Goal: Task Accomplishment & Management: Complete application form

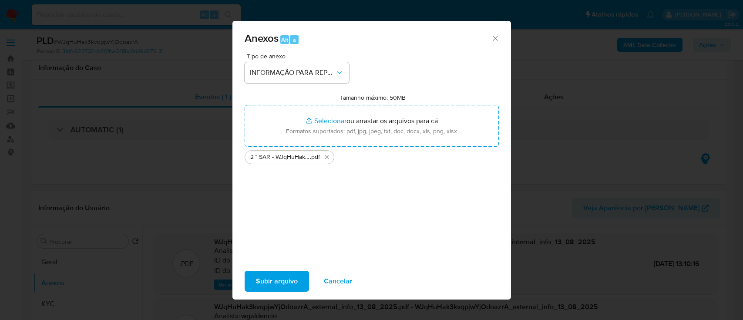
select select "10"
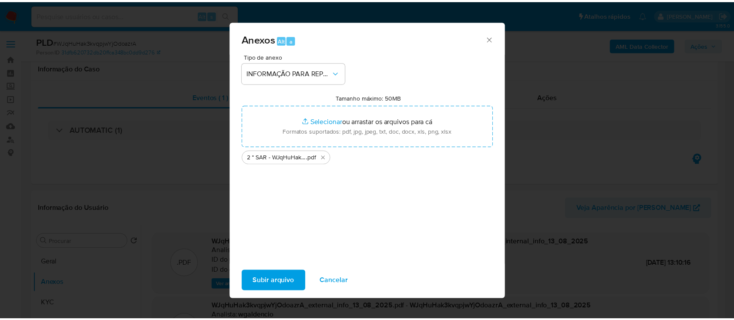
scroll to position [174, 0]
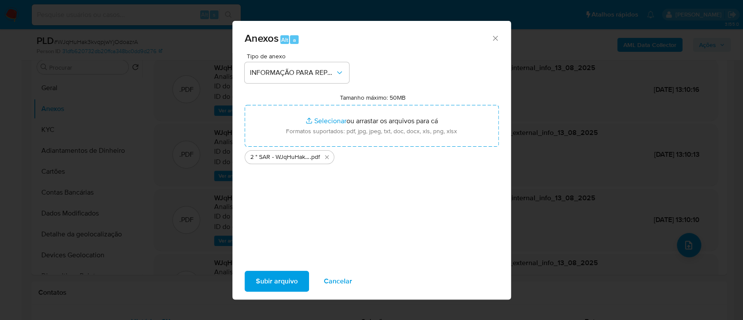
click at [275, 280] on span "Subir arquivo" at bounding box center [277, 281] width 42 height 19
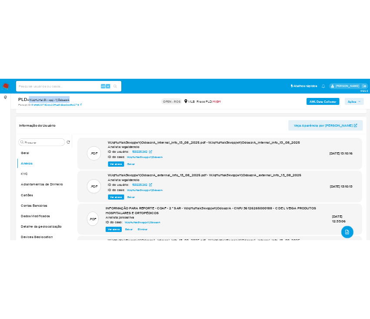
scroll to position [58, 0]
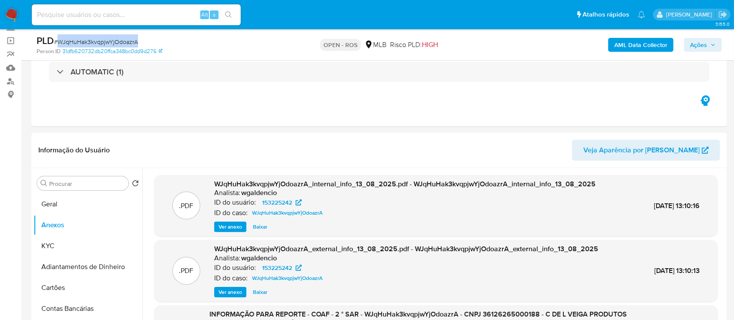
click at [695, 40] on span "Ações" at bounding box center [698, 45] width 17 height 14
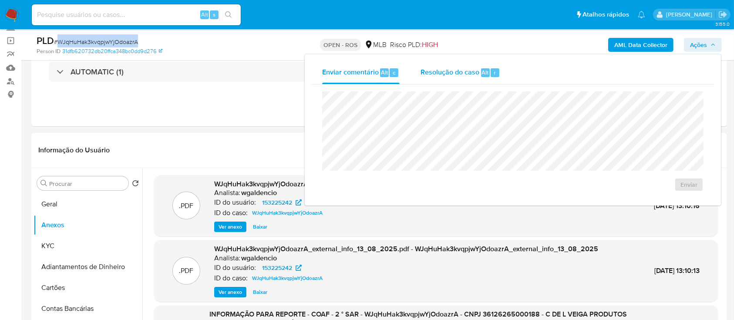
click at [453, 74] on span "Resolução do caso" at bounding box center [449, 72] width 59 height 10
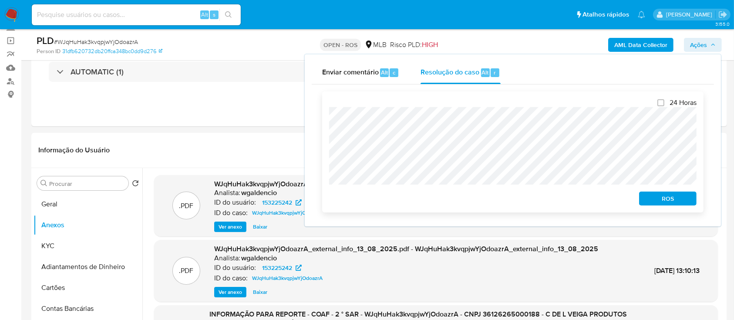
click at [668, 201] on span "ROS" at bounding box center [667, 198] width 45 height 12
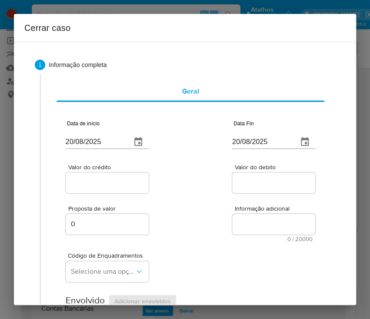
click at [92, 141] on input "20/08/2025" at bounding box center [95, 142] width 59 height 14
paste input "01/06"
type input "[DATE]"
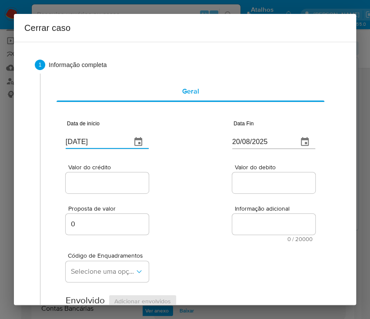
drag, startPoint x: 230, startPoint y: 198, endPoint x: 222, endPoint y: 216, distance: 20.5
click at [230, 200] on div "Proposta de valor 0 Informação adicional 0 / 20000 20000 caracteres restantes" at bounding box center [191, 218] width 250 height 47
click at [236, 142] on input "20/08/2025" at bounding box center [261, 142] width 59 height 14
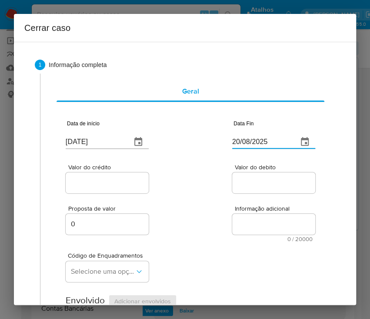
click at [236, 142] on input "20/08/2025" at bounding box center [261, 142] width 59 height 14
paste input "04"
type input "04/08/2025"
click at [200, 187] on div "Valor do crédito Valor do debito" at bounding box center [191, 174] width 250 height 41
click at [122, 181] on input "Valor do crédito" at bounding box center [108, 182] width 85 height 11
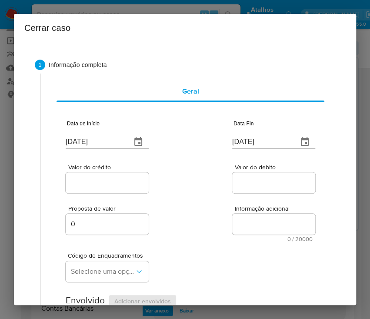
click at [101, 179] on input "Valor do crédito" at bounding box center [108, 182] width 85 height 11
paste input "R$1.187.650"
type input "R$1.187.650"
click at [205, 198] on div "Proposta de valor 0 Informação adicional 0 / 20000 20000 caracteres restantes" at bounding box center [191, 218] width 250 height 47
click at [262, 179] on input "Valor do debito" at bounding box center [274, 182] width 85 height 11
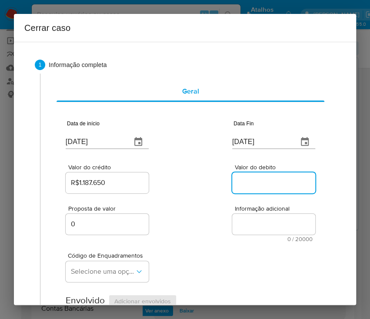
paste input "R$903.850"
type input "R$903.850"
drag, startPoint x: 186, startPoint y: 250, endPoint x: 158, endPoint y: 256, distance: 28.9
click at [185, 252] on div "Código de Enquadramentos Selecione uma opção" at bounding box center [191, 264] width 250 height 44
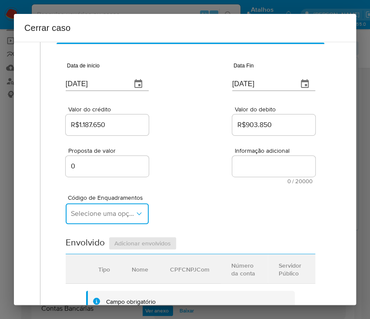
click at [106, 223] on button "Selecione uma opção" at bounding box center [107, 213] width 83 height 21
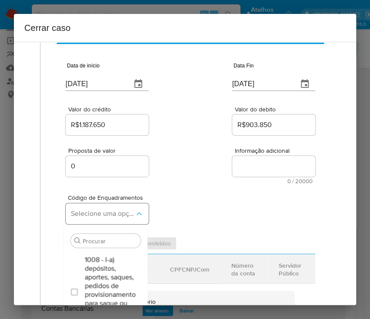
click at [109, 212] on span "Selecione uma opção" at bounding box center [103, 213] width 64 height 9
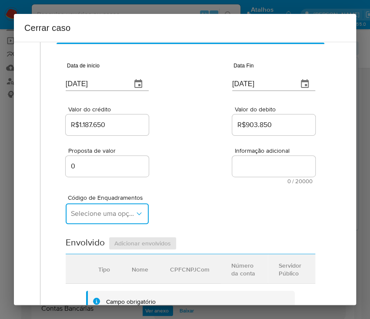
click at [109, 212] on span "Selecione uma opção" at bounding box center [103, 213] width 64 height 9
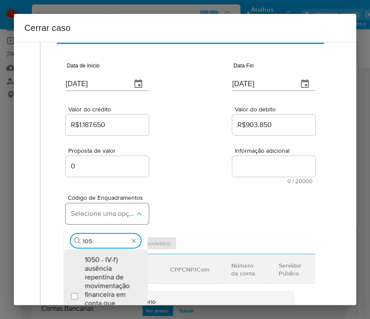
type input "1055"
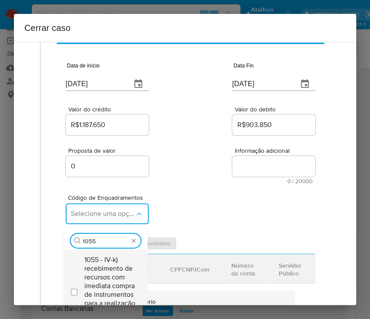
click at [91, 268] on span "1055 - IV-k) recebimento de recursos com imediata compra de instrumentos para a…" at bounding box center [109, 290] width 51 height 70
checkbox input "true"
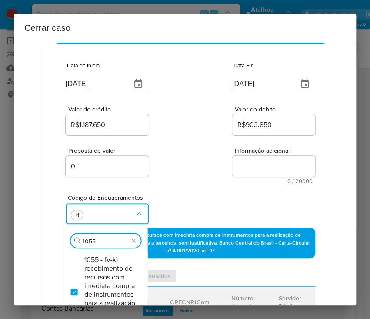
click at [205, 174] on div "Proposta de valor 0 Informação adicional 0 / 20000 20000 caracteres restantes" at bounding box center [191, 160] width 250 height 47
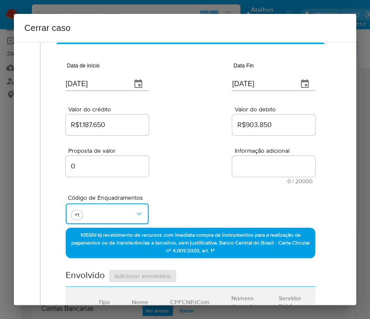
click at [113, 212] on button "button" at bounding box center [107, 213] width 83 height 21
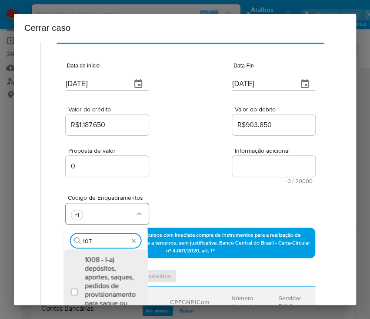
scroll to position [81, 0]
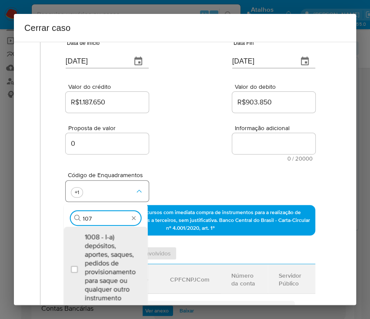
type input "1074"
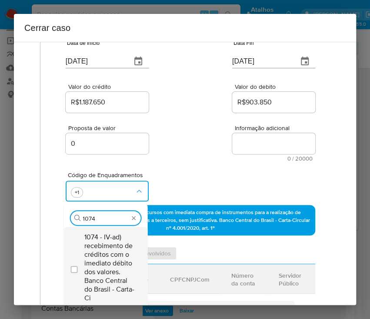
click at [107, 252] on span "1074 - IV-ad) recebimento de créditos com o imediato débito dos valores. Banco …" at bounding box center [109, 268] width 51 height 70
checkbox input "true"
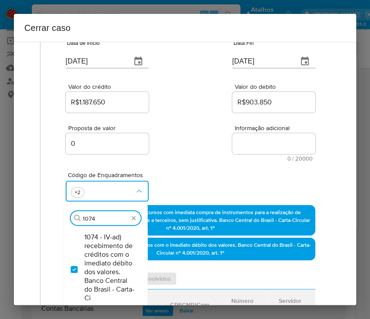
click at [175, 169] on div "Código de Enquadramentos Procurar 1074 1074 - IV-ad) recebimento de créditos co…" at bounding box center [191, 183] width 250 height 44
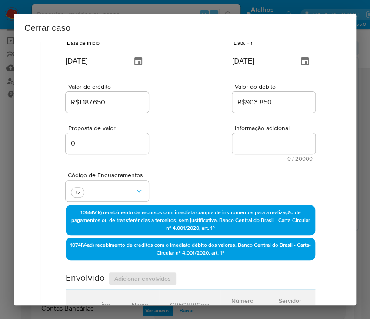
click at [209, 182] on div "Código de Enquadramentos +2" at bounding box center [191, 183] width 250 height 44
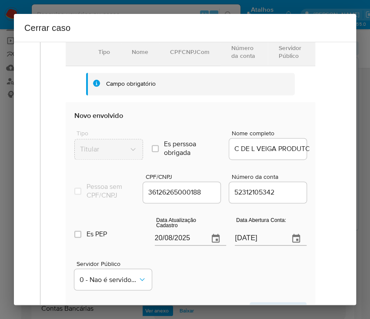
scroll to position [371, 0]
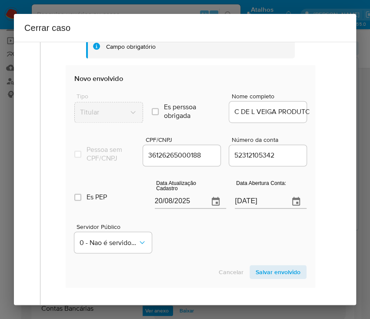
click at [185, 205] on input "20/08/2025" at bounding box center [178, 202] width 47 height 14
paste input "1/07"
type input "21/07/2025"
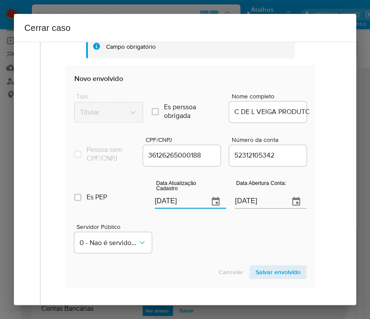
click at [165, 256] on div "Servidor Público 0 - Nao é servidor/[PERSON_NAME] possui informacao" at bounding box center [190, 235] width 232 height 44
click at [242, 206] on input "01/11/2022" at bounding box center [258, 202] width 47 height 14
paste input "text"
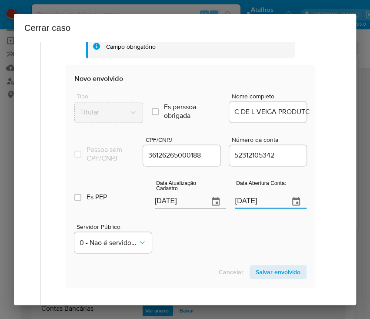
type input "01/11/2022"
click at [200, 256] on div "Servidor Público 0 - Nao é servidor/[PERSON_NAME] possui informacao" at bounding box center [190, 235] width 232 height 44
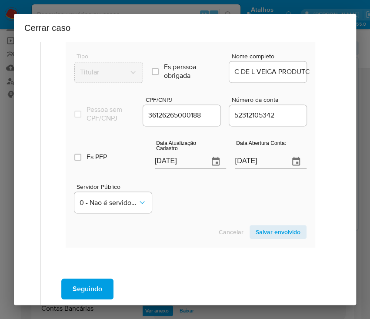
scroll to position [429, 0]
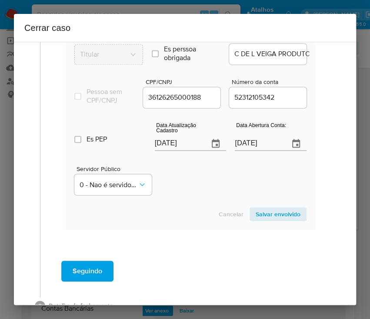
click at [269, 220] on span "Salvar envolvido" at bounding box center [278, 214] width 45 height 12
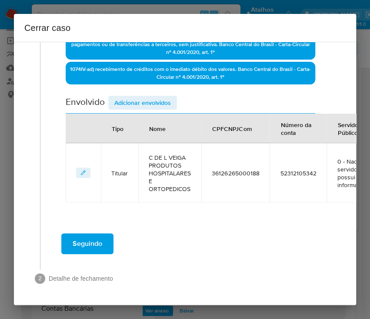
click at [155, 97] on span "Adicionar envolvidos" at bounding box center [142, 103] width 57 height 12
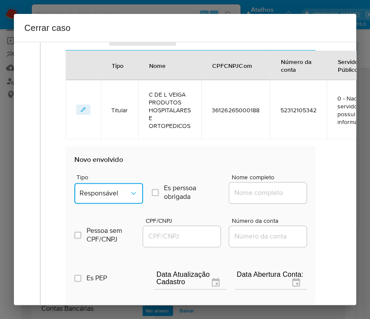
click at [109, 187] on button "Responsável" at bounding box center [108, 193] width 69 height 21
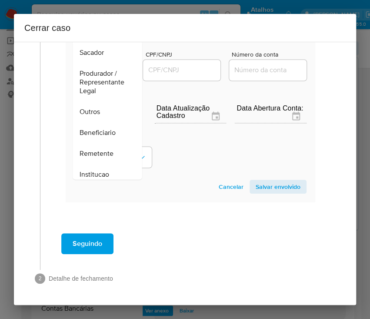
scroll to position [154, 0]
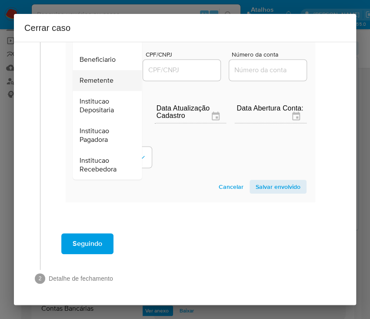
click at [108, 76] on span "Remetente" at bounding box center [97, 80] width 34 height 9
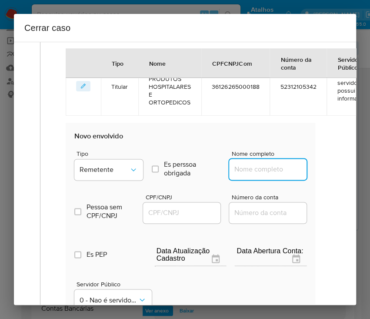
click at [238, 165] on input "Nome completo" at bounding box center [271, 169] width 85 height 11
paste input "Veiga e Rodrigues Comercio De Produtos Hospitalares E Ortopedicos Ltda, 4286434…"
drag, startPoint x: 243, startPoint y: 169, endPoint x: 341, endPoint y: 174, distance: 98.5
click at [341, 174] on div "1 Informação completa Geral Data de início 01/06/2025 Data Fin 04/08/2025 Valor…" at bounding box center [185, 173] width 342 height 263
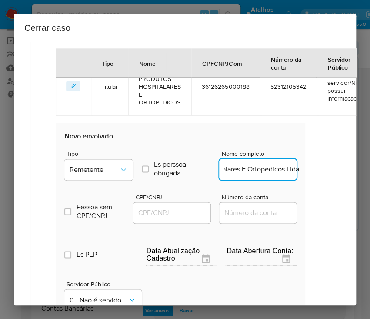
scroll to position [0, 152]
type input "Veiga e Rodrigues Comercio De Produtos Hospitalares E Ortopedicos Ltda"
drag, startPoint x: 145, startPoint y: 214, endPoint x: 169, endPoint y: 218, distance: 24.3
click at [145, 214] on input "CPF/CNPJ" at bounding box center [175, 212] width 85 height 11
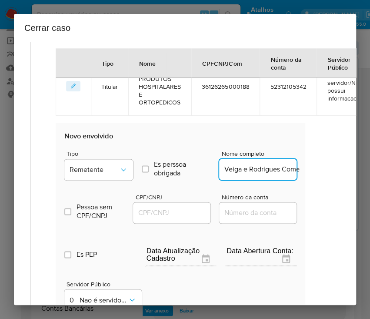
paste input "42864341000155"
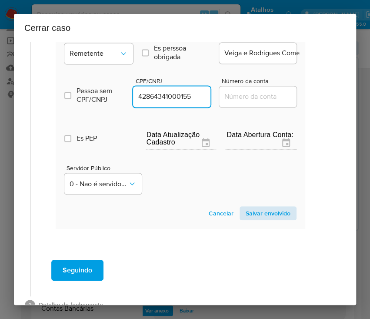
type input "42864341000155"
click at [251, 215] on span "Salvar envolvido" at bounding box center [268, 213] width 45 height 12
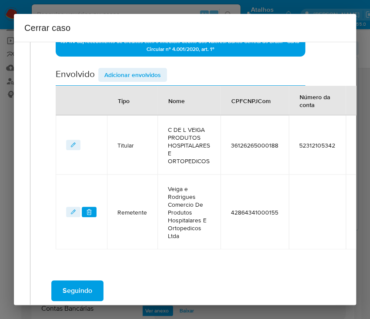
scroll to position [223, 10]
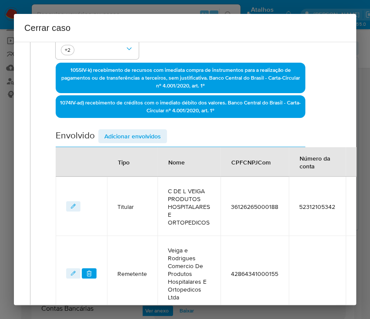
click at [152, 130] on span "Adicionar envolvidos" at bounding box center [132, 136] width 57 height 12
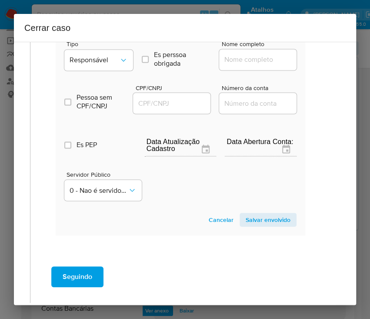
scroll to position [510, 10]
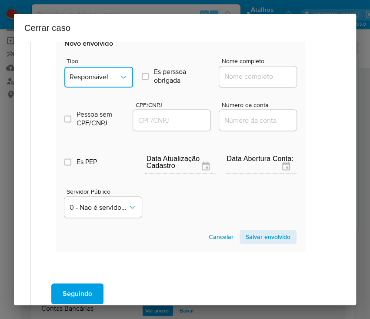
click at [107, 73] on span "Responsável" at bounding box center [95, 77] width 50 height 9
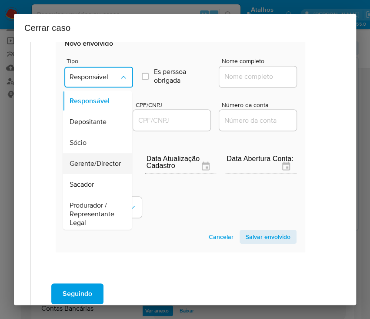
scroll to position [155, 0]
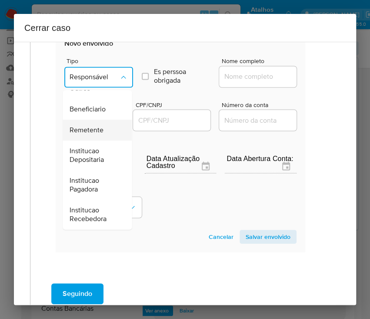
click at [93, 130] on span "Remetente" at bounding box center [87, 130] width 34 height 9
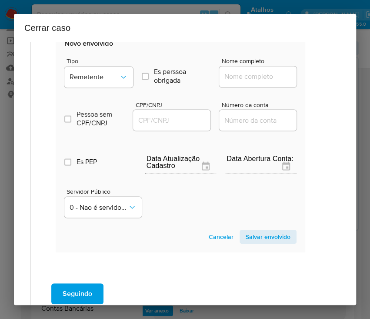
click at [241, 75] on input "Nome completo" at bounding box center [261, 76] width 85 height 11
paste input "Cristiano De Lemos Veiga, 13135097790"
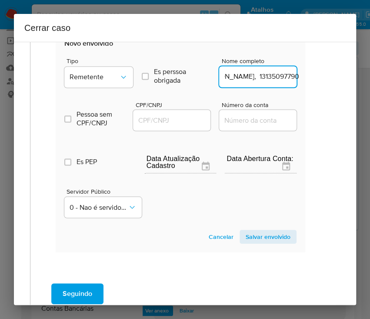
scroll to position [510, 63]
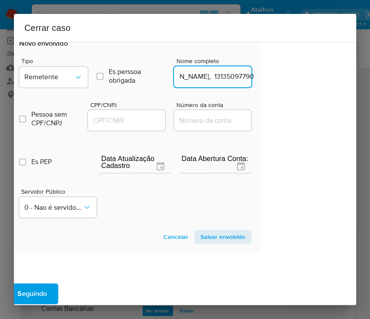
drag, startPoint x: 245, startPoint y: 80, endPoint x: 355, endPoint y: 83, distance: 109.7
click at [355, 83] on div "1 Informação completa Geral Data de início 01/06/2025 Data Fin 04/08/2025 Valor…" at bounding box center [185, 173] width 342 height 263
click at [237, 80] on input "Cristiano De Lemos Veiga, 13135097790" at bounding box center [216, 76] width 85 height 11
drag, startPoint x: 195, startPoint y: 77, endPoint x: 265, endPoint y: 78, distance: 70.5
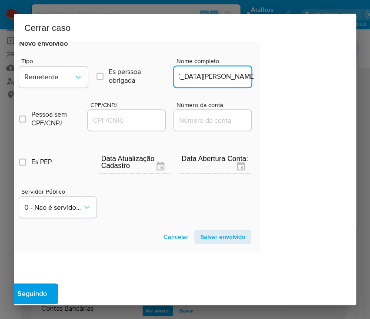
scroll to position [0, 3]
type input "Cristiano De Lemos Veiga"
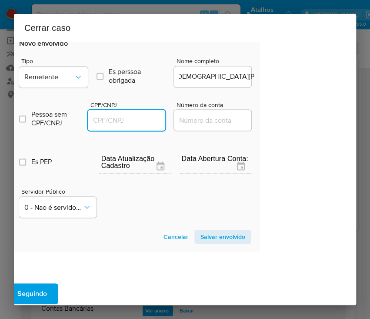
click at [120, 123] on input "CPF/CNPJ" at bounding box center [130, 119] width 85 height 11
paste input "13135097790"
type input "13135097790"
click at [209, 236] on span "Salvar envolvido" at bounding box center [223, 237] width 45 height 12
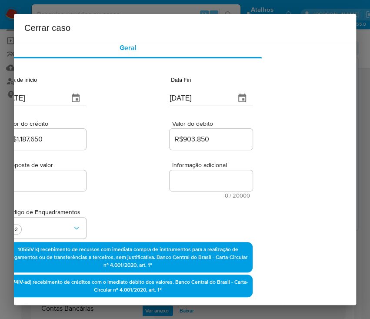
scroll to position [0, 63]
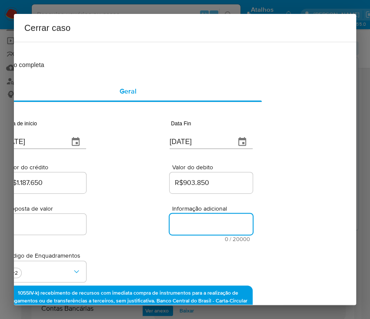
click at [190, 229] on textarea "Informação adicional" at bounding box center [211, 224] width 83 height 21
paste textarea "Informações do Cliente C DE L VEIGA PRODUTOS HOSPITALARES E ORTOPÉDICOS, CNPJ 3…"
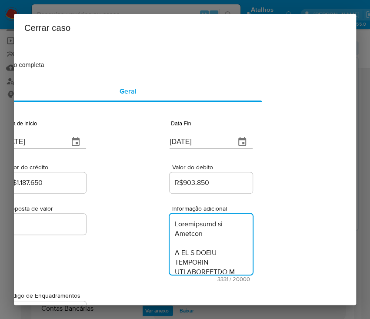
scroll to position [2280, 0]
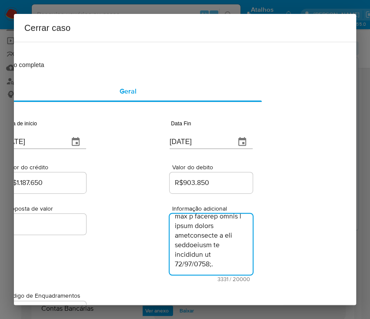
type textarea "Informações do Cliente C DE L VEIGA PRODUTOS HOSPITALARES E ORTOPÉDICOS, CNPJ 3…"
click at [133, 238] on div "Proposta de valor 0 Informação adicional 3331 / 20000 16669 caracteres restantes" at bounding box center [128, 238] width 250 height 87
click at [115, 235] on div "Proposta de valor 0 Informação adicional 3331 / 20000 16669 caracteres restantes" at bounding box center [128, 238] width 250 height 87
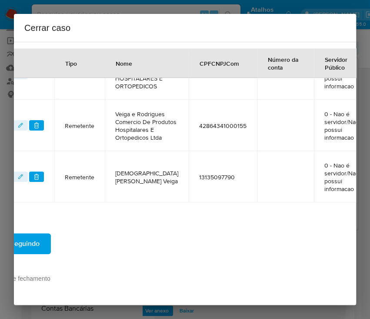
scroll to position [430, 63]
click at [45, 240] on button "Seguindo" at bounding box center [25, 243] width 52 height 21
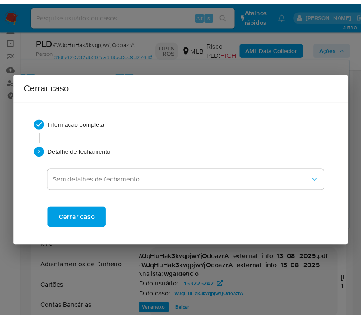
scroll to position [2194, 0]
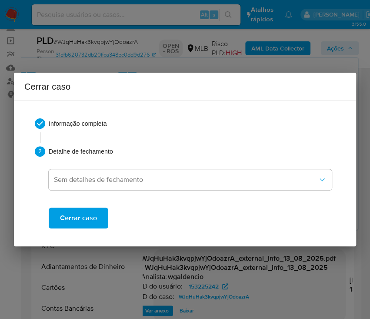
click at [91, 225] on span "Cerrar caso" at bounding box center [78, 217] width 37 height 19
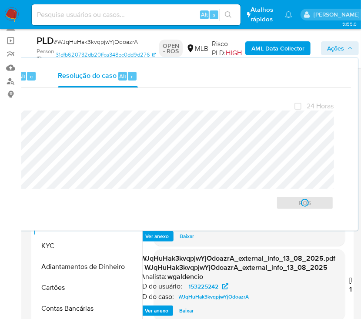
click at [75, 40] on span "# WJqHuHak3kvqpjwYjOdoazrA" at bounding box center [96, 41] width 84 height 9
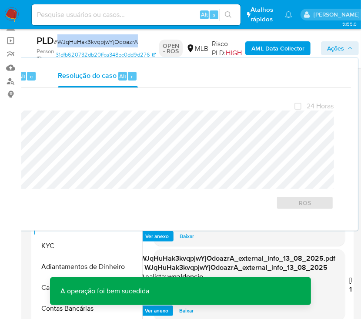
click at [75, 40] on span "# WJqHuHak3kvqpjwYjOdoazrA" at bounding box center [96, 41] width 84 height 9
copy span "WJqHuHak3kvqpjwYjOdoazrA"
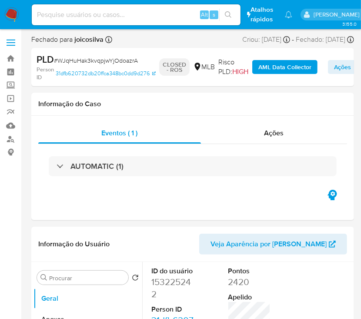
select select "10"
click at [11, 16] on img at bounding box center [11, 14] width 15 height 15
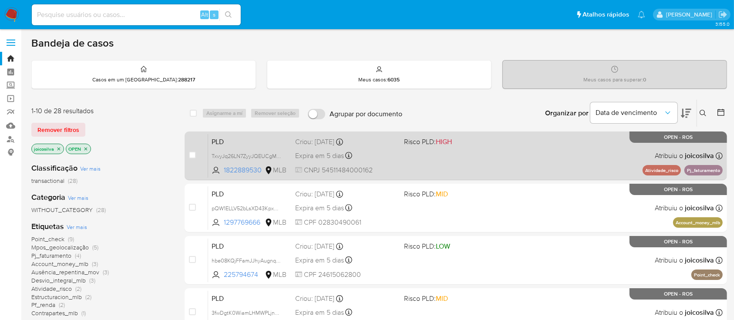
click at [370, 163] on div "PLD TxvyJq26LN7ZyyJQEUCgMARS 1822889530 MLB Risco PLD: HIGH Criou: [DATE] Criou…" at bounding box center [465, 156] width 514 height 44
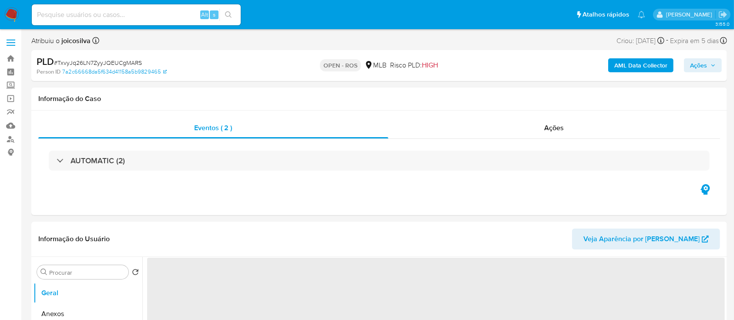
click at [120, 60] on span "# TxvyJq26LN7ZyyJQEUCgMARS" at bounding box center [98, 62] width 88 height 9
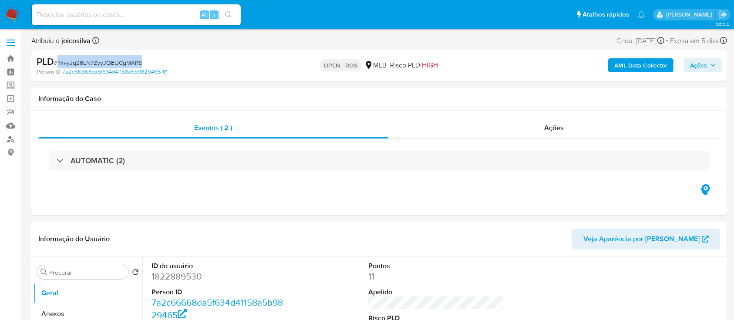
select select "10"
copy span "TxvyJq26LN7ZyyJQEUCgMARS"
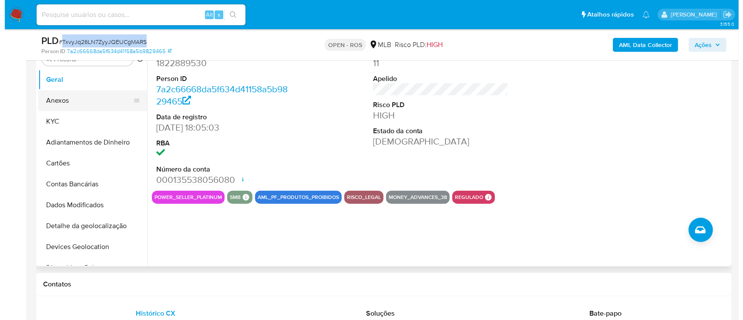
scroll to position [116, 0]
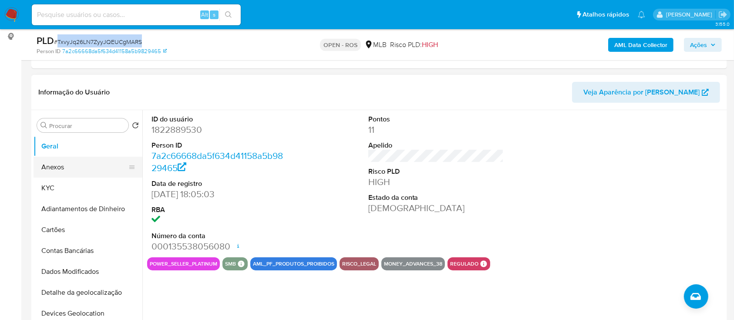
click at [66, 166] on button "Anexos" at bounding box center [85, 167] width 102 height 21
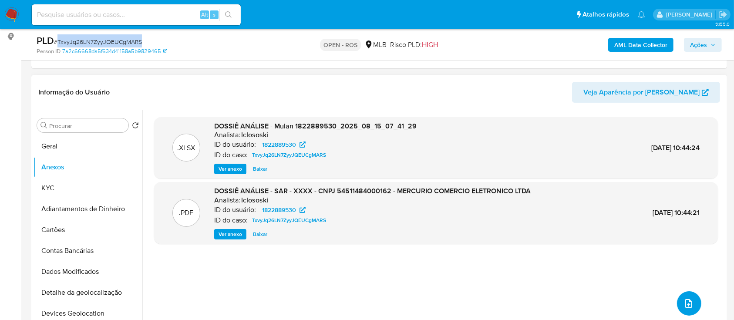
click at [683, 304] on icon "upload-file" at bounding box center [688, 303] width 10 height 10
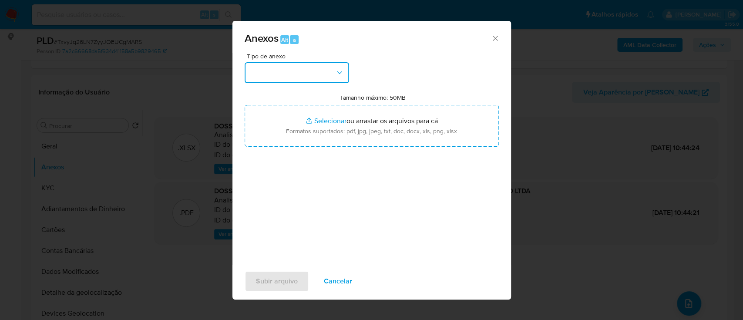
click at [341, 82] on button "button" at bounding box center [297, 72] width 104 height 21
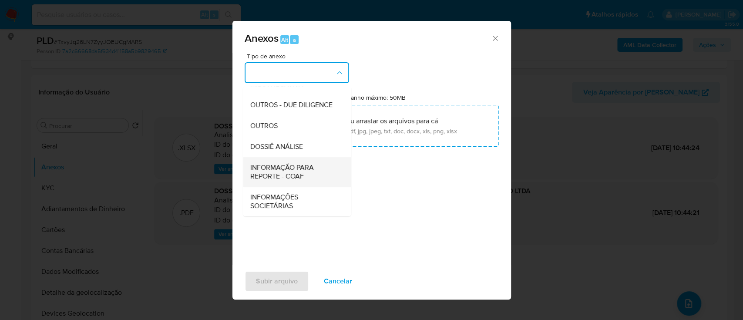
scroll to position [134, 0]
click at [304, 172] on span "INFORMAÇÃO PARA REPORTE - COAF" at bounding box center [294, 171] width 89 height 17
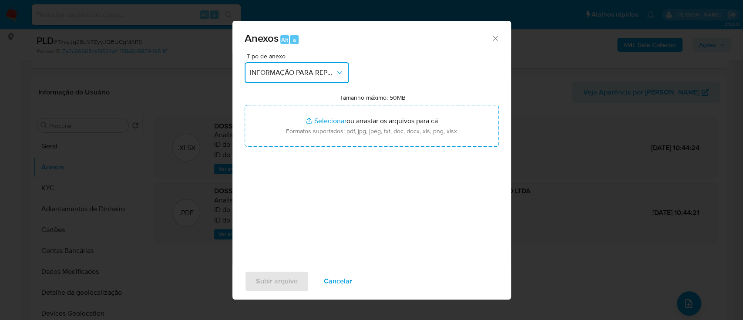
click at [326, 78] on button "INFORMAÇÃO PARA REPORTE - COAF" at bounding box center [297, 72] width 104 height 21
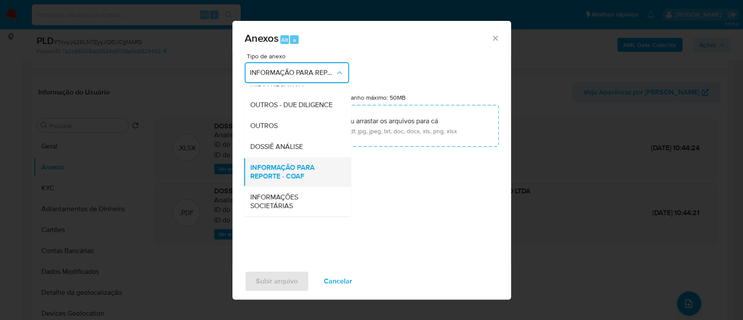
click at [301, 169] on span "INFORMAÇÃO PARA REPORTE - COAF" at bounding box center [294, 171] width 89 height 17
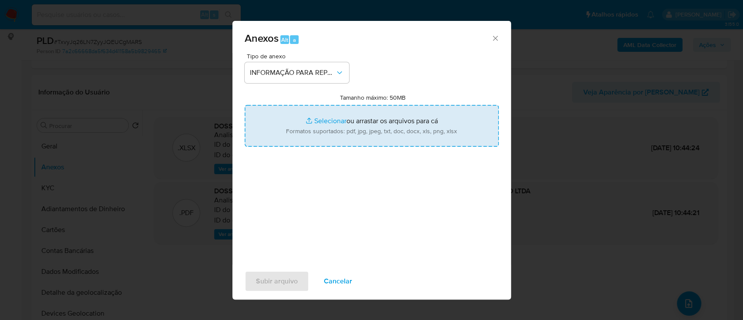
type input "C:\fakepath\SAR - TxvyJq26LN7ZyyJQEUCgMARS - CNPJ 54511484000162 - MERCURIO COM…"
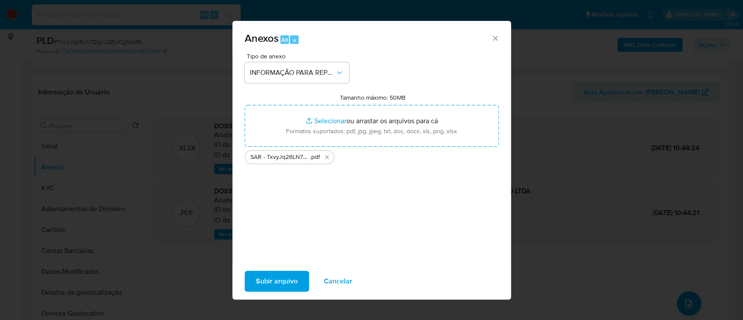
click at [297, 282] on button "Subir arquivo" at bounding box center [277, 281] width 64 height 21
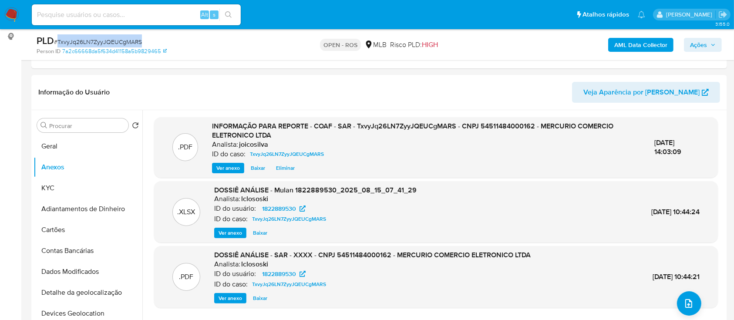
click at [710, 44] on span "Ações" at bounding box center [703, 45] width 26 height 12
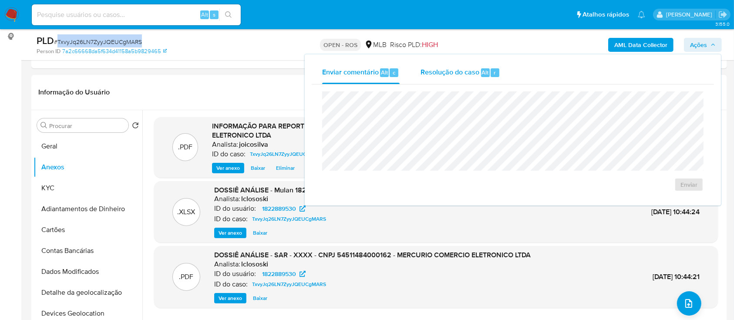
click at [450, 68] on span "Resolução do caso" at bounding box center [449, 72] width 59 height 10
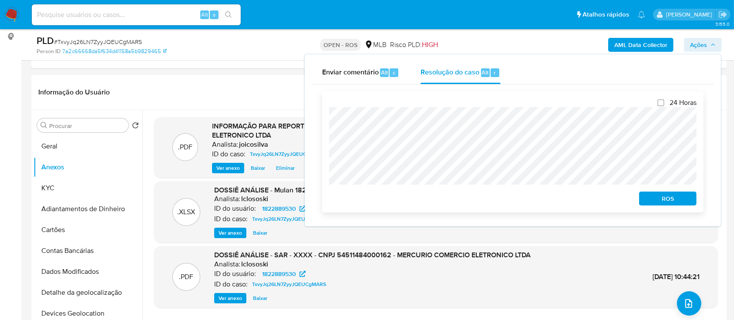
click at [664, 205] on span "ROS" at bounding box center [667, 198] width 45 height 12
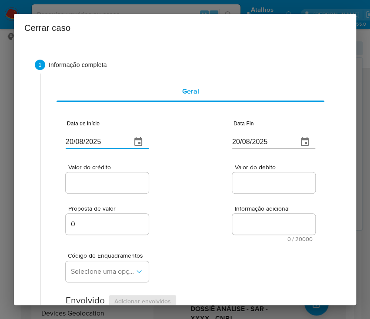
click at [96, 142] on input "20/08/2025" at bounding box center [95, 142] width 59 height 14
click at [96, 143] on input "20/08/2025" at bounding box center [95, 142] width 59 height 14
click at [95, 144] on input "20/08/2025" at bounding box center [95, 142] width 59 height 14
click at [95, 137] on input "20/08/2025" at bounding box center [95, 142] width 59 height 14
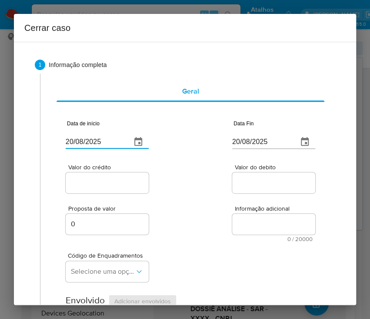
click at [95, 137] on input "20/08/2025" at bounding box center [95, 142] width 59 height 14
paste input "01/06"
type input "01/06/2025"
click at [171, 196] on div "Proposta de valor 0 Informação adicional 0 / 20000 20000 caracteres restantes" at bounding box center [191, 218] width 250 height 47
click at [239, 144] on input "20/08/2025" at bounding box center [261, 142] width 59 height 14
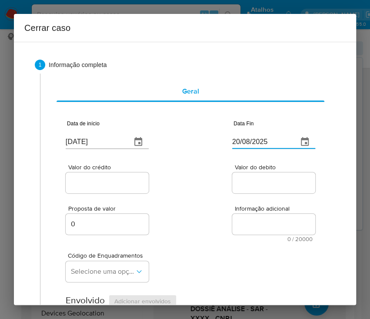
click at [239, 144] on input "20/08/2025" at bounding box center [261, 142] width 59 height 14
paste input "14"
type input "[DATE]"
click at [250, 195] on div "Valor do debito" at bounding box center [273, 179] width 83 height 31
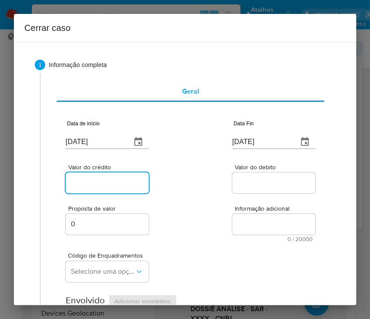
click at [113, 182] on input "Valor do crédito" at bounding box center [108, 182] width 85 height 11
paste input "R$3.040.108"
type input "R$3.040.108"
click at [183, 200] on div "Proposta de valor 0 Informação adicional 0 / 20000 20000 caracteres restantes" at bounding box center [191, 218] width 250 height 47
click at [237, 182] on input "Valor do debito" at bounding box center [274, 182] width 85 height 11
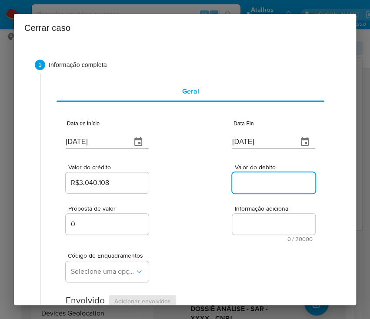
paste input "R$2.704.073"
type input "R$2.704.073"
click at [218, 224] on div "Proposta de valor 0 Informação adicional 0 / 20000 20000 caracteres restantes" at bounding box center [191, 218] width 250 height 47
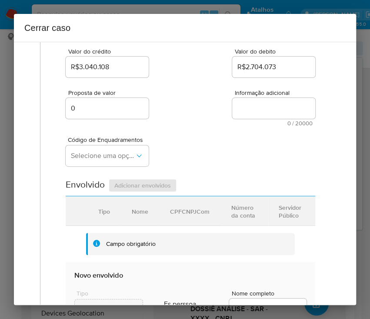
click at [92, 143] on span "Código de Enquadramentos" at bounding box center [109, 140] width 83 height 6
click at [88, 165] on button "Selecione uma opção" at bounding box center [107, 155] width 83 height 21
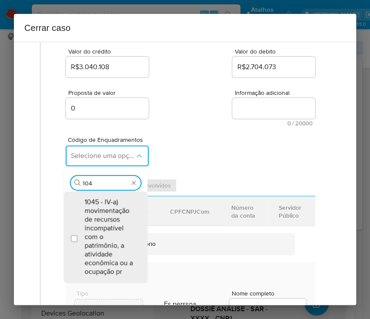
scroll to position [0, 0]
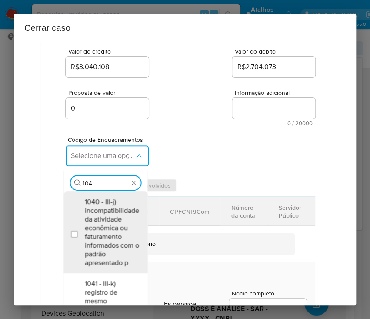
type input "1047"
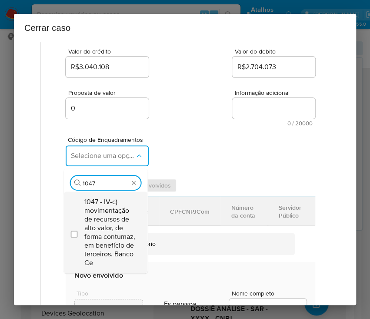
click at [120, 214] on span "1047 - IV-c) movimentação de recursos de alto valor, de forma contumaz, em bene…" at bounding box center [109, 233] width 51 height 70
checkbox input "true"
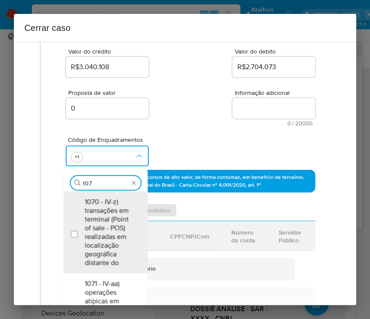
type input "1073"
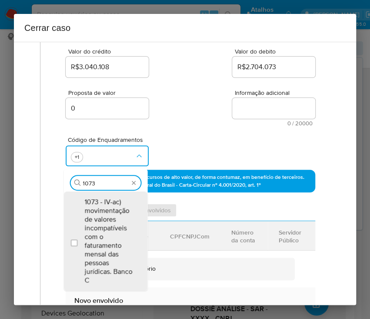
click at [121, 211] on span "1073 - IV-ac) movimentação de valores incompatíveis com o faturamento mensal da…" at bounding box center [109, 241] width 51 height 87
checkbox input "true"
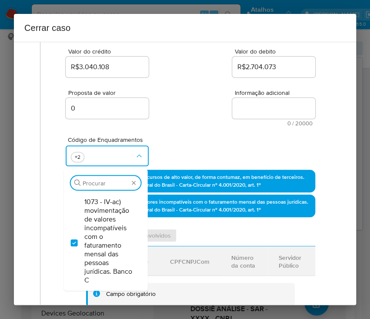
click at [233, 88] on div "Proposta de valor 0 Informação adicional 0 / 20000 20000 caracteres restantes" at bounding box center [191, 102] width 250 height 47
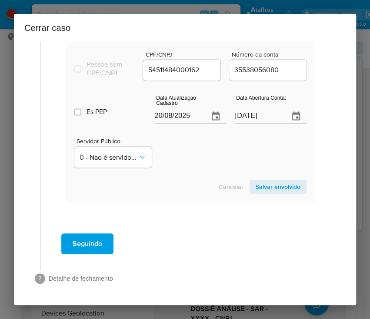
scroll to position [455, 0]
click at [178, 117] on input "20/08/2025" at bounding box center [178, 116] width 47 height 14
paste input "12/07"
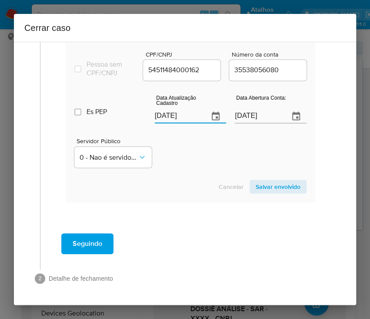
type input "12/07/2025"
drag, startPoint x: 193, startPoint y: 141, endPoint x: 21, endPoint y: 156, distance: 172.6
click at [178, 148] on div "Servidor Público 0 - Nao é servidor/[PERSON_NAME] possui informacao" at bounding box center [190, 150] width 232 height 44
click at [241, 114] on input "22/05/2024" at bounding box center [258, 116] width 47 height 14
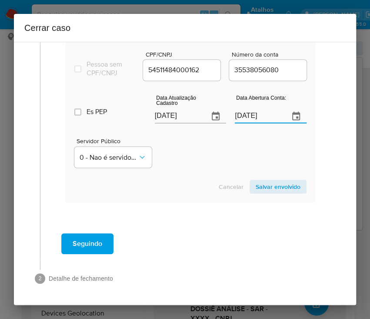
click at [241, 114] on input "22/05/2024" at bounding box center [258, 116] width 47 height 14
click at [214, 156] on div "Servidor Público 0 - Nao é servidor/[PERSON_NAME] possui informacao" at bounding box center [190, 150] width 232 height 44
click at [256, 186] on span "Salvar envolvido" at bounding box center [278, 187] width 45 height 12
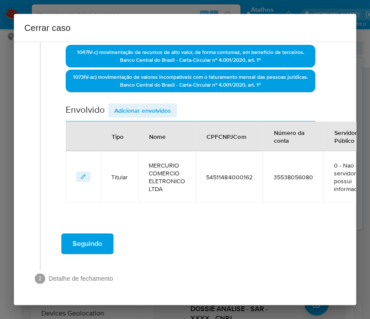
scroll to position [248, 0]
click at [155, 104] on span "Adicionar envolvidos" at bounding box center [142, 110] width 57 height 12
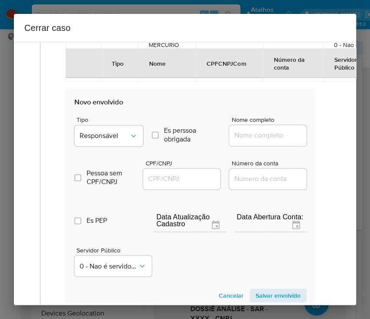
scroll to position [365, 0]
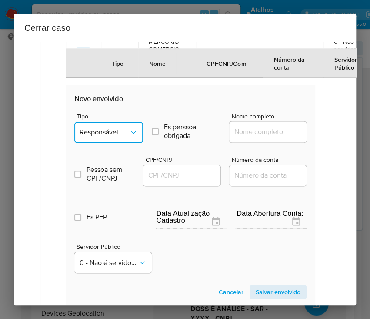
click at [132, 124] on button "Responsável" at bounding box center [108, 132] width 69 height 21
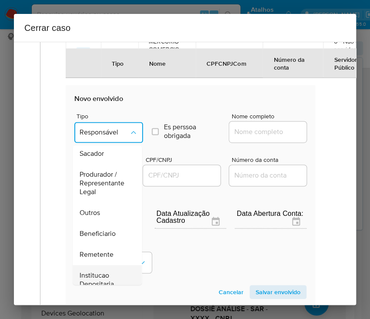
scroll to position [155, 0]
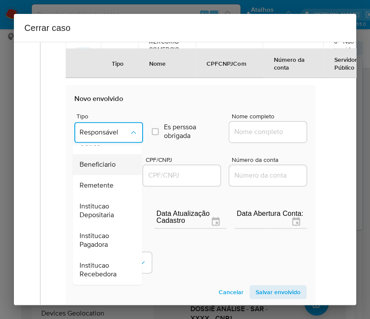
click at [107, 162] on span "Beneficiario" at bounding box center [98, 164] width 36 height 9
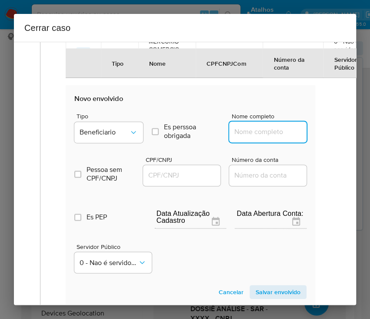
click at [242, 133] on input "Nome completo" at bounding box center [271, 131] width 85 height 11
paste input "Auderlan Alves Silva, 11624880428"
drag, startPoint x: 255, startPoint y: 133, endPoint x: 319, endPoint y: 134, distance: 63.5
click at [318, 134] on div "Geral Data de início 01/06/2025 Data Fin 14/08/2025 Valor do crédito R$3.040.10…" at bounding box center [190, 21] width 283 height 624
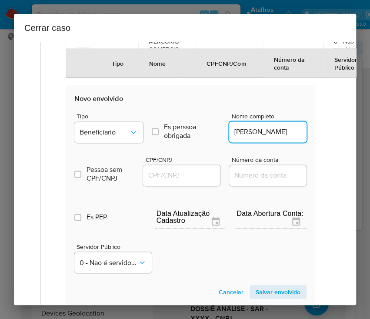
scroll to position [0, 0]
type input "Auderlan Alves Silva"
click at [174, 183] on div at bounding box center [181, 175] width 77 height 21
drag, startPoint x: 189, startPoint y: 176, endPoint x: 194, endPoint y: 176, distance: 5.2
click at [189, 176] on input "CPF/CNPJ" at bounding box center [185, 175] width 85 height 11
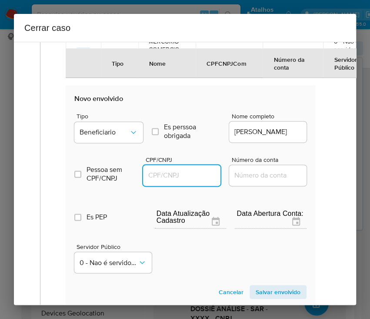
paste input "11624880428"
type input "11624880428"
click at [259, 293] on span "Salvar envolvido" at bounding box center [278, 292] width 45 height 12
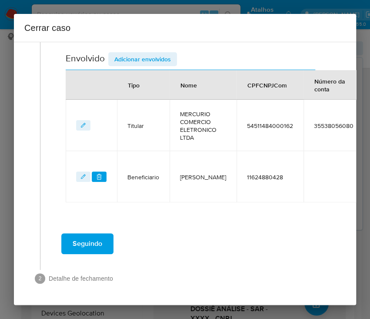
click at [152, 57] on span "Adicionar envolvidos" at bounding box center [142, 59] width 57 height 12
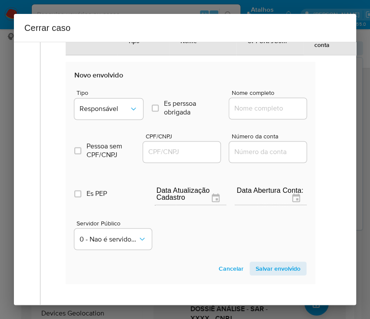
scroll to position [413, 0]
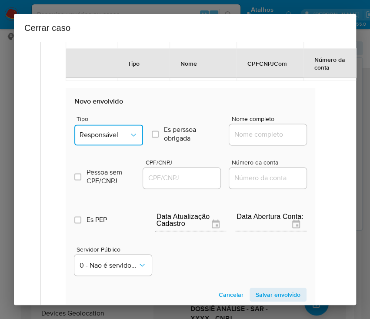
click at [111, 138] on span "Responsável" at bounding box center [105, 135] width 50 height 9
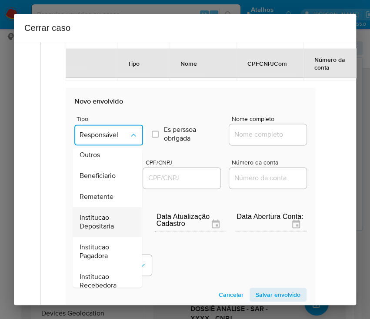
scroll to position [155, 0]
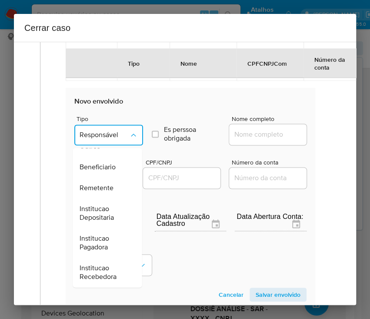
click at [107, 166] on span "Beneficiario" at bounding box center [98, 167] width 36 height 9
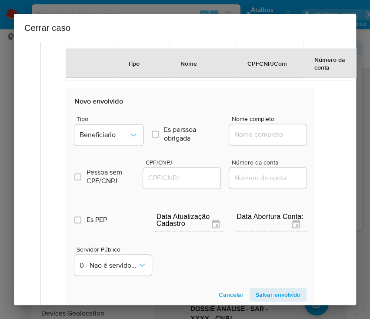
drag, startPoint x: 249, startPoint y: 138, endPoint x: 254, endPoint y: 137, distance: 4.9
click at [250, 137] on input "Nome completo" at bounding box center [271, 134] width 85 height 11
paste input "Gb Intermediacao E Solucoes De Pagamentos Ltda, 54684920000103"
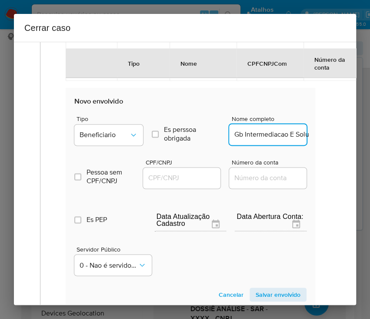
scroll to position [0, 141]
drag, startPoint x: 243, startPoint y: 135, endPoint x: 313, endPoint y: 134, distance: 70.5
click at [313, 134] on div "Data de início 01/06/2025 Data Fin 14/08/2025 Valor do crédito R$3.040.108 Valo…" at bounding box center [191, 9] width 268 height 640
type input "Gb Intermediacao E Solucoes De Pagamentos Ltda"
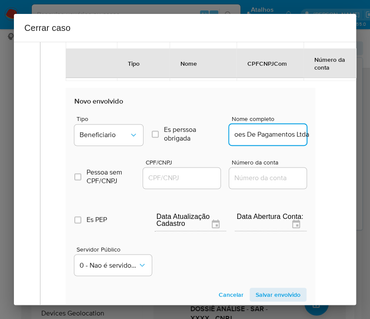
click at [185, 175] on input "CPF/CNPJ" at bounding box center [185, 177] width 85 height 11
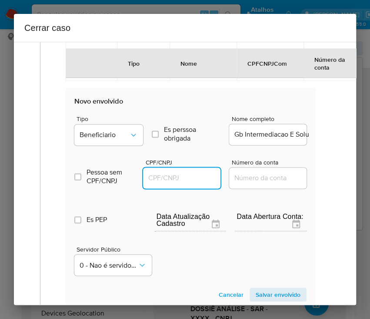
paste input "54684920000103"
type input "54684920000103"
click at [256, 289] on span "Salvar envolvido" at bounding box center [278, 295] width 45 height 12
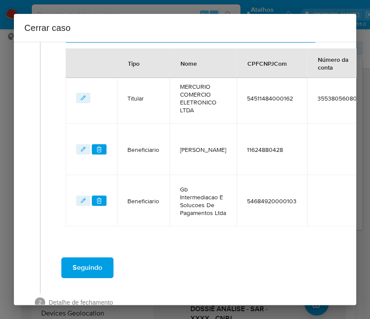
scroll to position [251, 0]
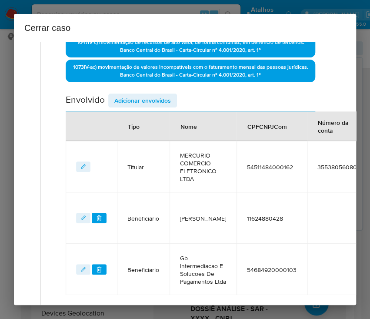
click at [149, 95] on span "Adicionar envolvidos" at bounding box center [142, 100] width 57 height 12
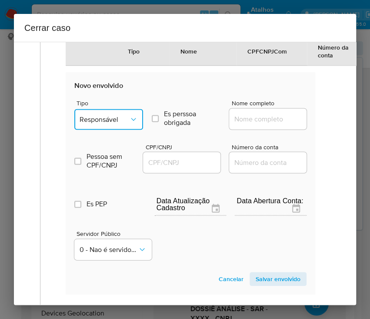
click at [110, 124] on span "Responsável" at bounding box center [105, 119] width 50 height 9
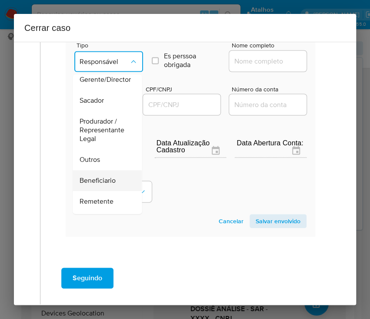
scroll to position [116, 0]
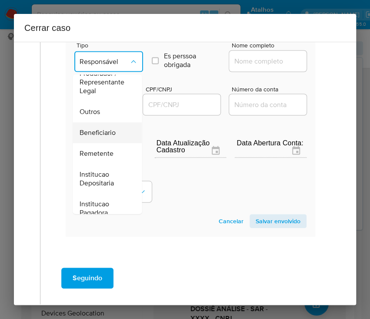
click at [104, 137] on span "Beneficiario" at bounding box center [98, 132] width 36 height 9
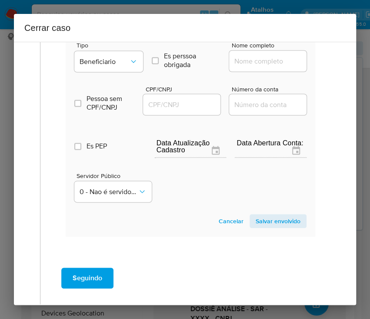
click at [258, 67] on input "Nome completo" at bounding box center [271, 60] width 85 height 11
paste input "Afrs Tech Comercio Ltda, 58445072000122"
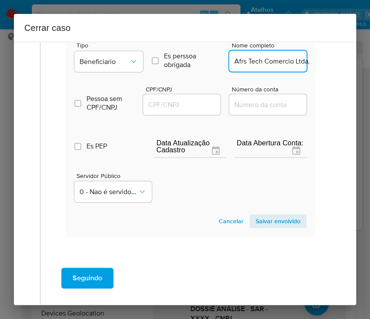
scroll to position [0, 60]
drag, startPoint x: 243, startPoint y: 78, endPoint x: 305, endPoint y: 77, distance: 61.8
click at [305, 67] on input "Afrs Tech Comercio Ltda, 58445072000122" at bounding box center [271, 60] width 85 height 11
type input "Afrs Tech Comercio Ltda"
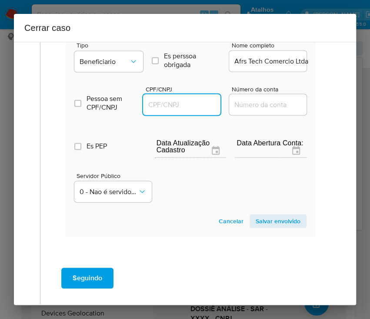
drag, startPoint x: 185, startPoint y: 118, endPoint x: 200, endPoint y: 120, distance: 15.0
click at [185, 110] on input "CPF/CNPJ" at bounding box center [185, 104] width 85 height 11
paste input "58445072000122"
type input "58445072000122"
drag, startPoint x: 265, startPoint y: 236, endPoint x: 261, endPoint y: 239, distance: 4.7
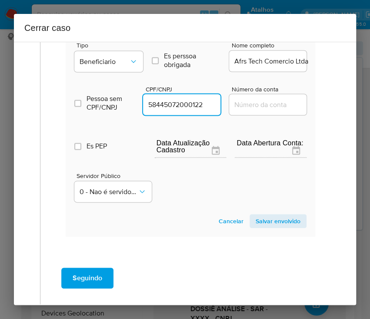
click at [266, 227] on span "Salvar envolvido" at bounding box center [278, 221] width 45 height 12
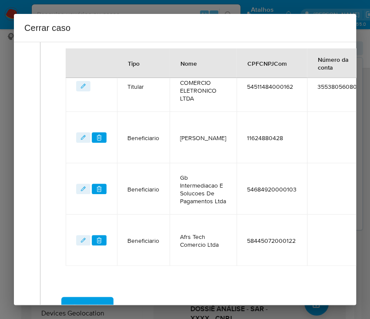
scroll to position [244, 0]
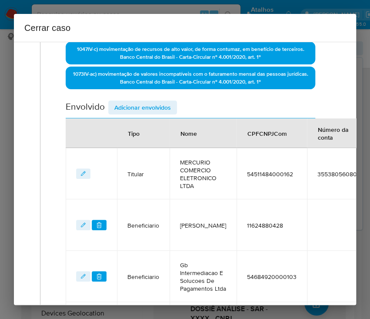
click at [142, 107] on span "Adicionar envolvidos" at bounding box center [142, 107] width 57 height 12
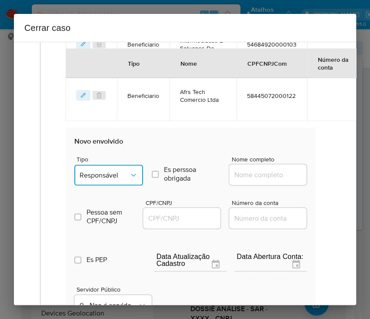
click at [106, 185] on button "Responsável" at bounding box center [108, 175] width 69 height 21
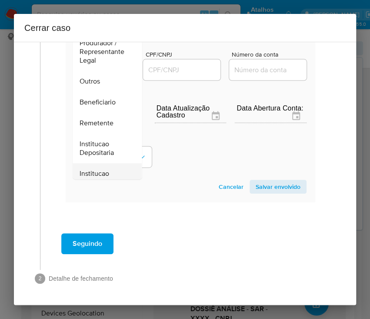
scroll to position [116, 0]
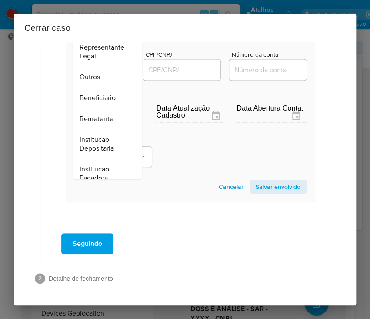
click at [107, 94] on span "Beneficiario" at bounding box center [98, 98] width 36 height 9
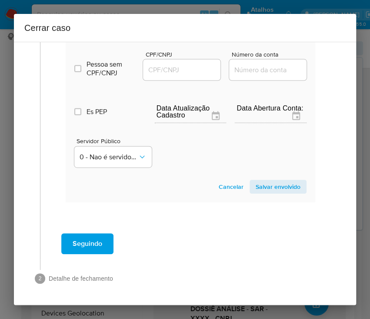
scroll to position [497, 0]
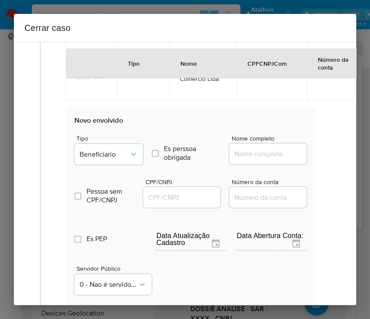
drag, startPoint x: 244, startPoint y: 169, endPoint x: 256, endPoint y: 174, distance: 13.3
click at [244, 159] on input "Nome completo" at bounding box center [271, 153] width 85 height 11
paste input "V S Dos Santos Servicos Ltda, 57640546000124"
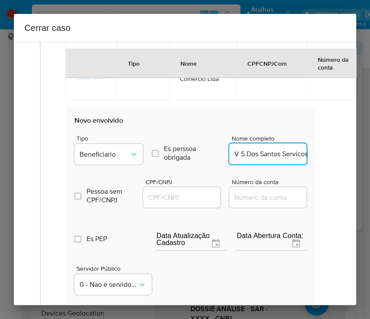
scroll to position [0, 75]
drag, startPoint x: 243, startPoint y: 172, endPoint x: 321, endPoint y: 171, distance: 78.3
type input "V S Dos Santos Servicos Ltda"
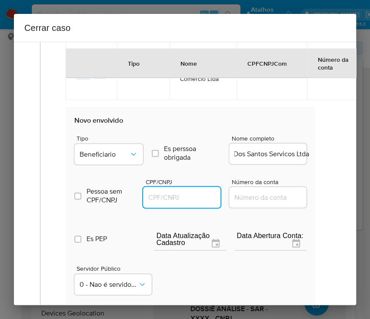
scroll to position [0, 0]
click at [165, 203] on input "CPF/CNPJ" at bounding box center [185, 196] width 85 height 11
paste input "57640546000124"
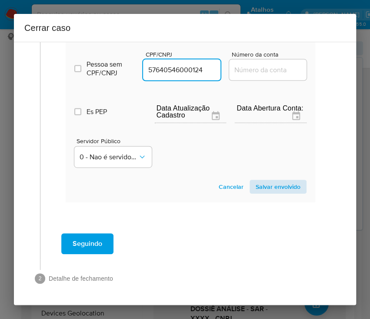
type input "57640546000124"
click at [256, 181] on span "Salvar envolvido" at bounding box center [278, 187] width 45 height 12
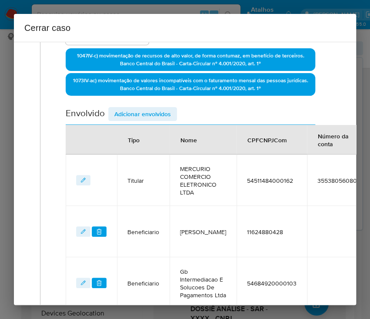
scroll to position [121, 0]
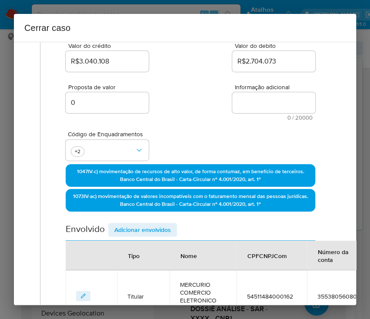
click at [250, 107] on textarea "Informação adicional" at bounding box center [273, 102] width 83 height 21
paste textarea "Informações do Cliente MERCURIO COMERCIO ELETRONICO LTDA, CNPJ 54511484000162, …"
type textarea "Informações do Cliente MERCURIO COMERCIO ELETRONICO LTDA, CNPJ 54511484000162, …"
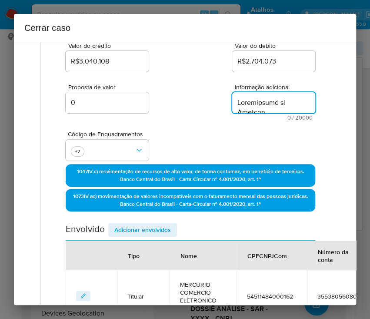
scroll to position [1850, 0]
click at [204, 121] on div "Proposta de valor 0 Informação adicional 0 / 20000 20000 caracteres restantes" at bounding box center [191, 97] width 250 height 47
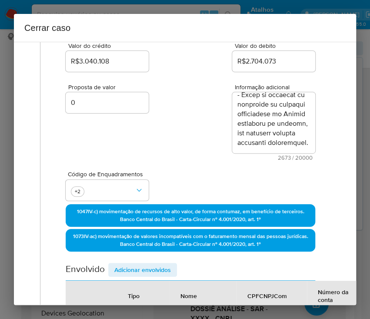
scroll to position [510, 0]
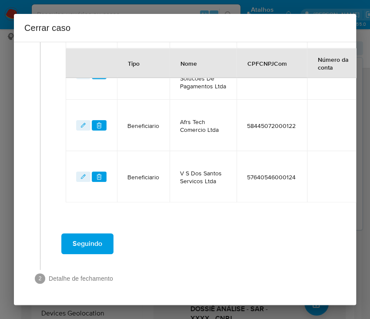
click at [87, 235] on span "Seguindo" at bounding box center [88, 243] width 30 height 19
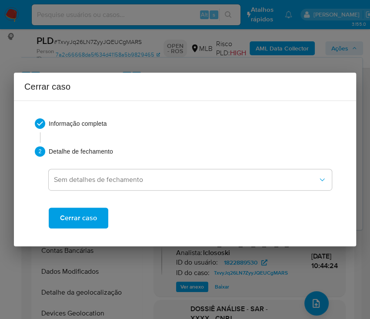
scroll to position [0, 0]
click at [84, 218] on span "Cerrar caso" at bounding box center [78, 217] width 37 height 19
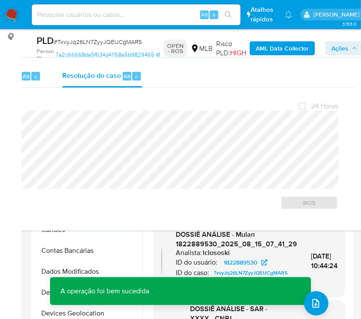
click at [70, 37] on span "# TxvyJq26LN7ZyyJQEUCgMARS" at bounding box center [98, 41] width 88 height 9
click at [68, 44] on span "# TxvyJq26LN7ZyyJQEUCgMARS" at bounding box center [98, 41] width 88 height 9
copy span "TxvyJq26LN7ZyyJQEUCgMARS"
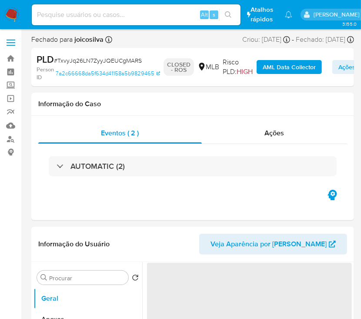
click at [3, 13] on nav "Pausado Ver notificaciones Alt s Atalhos rápidos Presiona las siguientes teclas…" at bounding box center [180, 14] width 361 height 29
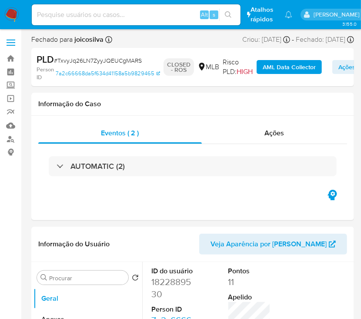
click at [8, 13] on img at bounding box center [11, 14] width 15 height 15
select select "10"
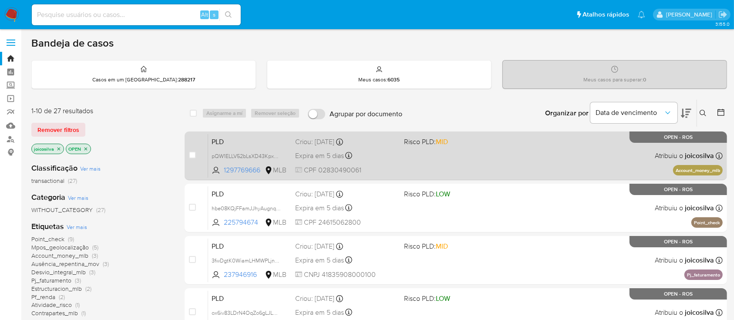
click at [417, 153] on div "PLD pQW1ELLV52bLsXD43KpxFFTf 1297769666 MLB Risco PLD: MID Criou: [DATE] Criou:…" at bounding box center [465, 156] width 514 height 44
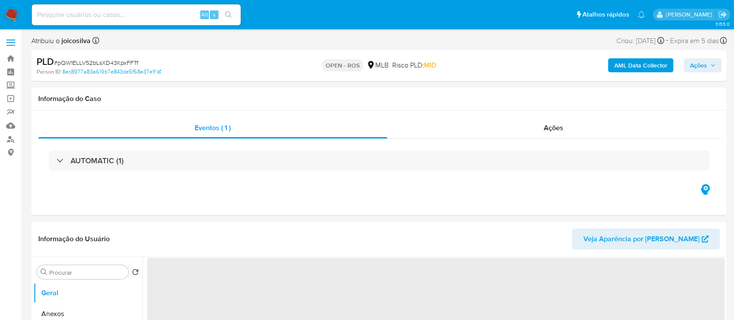
click at [125, 64] on span "# pQW1ELLV52bLsXD43KpxFFTf" at bounding box center [96, 62] width 84 height 9
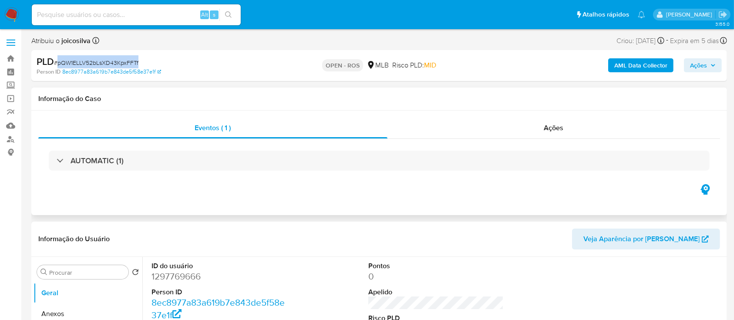
select select "10"
copy span "pQW1ELLV52bLsXD43KpxFFTf"
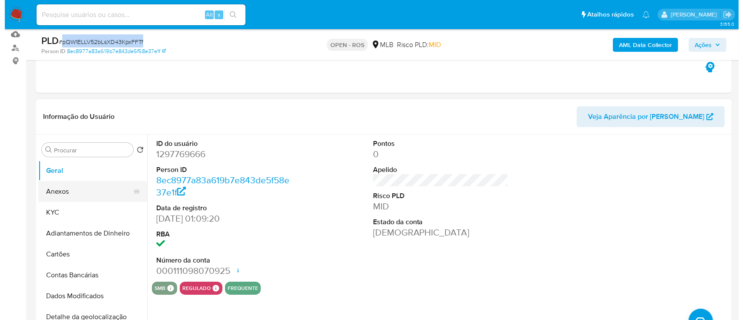
scroll to position [116, 0]
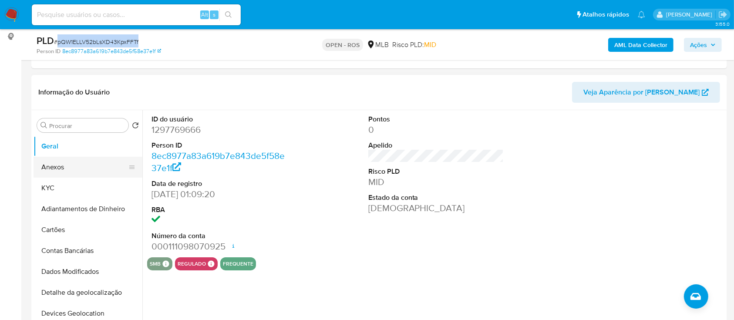
click at [74, 172] on button "Anexos" at bounding box center [85, 167] width 102 height 21
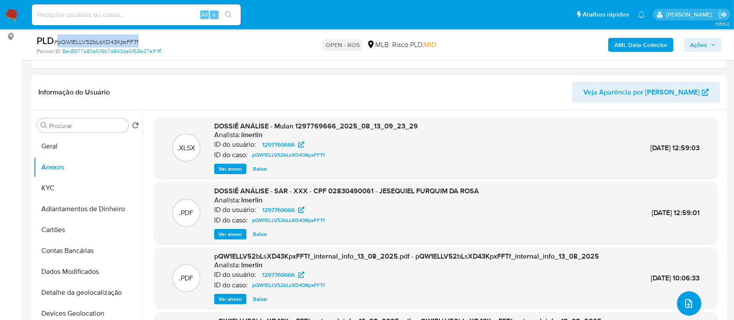
click at [691, 312] on button "upload-file" at bounding box center [689, 303] width 24 height 24
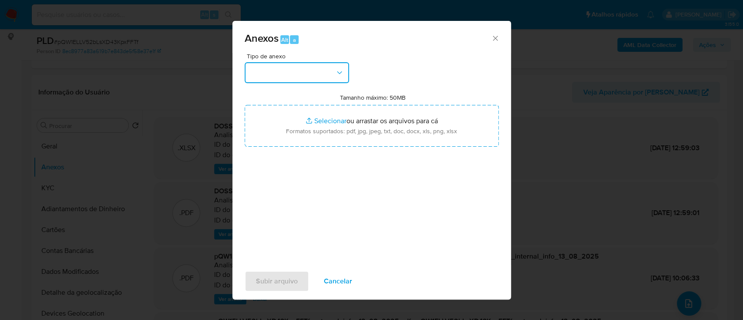
click at [330, 76] on button "button" at bounding box center [297, 72] width 104 height 21
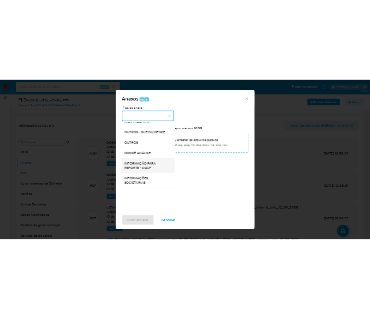
scroll to position [134, 0]
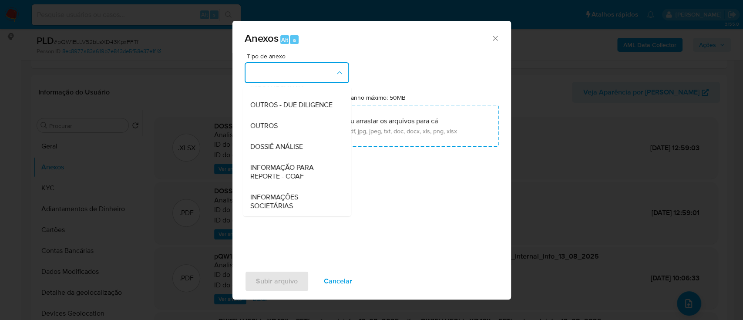
click at [302, 173] on span "INFORMAÇÃO PARA REPORTE - COAF" at bounding box center [294, 171] width 89 height 17
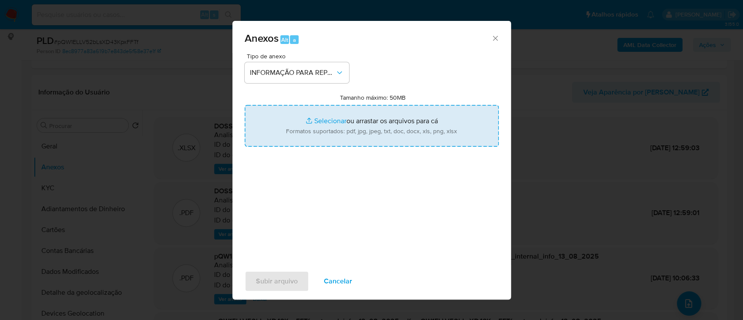
type input "C:\fakepath\SAR - pQW1ELLV52bLsXD43KpxFFTf - CPF 02830490061 - JESEQUIEL FURQUI…"
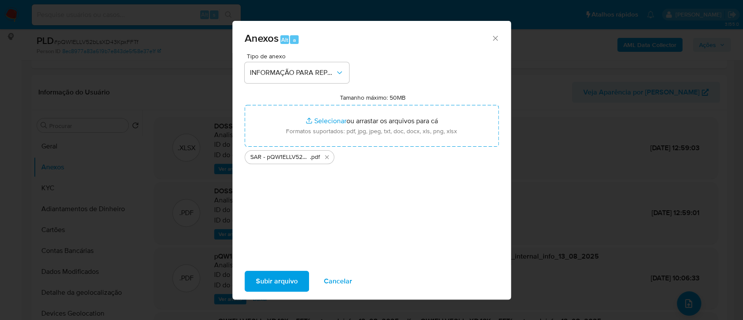
click at [284, 284] on span "Subir arquivo" at bounding box center [277, 281] width 42 height 19
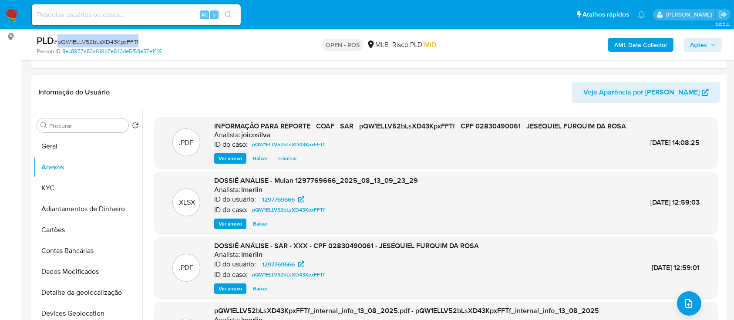
drag, startPoint x: 709, startPoint y: 44, endPoint x: 696, endPoint y: 51, distance: 15.2
click at [709, 44] on span "Ações" at bounding box center [703, 45] width 26 height 12
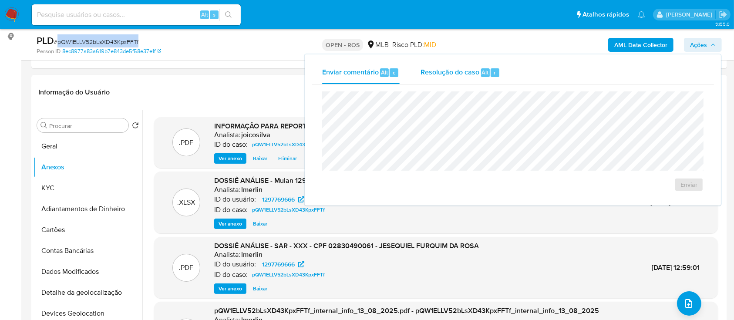
click at [459, 75] on span "Resolução do caso" at bounding box center [449, 72] width 59 height 10
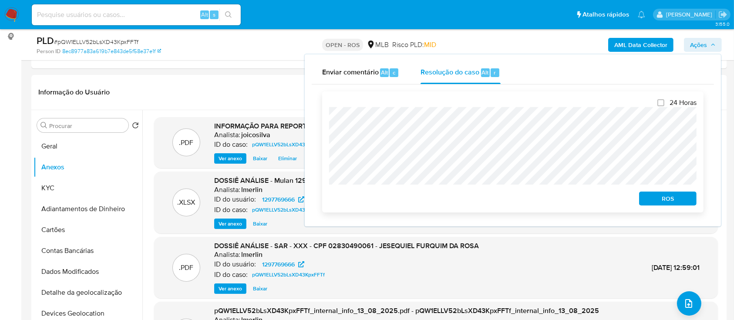
click at [658, 193] on button "ROS" at bounding box center [667, 198] width 57 height 14
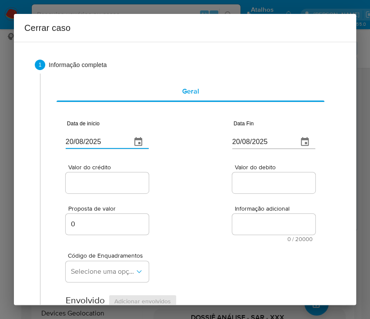
click at [110, 141] on input "20/08/2025" at bounding box center [95, 142] width 59 height 14
paste input "01/06"
type input "01/06/2025"
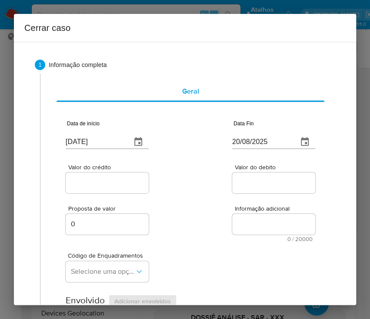
click at [178, 173] on div "Valor do crédito Valor do debito" at bounding box center [191, 174] width 250 height 41
click at [248, 141] on input "20/08/2025" at bounding box center [261, 142] width 59 height 14
paste input "12"
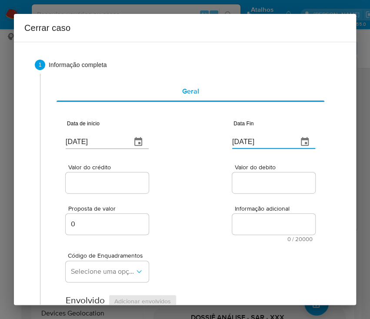
type input "12/08/2025"
click at [218, 176] on div "Valor do crédito Valor do debito" at bounding box center [191, 174] width 250 height 41
click at [109, 177] on input "Valor do crédito" at bounding box center [108, 182] width 85 height 11
click at [115, 185] on input "Valor do crédito" at bounding box center [108, 182] width 85 height 11
paste input "R$702.886"
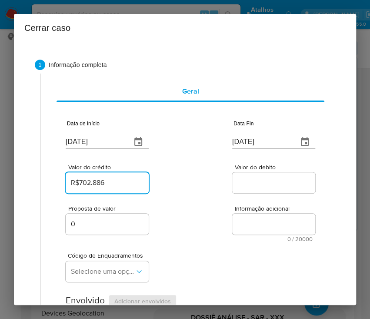
type input "R$702.886"
drag, startPoint x: 207, startPoint y: 208, endPoint x: 167, endPoint y: 233, distance: 47.3
click at [207, 208] on div "Proposta de valor 0 Informação adicional 0 / 20000 20000 caracteres restantes" at bounding box center [191, 218] width 250 height 47
click at [245, 182] on input "Valor do debito" at bounding box center [274, 182] width 85 height 11
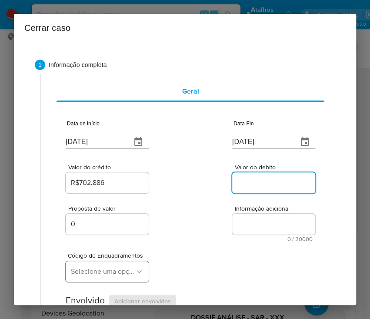
paste input "R$712.292"
type input "R$712.292"
drag, startPoint x: 139, startPoint y: 268, endPoint x: 27, endPoint y: 254, distance: 112.7
click at [138, 268] on icon "button" at bounding box center [139, 271] width 9 height 9
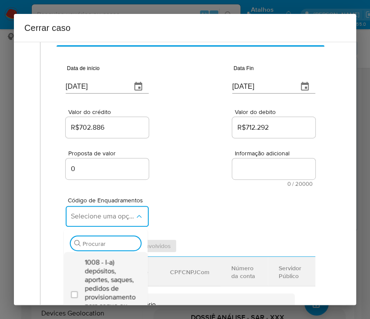
scroll to position [116, 0]
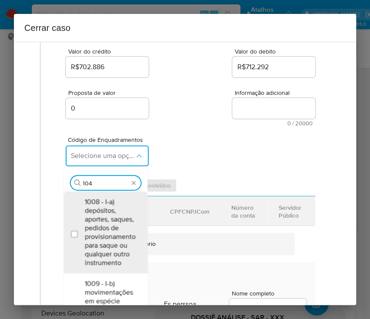
type input "1045"
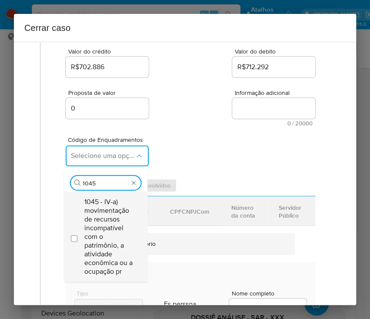
click at [110, 204] on span "1045 - IV-a) movimentação de recursos incompatível com o patrimônio, a atividad…" at bounding box center [109, 237] width 51 height 78
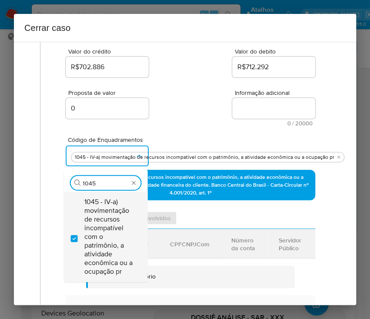
checkbox input "true"
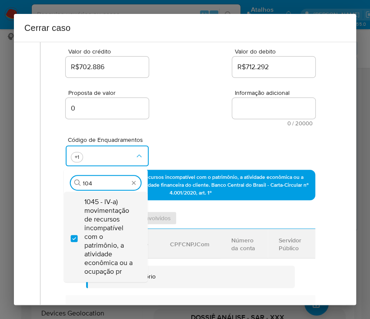
scroll to position [0, 0]
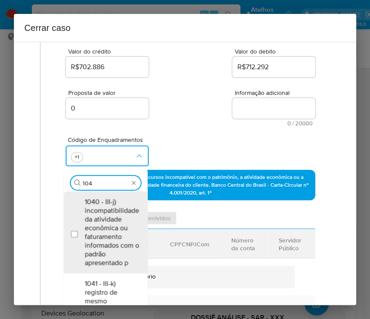
type input "1047"
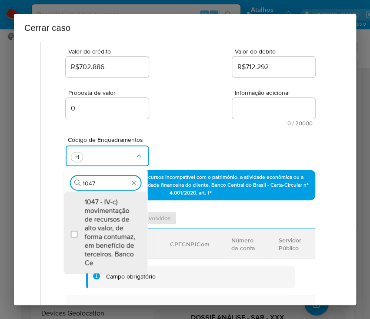
click at [110, 204] on span "1047 - IV-c) movimentação de recursos de alto valor, de forma contumaz, em bene…" at bounding box center [109, 233] width 51 height 70
checkbox input "true"
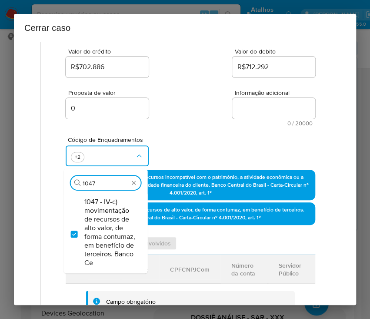
click at [157, 145] on div "Código de Enquadramentos Procurar 1047 1047 - IV-c) movimentação de recursos de…" at bounding box center [191, 148] width 250 height 44
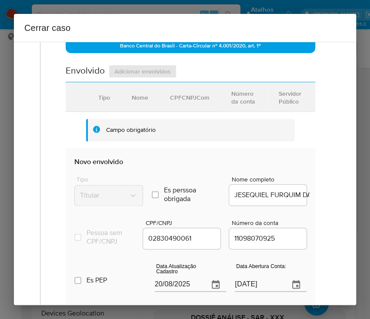
scroll to position [348, 0]
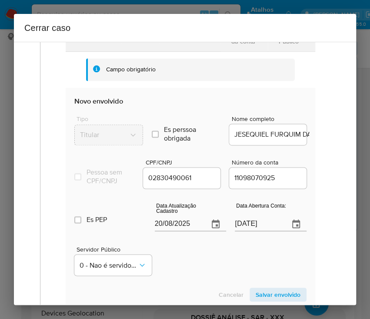
click at [163, 231] on input "20/08/2025" at bounding box center [178, 224] width 47 height 14
paste input "30/07"
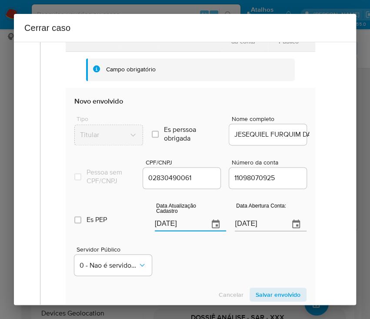
type input "30/07/2025"
click at [180, 259] on div "Servidor Público 0 - Nao é servidor/[PERSON_NAME] possui informacao" at bounding box center [190, 257] width 232 height 44
click at [246, 235] on div "Data Abertura Conta: 24/12/2024" at bounding box center [271, 218] width 72 height 35
click at [247, 231] on input "24/12/2024" at bounding box center [258, 224] width 47 height 14
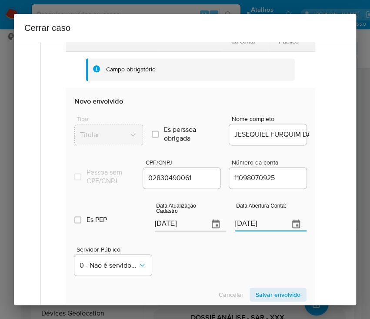
click at [247, 231] on input "24/12/2024" at bounding box center [258, 224] width 47 height 14
click at [202, 247] on div "Servidor Público 0 - Nao é servidor/Nao possui informacao" at bounding box center [190, 257] width 232 height 44
click at [207, 279] on div "Servidor Público 0 - Nao é servidor/Nao possui informacao" at bounding box center [190, 257] width 232 height 44
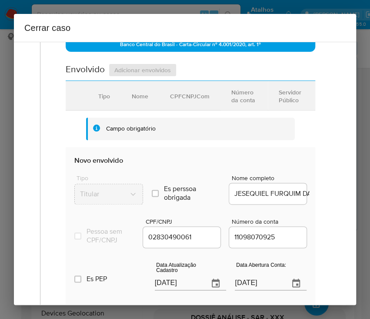
scroll to position [347, 0]
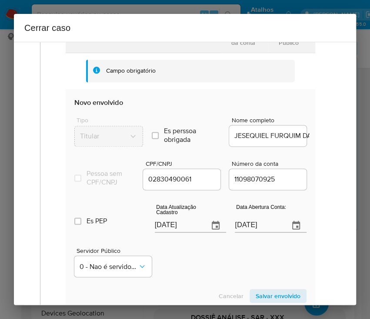
click at [223, 264] on div "Servidor Público 0 - Nao é servidor/Nao possui informacao" at bounding box center [190, 259] width 232 height 44
click at [189, 270] on div "Servidor Público 0 - Nao é servidor/Nao possui informacao" at bounding box center [190, 259] width 232 height 44
click at [215, 267] on div "Servidor Público 0 - Nao é servidor/Nao possui informacao" at bounding box center [190, 259] width 232 height 44
drag, startPoint x: 227, startPoint y: 218, endPoint x: 114, endPoint y: 238, distance: 115.3
click at [137, 237] on div "Es PEP isPEP Data Atualização Cadastro 30/07/2025 Data Abertura Conta: 24/12/20…" at bounding box center [190, 213] width 232 height 45
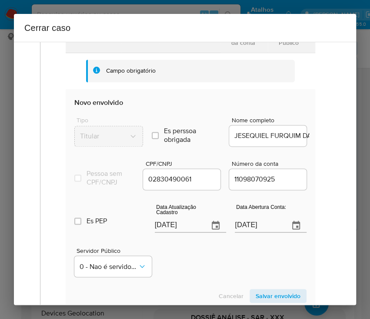
click at [216, 94] on section "Envolvido Adicionar envolvidos Tipo Nome CPFCNPJCom Número da conta Servidor Pú…" at bounding box center [191, 158] width 250 height 306
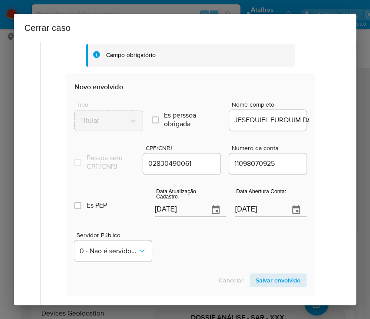
scroll to position [405, 0]
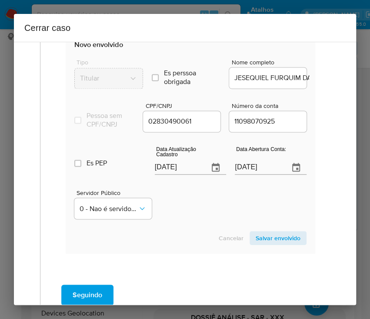
click at [198, 211] on div "Servidor Público 0 - Nao é servidor/Nao possui informacao" at bounding box center [190, 201] width 232 height 44
click at [180, 175] on input "30/07/2025" at bounding box center [178, 168] width 47 height 14
click at [187, 201] on div "Servidor Público 0 - Nao é servidor/Nao possui informacao" at bounding box center [190, 201] width 232 height 44
click at [182, 195] on div "Servidor Público 0 - Nao é servidor/[PERSON_NAME] possui informacao" at bounding box center [190, 201] width 232 height 44
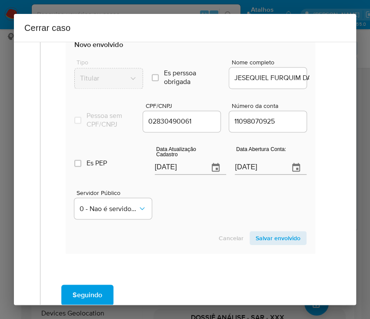
click at [197, 214] on div "Servidor Público 0 - Nao é servidor/[PERSON_NAME] possui informacao" at bounding box center [190, 201] width 232 height 44
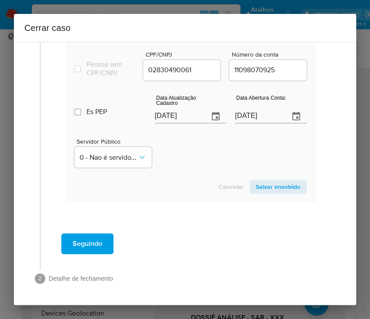
click at [276, 191] on span "Salvar envolvido" at bounding box center [278, 187] width 45 height 12
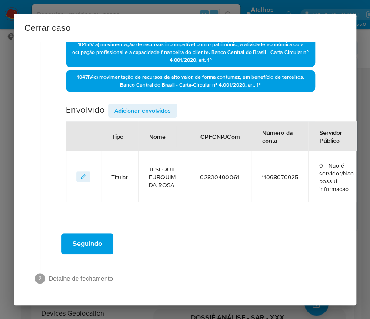
scroll to position [256, 0]
click at [158, 104] on span "Adicionar envolvidos" at bounding box center [142, 110] width 57 height 12
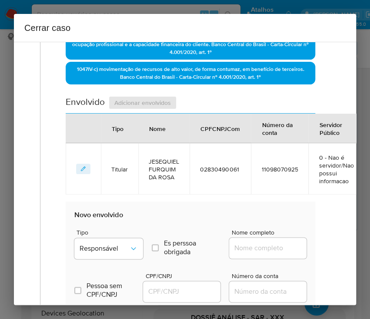
scroll to position [430, 0]
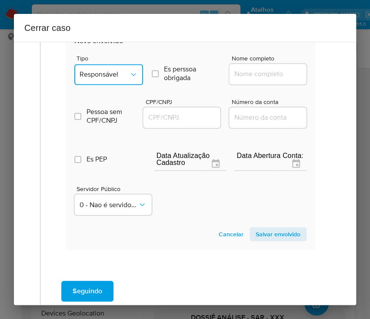
click at [118, 75] on span "Responsável" at bounding box center [105, 74] width 50 height 9
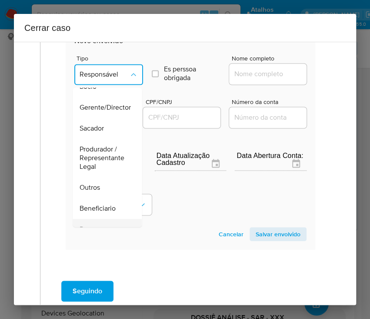
scroll to position [116, 0]
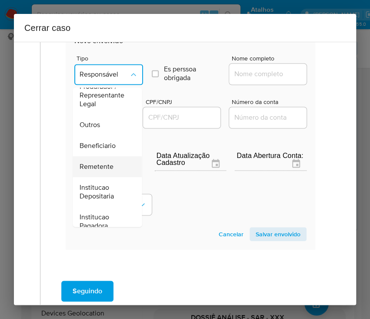
click at [101, 164] on span "Remetente" at bounding box center [97, 166] width 34 height 9
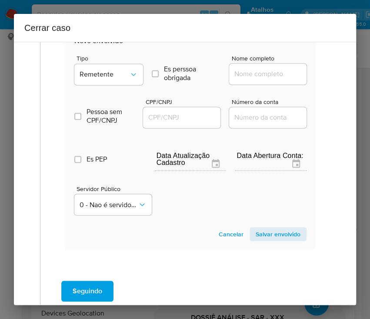
drag, startPoint x: 235, startPoint y: 73, endPoint x: 247, endPoint y: 75, distance: 12.4
click at [235, 73] on input "Nome completo" at bounding box center [271, 73] width 85 height 11
paste input "Alexandre Heidt Rodrigues, 00784615020"
drag, startPoint x: 252, startPoint y: 76, endPoint x: 322, endPoint y: 77, distance: 69.2
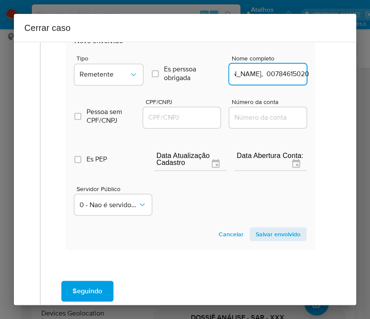
click at [291, 72] on input "Alexandre Heidt Rodrigues, 00784615020" at bounding box center [271, 73] width 85 height 11
click at [253, 77] on input "Alexandre Heidt Rodrigues, 00784615020" at bounding box center [271, 73] width 85 height 11
click at [259, 74] on input "Alexandre Heidt Rodrigues, 00784615020" at bounding box center [271, 73] width 85 height 11
click at [302, 56] on section "Novo envolvido Tipo Remetente Es perssoa obrigada Is PObrigada Nome completo Al…" at bounding box center [191, 138] width 250 height 222
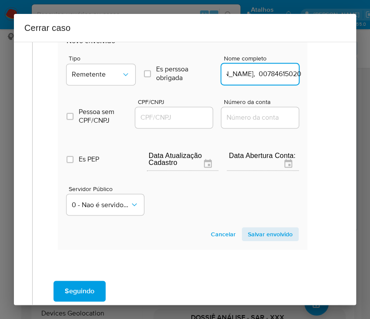
drag, startPoint x: 260, startPoint y: 74, endPoint x: 341, endPoint y: 75, distance: 80.5
click at [341, 75] on div "1 Informação completa Geral Data de início 01/06/2025 Data Fin 12/08/2025 Valor…" at bounding box center [185, 173] width 342 height 263
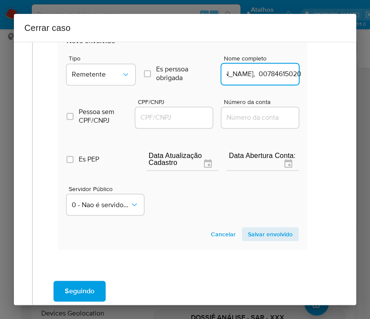
drag, startPoint x: 267, startPoint y: 76, endPoint x: 326, endPoint y: 76, distance: 59.6
click at [326, 76] on div "1 Informação completa Geral Data de início 01/06/2025 Data Fin 12/08/2025 Valor…" at bounding box center [185, 173] width 342 height 263
drag, startPoint x: 257, startPoint y: 79, endPoint x: 295, endPoint y: 77, distance: 37.9
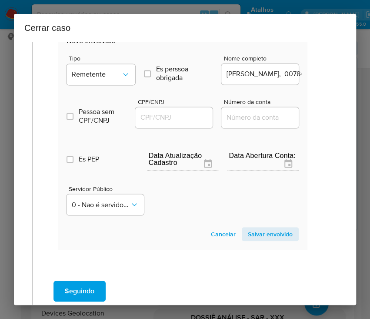
drag, startPoint x: 253, startPoint y: 77, endPoint x: 328, endPoint y: 77, distance: 74.9
click at [328, 77] on div "1 Informação completa Geral Data de início 01/06/2025 Data Fin 12/08/2025 Valor…" at bounding box center [185, 173] width 342 height 263
click at [325, 71] on div "1 Informação completa Geral Data de início 01/06/2025 Data Fin 12/08/2025 Valor…" at bounding box center [185, 173] width 342 height 263
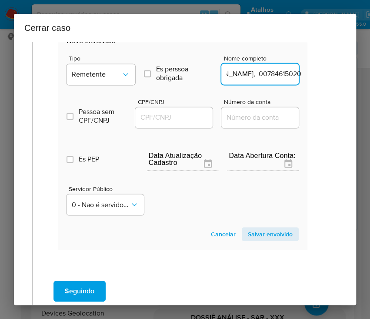
drag, startPoint x: 261, startPoint y: 77, endPoint x: 316, endPoint y: 77, distance: 54.8
click at [329, 72] on div "1 Informação completa Geral Data de início 01/06/2025 Data Fin 12/08/2025 Valor…" at bounding box center [185, 173] width 342 height 263
drag, startPoint x: 274, startPoint y: 75, endPoint x: 306, endPoint y: 75, distance: 31.3
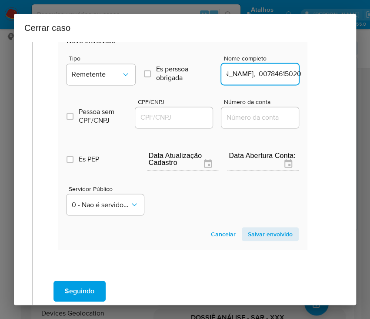
click at [238, 75] on input "Alexandre Heidt Rodrigues, 00784615020" at bounding box center [264, 73] width 85 height 11
drag, startPoint x: 240, startPoint y: 75, endPoint x: 305, endPoint y: 75, distance: 64.4
type input "Alexandre Heidt Rodrigues"
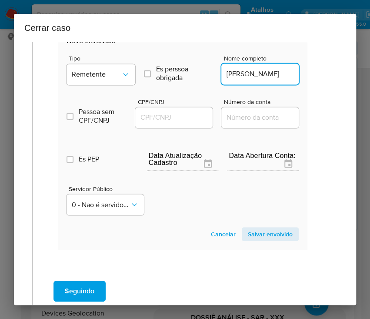
click at [157, 118] on input "CPF/CNPJ" at bounding box center [177, 117] width 85 height 11
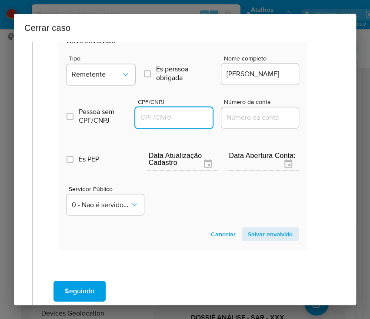
paste input "00784615020"
type input "784615020"
click at [270, 232] on span "Salvar envolvido" at bounding box center [270, 234] width 45 height 12
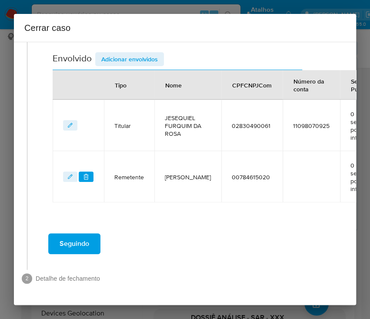
click at [146, 53] on span "Adicionar envolvidos" at bounding box center [129, 59] width 57 height 12
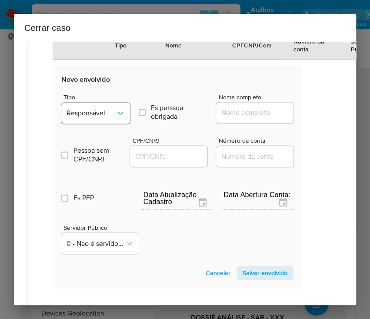
scroll to position [481, 13]
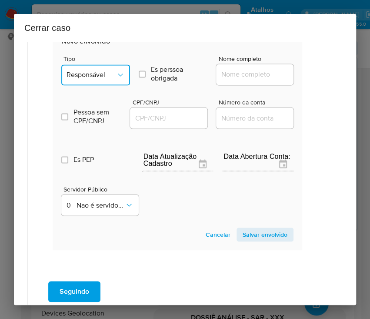
click at [110, 76] on button "Responsável" at bounding box center [95, 74] width 69 height 21
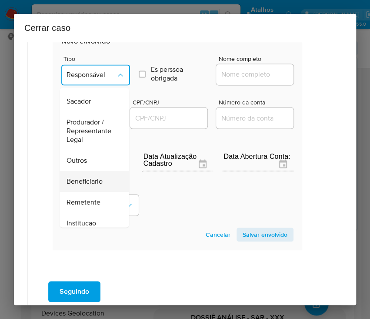
scroll to position [116, 0]
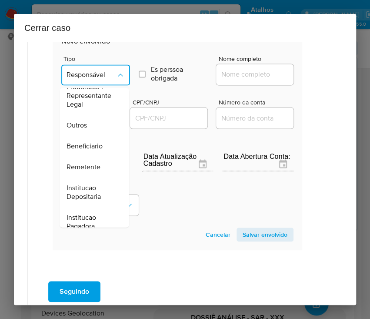
click at [96, 169] on span "Remetente" at bounding box center [84, 167] width 34 height 9
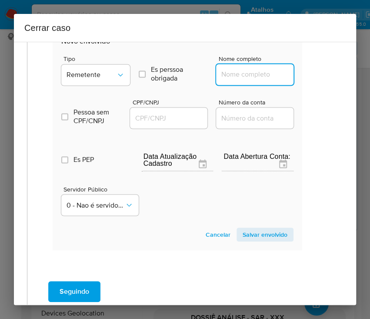
click at [240, 78] on input "Nome completo" at bounding box center [258, 74] width 85 height 11
paste input "Sandra Vieira Da Silva, 92575560004"
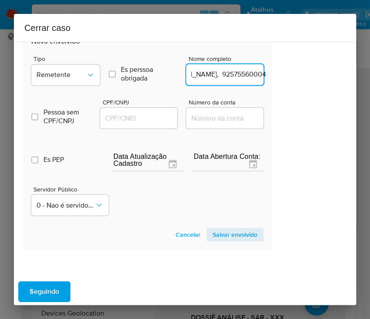
drag, startPoint x: 239, startPoint y: 76, endPoint x: 349, endPoint y: 81, distance: 110.7
click at [349, 81] on div "1 Informação completa Geral Data de início 01/06/2025 Data Fin 12/08/2025 Valor…" at bounding box center [185, 173] width 342 height 263
type input "Sandra Vieira Da Silva"
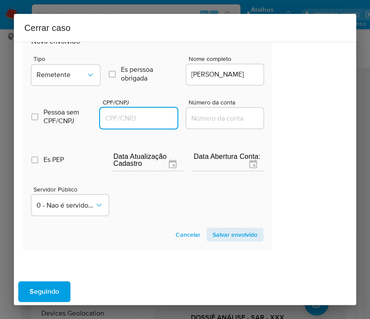
click at [143, 120] on input "CPF/CNPJ" at bounding box center [142, 117] width 85 height 11
paste input "92575560004"
type input "92575560004"
click at [238, 239] on span "Salvar envolvido" at bounding box center [235, 234] width 45 height 12
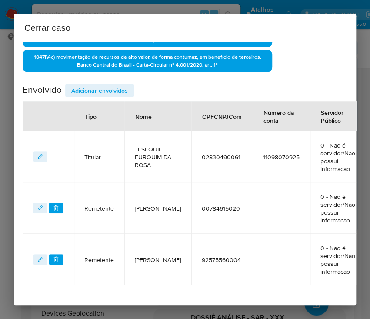
scroll to position [185, 43]
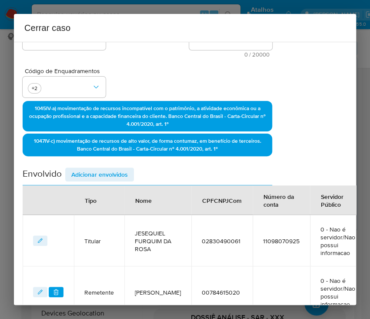
click at [113, 170] on span "Adicionar envolvidos" at bounding box center [99, 174] width 57 height 12
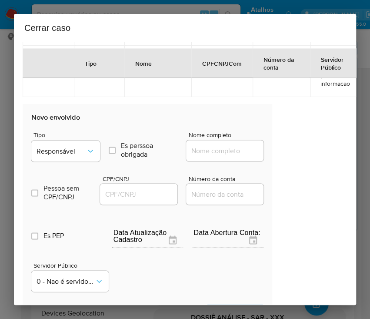
scroll to position [475, 43]
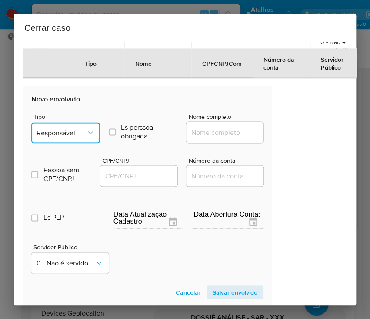
click at [65, 132] on span "Responsável" at bounding box center [62, 132] width 50 height 9
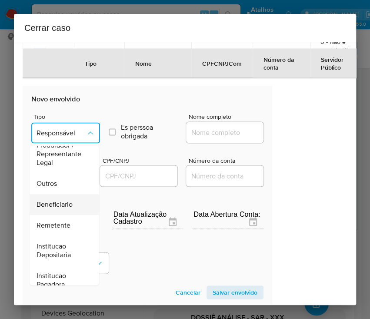
scroll to position [116, 0]
click at [59, 204] on span "Beneficiario" at bounding box center [55, 204] width 36 height 9
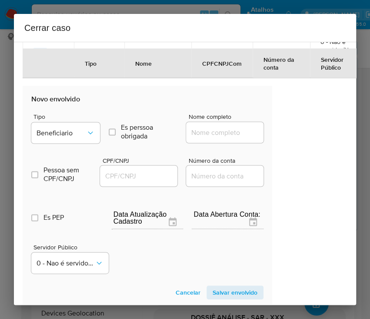
click at [204, 133] on input "Nome completo" at bounding box center [228, 132] width 85 height 11
paste input "EURO INVESTIMENTOS E NEGOCIOS IMOBILIARIOS LTDA, 24501097000184"
drag, startPoint x: 201, startPoint y: 134, endPoint x: 282, endPoint y: 134, distance: 80.5
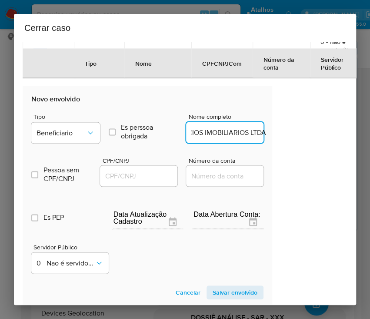
scroll to position [0, 104]
type input "EURO INVESTIMENTOS E NEGOCIOS IMOBILIARIOS LTDA"
click at [162, 178] on input "CPF/CNPJ" at bounding box center [142, 175] width 85 height 11
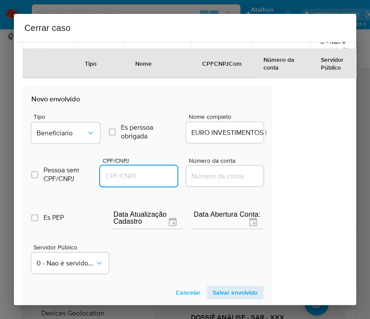
paste input "24501097000184"
type input "24501097000184"
click at [237, 293] on span "Salvar envolvido" at bounding box center [235, 292] width 45 height 12
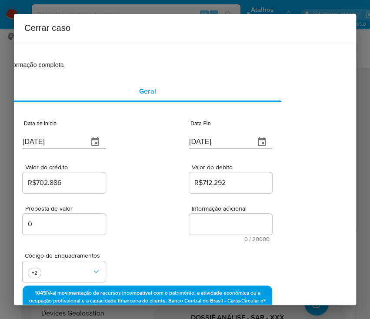
drag, startPoint x: 205, startPoint y: 230, endPoint x: 203, endPoint y: 234, distance: 4.5
click at [205, 230] on textarea "Informação adicional" at bounding box center [230, 224] width 83 height 21
paste textarea "Informações do Cliente Jesequiel Furquim da Rosa, CPF 02830490061, 28 anos, res…"
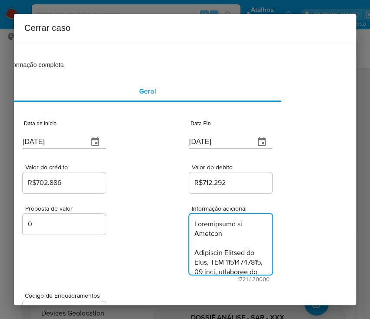
type textarea "Informações do Cliente Jesequiel Furquim da Rosa, CPF 02830490061, 28 anos, res…"
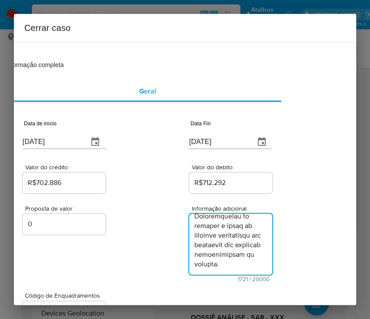
click at [150, 259] on div "Proposta de valor 0 Informação adicional 1721 / 20000 18279 caracteres restantes" at bounding box center [148, 238] width 250 height 87
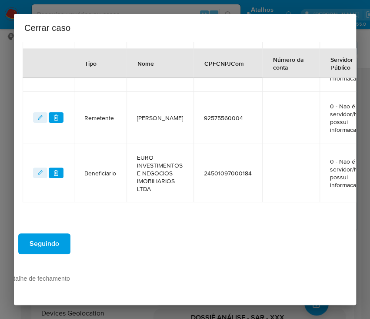
click at [58, 235] on span "Seguindo" at bounding box center [45, 243] width 30 height 19
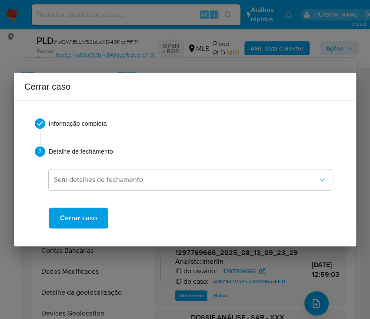
click at [90, 225] on span "Cerrar caso" at bounding box center [78, 217] width 37 height 19
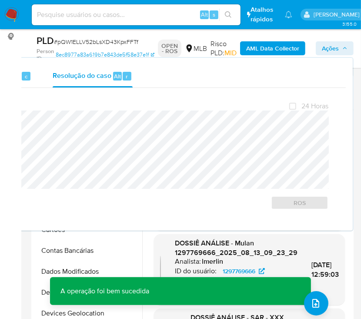
click at [77, 41] on span "# pQW1ELLV52bLsXD43KpxFFTf" at bounding box center [96, 41] width 84 height 9
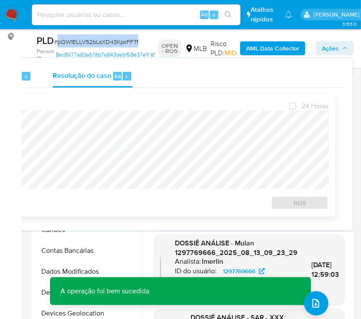
copy span "pQW1ELLV52bLsXD43KpxFFTf"
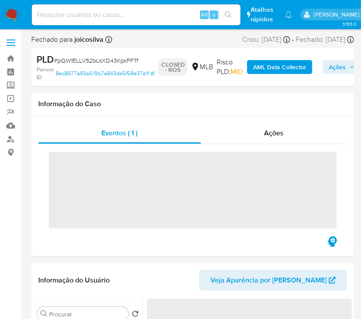
click at [10, 17] on img at bounding box center [11, 14] width 15 height 15
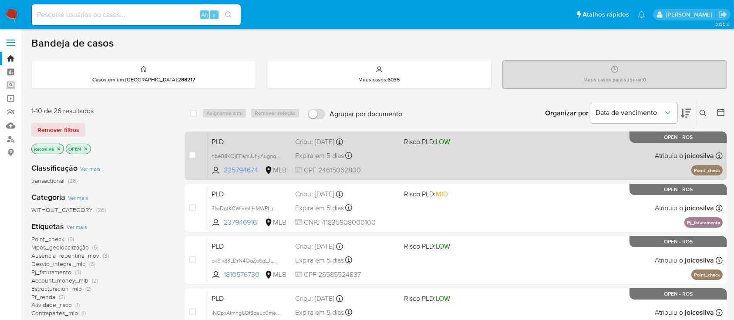
click at [370, 169] on div "PLD hbe08KQjFFamJJhyAugnq0xj 225794674 MLB Risco PLD: LOW Criou: [DATE] Criou: …" at bounding box center [465, 156] width 514 height 44
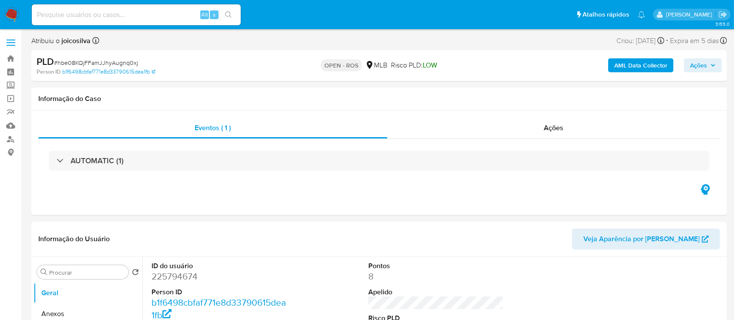
select select "10"
click at [115, 59] on span "# hbe08KQjFFamJJhyAugnq0xj" at bounding box center [96, 62] width 84 height 9
copy span "hbe08KQjFFamJJhyAugnq0xj"
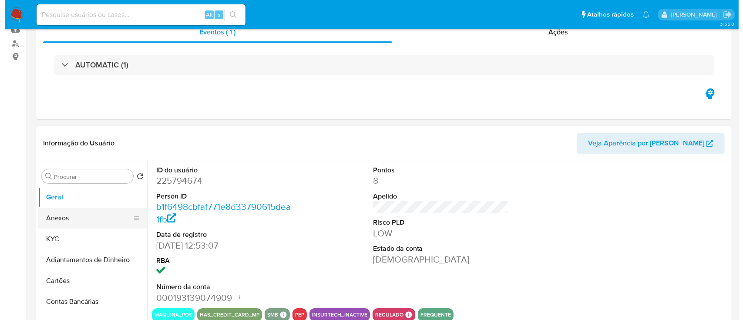
scroll to position [174, 0]
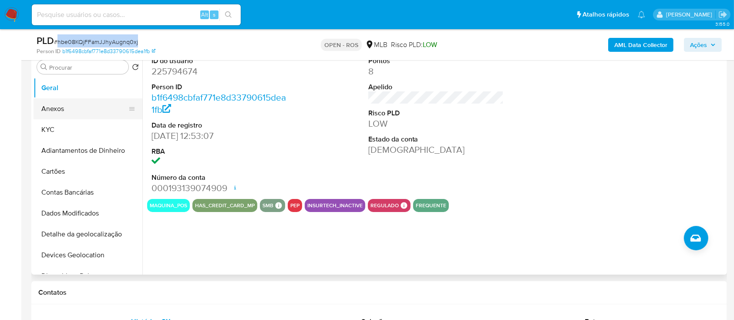
click at [70, 107] on button "Anexos" at bounding box center [85, 108] width 102 height 21
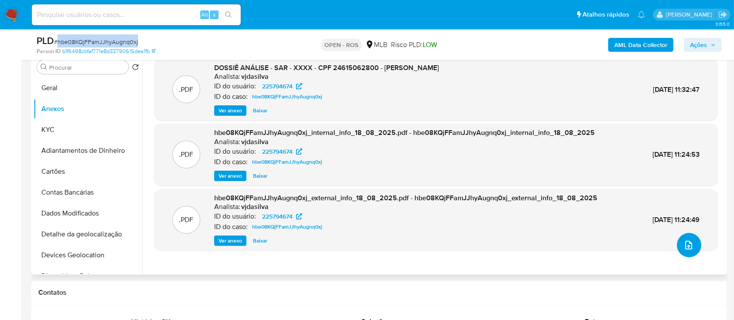
click at [685, 246] on icon "upload-file" at bounding box center [688, 245] width 10 height 10
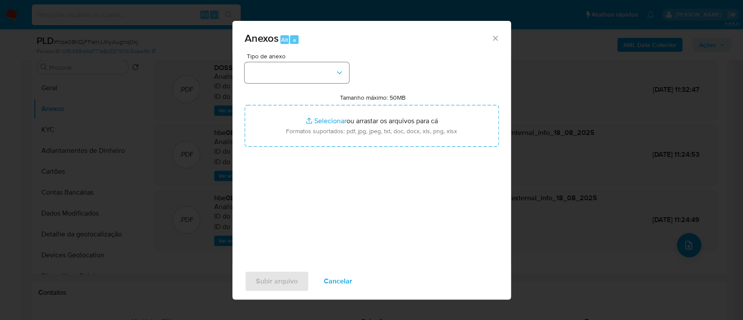
click at [323, 63] on div "Tipo de anexo" at bounding box center [297, 68] width 104 height 30
click at [319, 77] on button "button" at bounding box center [297, 72] width 104 height 21
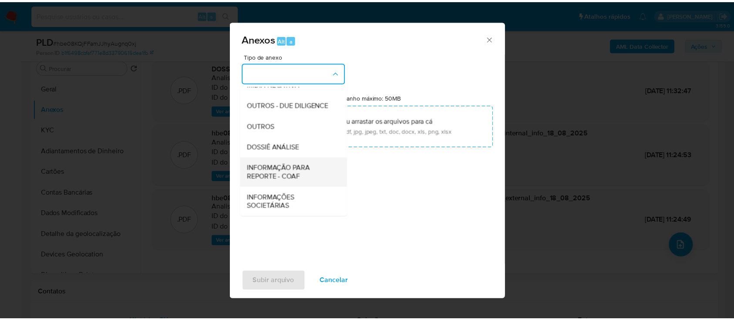
scroll to position [134, 0]
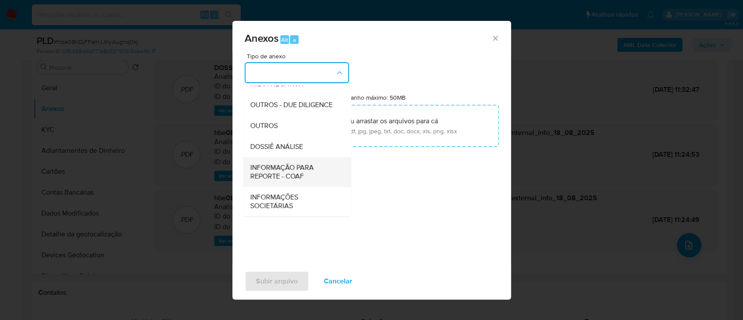
click at [306, 178] on span "INFORMAÇÃO PARA REPORTE - COAF" at bounding box center [294, 171] width 89 height 17
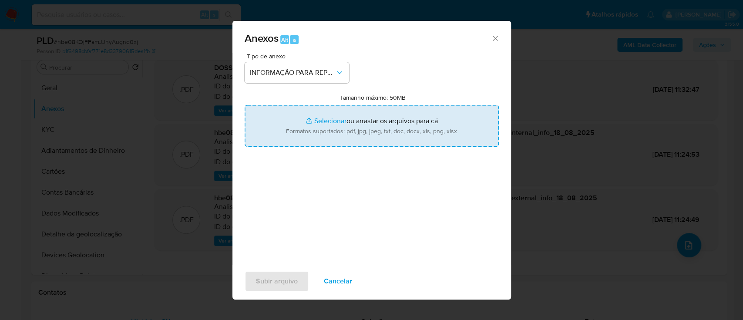
type input "C:\fakepath\SAR - hbe08KQjFFamJJhyAugnq0xj - CPF 24615062800 - [PERSON_NAME].pdf"
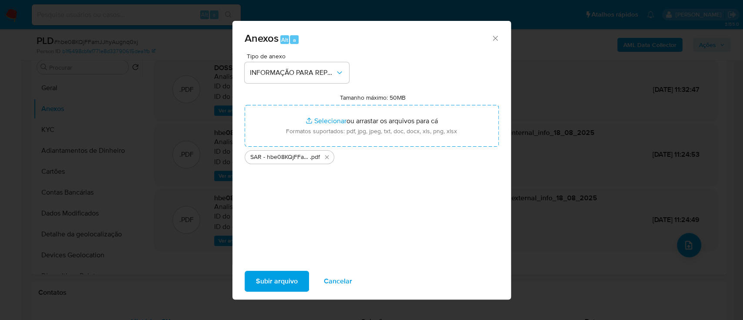
click at [297, 279] on button "Subir arquivo" at bounding box center [277, 281] width 64 height 21
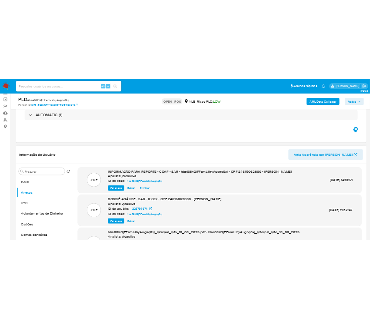
scroll to position [48, 0]
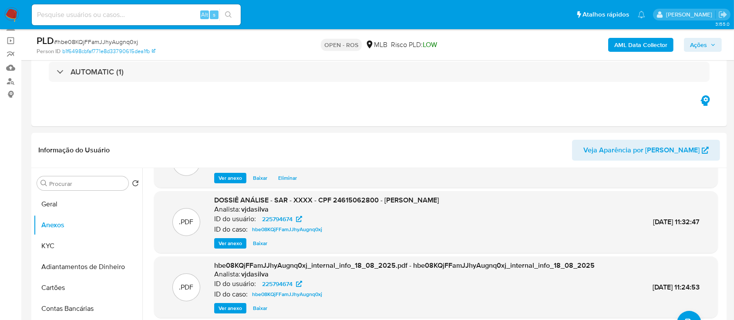
click at [705, 44] on span "Ações" at bounding box center [698, 45] width 17 height 14
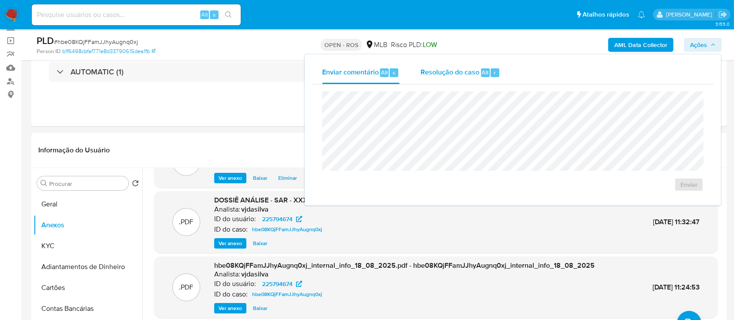
click at [450, 68] on span "Resolução do caso" at bounding box center [449, 72] width 59 height 10
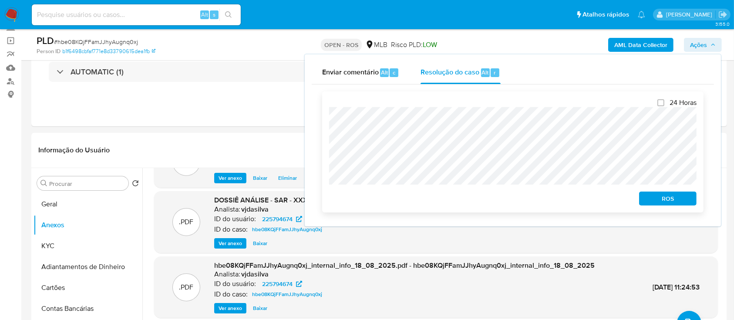
click at [693, 202] on button "ROS" at bounding box center [667, 198] width 57 height 14
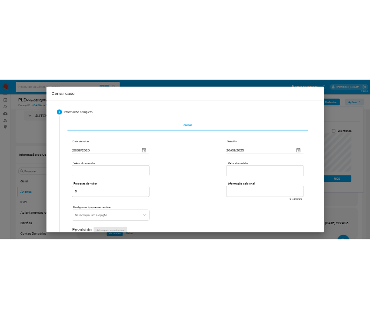
scroll to position [74, 0]
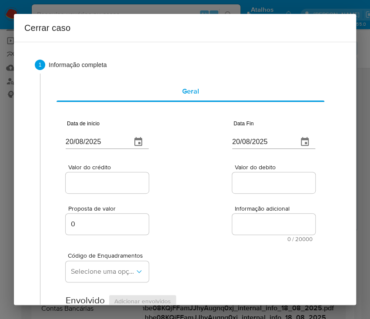
click at [104, 140] on input "20/08/2025" at bounding box center [95, 142] width 59 height 14
paste input "04/06"
type input "[DATE]"
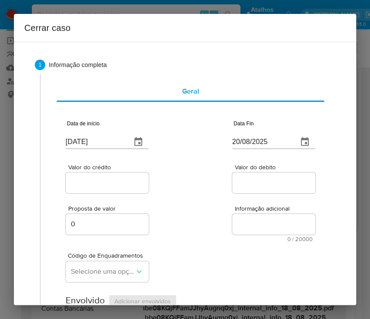
click at [179, 157] on div "Valor do crédito Valor do debito" at bounding box center [191, 174] width 250 height 41
click at [252, 138] on input "20/08/2025" at bounding box center [261, 142] width 59 height 14
paste input "14"
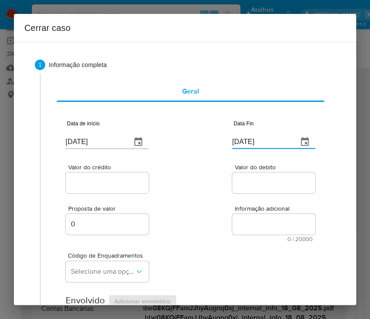
type input "14/08/2025"
drag, startPoint x: 216, startPoint y: 222, endPoint x: 166, endPoint y: 198, distance: 55.9
click at [215, 223] on div "Proposta de valor 0 Informação adicional 0 / 20000 20000 caracteres restantes" at bounding box center [191, 218] width 250 height 47
click at [113, 186] on input "Valor do crédito" at bounding box center [108, 182] width 85 height 11
click at [92, 182] on input "Valor do crédito" at bounding box center [108, 182] width 85 height 11
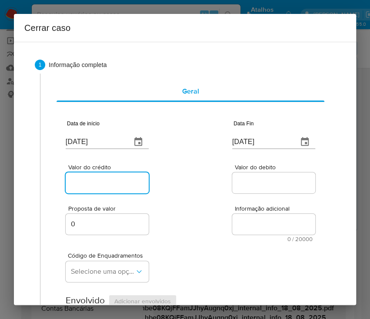
paste input "R$400.284"
type input "R$400.284"
click at [165, 186] on div "Valor do crédito R$400.284 Valor do debito" at bounding box center [191, 174] width 250 height 41
click at [245, 183] on input "Valor do debito" at bounding box center [274, 182] width 85 height 11
paste input "R$403.290"
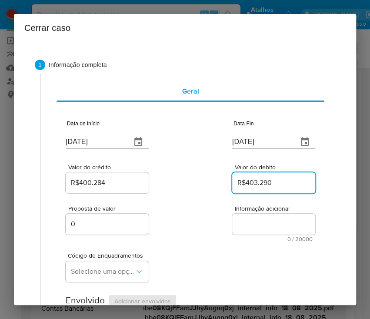
type input "R$403.290"
drag, startPoint x: 212, startPoint y: 245, endPoint x: 196, endPoint y: 245, distance: 16.1
click at [212, 245] on div "Código de Enquadramentos Selecione uma opção" at bounding box center [191, 264] width 250 height 44
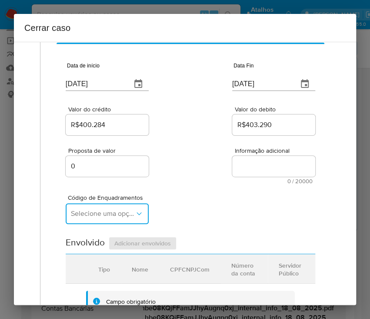
click at [117, 215] on span "Selecione uma opção" at bounding box center [103, 213] width 64 height 9
click at [120, 215] on span "Selecione uma opção" at bounding box center [103, 213] width 64 height 9
click at [105, 209] on span "Selecione uma opção" at bounding box center [103, 213] width 64 height 9
click at [120, 215] on span "Selecione uma opção" at bounding box center [103, 213] width 64 height 9
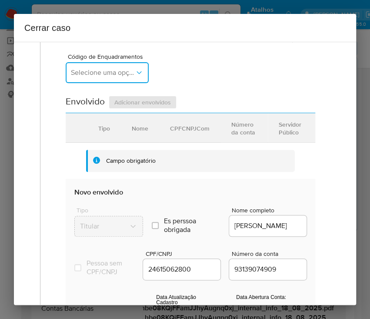
scroll to position [116, 0]
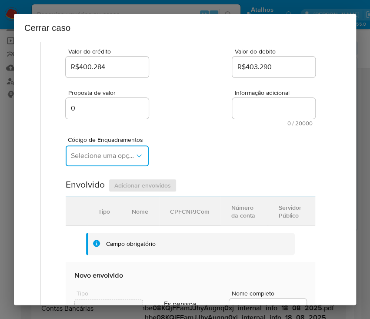
click at [138, 148] on button "Selecione uma opção" at bounding box center [107, 155] width 83 height 21
click at [137, 156] on icon "button" at bounding box center [139, 155] width 9 height 9
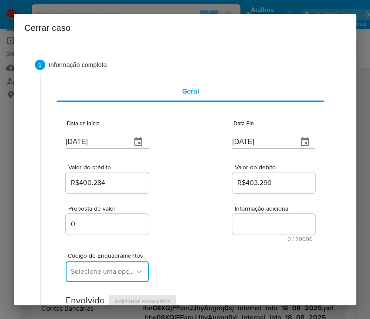
click at [135, 274] on icon "button" at bounding box center [139, 271] width 9 height 9
click at [197, 189] on div "Valor do crédito R$400.284 Valor do debito R$403.290" at bounding box center [191, 174] width 250 height 41
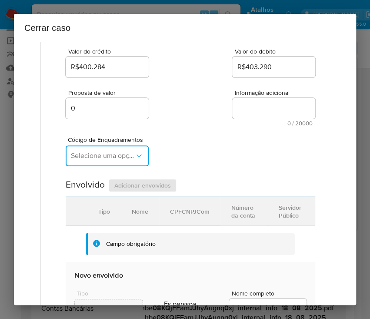
click at [131, 151] on span "Selecione uma opção" at bounding box center [103, 155] width 64 height 9
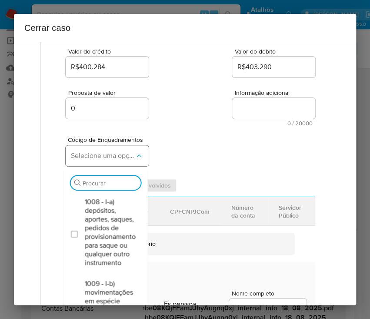
click at [135, 155] on icon "button" at bounding box center [139, 155] width 9 height 9
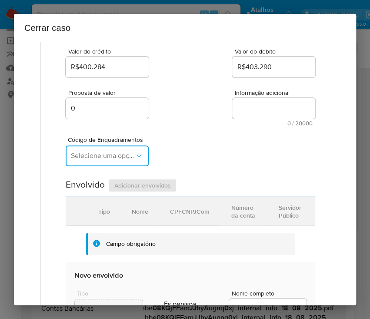
click at [135, 155] on icon "button" at bounding box center [139, 155] width 9 height 9
click at [41, 229] on div "Geral Data de início 04/06/2025 Data Fin 14/08/2025 Valor do crédito R$400.284 …" at bounding box center [187, 250] width 295 height 584
click at [81, 152] on span "Selecione uma opção" at bounding box center [103, 155] width 64 height 9
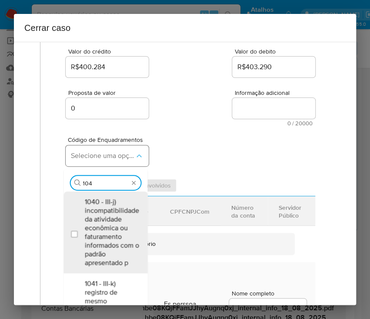
type input "1045"
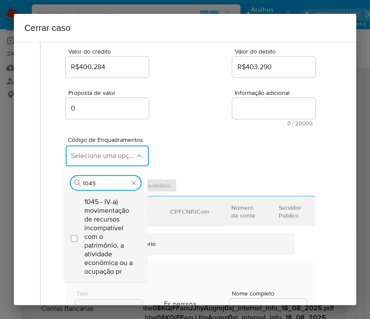
click at [114, 218] on span "1045 - IV-a) movimentação de recursos incompatível com o patrimônio, a atividad…" at bounding box center [109, 237] width 51 height 78
checkbox input "true"
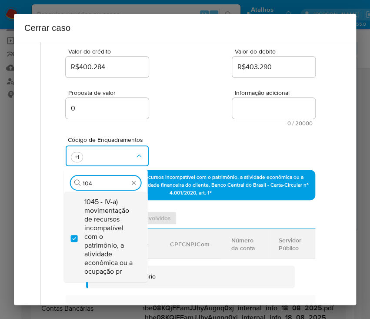
scroll to position [0, 0]
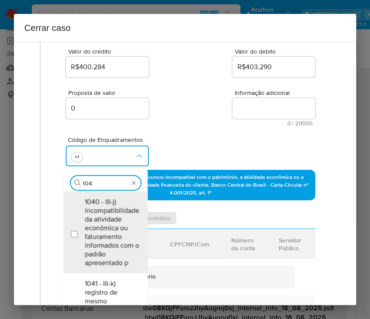
type input "1047"
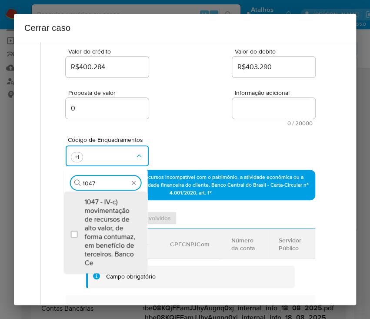
click at [114, 218] on span "1047 - IV-c) movimentação de recursos de alto valor, de forma contumaz, em bene…" at bounding box center [109, 233] width 51 height 70
checkbox input "true"
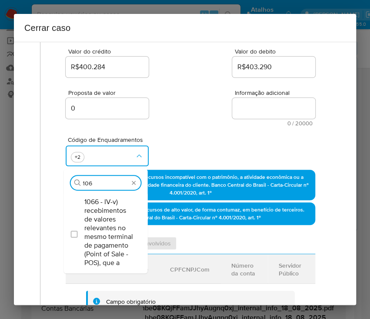
type input "1066"
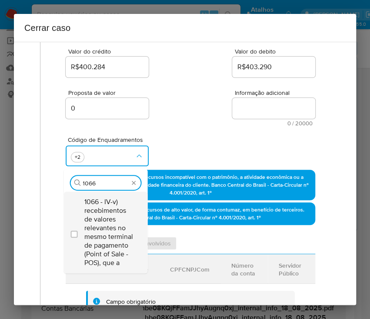
click at [98, 228] on span "1066 - IV-v) recebimentos de valores relevantes no mesmo terminal de pagamento …" at bounding box center [109, 233] width 51 height 70
checkbox input "true"
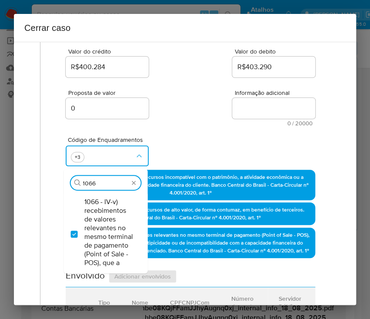
click at [225, 113] on div "Proposta de valor 0 Informação adicional 0 / 20000 20000 caracteres restantes" at bounding box center [191, 102] width 250 height 47
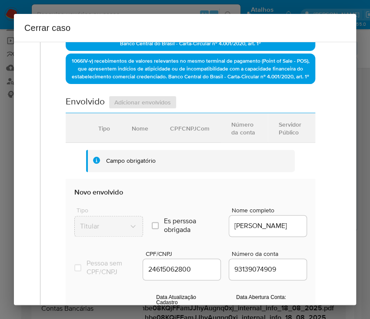
scroll to position [406, 0]
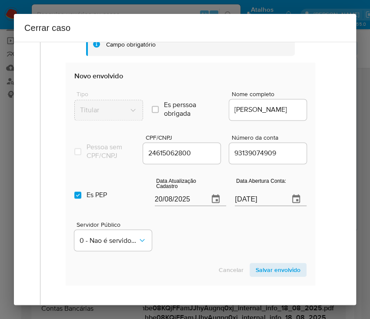
click at [173, 206] on input "20/08/2025" at bounding box center [178, 199] width 47 height 14
paste input "4/05"
type input "24/05/2025"
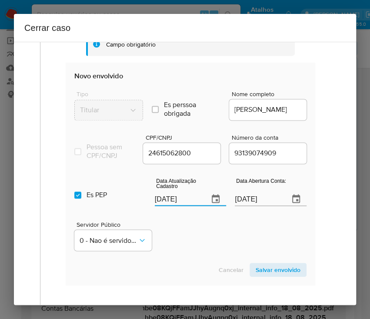
click at [176, 235] on div "Servidor Público 0 - Nao é servidor/[PERSON_NAME] possui informacao" at bounding box center [190, 233] width 232 height 44
click at [77, 198] on input "Es PEP isPEP" at bounding box center [77, 194] width 7 height 7
checkbox input "false"
click at [255, 206] on input "30/05/2021" at bounding box center [258, 199] width 47 height 14
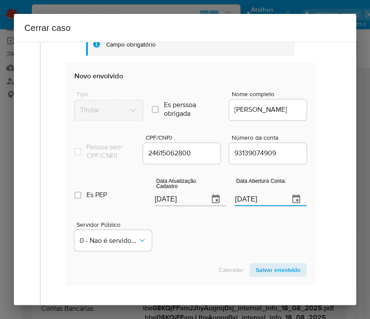
click at [255, 206] on input "30/05/2021" at bounding box center [258, 199] width 47 height 14
click at [231, 252] on div "Servidor Público 0 - Nao é servidor/[PERSON_NAME] possui informacao" at bounding box center [190, 233] width 232 height 44
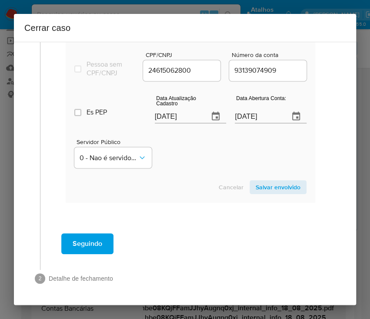
click at [268, 186] on span "Salvar envolvido" at bounding box center [278, 187] width 45 height 12
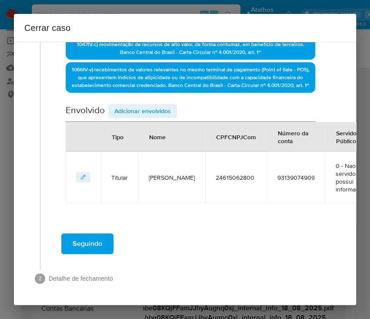
scroll to position [296, 0]
click at [141, 105] on span "Adicionar envolvidos" at bounding box center [142, 111] width 57 height 12
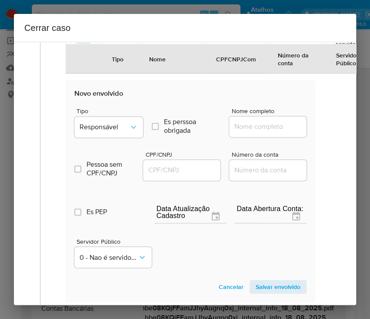
scroll to position [413, 0]
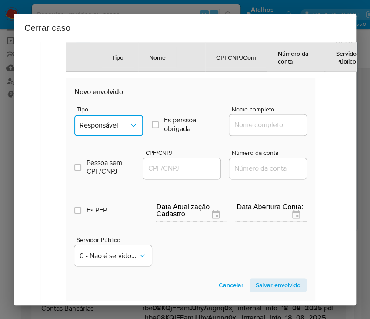
click at [115, 130] on span "Responsável" at bounding box center [105, 125] width 50 height 9
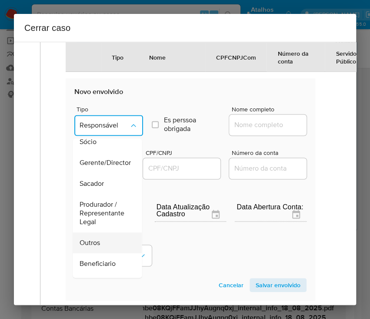
scroll to position [116, 0]
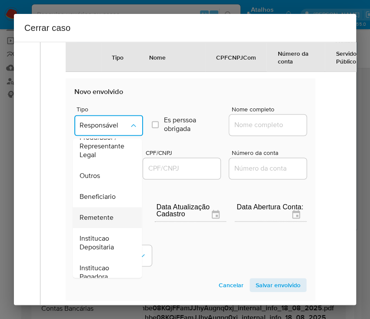
click at [103, 222] on span "Remetente" at bounding box center [97, 217] width 34 height 9
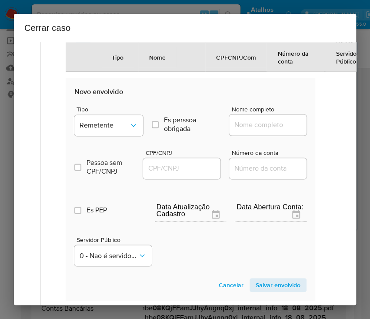
drag, startPoint x: 242, startPoint y: 135, endPoint x: 255, endPoint y: 137, distance: 12.7
click at [242, 131] on input "Nome completo" at bounding box center [271, 124] width 85 height 11
paste input "Elaine Aparecida Romano Ferreira, 24656824828"
click at [252, 131] on input "Elaine Aparecida Romano Ferreira, 24656824828" at bounding box center [271, 124] width 85 height 11
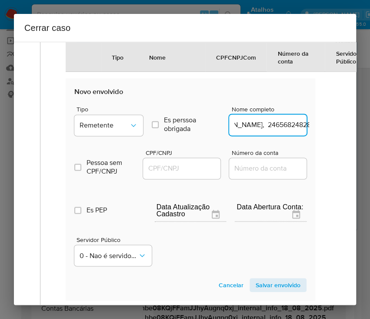
click at [252, 131] on input "Elaine Aparecida Romano Ferreira, 24656824828" at bounding box center [271, 124] width 85 height 11
drag, startPoint x: 253, startPoint y: 133, endPoint x: 326, endPoint y: 134, distance: 72.7
click at [326, 134] on div "Geral Data de início 04/06/2025 Data Fin 14/08/2025 Valor do crédito R$400.284 …" at bounding box center [187, 9] width 295 height 697
type input "Elaine Aparecida Romano Ferreira"
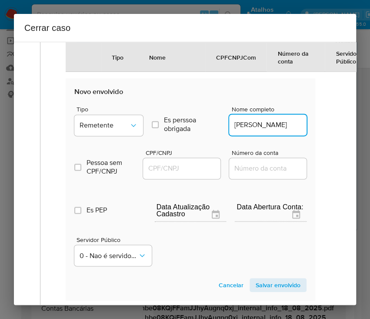
click at [175, 172] on input "CPF/CNPJ" at bounding box center [185, 168] width 85 height 11
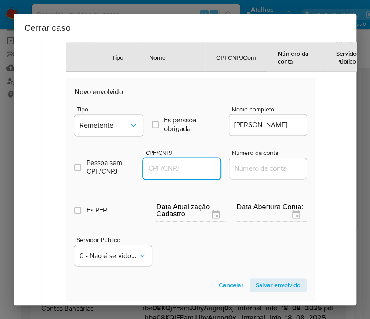
paste input "24656824828"
type input "24656824828"
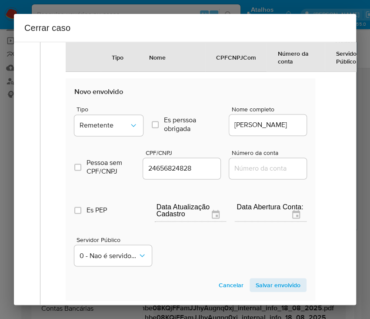
click at [268, 291] on span "Salvar envolvido" at bounding box center [278, 285] width 45 height 12
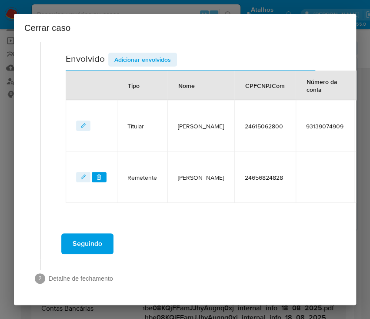
click at [136, 54] on span "Adicionar envolvidos" at bounding box center [142, 60] width 57 height 12
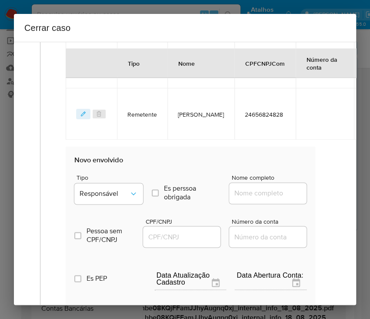
scroll to position [522, 0]
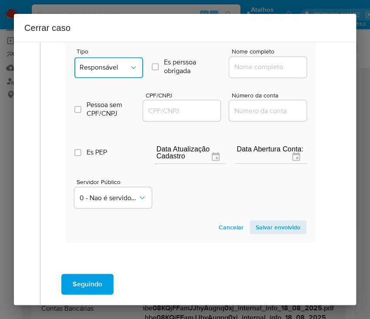
click at [104, 68] on button "Responsável" at bounding box center [108, 67] width 69 height 21
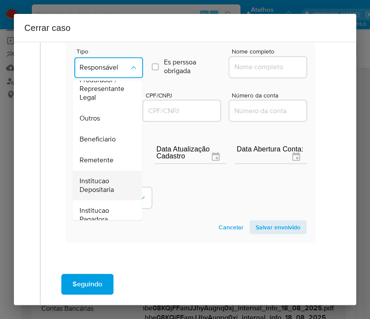
scroll to position [155, 0]
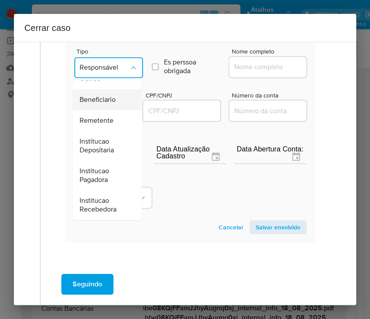
click at [109, 104] on span "Beneficiario" at bounding box center [98, 99] width 36 height 9
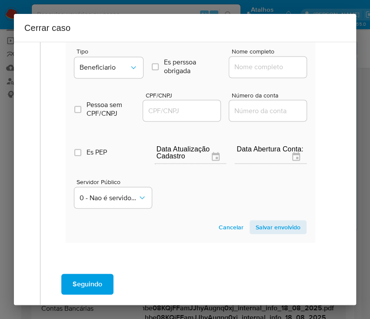
click at [248, 73] on input "Nome completo" at bounding box center [271, 66] width 85 height 11
paste input "Tiago Goncalves Ferreira, 48686624812"
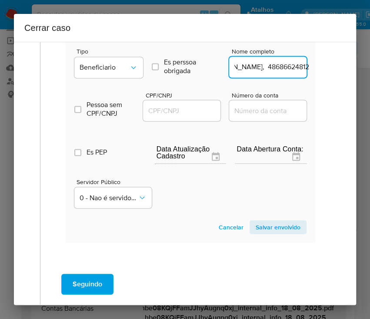
scroll to position [522, 42]
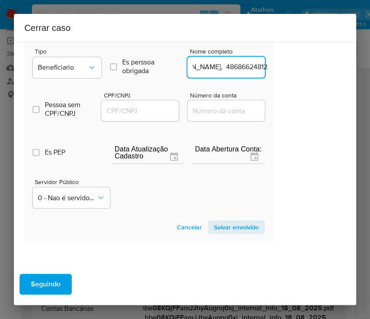
drag, startPoint x: 255, startPoint y: 75, endPoint x: 350, endPoint y: 77, distance: 94.9
click at [350, 77] on div "1 Informação completa Geral Data de início 04/06/2025 Data Fin 14/08/2025 Valor…" at bounding box center [185, 173] width 342 height 263
type input "Tiago Goncalves Ferreira"
click at [157, 116] on input "CPF/CNPJ" at bounding box center [143, 110] width 85 height 11
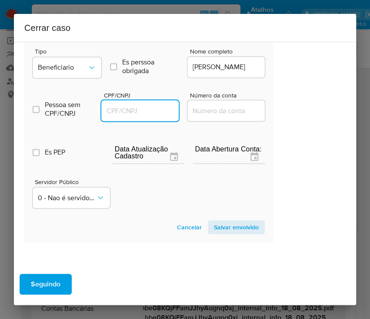
scroll to position [0, 0]
paste input "48686624812"
type input "48686624812"
click at [225, 229] on span "Salvar envolvido" at bounding box center [236, 227] width 45 height 12
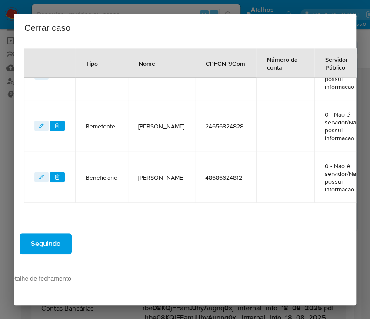
scroll to position [283, 42]
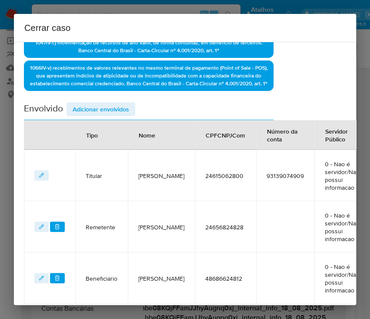
drag, startPoint x: 109, startPoint y: 112, endPoint x: 115, endPoint y: 120, distance: 9.9
click at [109, 112] on span "Adicionar envolvidos" at bounding box center [101, 109] width 57 height 12
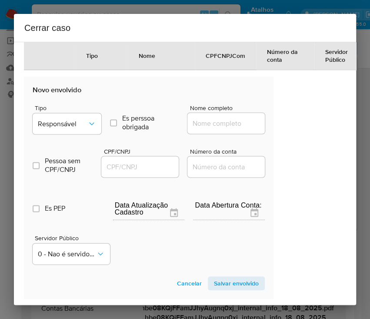
scroll to position [573, 42]
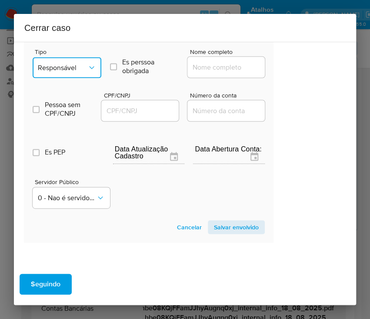
click at [91, 72] on icon "Tipo de envolvimento" at bounding box center [91, 67] width 9 height 9
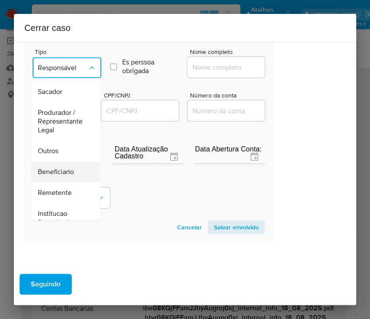
scroll to position [116, 0]
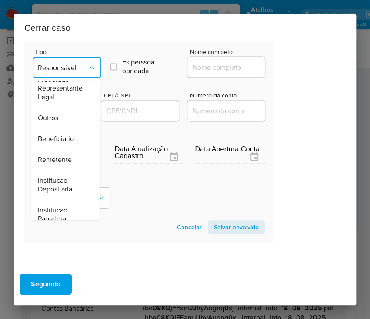
click at [62, 123] on div "Outros" at bounding box center [63, 117] width 50 height 21
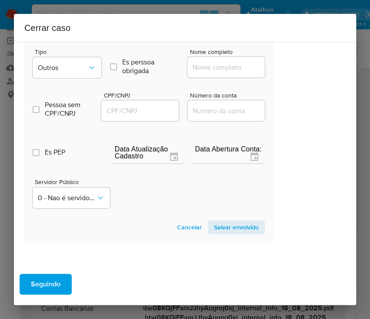
drag, startPoint x: 208, startPoint y: 77, endPoint x: 212, endPoint y: 77, distance: 4.9
click at [208, 73] on input "Nome completo" at bounding box center [230, 66] width 85 height 11
paste input "Marcos Augusto Ferreira Ferragens, 07299249000199"
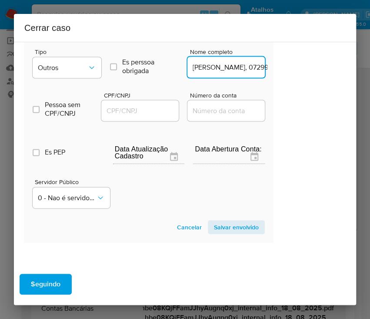
scroll to position [0, 92]
drag, startPoint x: 202, startPoint y: 74, endPoint x: 232, endPoint y: 74, distance: 30.0
click at [233, 73] on input "Marcos Augusto Ferreira Ferragens, 07299249000199" at bounding box center [230, 66] width 85 height 11
drag, startPoint x: 201, startPoint y: 75, endPoint x: 279, endPoint y: 74, distance: 77.5
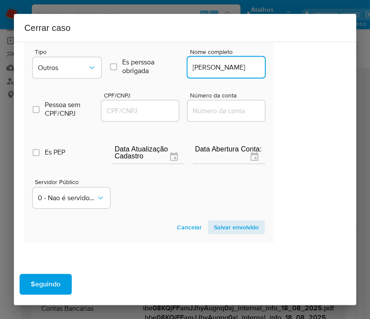
scroll to position [0, 33]
type input "Marcos Augusto Ferreira Ferragens"
click at [142, 116] on input "CPF/CNPJ" at bounding box center [143, 110] width 85 height 11
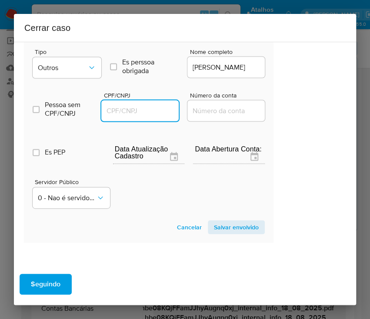
paste input "07299249000199"
type input "7299249000199"
click at [214, 233] on span "Salvar envolvido" at bounding box center [236, 227] width 45 height 12
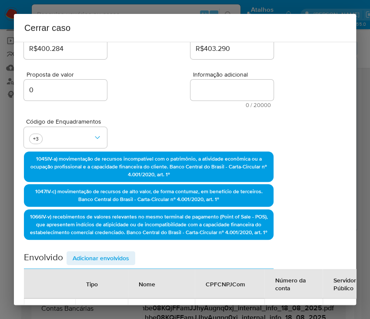
scroll to position [44, 42]
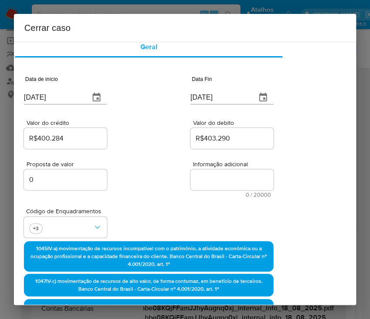
click at [211, 168] on div "Informação adicional 0 / 20000 20000 caracteres restantes" at bounding box center [232, 179] width 83 height 37
click at [210, 173] on textarea "Informação adicional" at bounding box center [232, 179] width 83 height 21
paste textarea "Informações do Cliente Marcos Augusto Ferreira, CPF 24615062800, 52 anos, resid…"
type textarea "Informações do Cliente Marcos Augusto Ferreira, CPF 24615062800, 52 anos, resid…"
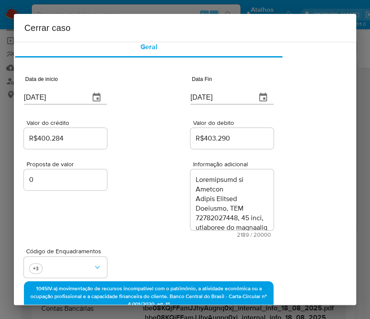
scroll to position [1476, 0]
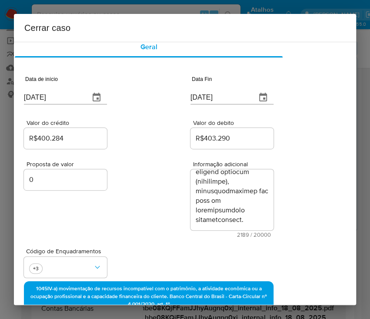
drag, startPoint x: 178, startPoint y: 228, endPoint x: 159, endPoint y: 229, distance: 18.7
click at [177, 228] on div "Proposta de valor 0 Informação adicional 2189 / 20000 17811 caracteres restantes" at bounding box center [149, 194] width 250 height 87
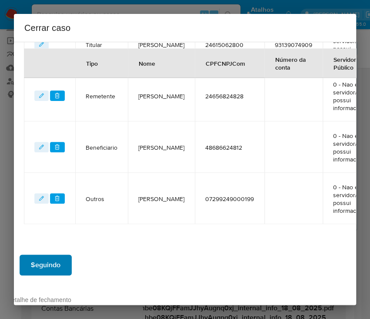
scroll to position [490, 42]
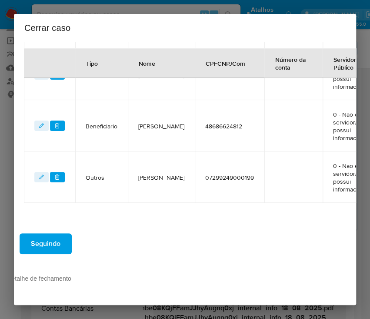
click at [56, 235] on span "Seguindo" at bounding box center [46, 243] width 30 height 19
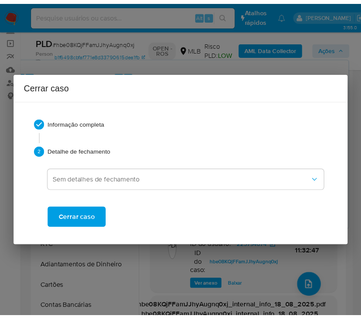
scroll to position [1390, 0]
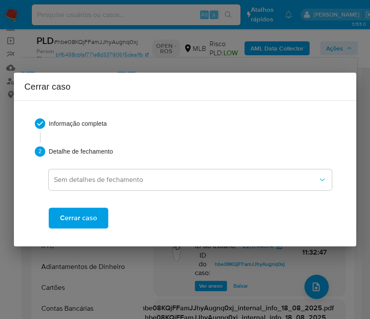
click at [77, 219] on span "Cerrar caso" at bounding box center [78, 217] width 37 height 19
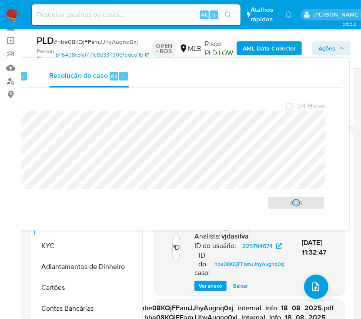
click at [72, 47] on link "b1f6498cbfaf771e8d33790615dea1fb" at bounding box center [102, 54] width 93 height 15
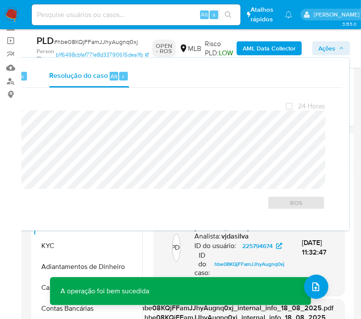
click at [101, 44] on span "# hbe08KQjFFamJJhyAugnq0xj" at bounding box center [96, 41] width 84 height 9
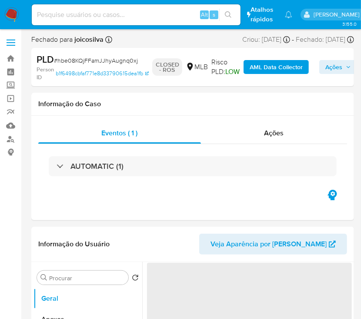
click at [108, 56] on span "# hbe08KQjFFamJJhyAugnq0xj" at bounding box center [96, 60] width 84 height 9
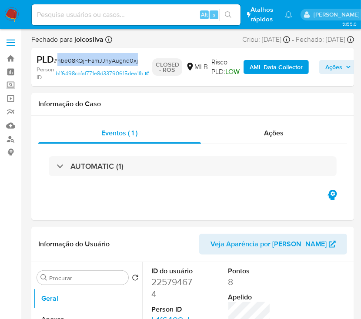
copy span "hbe08KQjFFamJJhyAugnq0xj"
select select "10"
click at [10, 13] on img at bounding box center [11, 14] width 15 height 15
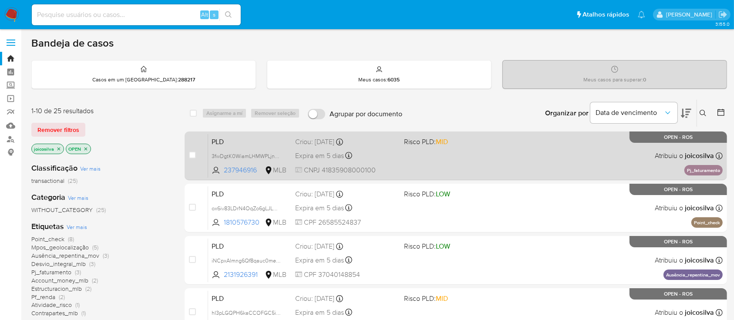
click at [370, 148] on div "PLD 3fwDgtK0WiamLHMWPLjncZfI 237946916 MLB Risco PLD: MID Criou: [DATE] Criou: …" at bounding box center [465, 156] width 514 height 44
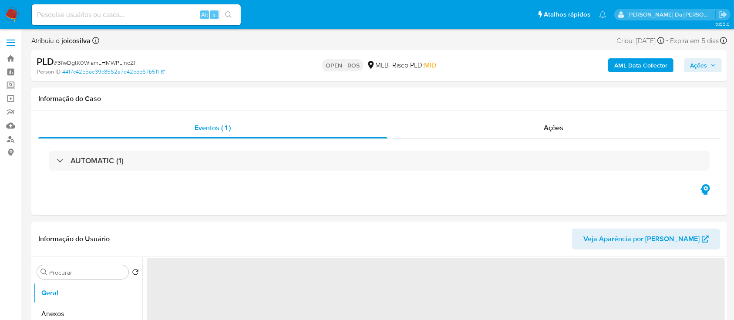
click at [125, 57] on div "PLD # 3fwDgtK0WiamLHMWPLjncZfI" at bounding box center [149, 61] width 225 height 13
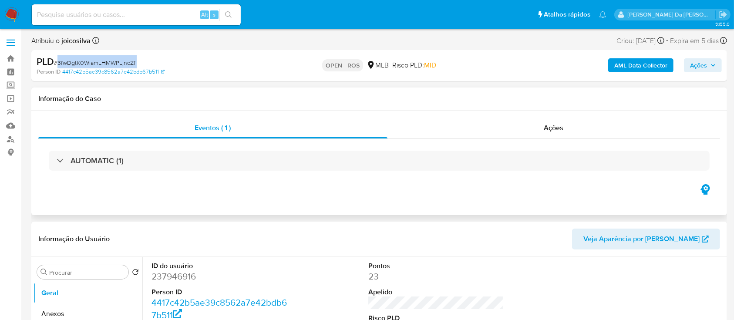
select select "10"
copy span "3fwDgtK0WiamLHMWPLjncZfI"
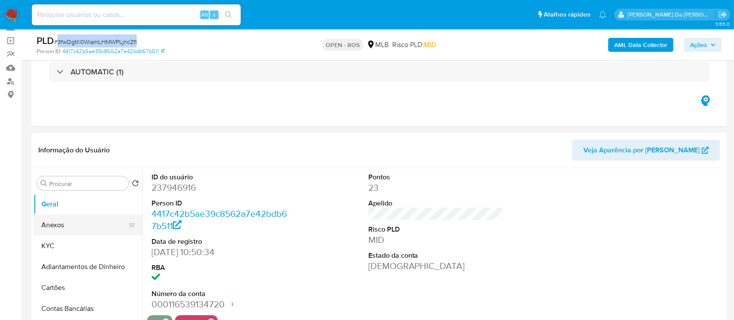
click at [77, 231] on button "Anexos" at bounding box center [85, 225] width 102 height 21
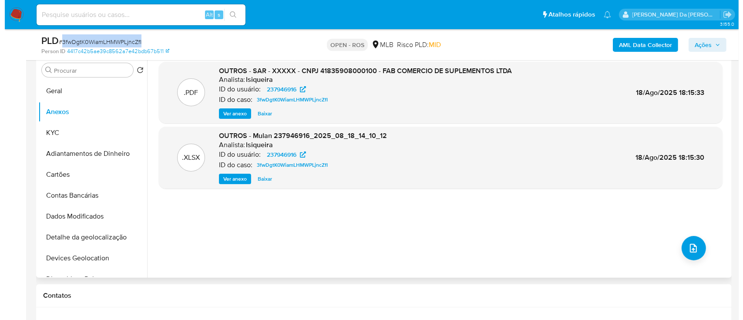
scroll to position [174, 0]
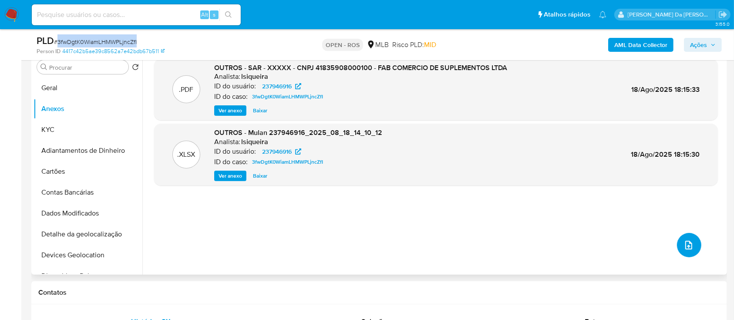
click at [687, 248] on icon "upload-file" at bounding box center [688, 245] width 10 height 10
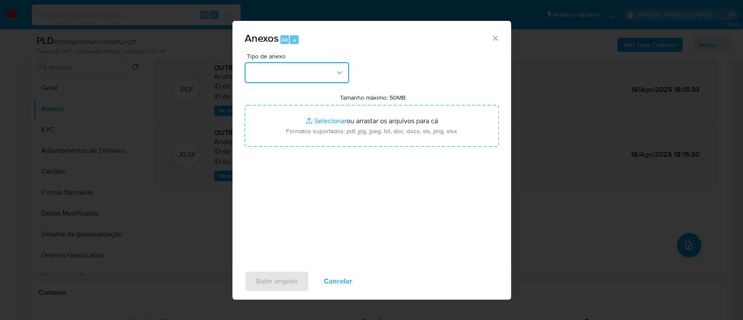
click at [327, 71] on button "button" at bounding box center [297, 72] width 104 height 21
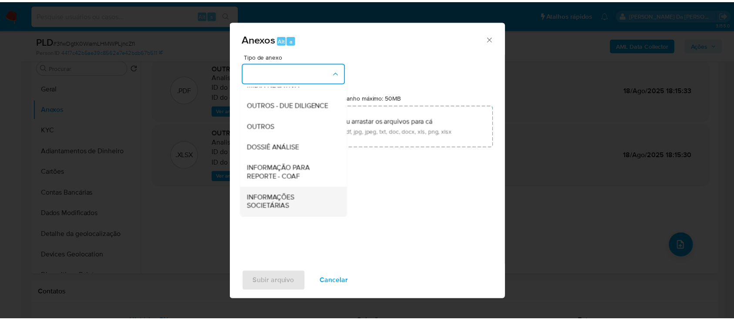
scroll to position [134, 0]
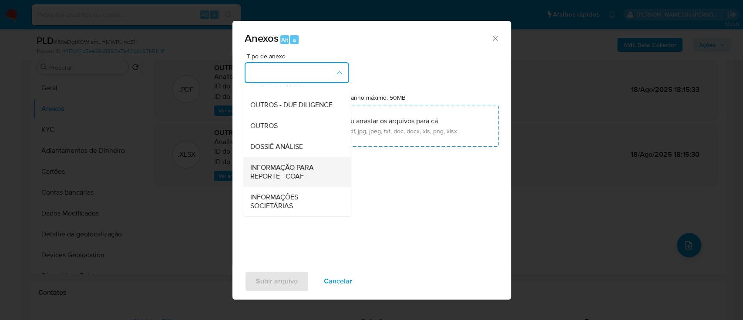
click at [309, 170] on span "INFORMAÇÃO PARA REPORTE - COAF" at bounding box center [294, 171] width 89 height 17
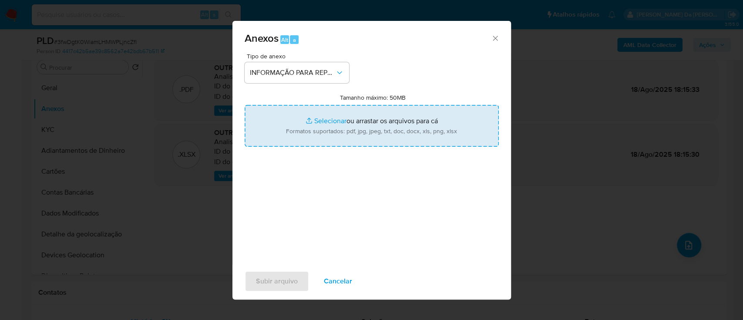
type input "C:\fakepath\SAR - 3fwDgtK0WiamLHMWPLjncZfI - CNPJ 41835908000100 - FAB COMERCIO…"
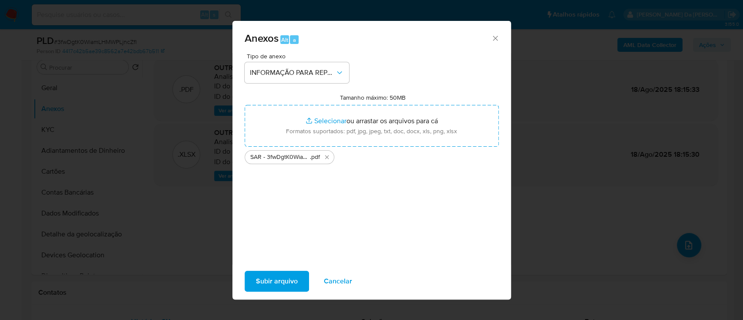
click at [279, 285] on span "Subir arquivo" at bounding box center [277, 281] width 42 height 19
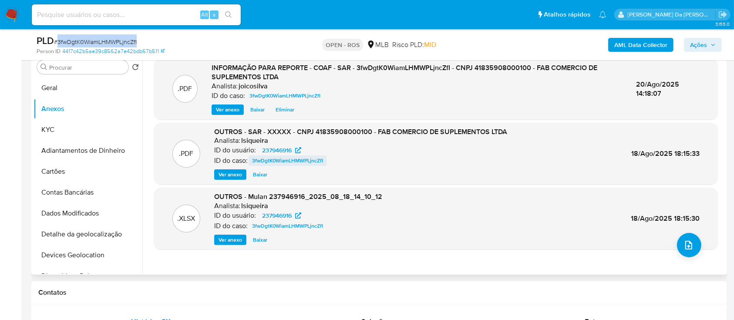
click at [311, 158] on span "3fwDgtK0WiamLHMWPLjncZfI" at bounding box center [287, 160] width 71 height 10
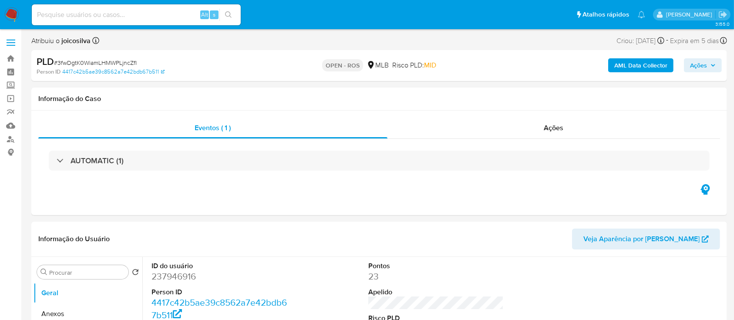
select select "10"
click at [63, 315] on button "Anexos" at bounding box center [85, 313] width 102 height 21
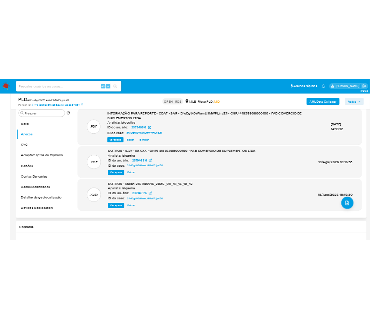
scroll to position [174, 0]
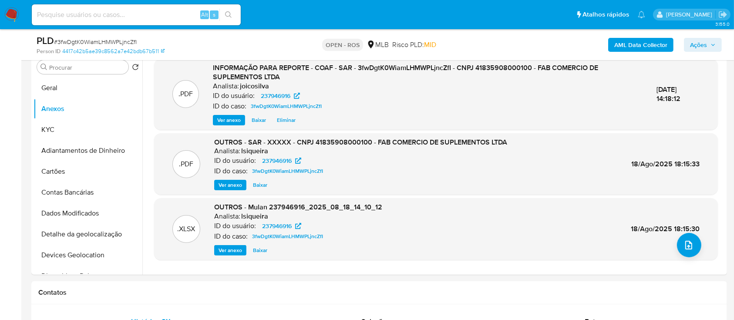
click at [700, 46] on span "Ações" at bounding box center [698, 45] width 17 height 14
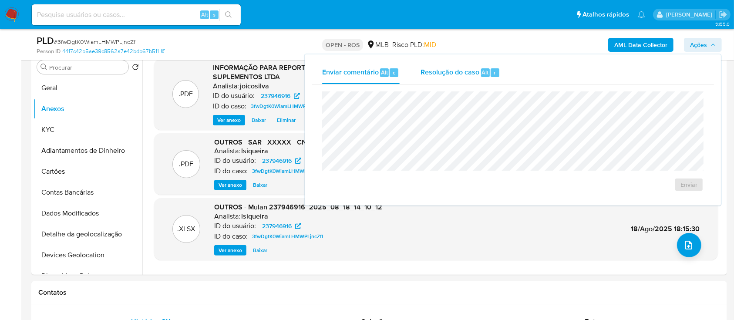
click at [442, 74] on span "Resolução do caso" at bounding box center [449, 72] width 59 height 10
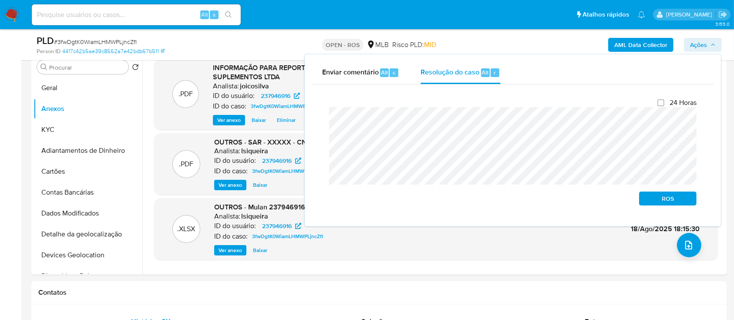
click at [321, 114] on div "Fechamento do caso 24 Horas ROS" at bounding box center [513, 151] width 402 height 135
click at [677, 198] on span "ROS" at bounding box center [667, 198] width 45 height 12
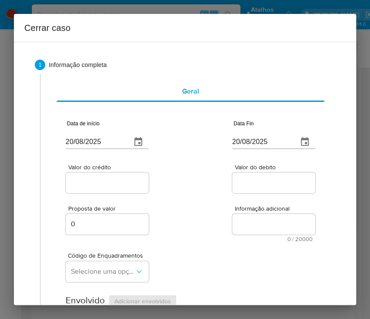
click at [101, 140] on input "20/08/2025" at bounding box center [95, 142] width 59 height 14
paste input "01/06"
type input "[DATE]"
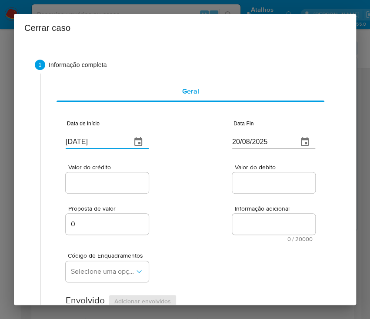
click at [175, 205] on div "Proposta de valor 0 Informação adicional 0 / 20000 20000 caracteres restantes" at bounding box center [191, 218] width 250 height 47
click at [262, 141] on input "20/08/2025" at bounding box center [261, 142] width 59 height 14
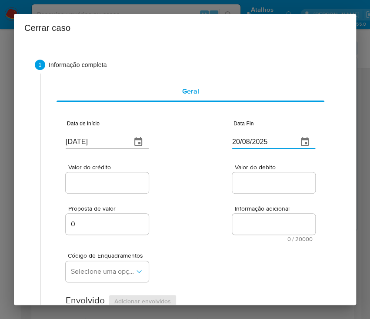
paste input "09"
type input "[DATE]"
drag, startPoint x: 237, startPoint y: 170, endPoint x: 216, endPoint y: 177, distance: 21.5
click at [235, 172] on div "Valor do debito" at bounding box center [273, 179] width 83 height 31
click at [150, 175] on div "Valor do crédito Valor do debito" at bounding box center [191, 174] width 250 height 41
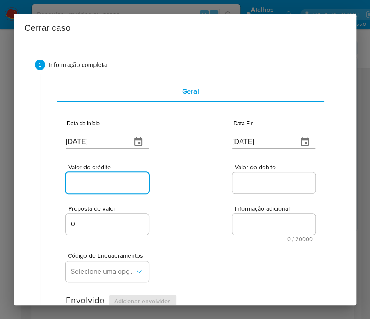
drag, startPoint x: 108, startPoint y: 184, endPoint x: 88, endPoint y: 193, distance: 22.0
click at [108, 184] on input "Valor do crédito" at bounding box center [108, 182] width 85 height 11
click at [105, 186] on input "Valor do crédito" at bounding box center [108, 182] width 85 height 11
paste input "R$346.309"
type input "R$346.309"
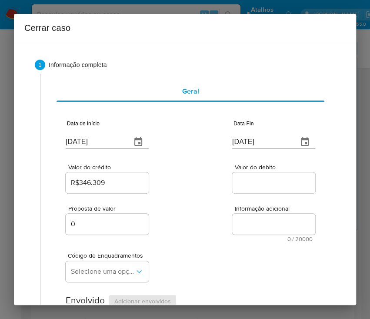
drag, startPoint x: 258, startPoint y: 209, endPoint x: 154, endPoint y: 242, distance: 109.1
click at [257, 211] on span "Informação adicional" at bounding box center [276, 208] width 83 height 7
click at [241, 172] on div at bounding box center [273, 182] width 83 height 21
drag, startPoint x: 243, startPoint y: 183, endPoint x: 232, endPoint y: 232, distance: 49.8
click at [243, 183] on input "Valor do debito" at bounding box center [274, 182] width 85 height 11
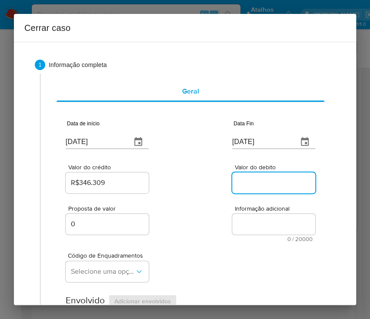
paste input "R$277.414"
type input "R$277.414"
click at [223, 238] on div "Proposta de valor 0 Informação adicional 0 / 20000 20000 caracteres restantes" at bounding box center [191, 218] width 250 height 47
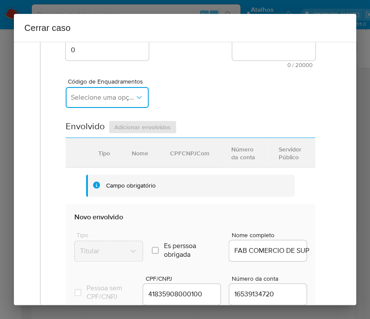
click at [114, 94] on span "Selecione uma opção" at bounding box center [103, 97] width 64 height 9
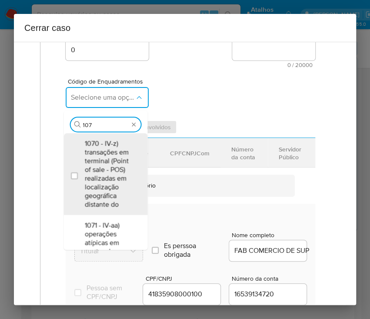
type input "1073"
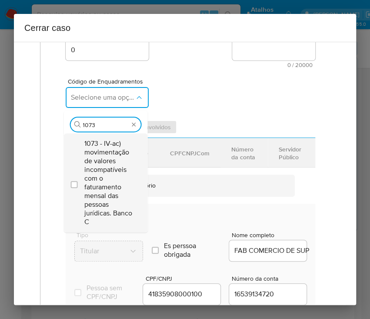
click at [130, 173] on span "1073 - IV-ac) movimentação de valores incompatíveis com o faturamento mensal da…" at bounding box center [109, 182] width 51 height 87
checkbox input "true"
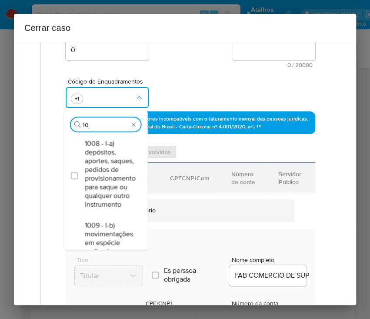
scroll to position [0, 0]
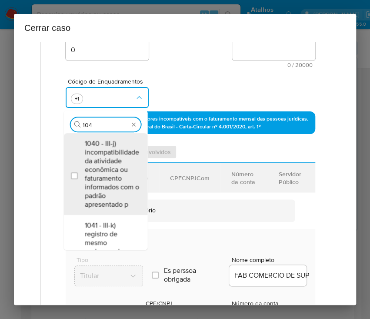
type input "1047"
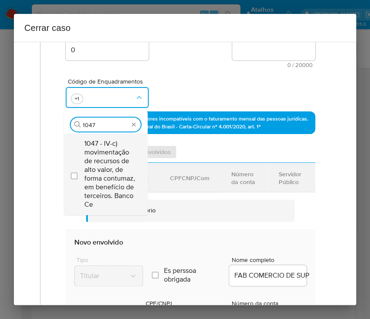
click at [102, 168] on span "1047 - IV-c) movimentação de recursos de alto valor, de forma contumaz, em bene…" at bounding box center [109, 174] width 51 height 70
checkbox input "true"
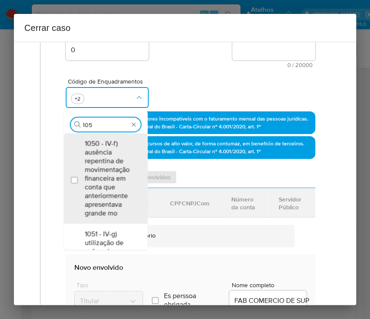
type input "1055"
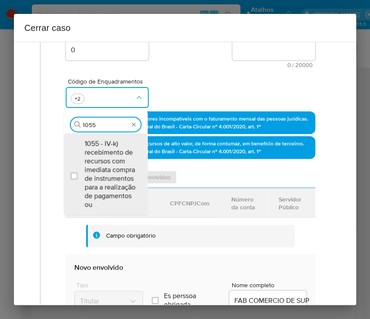
click at [102, 168] on span "1055 - IV-k) recebimento de recursos com imediata compra de instrumentos para a…" at bounding box center [109, 174] width 51 height 70
checkbox input "true"
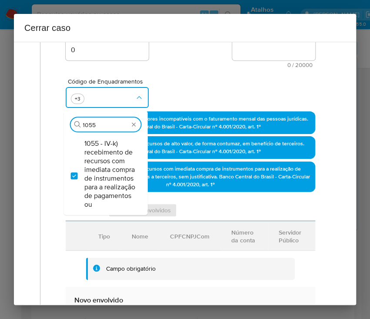
click at [210, 24] on h2 "Cerrar caso" at bounding box center [185, 28] width 322 height 14
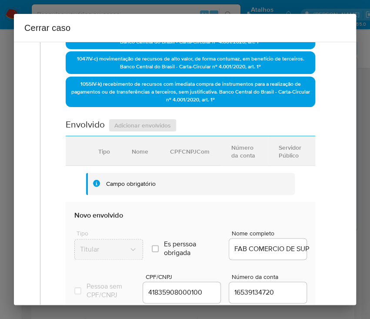
scroll to position [406, 0]
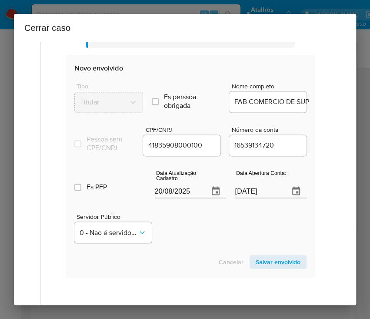
click at [178, 197] on input "20/08/2025" at bounding box center [178, 191] width 47 height 14
paste input "06"
type input "[DATE]"
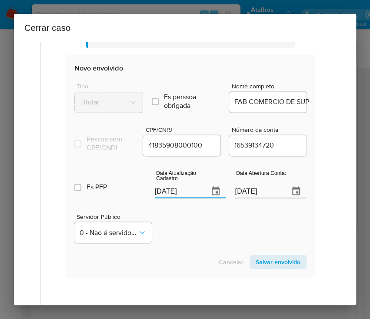
click at [185, 236] on div "Servidor Público 0 - Nao é servidor/[PERSON_NAME] possui informacao" at bounding box center [190, 225] width 232 height 44
click at [244, 194] on input "22/06/2021" at bounding box center [258, 191] width 47 height 14
click at [225, 203] on div "Es PEP isPEP Data Atualização Cadastro 06/08/2025 Data Abertura Conta: 22/06/20…" at bounding box center [190, 180] width 232 height 45
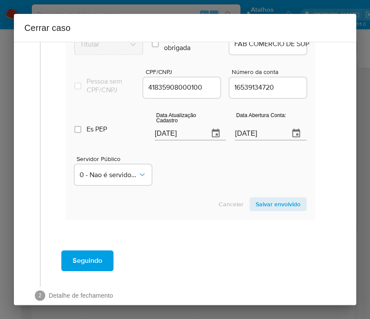
click at [265, 210] on span "Salvar envolvido" at bounding box center [278, 204] width 45 height 12
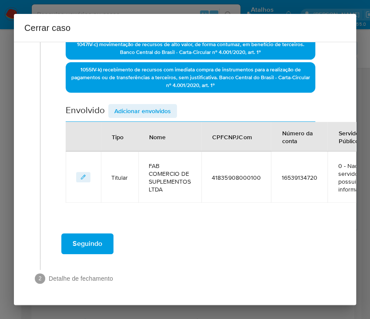
scroll to position [281, 0]
click at [141, 105] on span "Adicionar envolvidos" at bounding box center [142, 111] width 57 height 12
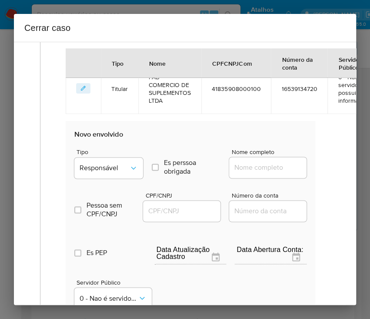
scroll to position [397, 0]
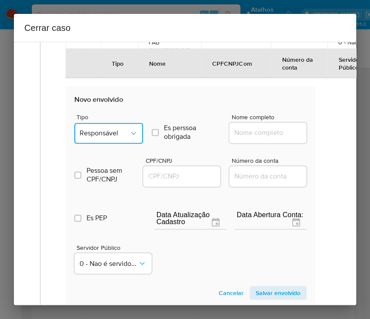
drag, startPoint x: 110, startPoint y: 138, endPoint x: 114, endPoint y: 141, distance: 4.9
click at [110, 139] on button "Responsável" at bounding box center [108, 133] width 69 height 21
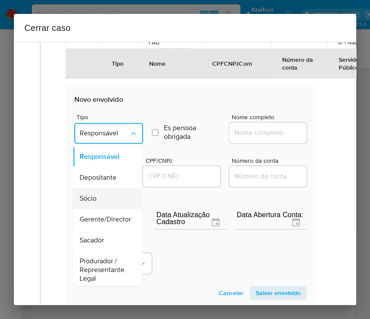
click at [101, 197] on div "Sócio" at bounding box center [105, 198] width 50 height 21
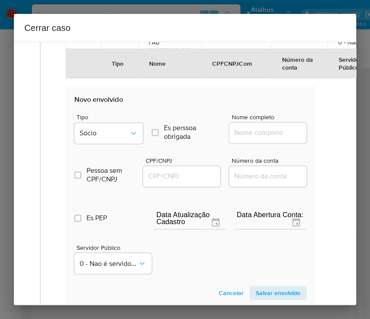
click at [244, 131] on input "Nome completo" at bounding box center [271, 132] width 85 height 11
click at [246, 130] on input "Nome completo" at bounding box center [271, 132] width 85 height 11
paste input "Fabricio Aoki Bengezen, 41034571800"
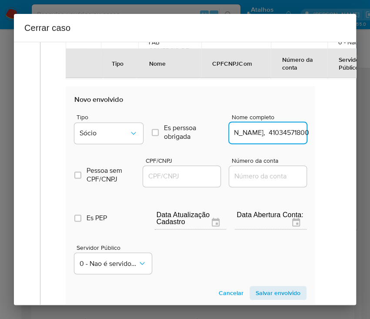
scroll to position [397, 9]
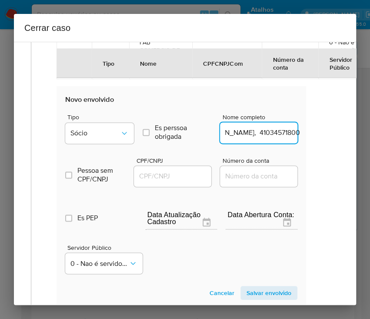
drag, startPoint x: 256, startPoint y: 133, endPoint x: 341, endPoint y: 133, distance: 85.3
click at [341, 133] on div "1 Informação completa Geral Data de início 01/06/2025 Data Fin 09/08/2025 Valor…" at bounding box center [185, 173] width 342 height 263
type input "Fabricio Aoki Bengezen"
click at [159, 171] on input "CPF/CNPJ" at bounding box center [176, 176] width 85 height 11
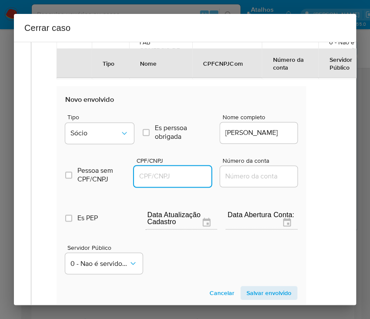
paste input "41034571800"
type input "41034571800"
click at [274, 285] on section "Novo envolvido Tipo Sócio Es perssoa obrigada Is PObrigada Nome completo Fabric…" at bounding box center [182, 197] width 250 height 222
click at [273, 287] on span "Salvar envolvido" at bounding box center [269, 293] width 45 height 12
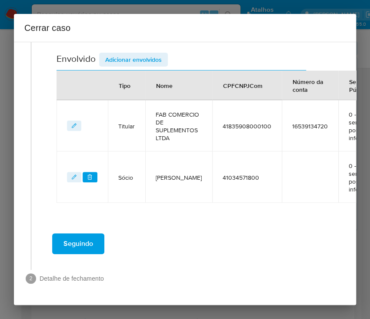
scroll to position [332, 9]
click at [128, 54] on span "Adicionar envolvidos" at bounding box center [133, 60] width 57 height 12
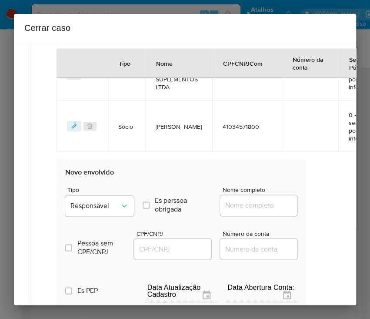
scroll to position [448, 9]
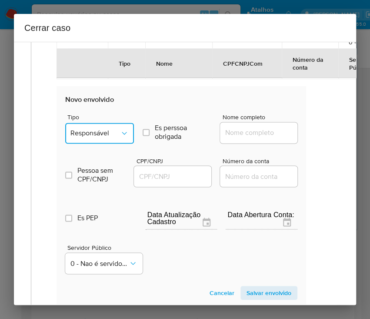
click at [117, 138] on button "Responsável" at bounding box center [99, 133] width 69 height 21
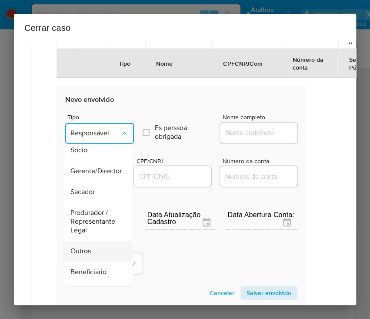
scroll to position [116, 0]
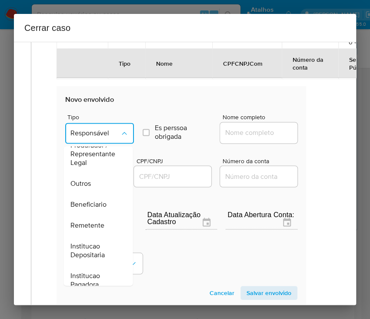
drag, startPoint x: 96, startPoint y: 202, endPoint x: 119, endPoint y: 194, distance: 24.5
click at [95, 202] on span "Beneficiario" at bounding box center [89, 204] width 36 height 9
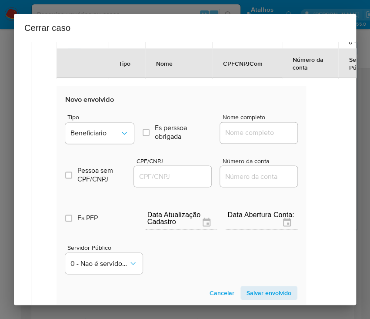
drag, startPoint x: 232, startPoint y: 139, endPoint x: 236, endPoint y: 134, distance: 6.2
click at [232, 138] on div at bounding box center [258, 132] width 77 height 21
click at [236, 134] on input "Nome completo" at bounding box center [262, 132] width 85 height 11
paste input "Raf Imports Ltda, 60000105000172"
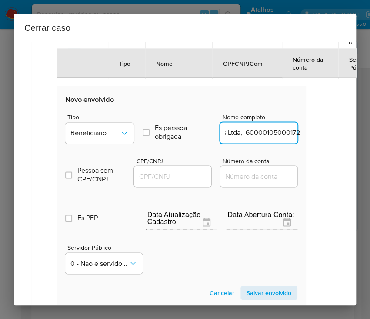
click at [235, 134] on input "Raf Imports Ltda, 60000105000172" at bounding box center [262, 132] width 85 height 11
drag, startPoint x: 234, startPoint y: 133, endPoint x: 299, endPoint y: 133, distance: 65.3
click at [299, 133] on input "Raf Imports Ltda, 60000105000172" at bounding box center [262, 132] width 85 height 11
type input "Raf Imports Ltda"
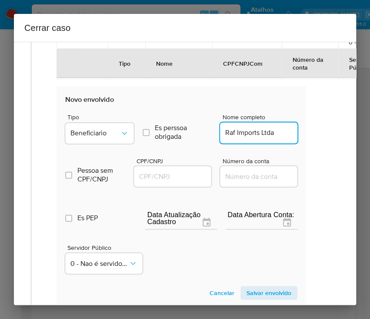
click at [152, 177] on input "CPF/CNPJ" at bounding box center [176, 176] width 85 height 11
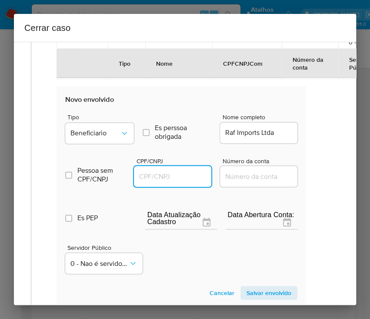
paste input "60000105000172"
type input "60000105000172"
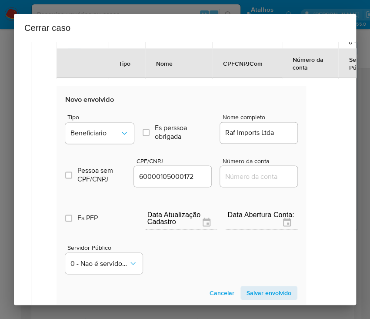
click at [262, 287] on span "Salvar envolvido" at bounding box center [269, 293] width 45 height 12
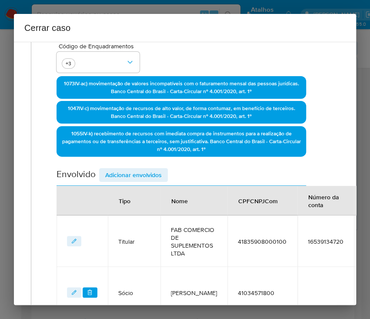
click at [140, 172] on span "Adicionar envolvidos" at bounding box center [133, 175] width 57 height 12
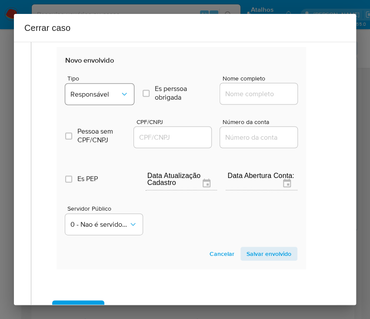
scroll to position [497, 9]
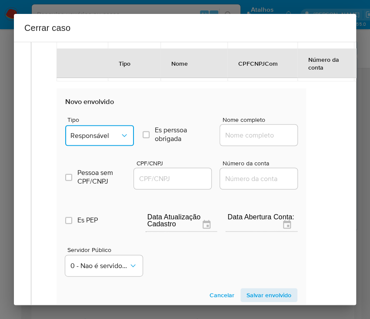
click at [103, 134] on span "Responsável" at bounding box center [96, 135] width 50 height 9
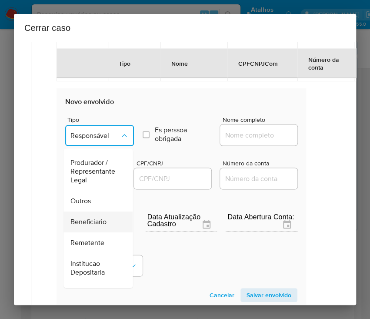
scroll to position [154, 0]
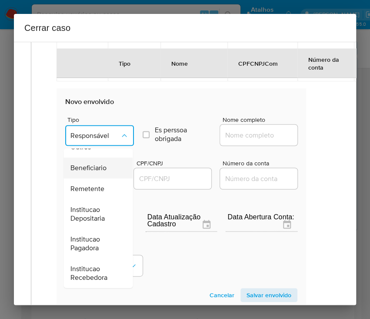
click at [103, 165] on span "Beneficiario" at bounding box center [89, 168] width 36 height 9
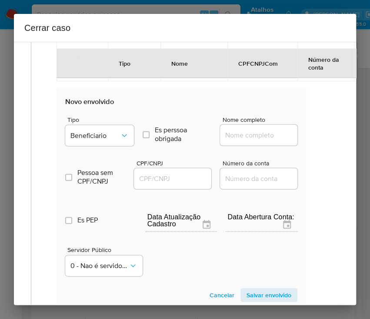
drag, startPoint x: 232, startPoint y: 140, endPoint x: 245, endPoint y: 132, distance: 14.9
click at [232, 139] on div at bounding box center [258, 134] width 77 height 21
drag, startPoint x: 245, startPoint y: 132, endPoint x: 251, endPoint y: 132, distance: 6.1
click at [245, 131] on input "Nome completo" at bounding box center [262, 134] width 85 height 11
paste input "Deofort Comercio De Produtos De Higiene E Limpeza Ltda, 40790267000144"
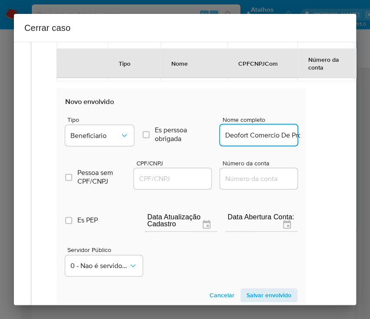
scroll to position [0, 164]
drag, startPoint x: 233, startPoint y: 137, endPoint x: 324, endPoint y: 138, distance: 91.0
type input "Deofort Comercio De Produtos De Higiene E Limpeza Ltda"
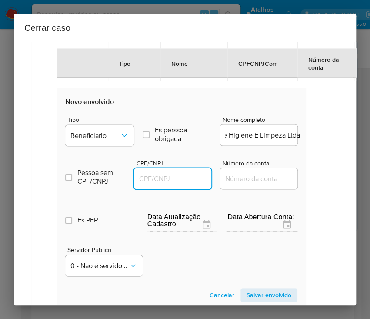
drag, startPoint x: 182, startPoint y: 178, endPoint x: 195, endPoint y: 178, distance: 12.2
click at [182, 178] on input "CPF/CNPJ" at bounding box center [176, 178] width 85 height 11
paste input "40790267000144"
type input "40790267000144"
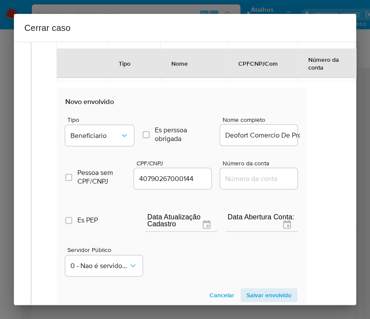
click at [272, 293] on span "Salvar envolvido" at bounding box center [269, 295] width 45 height 12
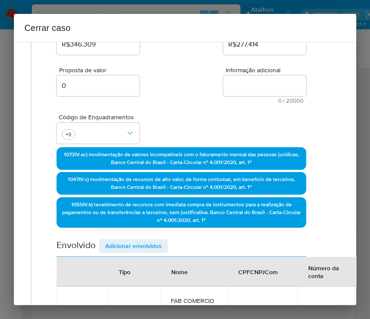
scroll to position [37, 9]
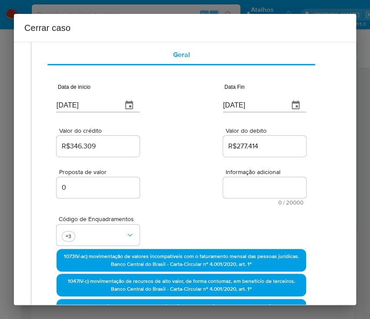
click at [249, 186] on textarea "Informação adicional" at bounding box center [264, 187] width 83 height 21
paste textarea "Informações do Cliente FAB COMERCIO DE SUPLEMENTOS LTDA, CNPJ 41835908000100, s…"
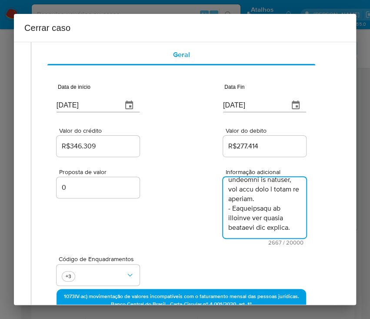
scroll to position [483, 9]
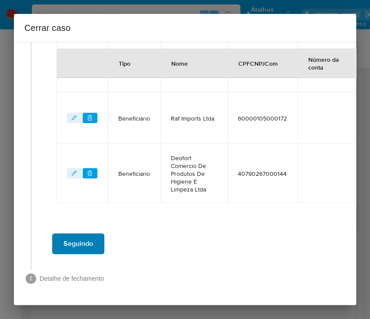
type textarea "Informações do Cliente FAB COMERCIO DE SUPLEMENTOS LTDA, CNPJ 41835908000100, s…"
click at [73, 235] on span "Seguindo" at bounding box center [79, 243] width 30 height 19
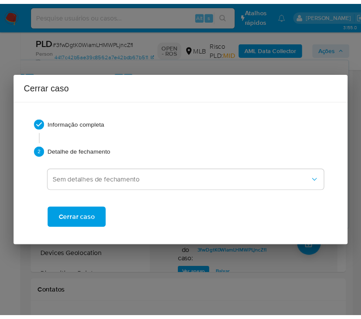
scroll to position [1788, 0]
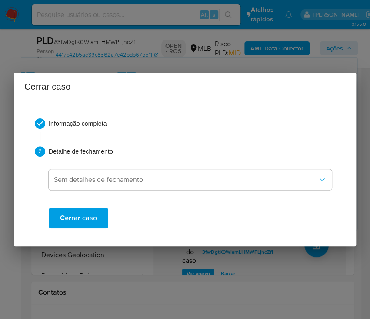
click at [90, 222] on span "Cerrar caso" at bounding box center [78, 217] width 37 height 19
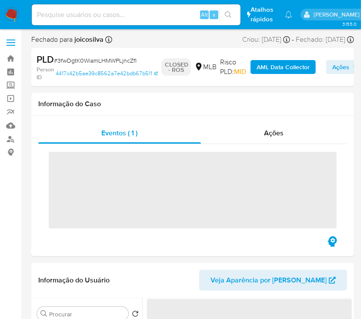
click at [94, 64] on span "# 3fwDgtK0WiamLHMWPLjncZfI" at bounding box center [95, 60] width 83 height 9
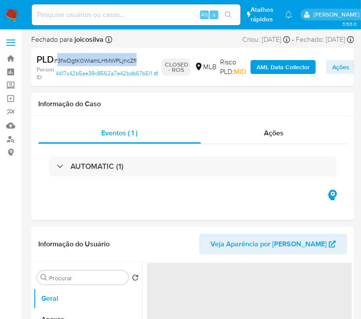
click at [94, 64] on span "# 3fwDgtK0WiamLHMWPLjncZfI" at bounding box center [95, 60] width 83 height 9
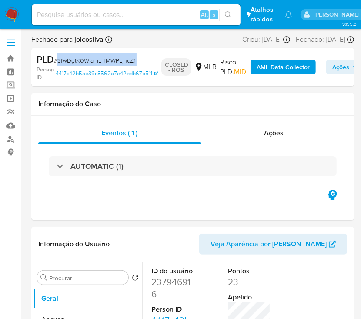
select select "10"
copy span "3fwDgtK0WiamLHMWPLjncZfI"
click at [13, 17] on img at bounding box center [11, 14] width 15 height 15
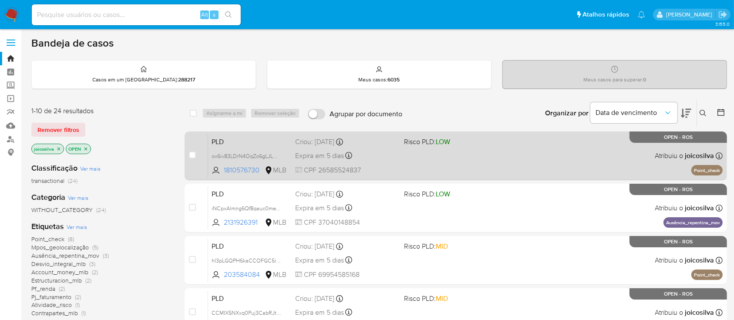
click at [370, 161] on div "PLD ox6iv83LDrN4OqZo6gLJLCWR 1810576730 MLB Risco PLD: LOW Criou: [DATE] Criou:…" at bounding box center [465, 156] width 514 height 44
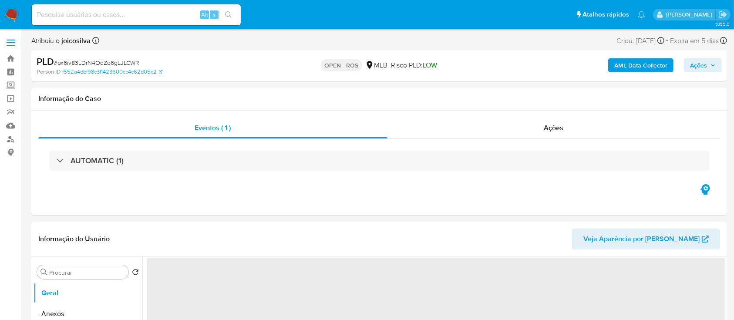
click at [120, 61] on span "# ox6iv83LDrN4OqZo6gLJLCWR" at bounding box center [96, 62] width 85 height 9
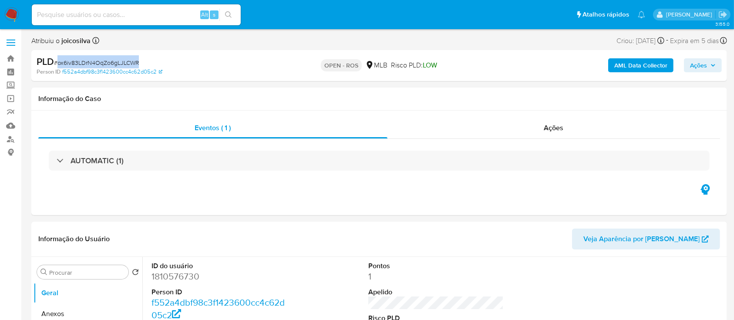
copy span "ox6iv83LDrN4OqZo6gLJLCWR"
select select "10"
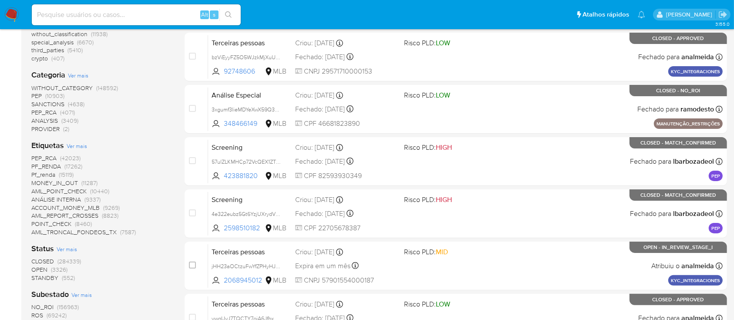
scroll to position [174, 0]
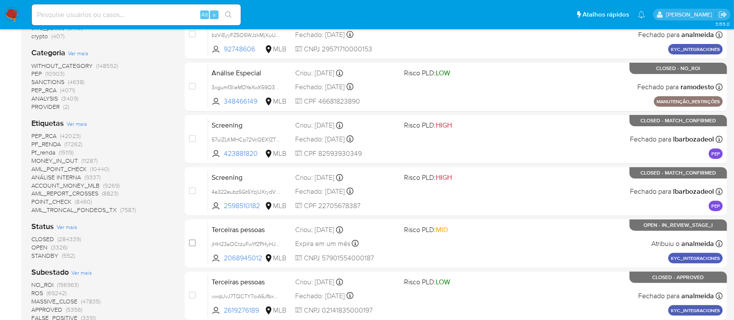
click at [48, 245] on span "OPEN (3326)" at bounding box center [49, 247] width 36 height 8
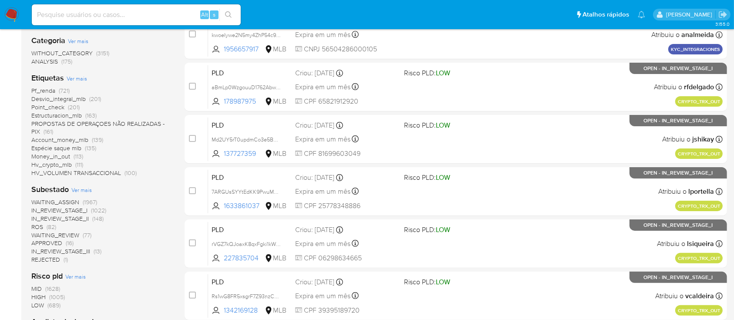
click at [48, 223] on span "(82)" at bounding box center [52, 226] width 10 height 9
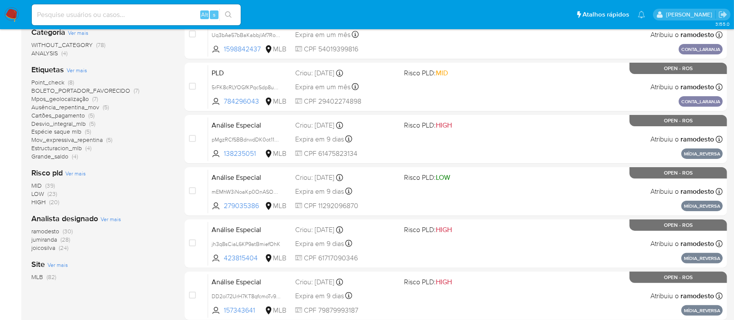
click at [60, 248] on span "(24)" at bounding box center [64, 247] width 10 height 9
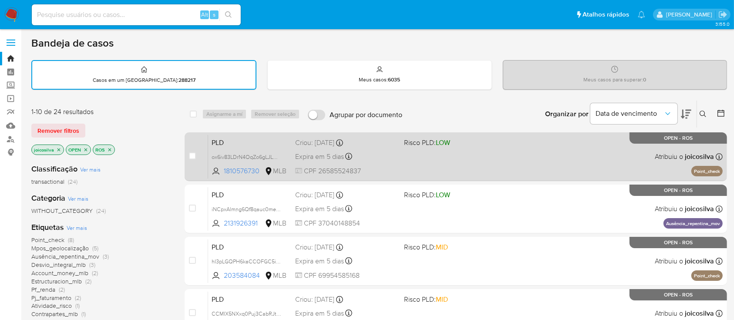
click at [467, 154] on div "PLD ox6iv83LDrN4OqZo6gLJLCWR 1810576730 MLB Risco PLD: LOW Criou: [DATE] Criou:…" at bounding box center [465, 156] width 514 height 44
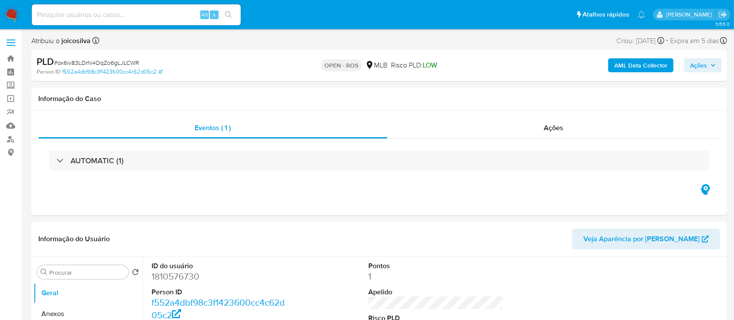
select select "10"
click at [131, 59] on span "# ox6iv83LDrN4OqZo6gLJLCWR" at bounding box center [96, 62] width 85 height 9
copy span "ox6iv83LDrN4OqZo6gLJLCWR"
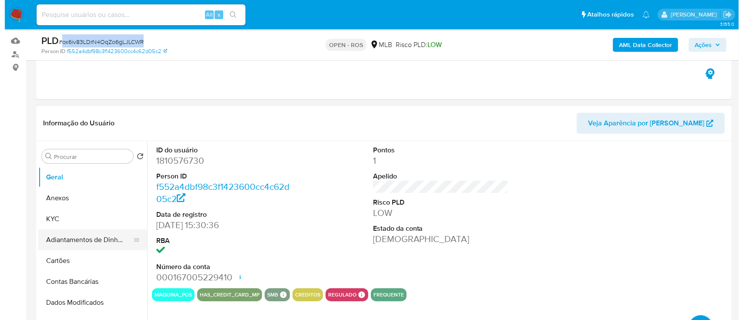
scroll to position [116, 0]
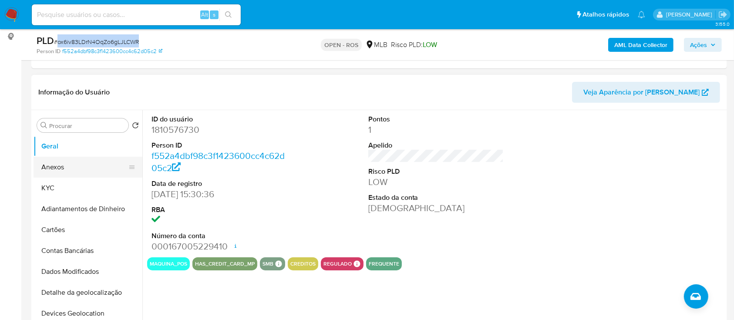
click at [60, 164] on button "Anexos" at bounding box center [85, 167] width 102 height 21
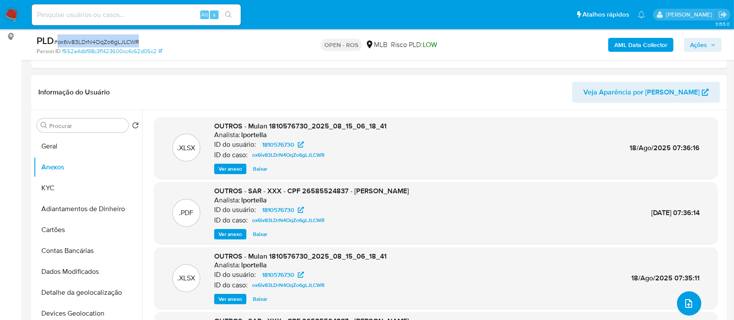
click at [688, 298] on icon "upload-file" at bounding box center [688, 303] width 10 height 10
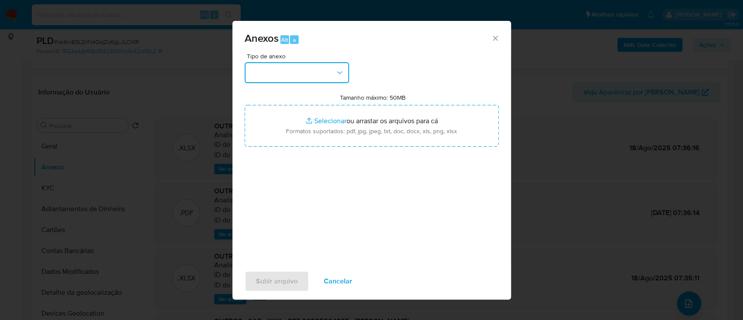
click at [327, 76] on button "button" at bounding box center [297, 72] width 104 height 21
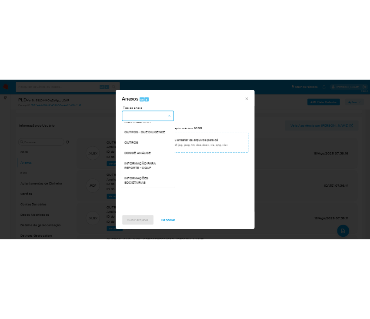
scroll to position [134, 0]
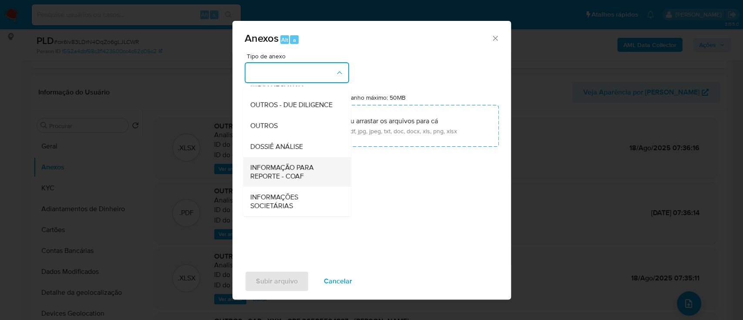
click at [312, 174] on span "INFORMAÇÃO PARA REPORTE - COAF" at bounding box center [294, 171] width 89 height 17
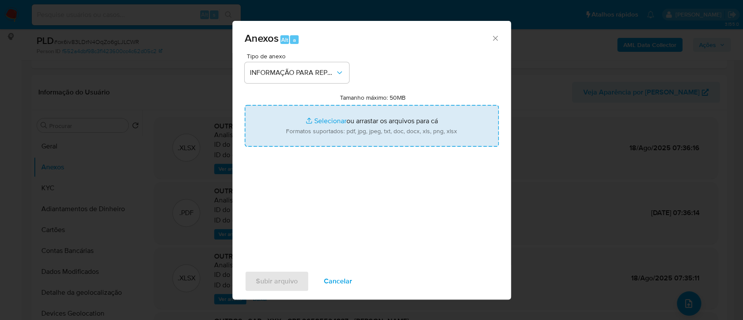
type input "C:\fakepath\SAR - ox6iv83LDrN4OqZo6gLJLCWR - CPF 26585524837 - MARIA GENTIL TRA…"
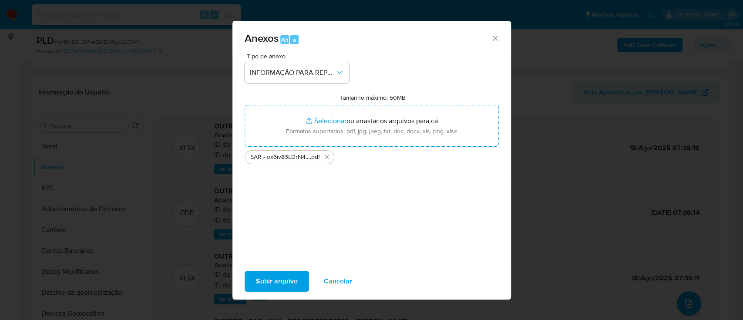
click at [275, 284] on span "Subir arquivo" at bounding box center [277, 281] width 42 height 19
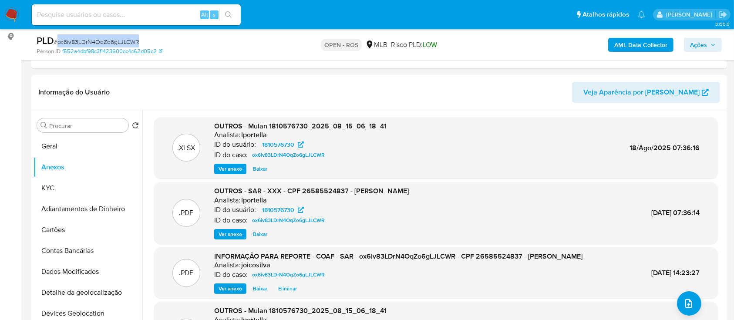
click at [706, 48] on span "Ações" at bounding box center [698, 45] width 17 height 14
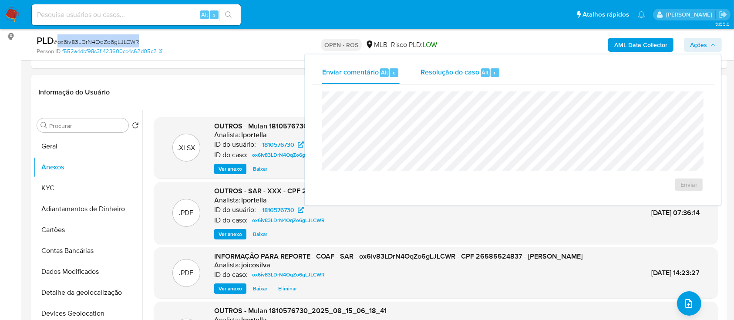
click at [446, 76] on span "Resolução do caso" at bounding box center [449, 72] width 59 height 10
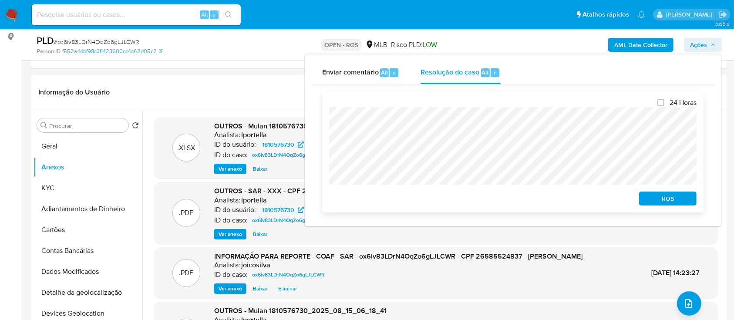
click at [655, 198] on span "ROS" at bounding box center [667, 198] width 45 height 12
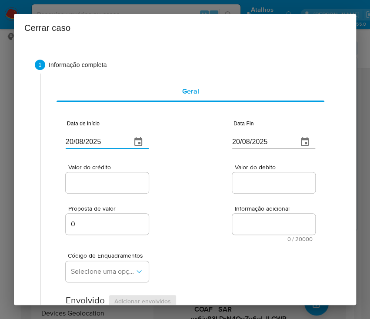
click at [90, 138] on input "20/08/2025" at bounding box center [95, 142] width 59 height 14
click at [89, 139] on input "20/08/2025" at bounding box center [95, 142] width 59 height 14
paste input "0"
click at [83, 135] on input "20/08/2020" at bounding box center [95, 142] width 59 height 14
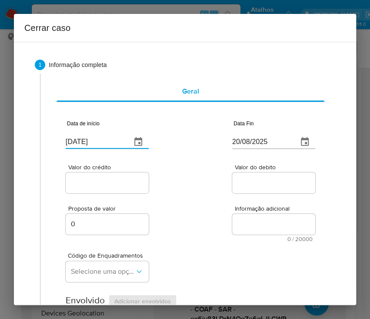
click at [83, 139] on input "20/08/2020" at bounding box center [95, 142] width 59 height 14
paste input "02/06/2025"
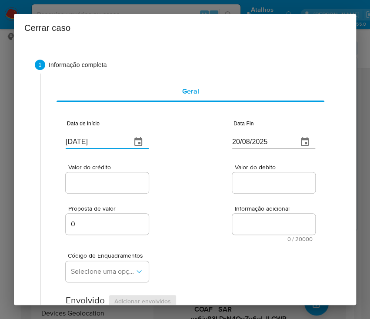
type input "02/06/2025"
drag, startPoint x: 183, startPoint y: 183, endPoint x: 60, endPoint y: 207, distance: 125.4
click at [183, 184] on div "Valor do crédito Valor do debito" at bounding box center [191, 174] width 250 height 41
click at [250, 144] on input "20/08/2025" at bounding box center [261, 142] width 59 height 14
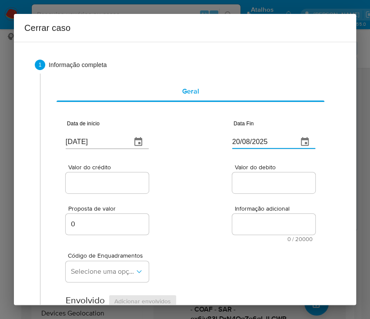
drag, startPoint x: 250, startPoint y: 144, endPoint x: 273, endPoint y: 186, distance: 47.5
click at [250, 144] on input "20/08/2025" at bounding box center [261, 142] width 59 height 14
paste input "12"
type input "12/08/2025"
click at [273, 186] on input "Valor do debito" at bounding box center [274, 182] width 85 height 11
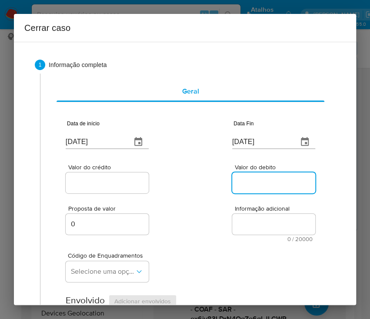
drag, startPoint x: 90, startPoint y: 196, endPoint x: 98, endPoint y: 185, distance: 13.3
drag, startPoint x: 98, startPoint y: 185, endPoint x: 92, endPoint y: 193, distance: 9.7
click at [98, 185] on input "Valor do crédito" at bounding box center [108, 182] width 85 height 11
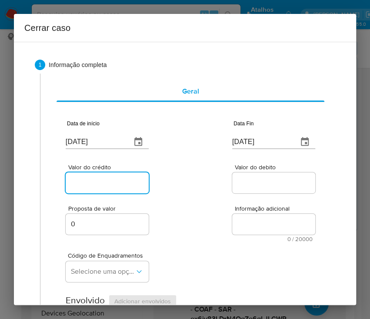
drag, startPoint x: 104, startPoint y: 186, endPoint x: 135, endPoint y: 189, distance: 31.0
click at [104, 186] on input "Valor do crédito" at bounding box center [108, 182] width 85 height 11
paste input "R$359.462"
type input "R$359.462"
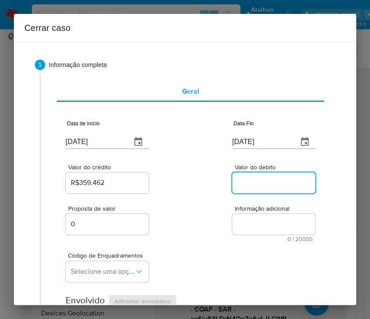
drag, startPoint x: 254, startPoint y: 178, endPoint x: 260, endPoint y: 188, distance: 11.7
click at [254, 179] on input "Valor do debito" at bounding box center [274, 182] width 85 height 11
paste input "R$345.704"
type input "R$345.704"
click at [220, 244] on div "Código de Enquadramentos Selecione uma opção" at bounding box center [191, 264] width 250 height 44
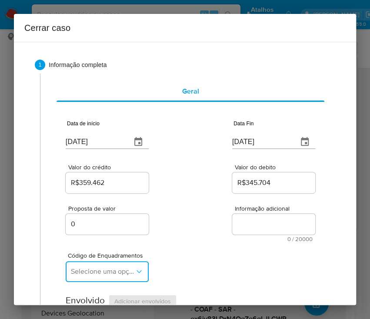
click at [84, 275] on span "Selecione uma opção" at bounding box center [103, 271] width 64 height 9
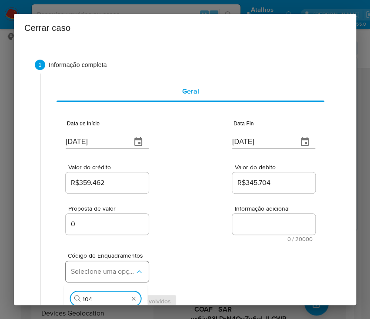
type input "1045"
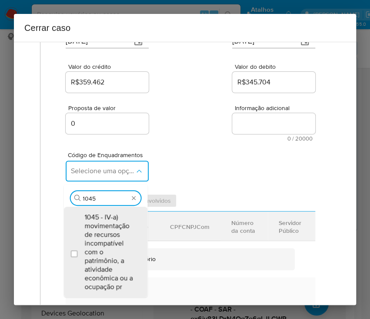
scroll to position [116, 0]
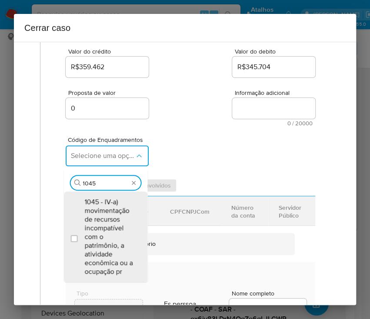
click at [103, 220] on span "1045 - IV-a) movimentação de recursos incompatível com o patrimônio, a atividad…" at bounding box center [109, 237] width 51 height 78
checkbox input "true"
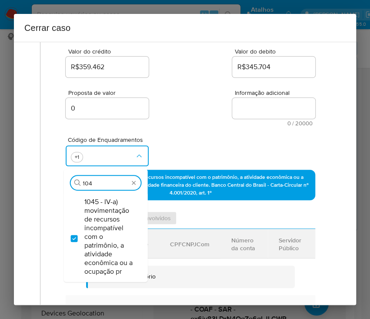
scroll to position [0, 0]
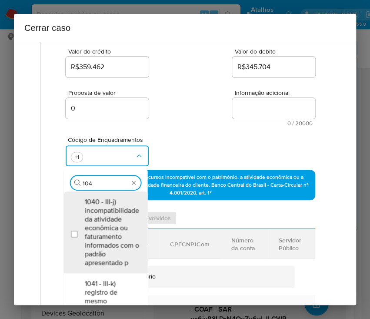
type input "1047"
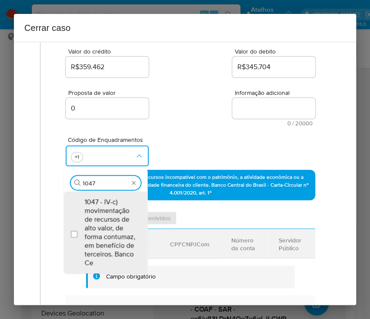
click at [103, 220] on span "1047 - IV-c) movimentação de recursos de alto valor, de forma contumaz, em bene…" at bounding box center [109, 233] width 51 height 70
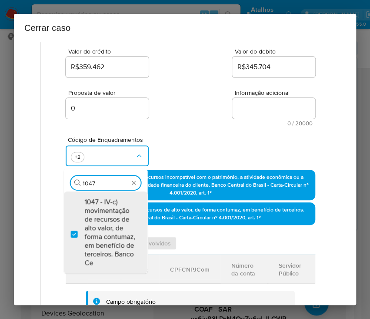
checkbox input "true"
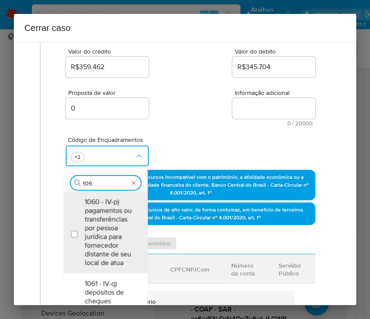
type input "1066"
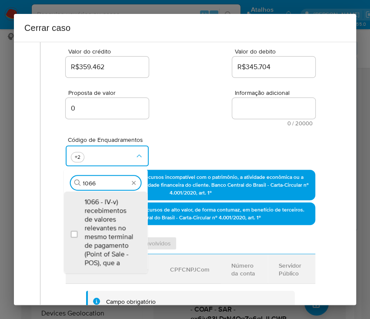
click at [103, 220] on span "1066 - IV-v) recebimentos de valores relevantes no mesmo terminal de pagamento …" at bounding box center [109, 233] width 51 height 70
checkbox input "true"
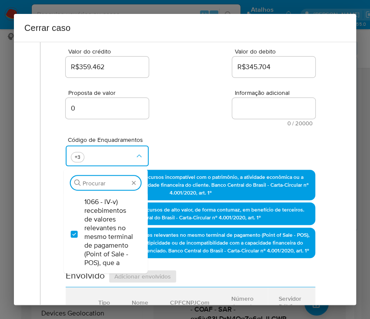
click at [180, 119] on div "Proposta de valor 0 Informação adicional 0 / 20000 20000 caracteres restantes" at bounding box center [191, 102] width 250 height 47
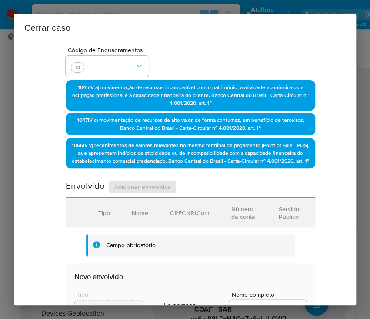
scroll to position [348, 0]
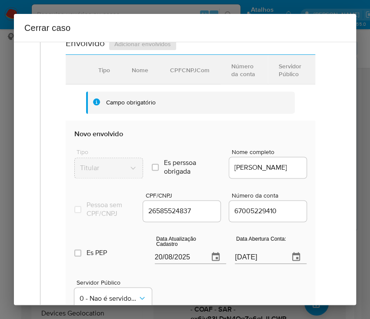
click at [173, 264] on input "20/08/2025" at bounding box center [178, 257] width 47 height 14
paste input "15/07"
type input "15/07/2025"
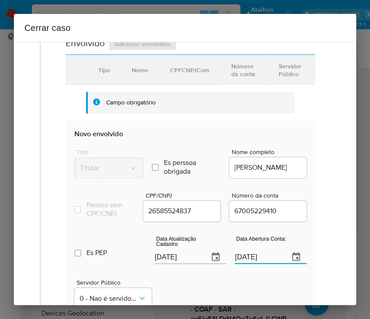
click at [246, 264] on input "04/06/2024" at bounding box center [258, 257] width 47 height 14
click at [308, 249] on div "Data de início 02/06/2025 Data Fin 12/08/2025 Valor do crédito R$359.462 Valor …" at bounding box center [191, 58] width 268 height 608
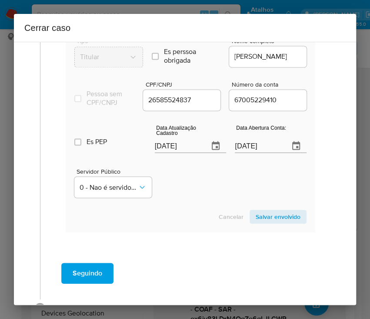
scroll to position [464, 0]
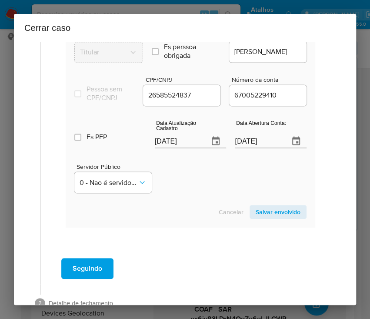
click at [257, 218] on span "Salvar envolvido" at bounding box center [278, 212] width 45 height 12
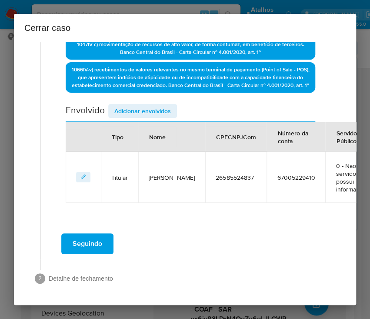
scroll to position [304, 0]
click at [150, 105] on span "Adicionar envolvidos" at bounding box center [142, 111] width 57 height 12
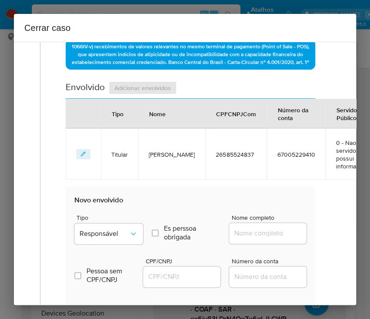
scroll to position [478, 0]
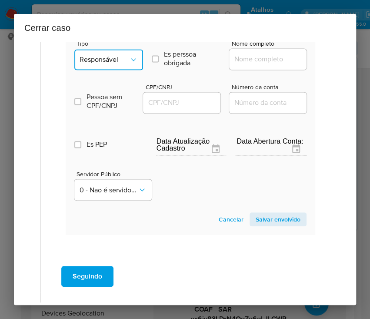
click at [116, 70] on button "Responsável" at bounding box center [108, 59] width 69 height 21
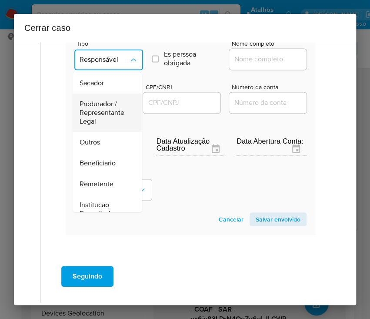
scroll to position [154, 0]
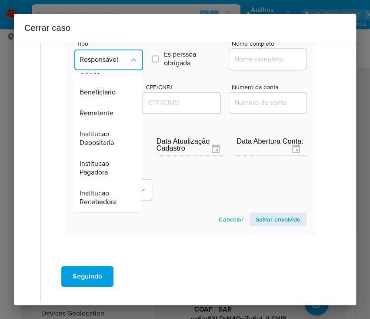
click at [107, 118] on span "Remetente" at bounding box center [97, 113] width 34 height 9
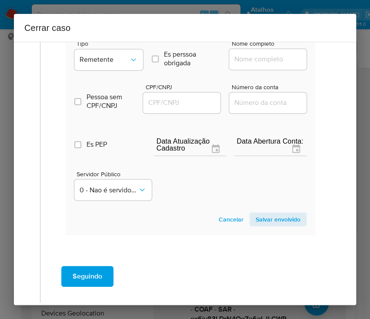
click at [246, 65] on input "Nome completo" at bounding box center [271, 59] width 85 height 11
paste input "Euclides Jose Da Silva Neto, 32236684894"
drag, startPoint x: 253, startPoint y: 77, endPoint x: 327, endPoint y: 81, distance: 73.6
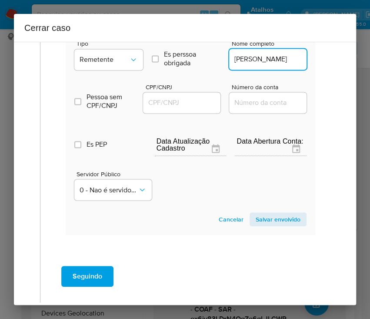
scroll to position [0, 10]
type input "Euclides Jose Da Silva Neto"
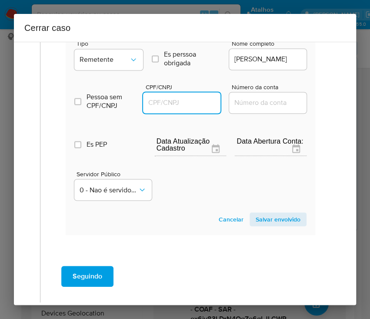
drag, startPoint x: 206, startPoint y: 117, endPoint x: 218, endPoint y: 121, distance: 13.2
click at [206, 108] on input "CPF/CNPJ" at bounding box center [185, 102] width 85 height 11
paste input "32236684894"
type input "32236684894"
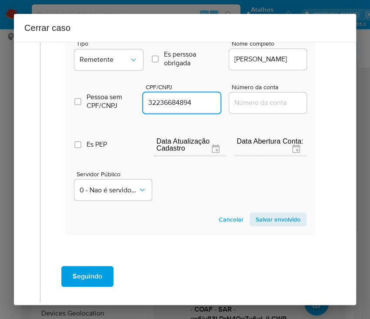
click at [273, 225] on span "Salvar envolvido" at bounding box center [278, 219] width 45 height 12
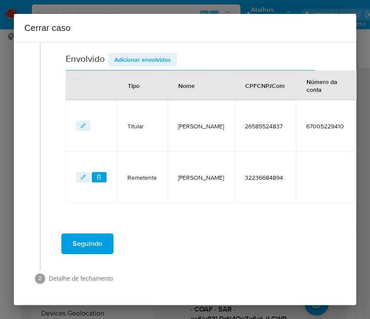
scroll to position [356, 0]
click at [157, 54] on span "Adicionar envolvidos" at bounding box center [142, 60] width 57 height 12
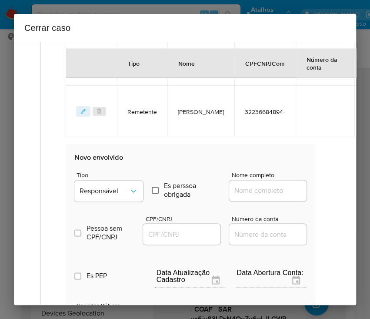
scroll to position [530, 0]
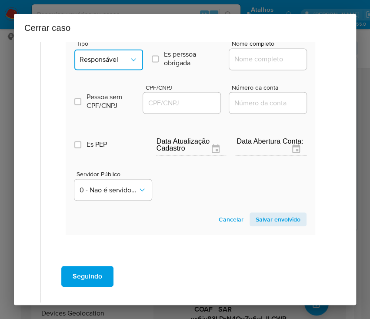
click at [94, 64] on span "Responsável" at bounding box center [105, 59] width 50 height 9
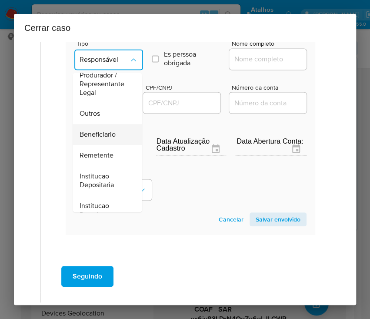
scroll to position [116, 0]
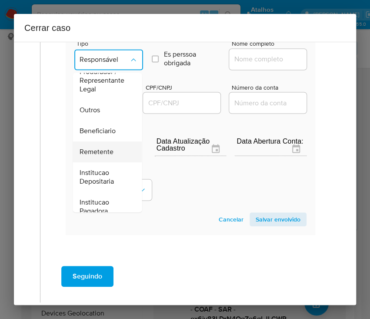
click at [106, 156] on span "Remetente" at bounding box center [97, 152] width 34 height 9
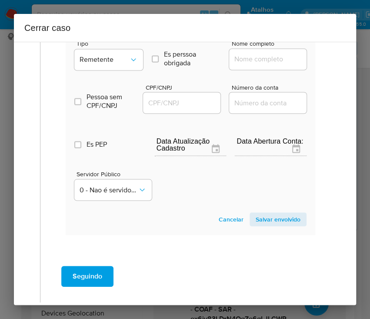
click at [248, 70] on div at bounding box center [267, 59] width 77 height 21
drag, startPoint x: 257, startPoint y: 73, endPoint x: 264, endPoint y: 75, distance: 7.3
click at [257, 65] on input "Nome completo" at bounding box center [271, 59] width 85 height 11
paste input "Bruna Da Silva, 32400956880"
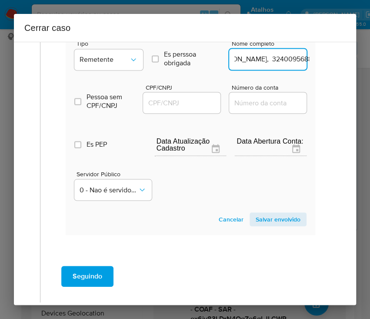
drag, startPoint x: 253, startPoint y: 77, endPoint x: 330, endPoint y: 78, distance: 76.6
type input "Bruna Da Silva"
click at [184, 108] on input "CPF/CNPJ" at bounding box center [185, 102] width 85 height 11
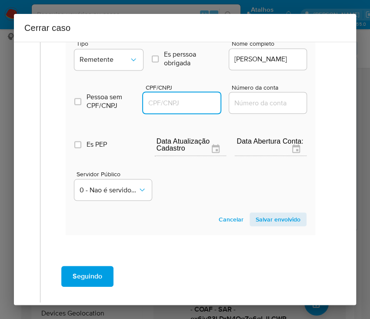
paste input "32400956880"
type input "32400956880"
click at [261, 225] on span "Salvar envolvido" at bounding box center [278, 219] width 45 height 12
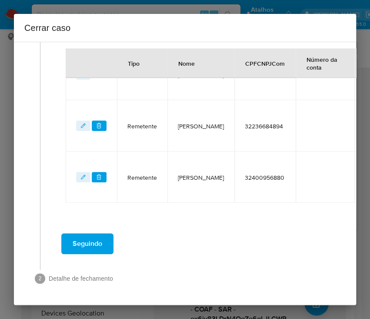
scroll to position [291, 0]
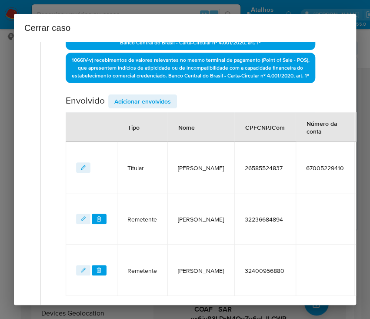
click at [143, 101] on span "Adicionar envolvidos" at bounding box center [142, 101] width 57 height 12
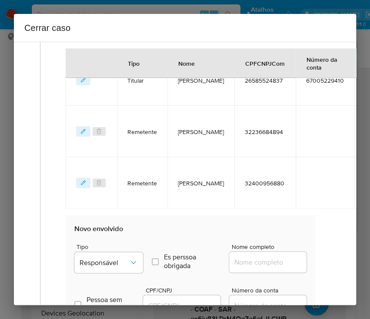
scroll to position [523, 0]
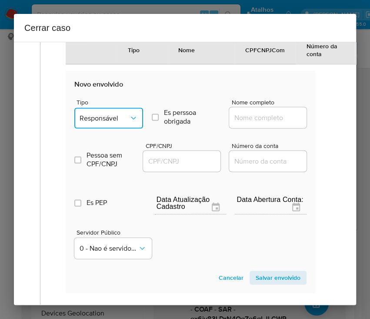
click at [82, 122] on span "Responsável" at bounding box center [105, 118] width 50 height 9
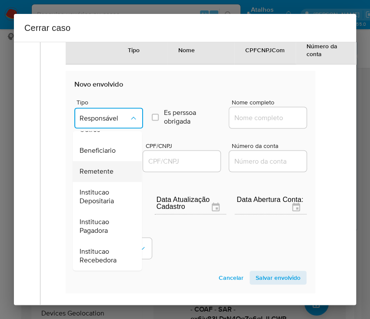
scroll to position [155, 0]
click at [102, 154] on span "Beneficiario" at bounding box center [98, 150] width 36 height 9
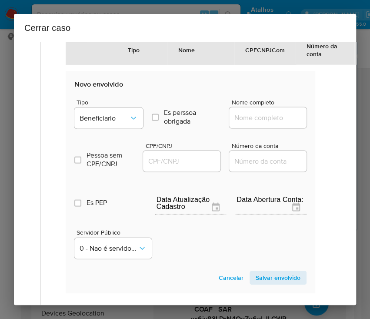
click at [233, 123] on input "Nome completo" at bounding box center [271, 117] width 85 height 11
paste input "Ivan Duque Ribeiro, 22890213854"
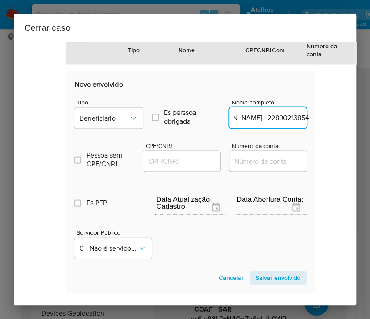
scroll to position [523, 41]
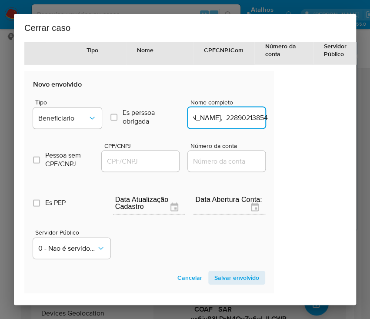
drag, startPoint x: 254, startPoint y: 133, endPoint x: 353, endPoint y: 133, distance: 98.4
click at [353, 133] on div "1 Informação completa Geral Data de início 02/06/2025 Data Fin 12/08/2025 Valor…" at bounding box center [185, 173] width 342 height 263
type input "Ivan Duque Ribeiro"
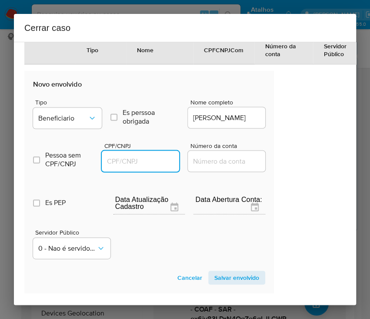
click at [151, 167] on input "CPF/CNPJ" at bounding box center [144, 160] width 85 height 11
paste input "22890213854"
type input "22890213854"
click at [250, 284] on span "Salvar envolvido" at bounding box center [237, 278] width 45 height 12
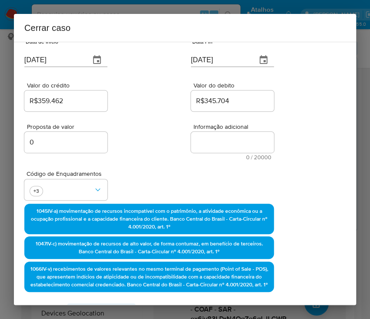
scroll to position [52, 41]
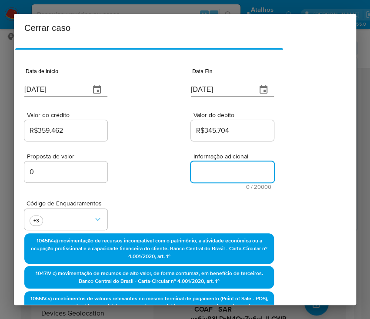
click at [218, 169] on textarea "Informação adicional" at bounding box center [232, 171] width 83 height 21
paste textarea "Informações da Cliente Maria Gentil Trajano da Silva Melo, CPF 26585524837, 56 …"
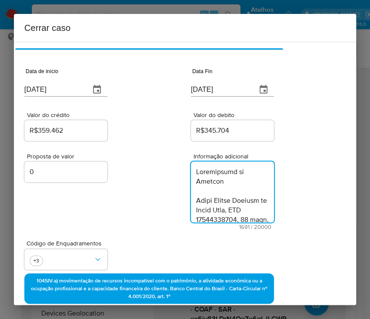
scroll to position [1141, 0]
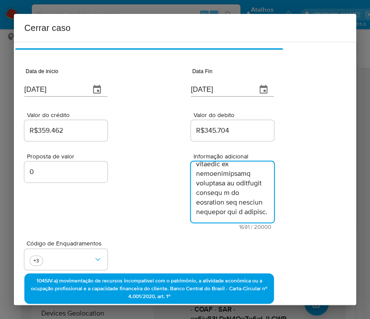
type textarea "Informações da Cliente Maria Gentil Trajano da Silva Melo, CPF 26585524837, 56 …"
click at [118, 195] on div "Proposta de valor 0 Informação adicional 1691 / 20000 18309 caracteres restantes" at bounding box center [149, 186] width 250 height 87
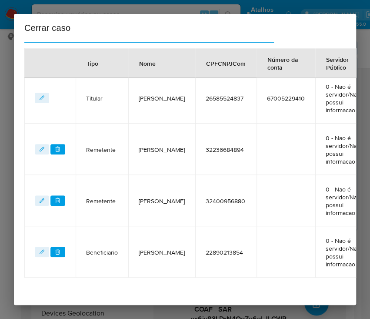
scroll to position [498, 41]
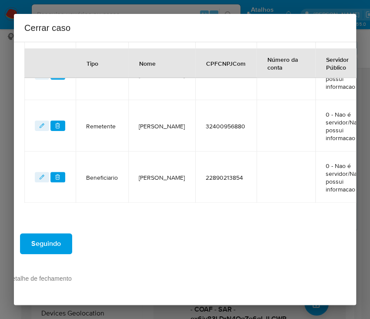
click at [43, 236] on span "Seguindo" at bounding box center [46, 243] width 30 height 19
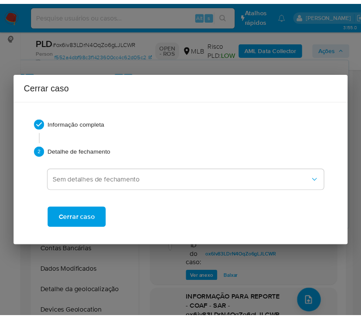
scroll to position [1093, 0]
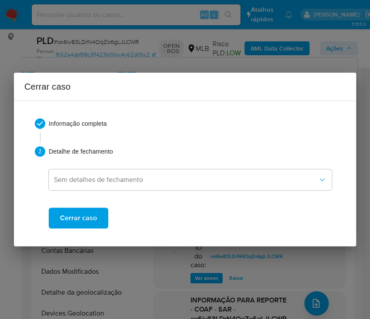
click at [89, 225] on span "Cerrar caso" at bounding box center [78, 217] width 37 height 19
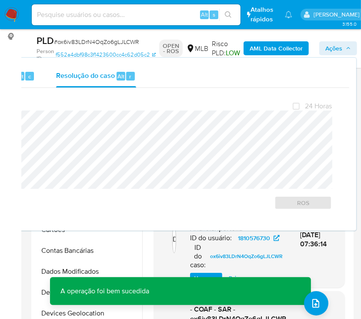
click at [97, 44] on span "# ox6iv83LDrN4OqZo6gLJLCWR" at bounding box center [96, 41] width 85 height 9
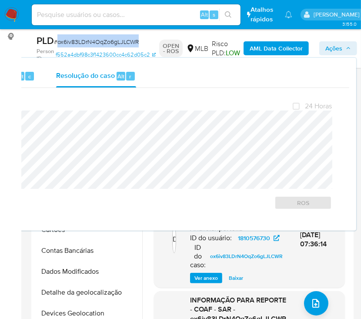
click at [97, 44] on span "# ox6iv83LDrN4OqZo6gLJLCWR" at bounding box center [96, 41] width 85 height 9
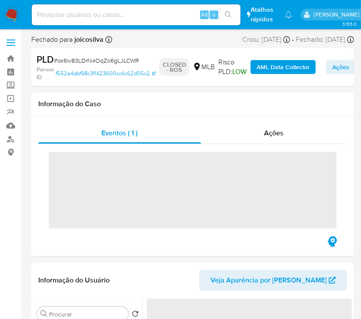
drag, startPoint x: 0, startPoint y: 0, endPoint x: 82, endPoint y: 57, distance: 100.1
click at [57, 44] on div "Fechado para joicosilva Asignado el: [DATE] 16:20:47 Criou: [DATE] Criou: [DATE…" at bounding box center [192, 41] width 323 height 13
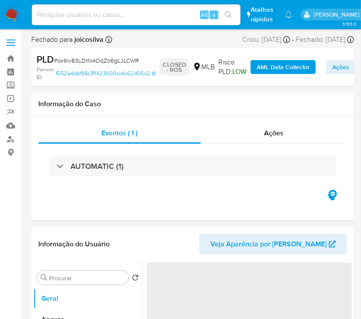
click at [84, 60] on span "# ox6iv83LDrN4OqZo6gLJLCWR" at bounding box center [96, 60] width 85 height 9
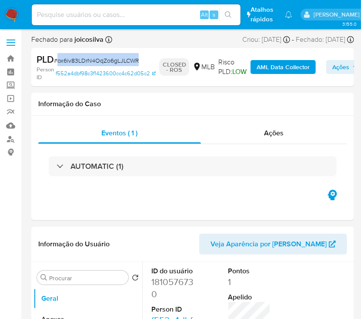
select select "10"
copy span "ox6iv83LDrN4OqZo6gLJLCWR"
click at [17, 16] on img at bounding box center [11, 14] width 15 height 15
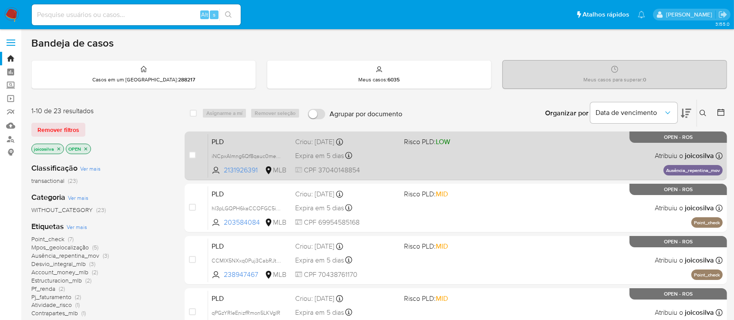
click at [403, 157] on div "PLD iNCpxAlmng6Qf8qauc0med2i 2131926391 MLB Risco PLD: LOW Criou: [DATE] Criou:…" at bounding box center [465, 156] width 514 height 44
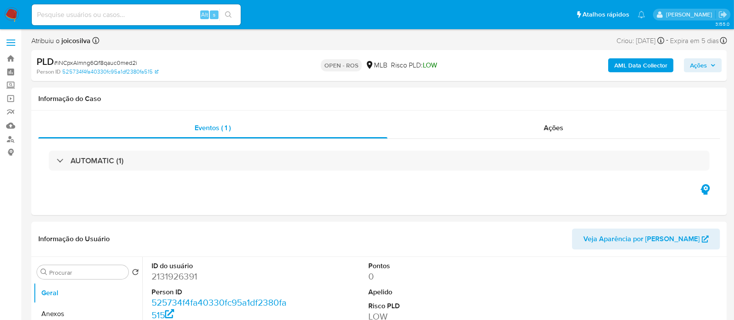
click at [131, 60] on span "# iNCpxAlmng6Qf8qauc0med2i" at bounding box center [95, 62] width 83 height 9
select select "10"
copy span "iNCpxAlmng6Qf8qauc0med2i"
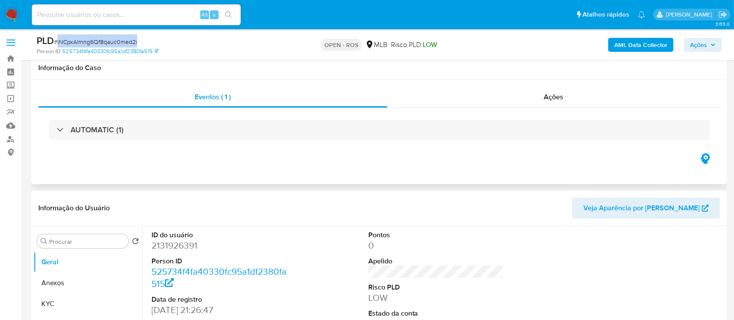
scroll to position [174, 0]
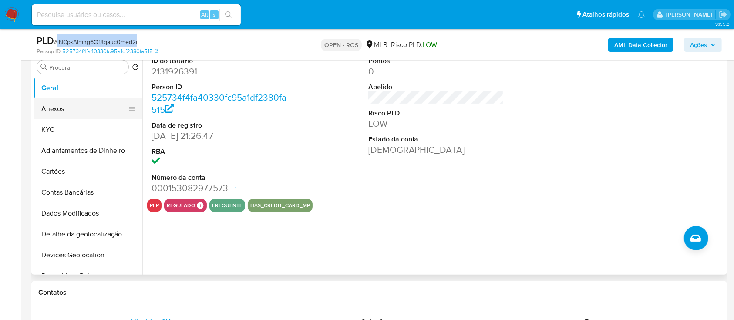
click at [70, 102] on button "Anexos" at bounding box center [85, 108] width 102 height 21
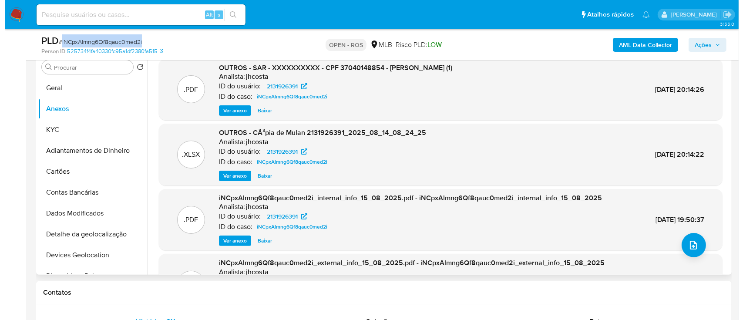
scroll to position [116, 0]
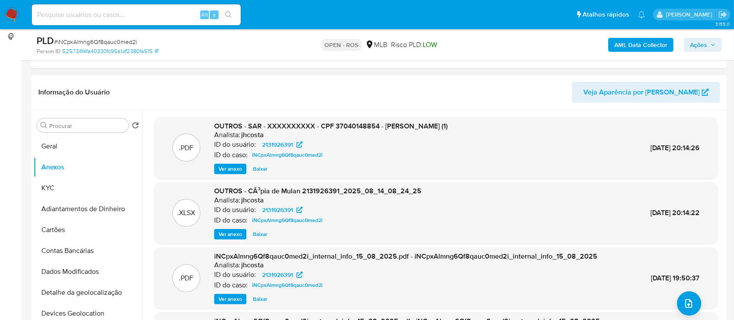
click at [436, 154] on div "ID do caso: iNCpxAlmng6Qf8qauc0med2i" at bounding box center [330, 155] width 233 height 10
click at [677, 298] on button "upload-file" at bounding box center [689, 303] width 24 height 24
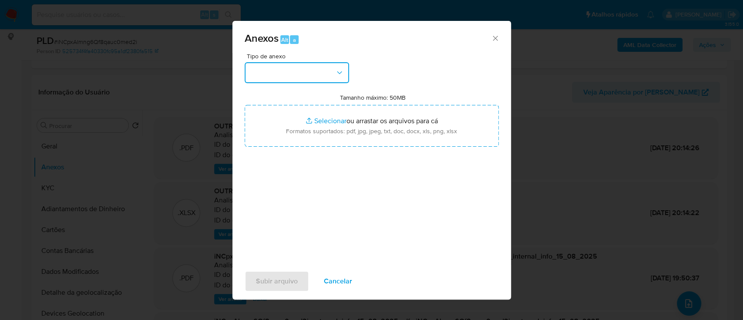
click at [334, 72] on button "button" at bounding box center [297, 72] width 104 height 21
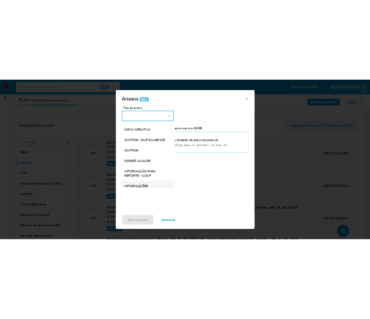
scroll to position [134, 0]
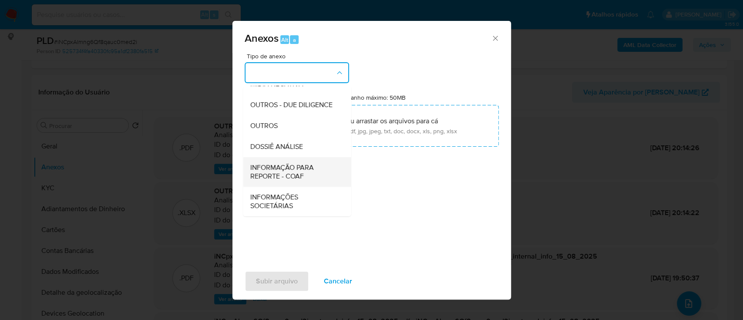
click at [294, 168] on span "INFORMAÇÃO PARA REPORTE - COAF" at bounding box center [294, 171] width 89 height 17
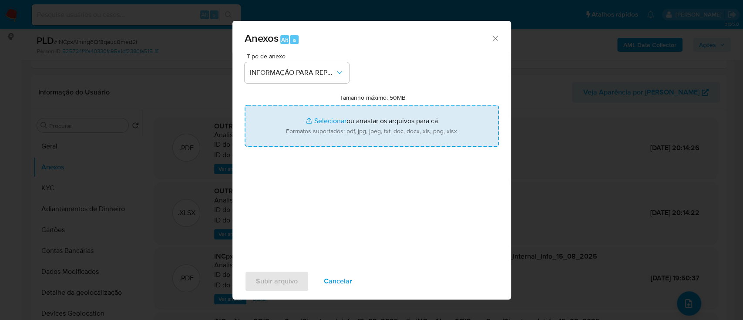
type input "C:\fakepath\SAR - iNCpxAlmng6Qf8qauc0med2i - CPF 37040148854 - JOAO PAULO MIRAN…"
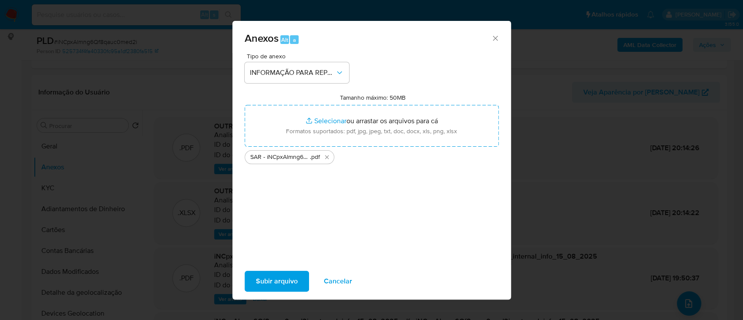
click at [287, 285] on span "Subir arquivo" at bounding box center [277, 281] width 42 height 19
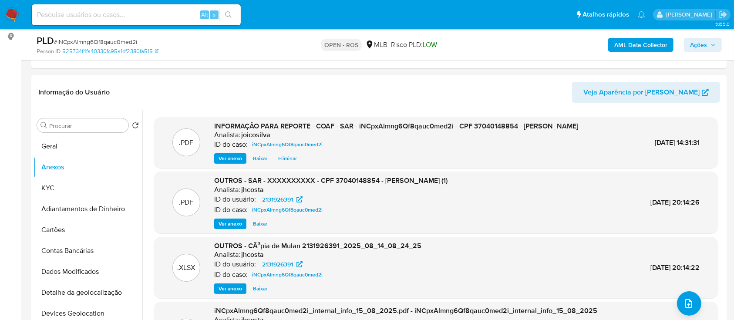
click at [690, 44] on span "Ações" at bounding box center [698, 45] width 17 height 14
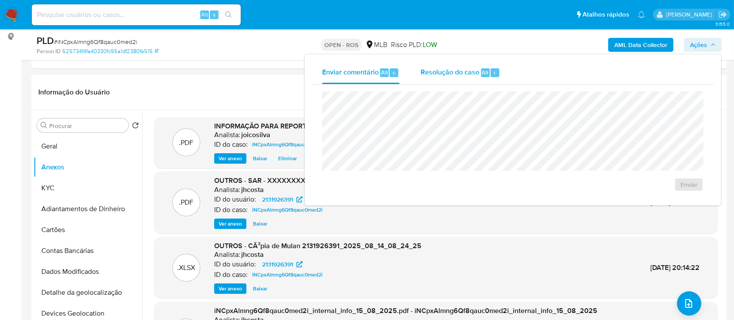
click at [447, 71] on span "Resolução do caso" at bounding box center [449, 72] width 59 height 10
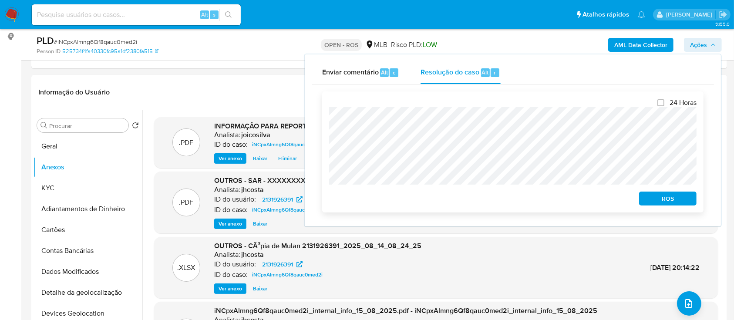
click at [658, 203] on span "ROS" at bounding box center [667, 198] width 45 height 12
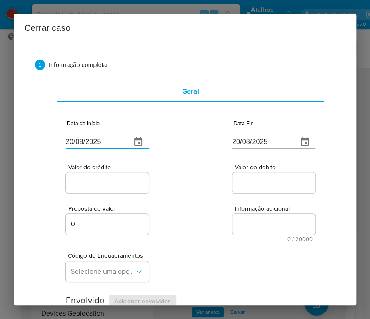
click at [91, 143] on input "20/08/2025" at bounding box center [95, 142] width 59 height 14
paste input "12/01"
type input "12/01/2025"
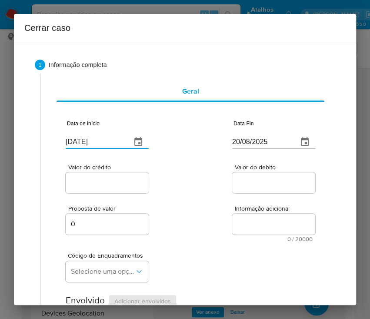
click at [217, 201] on div "Proposta de valor 0 Informação adicional 0 / 20000 20000 caracteres restantes" at bounding box center [191, 218] width 250 height 47
click at [232, 141] on input "20/08/2025" at bounding box center [261, 142] width 59 height 14
paste input "13/05"
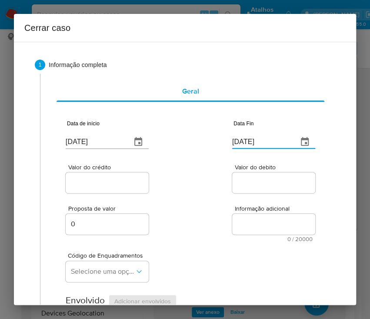
type input "13/05/2025"
click at [216, 176] on div "Valor do crédito Valor do debito" at bounding box center [191, 174] width 250 height 41
click at [123, 166] on span "Valor do crédito" at bounding box center [109, 167] width 83 height 7
click at [123, 177] on input "Valor do crédito" at bounding box center [108, 182] width 85 height 11
click at [118, 185] on input "Valor do crédito" at bounding box center [108, 182] width 85 height 11
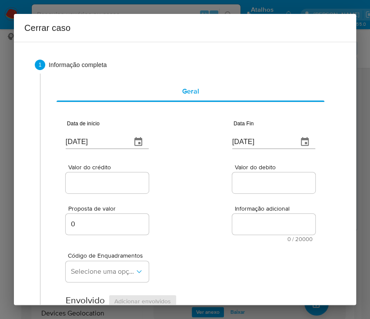
click at [95, 181] on input "Valor do crédito" at bounding box center [108, 182] width 85 height 11
paste input "R$940.950"
type input "R$940.950"
drag, startPoint x: 191, startPoint y: 206, endPoint x: 127, endPoint y: 240, distance: 73.2
click at [181, 218] on div "Proposta de valor 0 Informação adicional 0 / 20000 20000 caracteres restantes" at bounding box center [191, 218] width 250 height 47
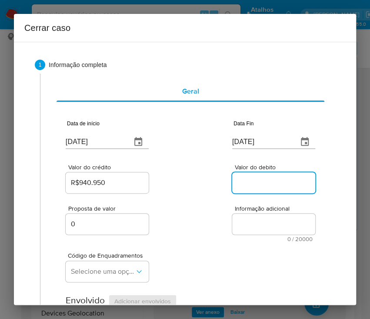
click at [239, 186] on input "Valor do debito" at bounding box center [274, 182] width 85 height 11
paste input "R$940.921"
type input "R$940.921"
drag, startPoint x: 212, startPoint y: 245, endPoint x: 145, endPoint y: 249, distance: 67.1
click at [211, 247] on div "Código de Enquadramentos Selecione uma opção" at bounding box center [191, 264] width 250 height 44
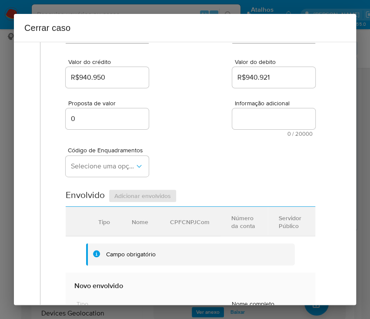
scroll to position [116, 0]
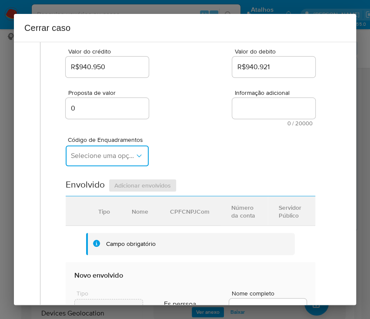
click at [119, 148] on button "Selecione uma opção" at bounding box center [107, 155] width 83 height 21
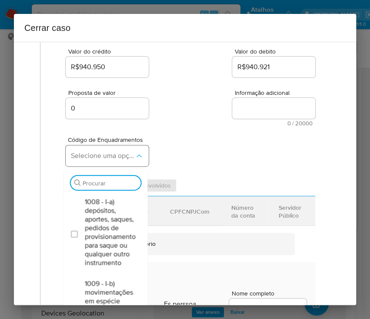
click at [113, 158] on span "Selecione uma opção" at bounding box center [103, 155] width 64 height 9
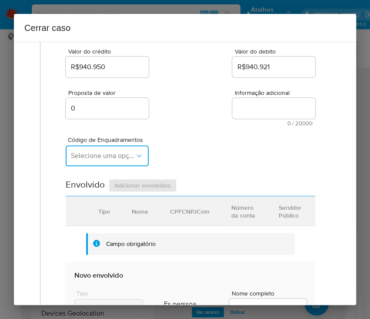
click at [114, 159] on span "Selecione uma opção" at bounding box center [103, 155] width 64 height 9
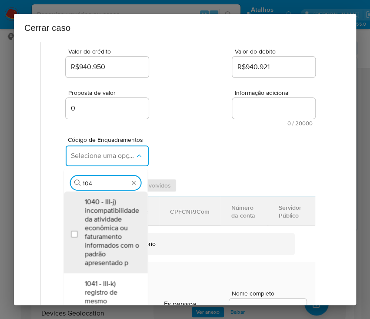
type input "1045"
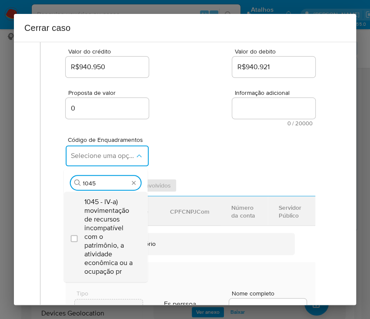
click at [114, 230] on span "1045 - IV-a) movimentação de recursos incompatível com o patrimônio, a atividad…" at bounding box center [109, 237] width 51 height 78
checkbox input "true"
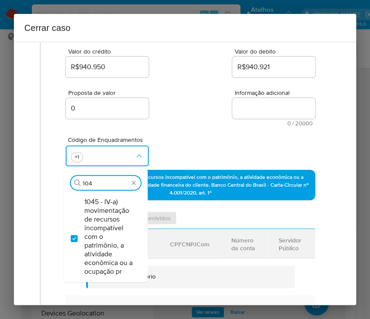
scroll to position [0, 0]
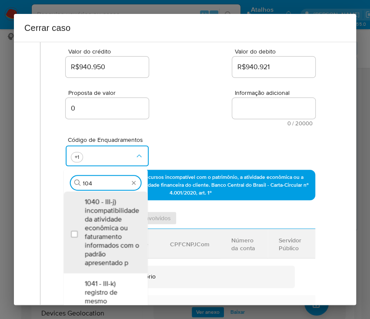
type input "1047"
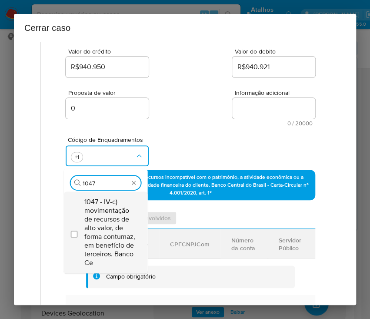
click at [118, 217] on span "1047 - IV-c) movimentação de recursos de alto valor, de forma contumaz, em bene…" at bounding box center [109, 233] width 51 height 70
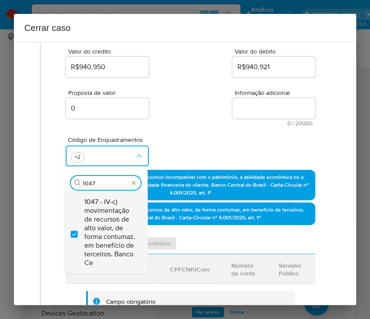
checkbox input "true"
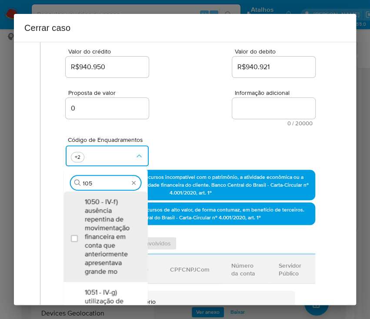
type input "1050"
click at [118, 217] on span "1050 - IV-f) ausência repentina de movimentação financeira em conta que anterio…" at bounding box center [109, 237] width 51 height 78
checkbox input "true"
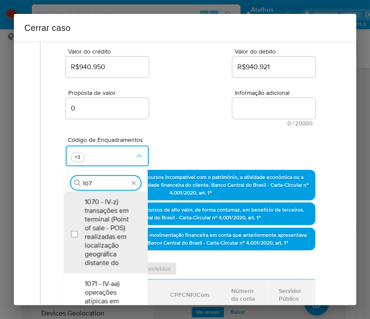
type input "1074"
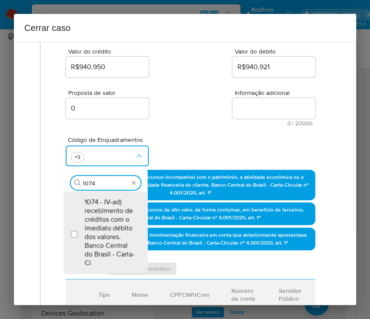
click at [118, 217] on span "1074 - IV-ad) recebimento de créditos com o imediato débito dos valores. Banco …" at bounding box center [109, 233] width 51 height 70
checkbox input "true"
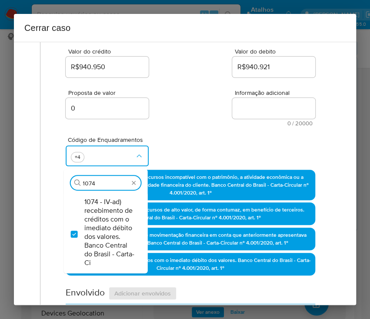
click at [180, 88] on div "Proposta de valor 0 Informação adicional 0 / 20000 20000 caracteres restantes" at bounding box center [191, 102] width 250 height 47
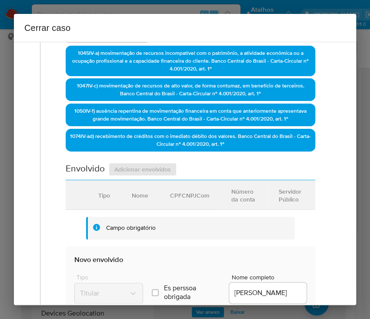
scroll to position [348, 0]
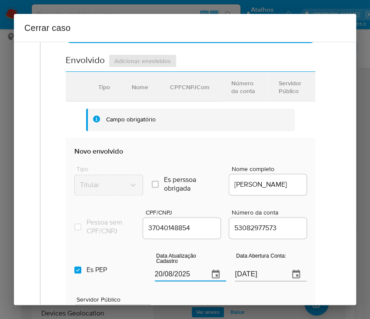
click at [181, 280] on input "20/08/2025" at bounding box center [178, 274] width 47 height 14
paste input "15/07"
type input "15/07/2025"
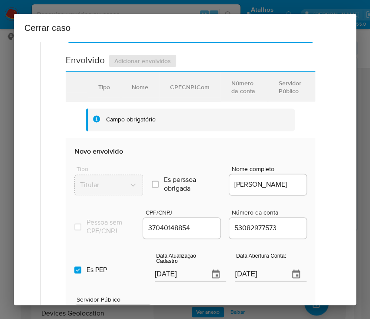
click at [237, 281] on input "02/12/2024" at bounding box center [258, 274] width 47 height 14
click at [306, 258] on div "Data de início 12/01/2025 Data Fin 13/05/2025 Valor do crédito R$940.950 Valor …" at bounding box center [191, 66] width 268 height 624
click at [79, 273] on input "Es PEP isPEP" at bounding box center [77, 269] width 7 height 7
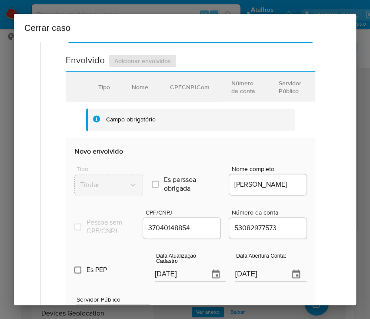
checkbox input "false"
click at [99, 228] on span "Pessoa sem CPF/CNPJ" at bounding box center [111, 226] width 48 height 17
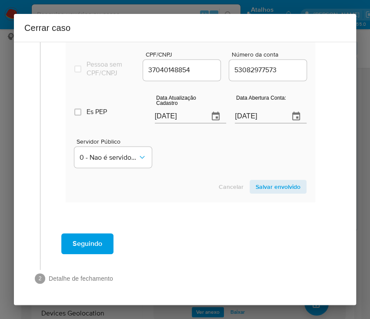
click at [272, 187] on span "Salvar envolvido" at bounding box center [278, 187] width 45 height 12
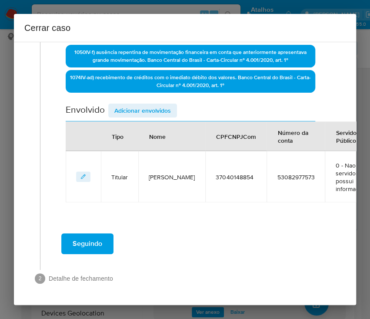
click at [128, 105] on span "Adicionar envolvidos" at bounding box center [142, 110] width 57 height 12
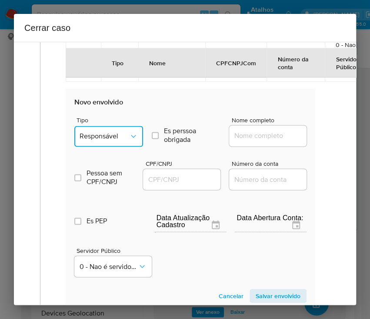
click at [104, 126] on button "Responsável" at bounding box center [108, 136] width 69 height 21
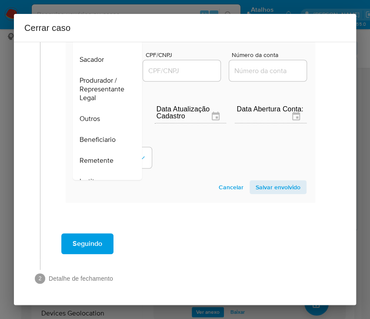
scroll to position [155, 0]
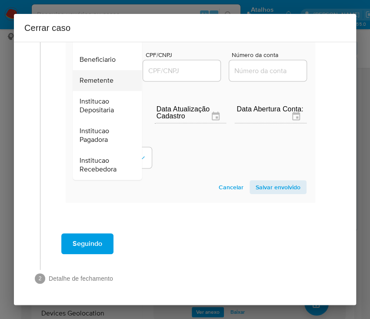
click at [100, 76] on span "Remetente" at bounding box center [97, 80] width 34 height 9
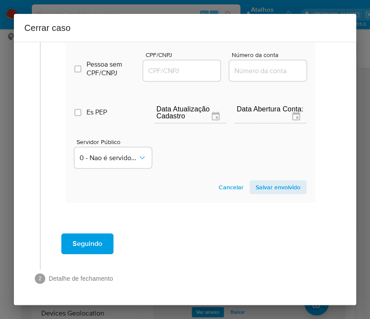
scroll to position [385, 0]
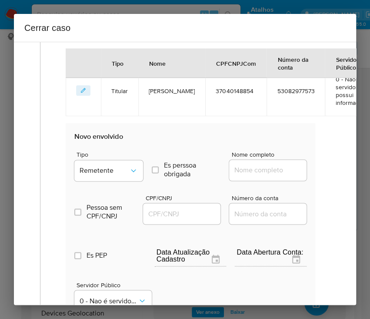
click at [238, 166] on input "Nome completo" at bounding box center [271, 170] width 85 height 11
paste input "Luana Rosa Do Nascimento Sordi, 38918964846"
drag, startPoint x: 255, startPoint y: 173, endPoint x: 313, endPoint y: 176, distance: 58.0
click at [313, 176] on div "Data de início 12/01/2025 Data Fin 13/05/2025 Valor do crédito R$940.950 Valor …" at bounding box center [191, 41] width 268 height 647
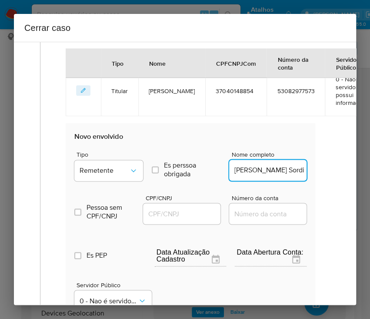
scroll to position [0, 27]
type input "Luana Rosa Do Nascimento Sordi"
drag, startPoint x: 169, startPoint y: 210, endPoint x: 175, endPoint y: 209, distance: 5.7
click at [169, 210] on input "CPF/CNPJ" at bounding box center [185, 213] width 85 height 11
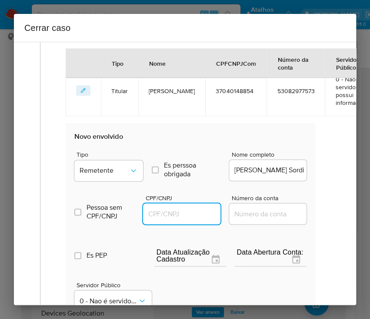
paste input "38918964846"
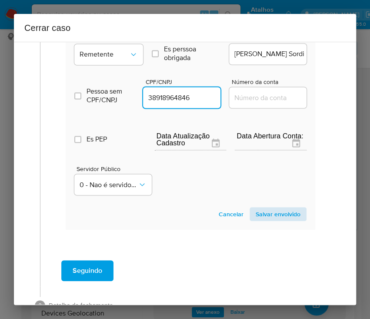
type input "38918964846"
click at [285, 211] on span "Salvar envolvido" at bounding box center [278, 214] width 45 height 12
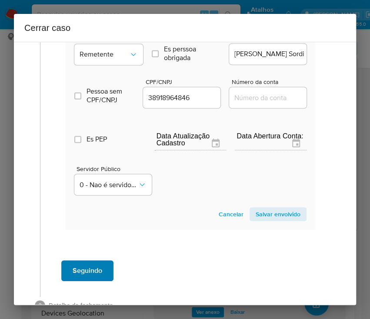
scroll to position [357, 0]
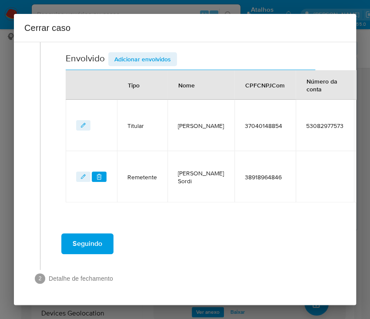
click at [148, 53] on span "Adicionar envolvidos" at bounding box center [142, 59] width 57 height 12
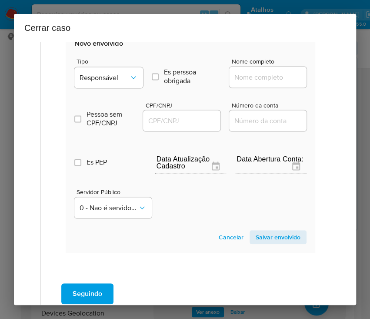
scroll to position [531, 0]
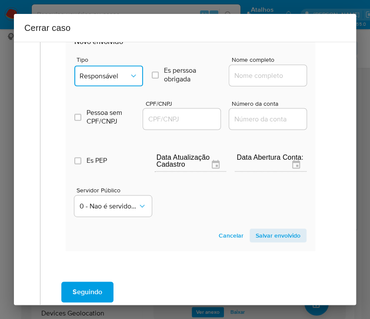
click at [110, 73] on span "Responsável" at bounding box center [105, 75] width 50 height 9
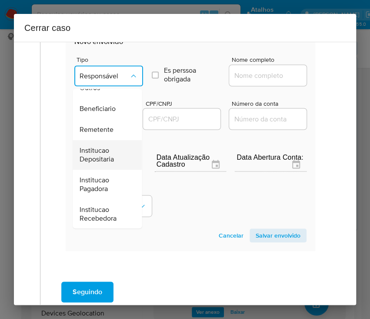
scroll to position [155, 0]
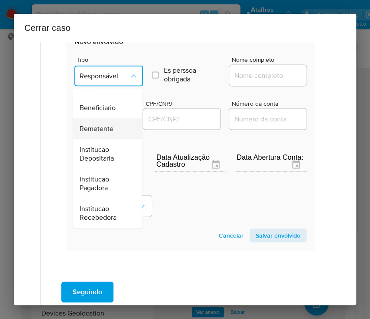
click at [101, 124] on span "Remetente" at bounding box center [97, 128] width 34 height 9
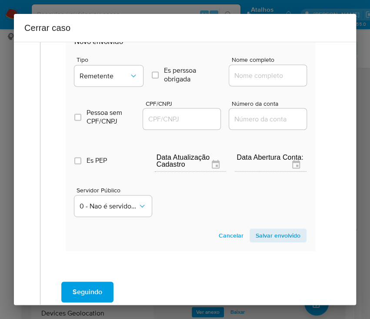
click at [263, 83] on div at bounding box center [267, 75] width 77 height 21
click at [265, 75] on input "Nome completo" at bounding box center [271, 75] width 85 height 11
paste input "Upbet Brasil Ltda, 56236761000100"
drag, startPoint x: 244, startPoint y: 72, endPoint x: 304, endPoint y: 80, distance: 60.5
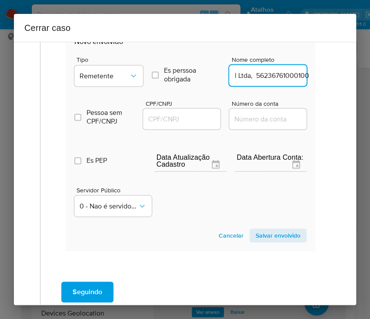
click at [304, 80] on section "Novo envolvido Tipo Remetente Es perssoa obrigada Is PObrigada Nome completo Up…" at bounding box center [191, 139] width 250 height 222
type input "Upbet Brasil Ltda"
click at [182, 117] on input "CPF/CNPJ" at bounding box center [185, 118] width 85 height 11
paste input "56236761000100"
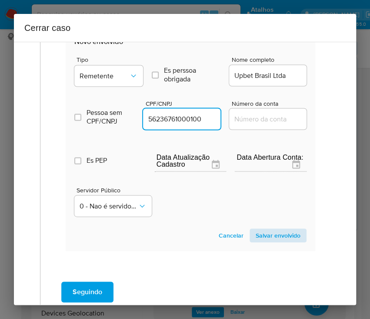
type input "56236761000100"
click at [256, 231] on span "Salvar envolvido" at bounding box center [278, 235] width 45 height 12
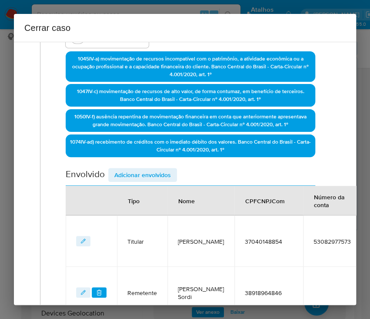
scroll to position [60, 0]
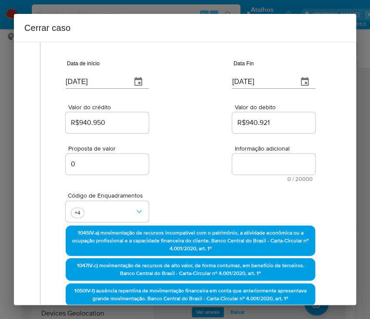
drag, startPoint x: 243, startPoint y: 165, endPoint x: 212, endPoint y: 196, distance: 44.6
click at [243, 162] on textarea "Informação adicional" at bounding box center [273, 164] width 83 height 21
paste textarea "Informações do Cliente Joao Paulo Miranda Guimaraes, CPF 37040148854, 37 anos, …"
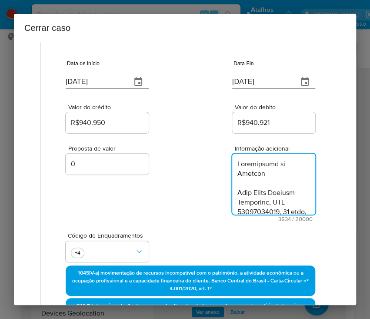
type textarea "Informações do Cliente Joao Paulo Miranda Guimaraes, CPF 37040148854, 37 anos, …"
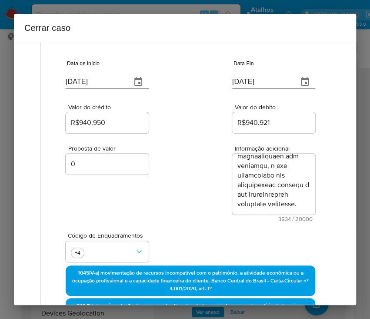
click at [202, 203] on div "Proposta de valor 0 Informação adicional 3534 / 20000 16466 caracteres restantes" at bounding box center [191, 178] width 250 height 87
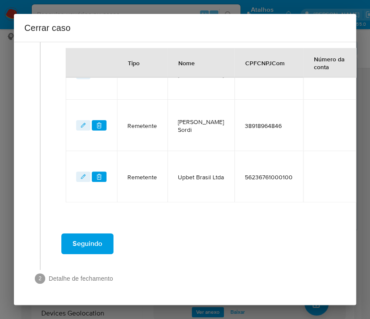
click at [100, 234] on span "Seguindo" at bounding box center [88, 243] width 30 height 19
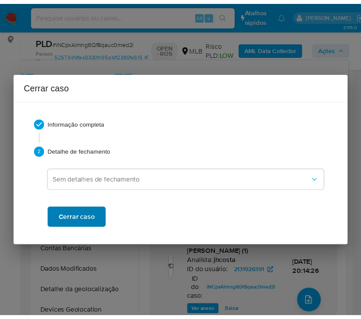
scroll to position [2372, 0]
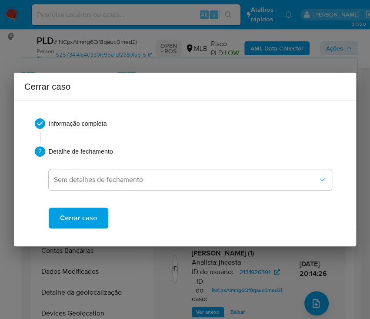
click at [96, 221] on button "Cerrar caso" at bounding box center [79, 218] width 60 height 21
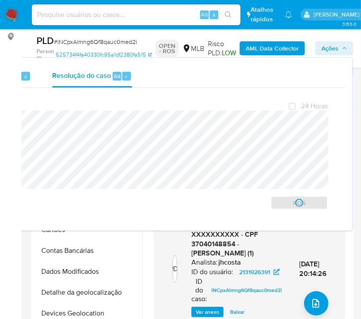
click at [71, 43] on span "# iNCpxAlmng6Qf8qauc0med2i" at bounding box center [95, 41] width 83 height 9
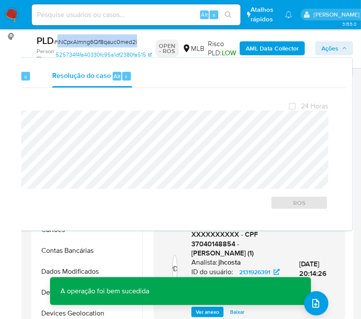
click at [71, 43] on span "# iNCpxAlmng6Qf8qauc0med2i" at bounding box center [95, 41] width 83 height 9
copy span "iNCpxAlmng6Qf8qauc0med2i"
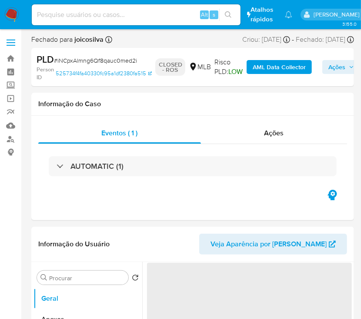
click at [13, 13] on img at bounding box center [11, 14] width 15 height 15
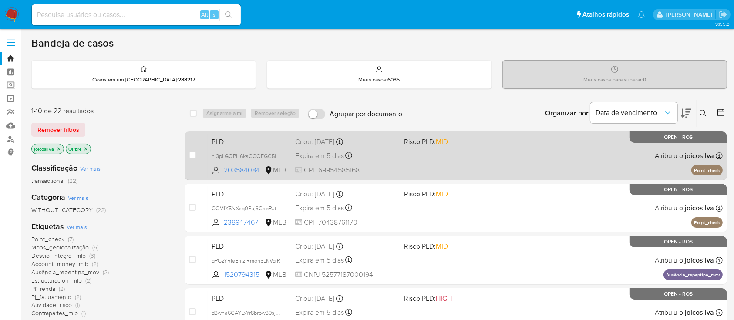
click at [498, 147] on div "PLD hI3pLGQPH6kaCCOFGC5iSipw 203584084 MLB Risco PLD: MID Criou: [DATE] Criou: …" at bounding box center [465, 156] width 514 height 44
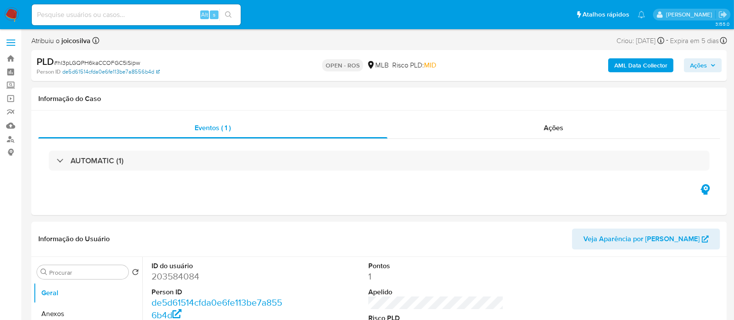
select select "10"
click at [134, 65] on span "# hI3pLGQPH6kaCCOFGC5iSipw" at bounding box center [97, 62] width 86 height 9
click at [135, 63] on span "# hI3pLGQPH6kaCCOFGC5iSipw" at bounding box center [97, 62] width 86 height 9
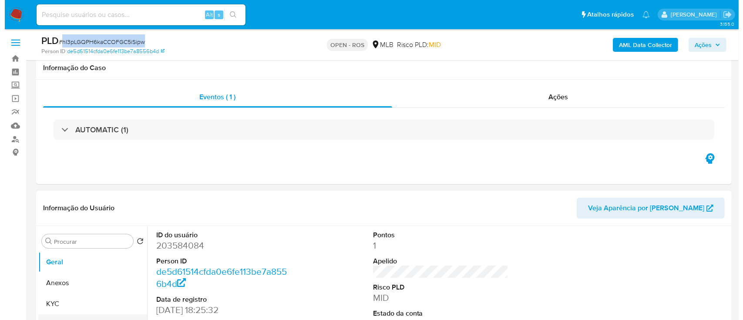
scroll to position [174, 0]
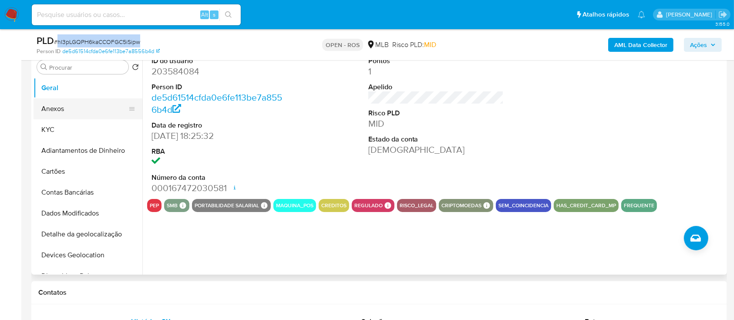
drag, startPoint x: 71, startPoint y: 99, endPoint x: 74, endPoint y: 101, distance: 4.5
click at [71, 99] on button "Anexos" at bounding box center [85, 108] width 102 height 21
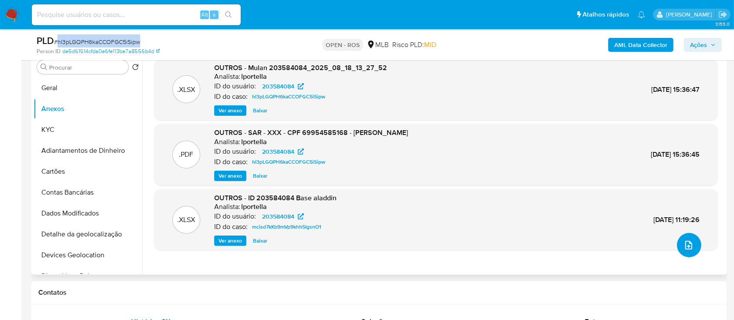
click at [683, 242] on icon "upload-file" at bounding box center [688, 245] width 10 height 10
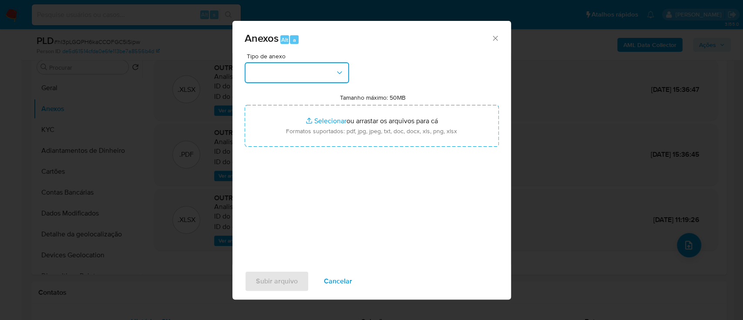
drag, startPoint x: 316, startPoint y: 74, endPoint x: 324, endPoint y: 81, distance: 9.9
click at [315, 75] on button "button" at bounding box center [297, 72] width 104 height 21
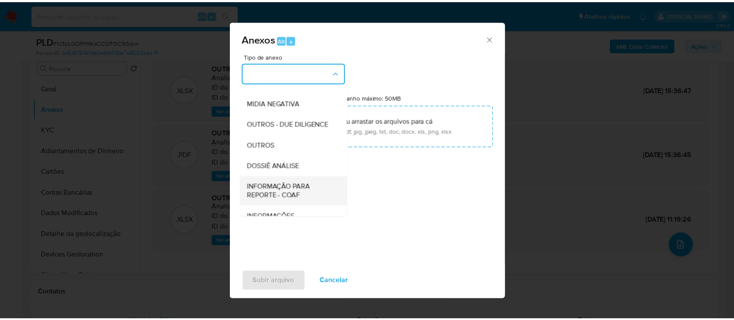
scroll to position [134, 0]
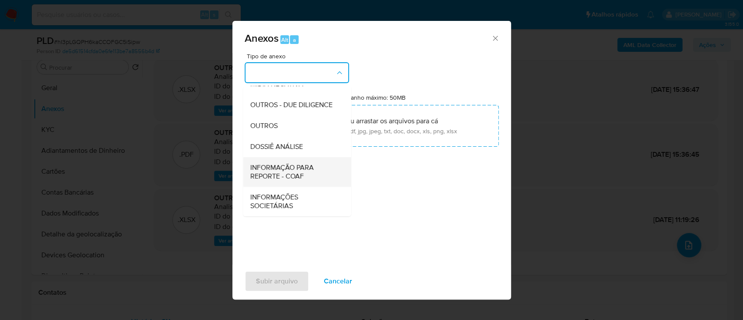
click at [299, 168] on span "INFORMAÇÃO PARA REPORTE - COAF" at bounding box center [294, 171] width 89 height 17
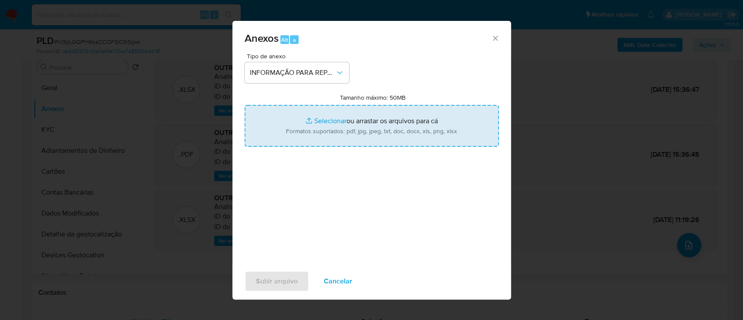
type input "C:\fakepath\SAR - hI3pLGQPH6kaCCOFGC5iSipw - CPF 69954585168 - EDUARDO JOSE XAV…"
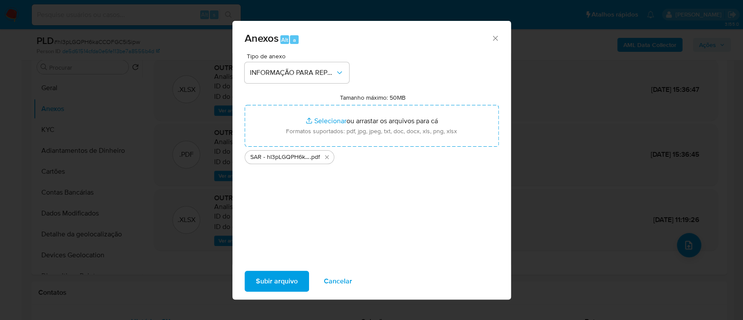
click at [275, 286] on span "Subir arquivo" at bounding box center [277, 281] width 42 height 19
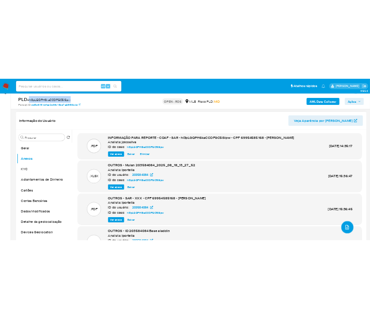
scroll to position [58, 0]
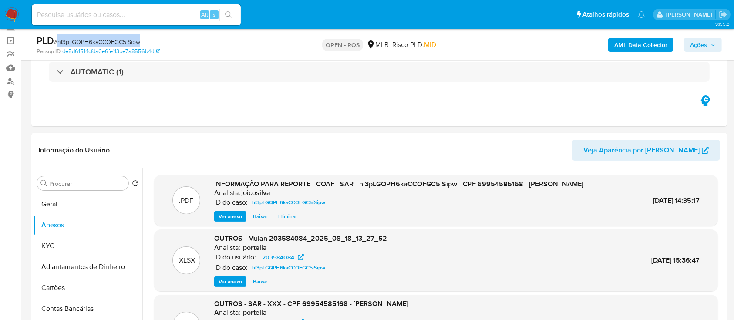
click at [698, 50] on span "Ações" at bounding box center [698, 45] width 17 height 14
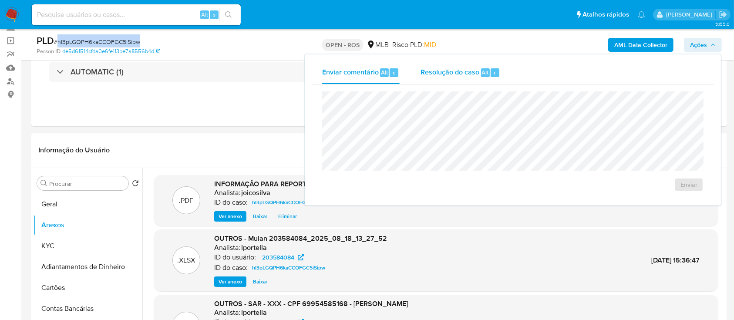
click at [447, 75] on span "Resolução do caso" at bounding box center [449, 72] width 59 height 10
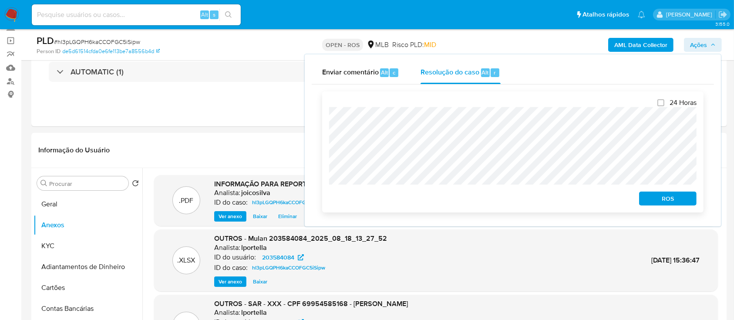
click at [684, 205] on span "ROS" at bounding box center [667, 198] width 45 height 12
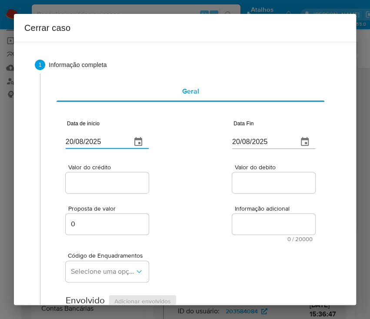
click at [95, 140] on input "20/08/2025" at bounding box center [95, 142] width 59 height 14
paste input "01/06"
type input "01/06/2025"
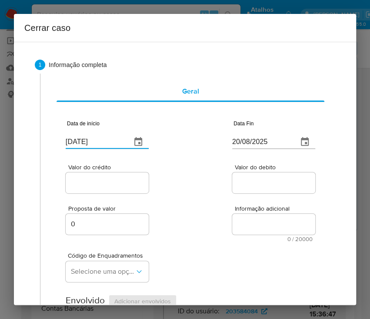
drag, startPoint x: 185, startPoint y: 186, endPoint x: 171, endPoint y: 205, distance: 23.4
click at [246, 139] on input "20/08/2025" at bounding box center [261, 142] width 59 height 14
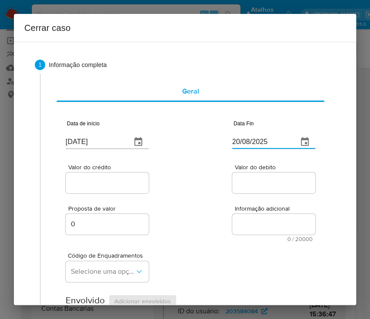
paste input "13"
type input "13/08/2025"
drag, startPoint x: 256, startPoint y: 197, endPoint x: 133, endPoint y: 186, distance: 124.1
click at [236, 197] on div "Proposta de valor 0 Informação adicional 0 / 20000 20000 caracteres restantes" at bounding box center [191, 218] width 250 height 47
drag, startPoint x: 125, startPoint y: 183, endPoint x: 115, endPoint y: 192, distance: 13.9
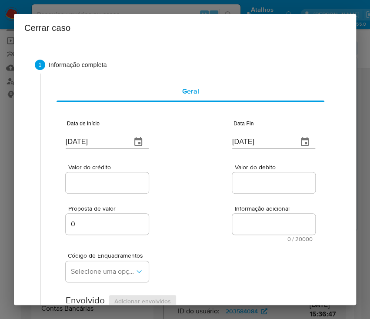
click at [125, 183] on input "Valor do crédito" at bounding box center [108, 182] width 85 height 11
click at [106, 183] on input "Valor do crédito" at bounding box center [108, 182] width 85 height 11
paste input "R$289.730"
type input "R$289.730"
drag, startPoint x: 205, startPoint y: 208, endPoint x: 20, endPoint y: 265, distance: 194.1
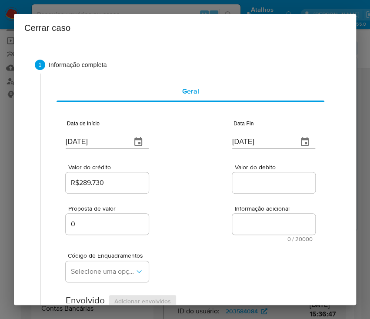
click at [202, 211] on div "Proposta de valor 0 Informação adicional 0 / 20000 20000 caracteres restantes" at bounding box center [191, 218] width 250 height 47
click at [271, 188] on div at bounding box center [273, 182] width 83 height 21
drag, startPoint x: 270, startPoint y: 185, endPoint x: 243, endPoint y: 260, distance: 79.2
click at [270, 185] on input "Valor do debito" at bounding box center [274, 182] width 85 height 11
paste input "R$286.930"
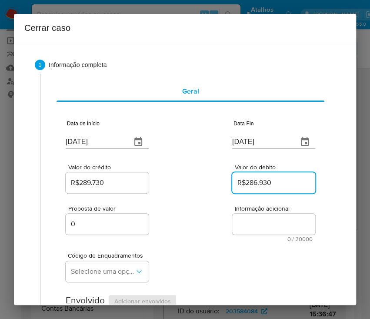
type input "R$286.930"
click at [239, 265] on div "Código de Enquadramentos Selecione uma opção" at bounding box center [191, 264] width 250 height 44
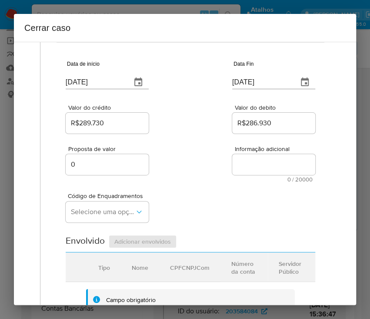
scroll to position [116, 0]
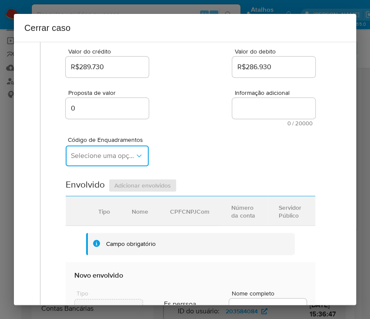
click at [102, 158] on span "Selecione uma opção" at bounding box center [103, 155] width 64 height 9
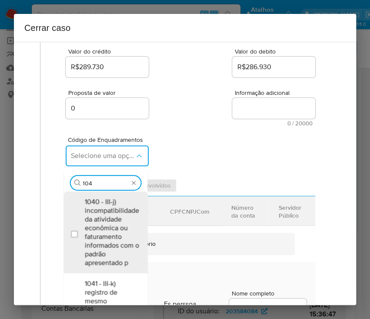
type input "1045"
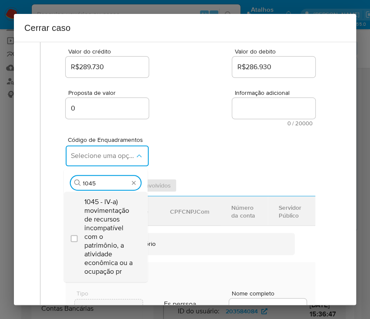
click at [100, 213] on span "1045 - IV-a) movimentação de recursos incompatível com o patrimônio, a atividad…" at bounding box center [109, 237] width 51 height 78
checkbox input "true"
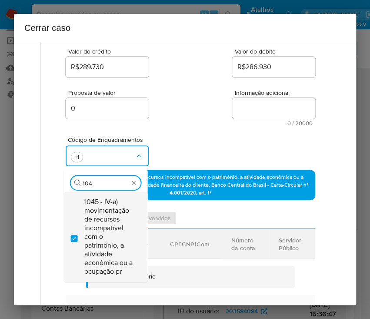
scroll to position [0, 0]
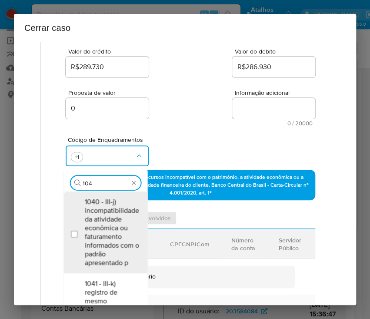
type input "1047"
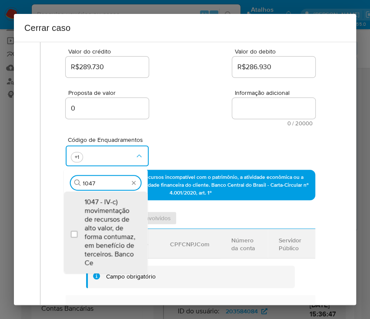
click at [100, 213] on span "1047 - IV-c) movimentação de recursos de alto valor, de forma contumaz, em bene…" at bounding box center [109, 233] width 51 height 70
checkbox input "true"
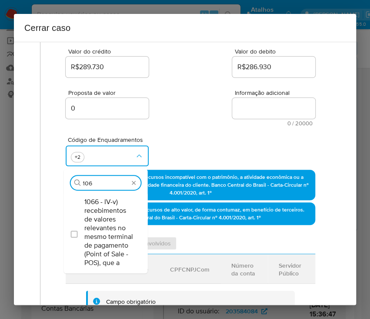
type input "1066"
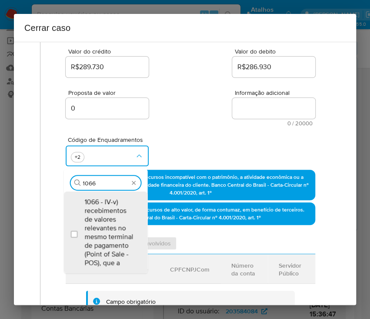
click at [100, 213] on span "1066 - IV-v) recebimentos de valores relevantes no mesmo terminal de pagamento …" at bounding box center [109, 233] width 51 height 70
checkbox input "true"
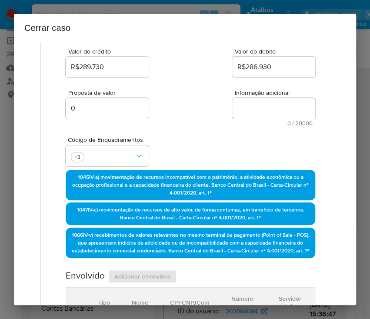
click at [202, 138] on div "Código de Enquadramentos +3" at bounding box center [191, 148] width 250 height 44
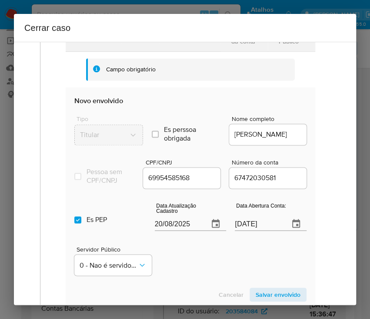
scroll to position [406, 0]
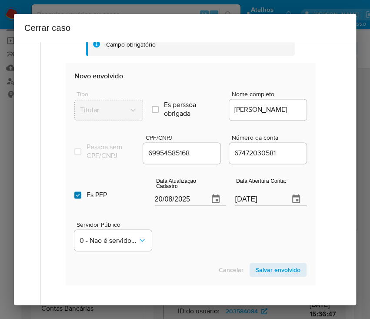
click at [77, 198] on input "Es PEP isPEP" at bounding box center [77, 194] width 7 height 7
checkbox input "false"
click at [190, 206] on input "20/08/2025" at bounding box center [178, 199] width 47 height 14
click at [186, 206] on input "20/08/2025" at bounding box center [178, 199] width 47 height 14
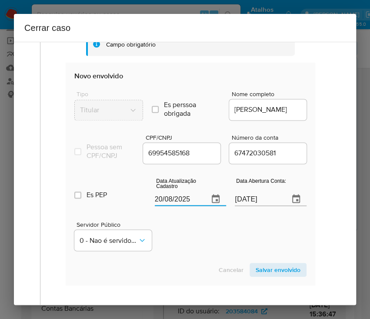
click at [186, 206] on input "20/08/2025" at bounding box center [178, 199] width 47 height 14
paste input "2/07"
type input "22/07/2025"
click at [181, 247] on div "Servidor Público 0 - Nao é servidor/[PERSON_NAME] possui informacao" at bounding box center [190, 233] width 232 height 44
click at [240, 206] on input "07/11/2021" at bounding box center [258, 199] width 47 height 14
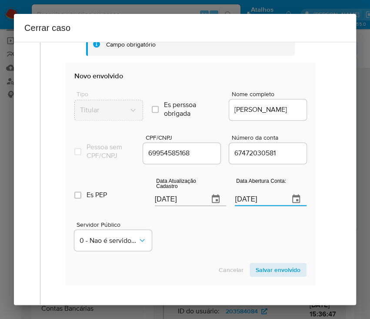
click at [240, 206] on input "07/11/2021" at bounding box center [258, 199] width 47 height 14
click at [207, 250] on div "Servidor Público 0 - Nao é servidor/[PERSON_NAME] possui informacao" at bounding box center [190, 233] width 232 height 44
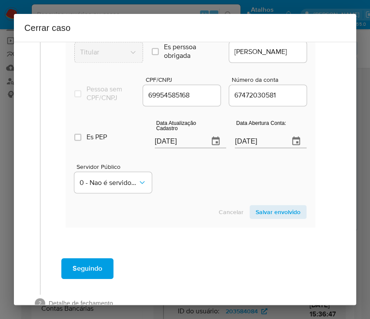
click at [279, 218] on span "Salvar envolvido" at bounding box center [278, 212] width 45 height 12
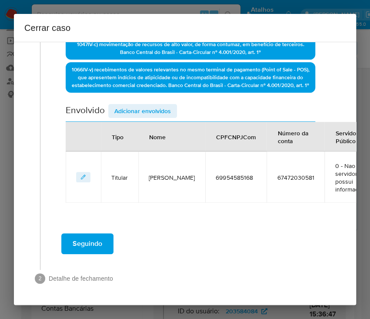
scroll to position [296, 0]
click at [122, 106] on span "Adicionar envolvidos" at bounding box center [142, 111] width 57 height 12
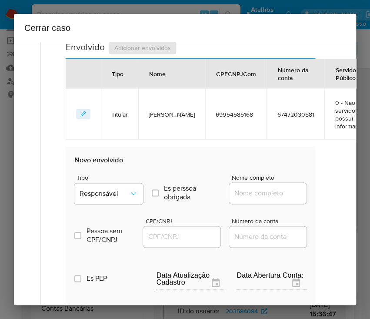
scroll to position [470, 0]
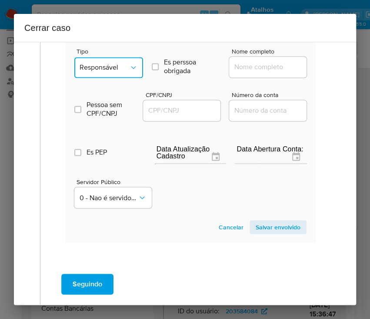
click at [124, 72] on span "Responsável" at bounding box center [105, 67] width 50 height 9
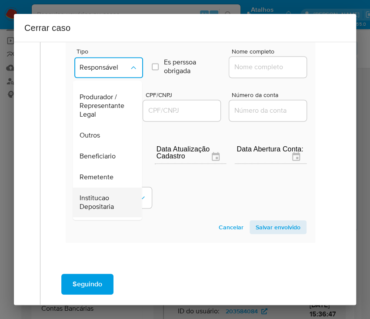
scroll to position [155, 0]
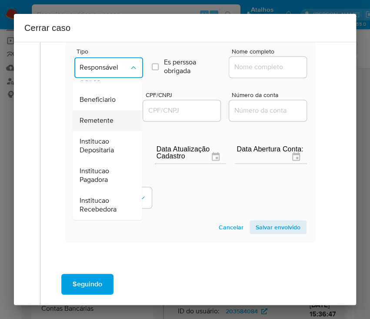
click at [115, 121] on div "Remetente" at bounding box center [105, 120] width 50 height 21
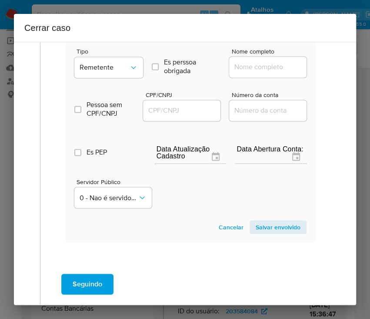
click at [248, 72] on input "Nome completo" at bounding box center [271, 66] width 85 height 11
paste input "Marcelo Vieira Do Carmo, 80379680149"
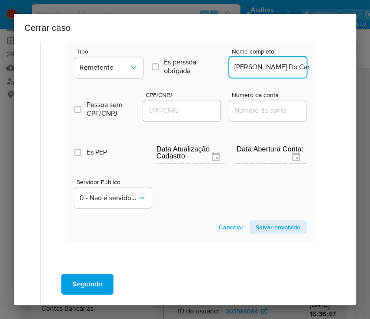
scroll to position [0, 50]
drag, startPoint x: 254, startPoint y: 74, endPoint x: 322, endPoint y: 74, distance: 67.5
type input "Marcelo Vieira Do Carmo"
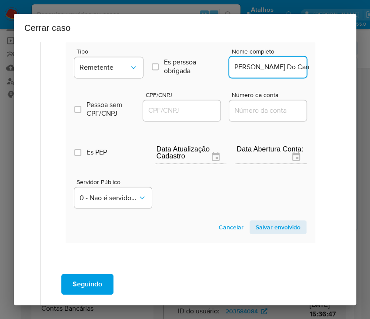
click at [188, 116] on input "CPF/CNPJ" at bounding box center [185, 110] width 85 height 11
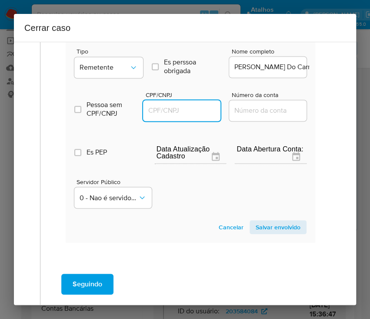
scroll to position [0, 0]
paste input "80379680149"
type input "80379680149"
click at [265, 233] on span "Salvar envolvido" at bounding box center [278, 227] width 45 height 12
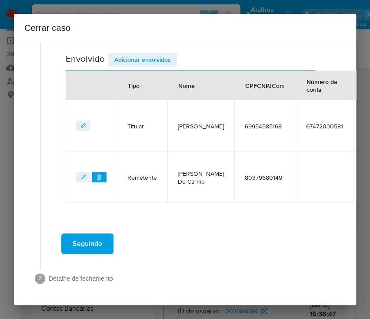
scroll to position [348, 0]
click at [166, 54] on span "Adicionar envolvidos" at bounding box center [142, 60] width 57 height 12
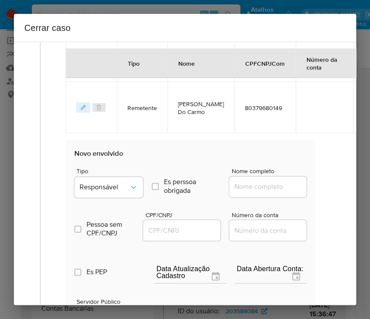
scroll to position [463, 0]
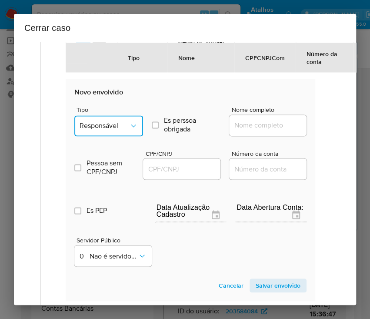
click at [115, 126] on button "Responsável" at bounding box center [108, 125] width 69 height 21
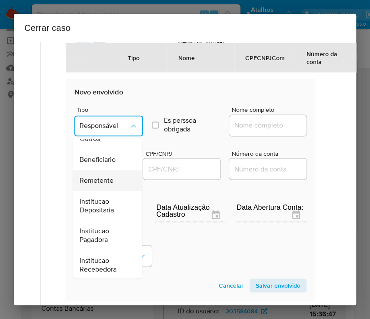
scroll to position [155, 0]
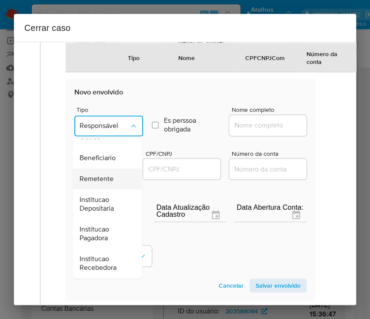
click at [104, 179] on div "Remetente" at bounding box center [105, 178] width 50 height 21
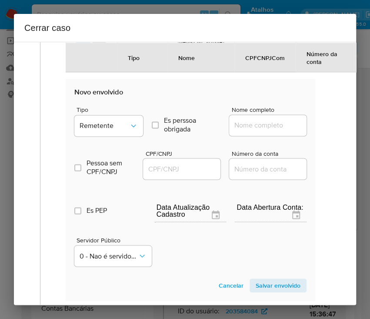
click at [270, 120] on div "Nome completo" at bounding box center [267, 123] width 77 height 33
click at [256, 131] on input "Nome completo" at bounding box center [271, 125] width 85 height 11
click at [258, 131] on input "Nome completo" at bounding box center [271, 125] width 85 height 11
paste input "Roberto Moura Vilarinho, 32410026168"
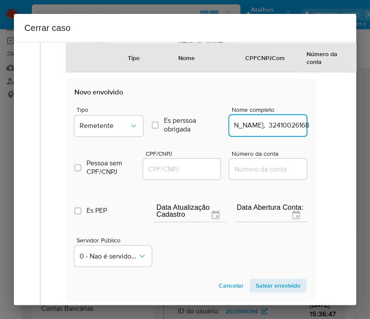
scroll to position [463, 42]
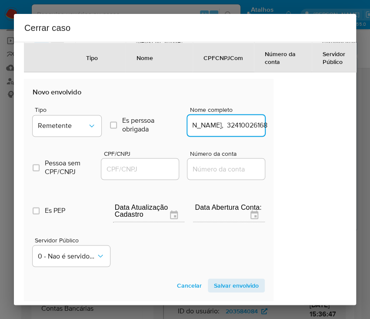
drag, startPoint x: 255, startPoint y: 131, endPoint x: 362, endPoint y: 133, distance: 107.1
click at [362, 133] on div "Cerrar caso 1 Informação completa Geral Data de início 01/06/2025 Data Fin 13/0…" at bounding box center [185, 159] width 370 height 319
type input "Roberto Moura Vilarinho"
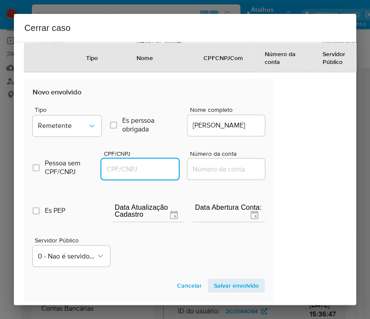
drag, startPoint x: 146, startPoint y: 179, endPoint x: 155, endPoint y: 178, distance: 9.1
click at [146, 175] on input "CPF/CNPJ" at bounding box center [143, 168] width 85 height 11
paste input "32410026168"
type input "32410026168"
click at [214, 292] on span "Salvar envolvido" at bounding box center [236, 285] width 45 height 12
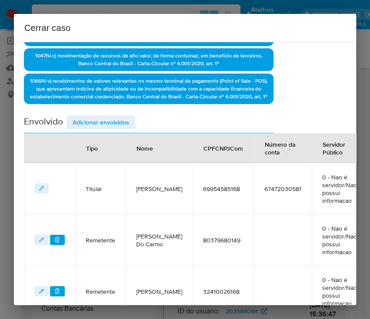
scroll to position [225, 42]
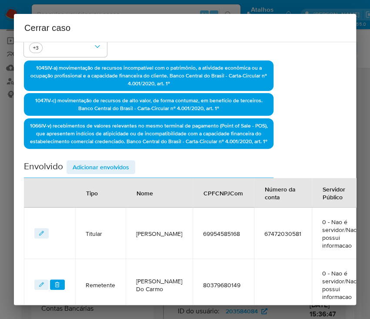
click at [104, 178] on div "Envolvido Adicionar envolvidos" at bounding box center [149, 169] width 250 height 18
click at [111, 171] on span "Adicionar envolvidos" at bounding box center [101, 167] width 57 height 12
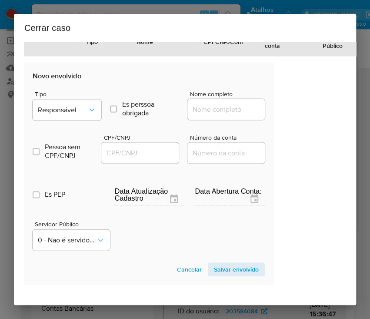
scroll to position [457, 42]
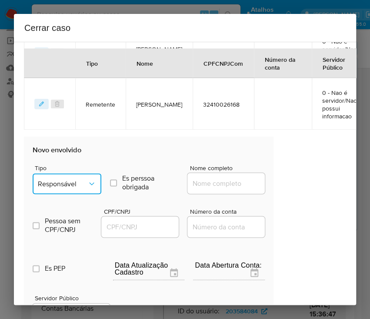
click at [57, 187] on button "Responsável" at bounding box center [67, 183] width 69 height 21
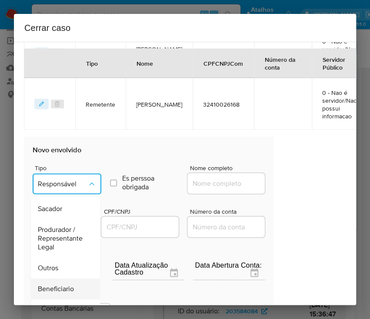
scroll to position [154, 0]
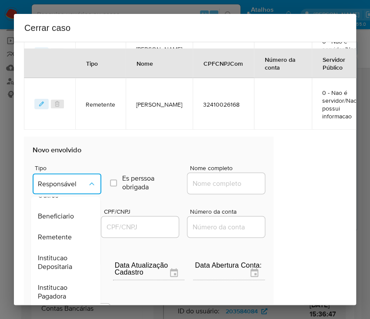
click at [67, 221] on span "Beneficiario" at bounding box center [56, 216] width 36 height 9
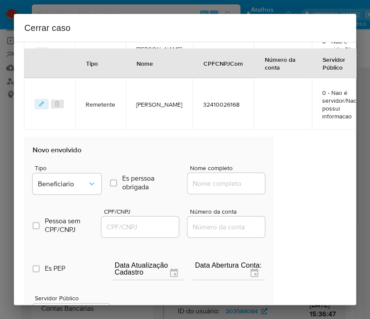
drag, startPoint x: 250, startPoint y: 181, endPoint x: 207, endPoint y: 183, distance: 42.7
click at [227, 182] on div at bounding box center [226, 183] width 77 height 21
click at [207, 183] on div at bounding box center [226, 183] width 77 height 21
click at [209, 189] on input "Nome completo" at bounding box center [230, 183] width 85 height 11
paste input "Roberto Lourenco Vilarinho Filho, 03696679135"
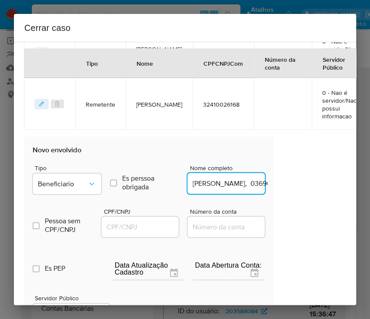
scroll to position [0, 73]
drag, startPoint x: 212, startPoint y: 190, endPoint x: 326, endPoint y: 195, distance: 114.1
click at [326, 195] on div "1 Informação completa Geral Data de início 01/06/2025 Data Fin 13/08/2025 Valor…" at bounding box center [185, 173] width 342 height 263
type input "Roberto Lourenco Vilarinho Filho"
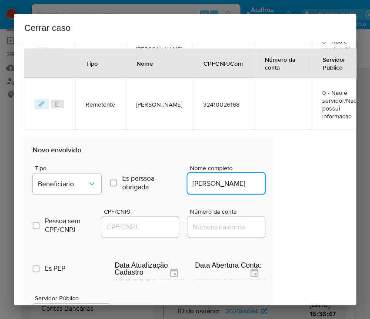
scroll to position [0, 0]
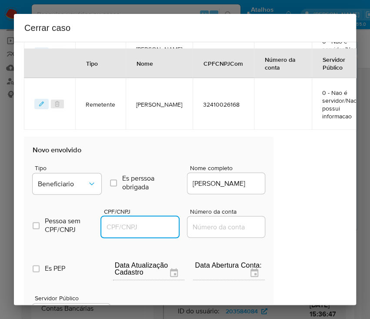
click at [141, 232] on input "CPF/CNPJ" at bounding box center [143, 226] width 85 height 11
paste input "03696679135"
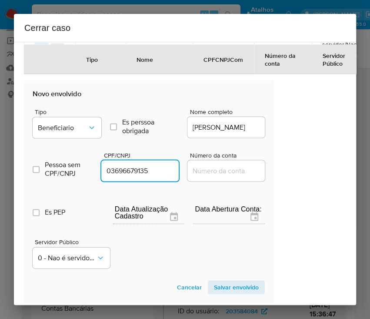
scroll to position [629, 42]
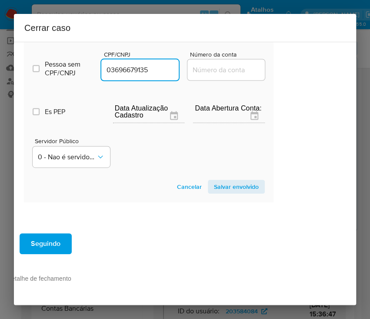
type input "3696679135"
click at [219, 186] on section "Novo envolvido Tipo Beneficiario Es perssoa obrigada Is PObrigada Nome completo…" at bounding box center [149, 91] width 250 height 222
click at [229, 169] on section "Novo envolvido Tipo Beneficiario Es perssoa obrigada Is PObrigada Nome completo…" at bounding box center [149, 91] width 250 height 222
click at [225, 181] on span "Salvar envolvido" at bounding box center [236, 187] width 45 height 12
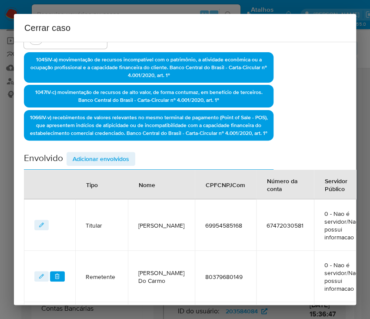
scroll to position [218, 42]
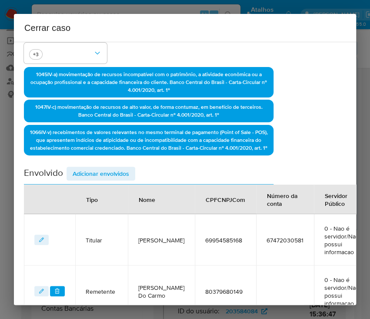
click at [118, 180] on span "Adicionar envolvidos" at bounding box center [101, 174] width 57 height 12
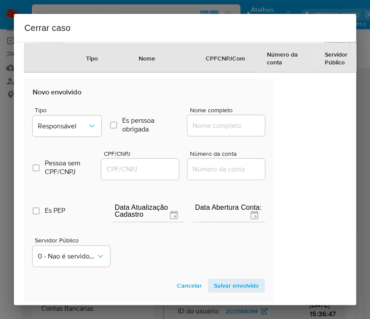
scroll to position [567, 42]
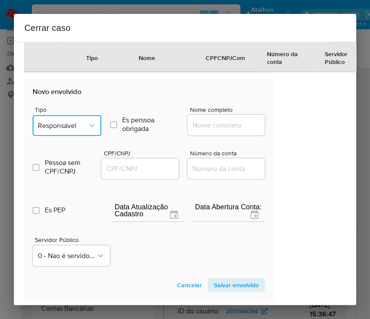
click at [75, 125] on button "Responsável" at bounding box center [67, 125] width 69 height 21
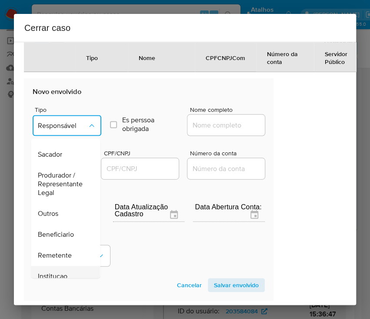
scroll to position [154, 0]
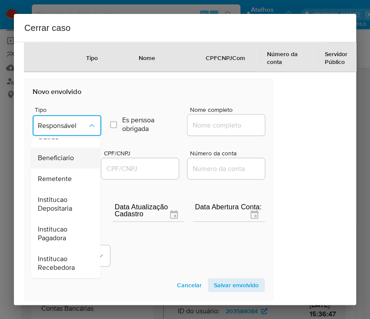
click at [64, 162] on span "Beneficiario" at bounding box center [56, 158] width 36 height 9
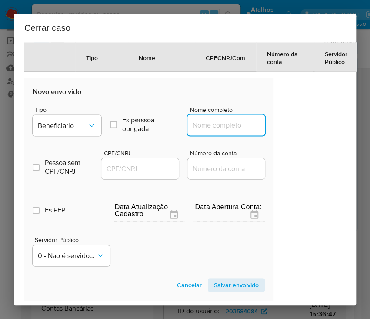
click at [198, 131] on input "Nome completo" at bounding box center [230, 124] width 85 height 11
paste input "Perfinasa Metais Ltda, 02270981000112"
drag, startPoint x: 202, startPoint y: 131, endPoint x: 328, endPoint y: 143, distance: 126.8
click at [328, 142] on div "1 Informação completa Geral Data de início 01/06/2025 Data Fin 13/08/2025 Valor…" at bounding box center [185, 173] width 342 height 263
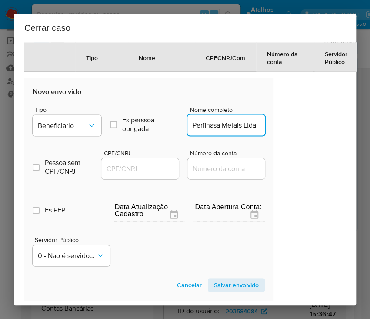
scroll to position [0, 0]
type input "Perfinasa Metais Ltda"
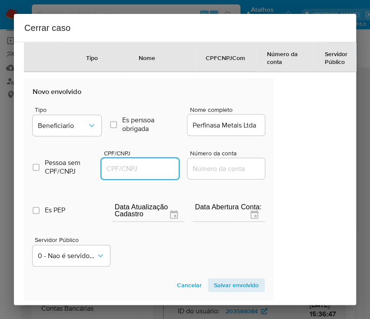
click at [139, 172] on input "CPF/CNPJ" at bounding box center [143, 168] width 85 height 11
paste input "02270981000112"
type input "2270981000112"
click at [216, 284] on section "Novo envolvido Tipo Beneficiario Es perssoa obrigada Is PObrigada Nome completo…" at bounding box center [149, 189] width 250 height 222
click at [225, 291] on span "Salvar envolvido" at bounding box center [236, 285] width 45 height 12
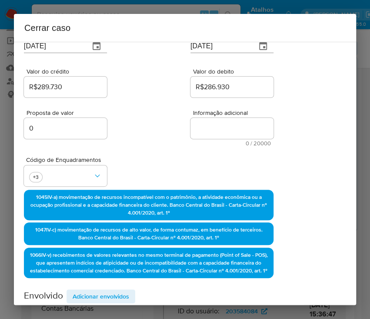
scroll to position [0, 42]
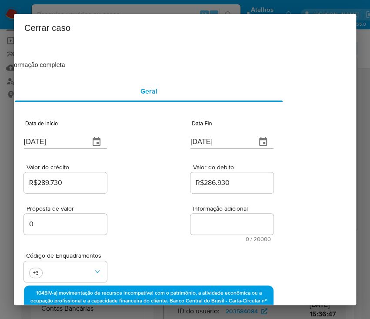
click at [212, 227] on textarea "Informação adicional" at bounding box center [232, 224] width 83 height 21
paste textarea "Informações do Cliente Eduardo Jose Xavier Veiga, CPF 69954585168, 49 anos, res…"
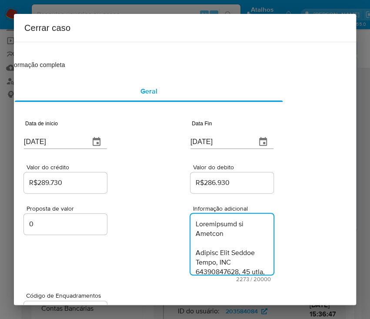
scroll to position [1524, 0]
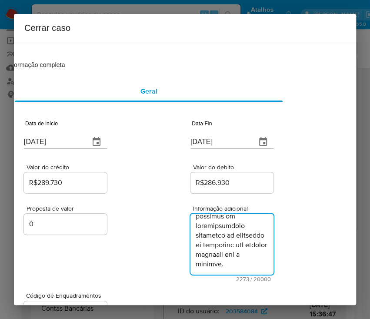
type textarea "Informações do Cliente Eduardo Jose Xavier Veiga, CPF 69954585168, 49 anos, res…"
click at [177, 244] on div "Proposta de valor 0 Informação adicional 2273 / 20000 17727 caracteres restantes" at bounding box center [149, 238] width 250 height 87
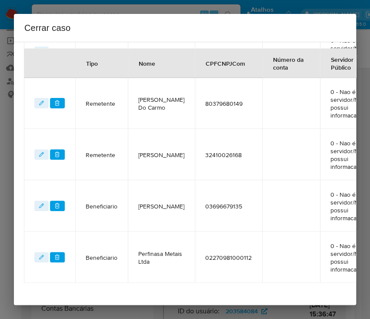
scroll to position [0, 0]
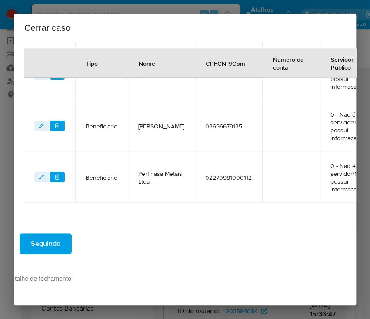
click at [64, 233] on button "Seguindo" at bounding box center [46, 243] width 52 height 21
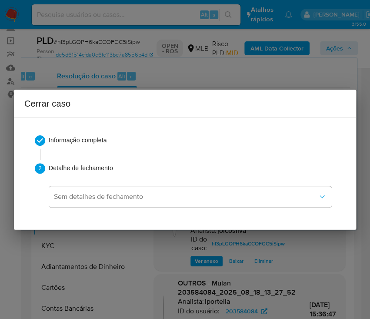
scroll to position [105, 0]
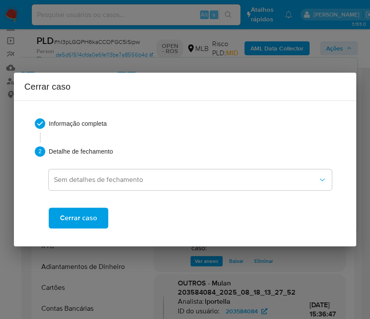
click at [81, 215] on span "Cerrar caso" at bounding box center [78, 217] width 37 height 19
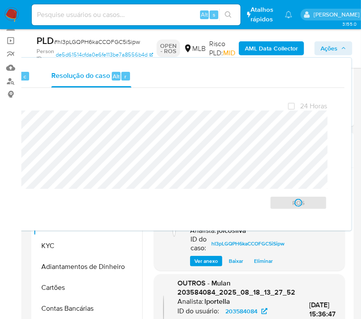
click at [80, 42] on span "# hI3pLGQPH6kaCCOFGC5iSipw" at bounding box center [97, 41] width 86 height 9
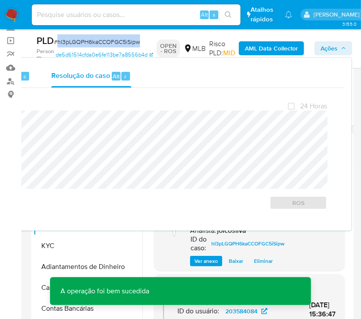
click at [80, 42] on span "# hI3pLGQPH6kaCCOFGC5iSipw" at bounding box center [97, 41] width 86 height 9
copy span "hI3pLGQPH6kaCCOFGC5iSipw"
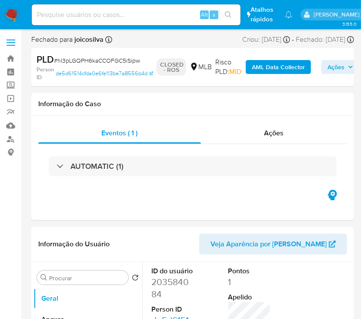
select select "10"
click at [199, 121] on div "Eventos ( 1 ) Ações AUTOMATIC (1)" at bounding box center [192, 168] width 323 height 104
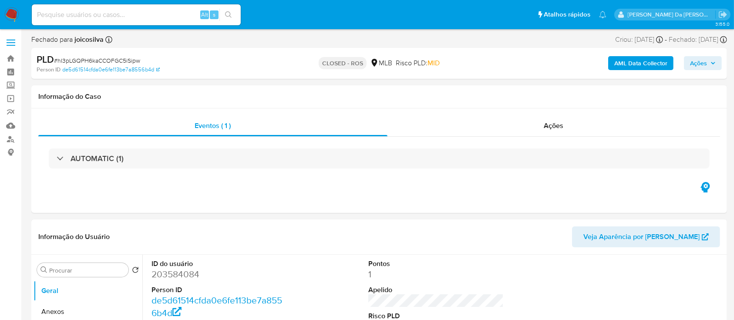
click at [370, 54] on div "AML Data Collector Ações" at bounding box center [609, 63] width 226 height 20
click at [370, 64] on icon "button" at bounding box center [712, 62] width 5 height 5
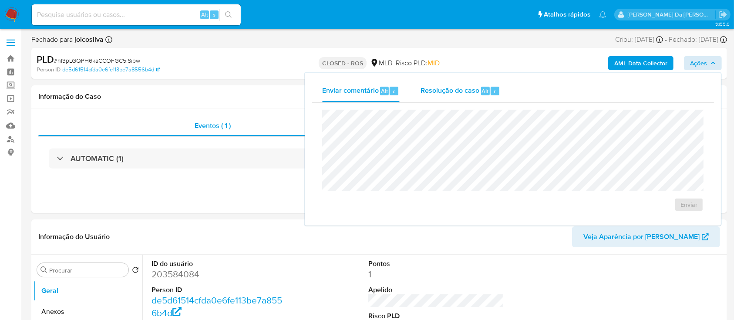
click at [370, 86] on span "Resolução do caso" at bounding box center [449, 91] width 59 height 10
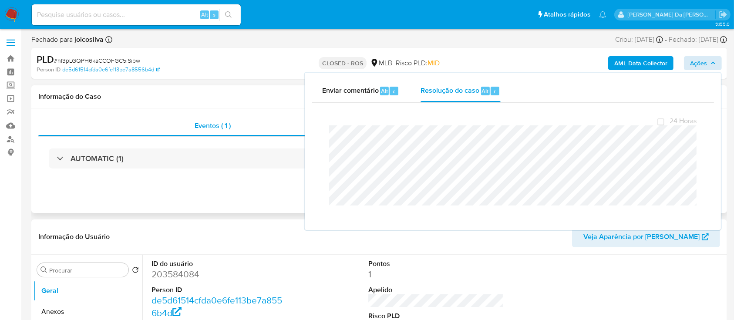
click at [282, 91] on div "Informação do Caso" at bounding box center [378, 96] width 695 height 23
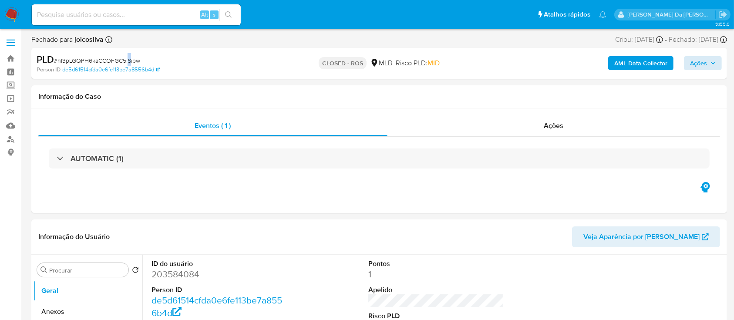
click at [129, 57] on span "# hI3pLGQPH6kaCCOFGC5iSipw" at bounding box center [97, 60] width 86 height 9
click at [87, 57] on span "# hI3pLGQPH6kaCCOFGC5iSipw" at bounding box center [97, 60] width 86 height 9
copy span "hI3pLGQPH6kaCCOFGC5iSipw"
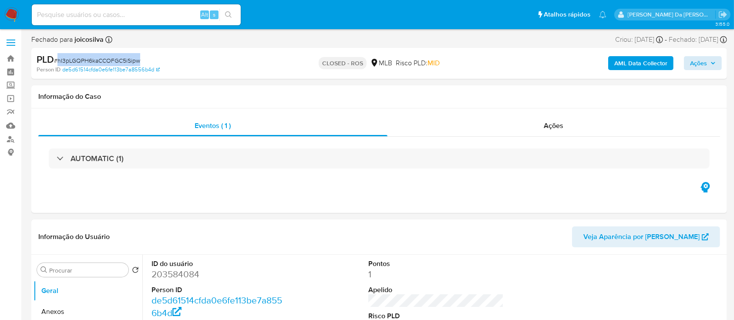
click at [12, 10] on img at bounding box center [11, 14] width 15 height 15
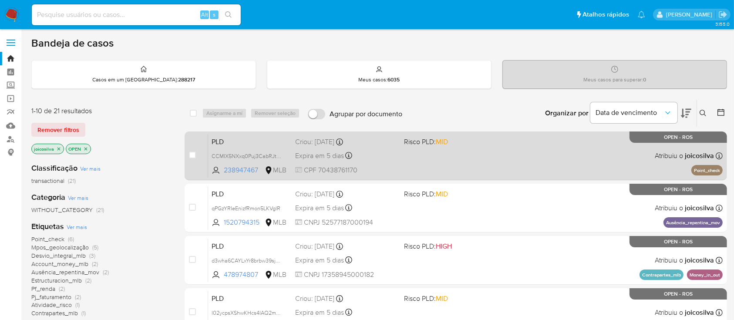
click at [428, 154] on div "PLD CCMIX5NXxq0Puj3CabRJtmXr 238947467 MLB Risco PLD: MID Criou: [DATE] Criou: …" at bounding box center [465, 156] width 514 height 44
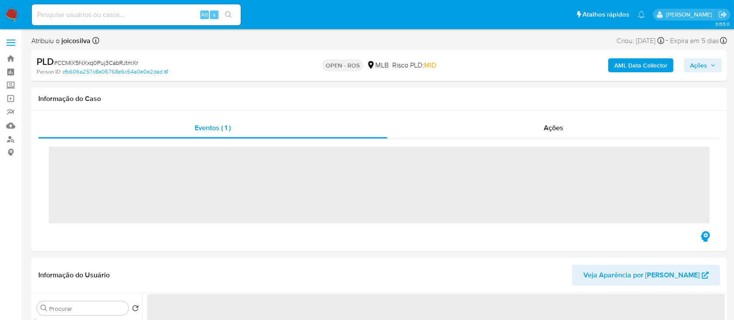
click at [101, 60] on span "# CCMIX5NXxq0Puj3CabRJtmXr" at bounding box center [96, 62] width 84 height 9
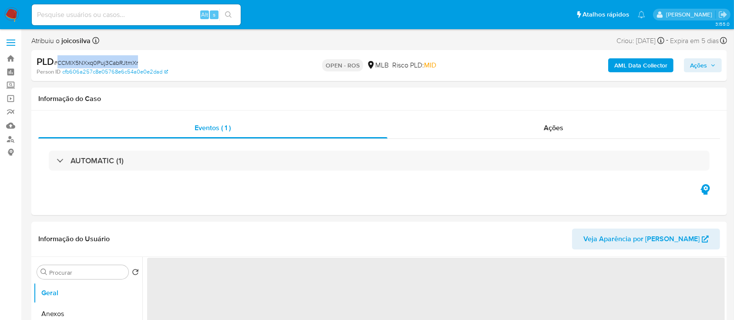
click at [101, 60] on span "# CCMIX5NXxq0Puj3CabRJtmXr" at bounding box center [96, 62] width 84 height 9
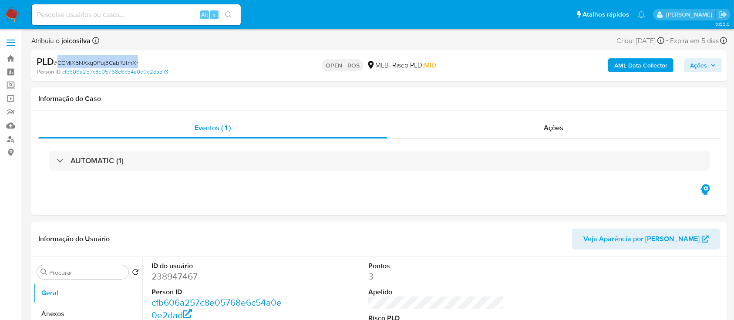
copy span "CCMIX5NXxq0Puj3CabRJtmXr"
select select "10"
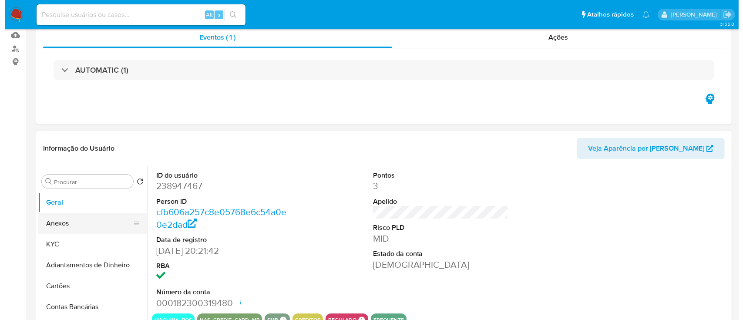
scroll to position [116, 0]
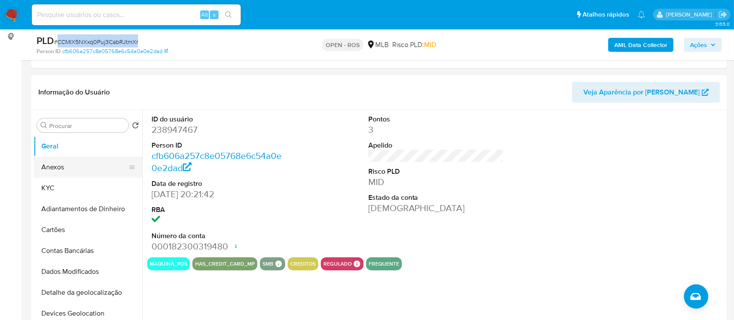
click at [64, 173] on button "Anexos" at bounding box center [85, 167] width 102 height 21
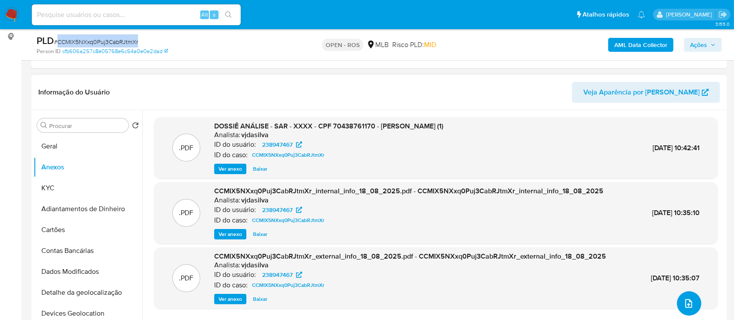
click at [685, 301] on icon "upload-file" at bounding box center [688, 303] width 10 height 10
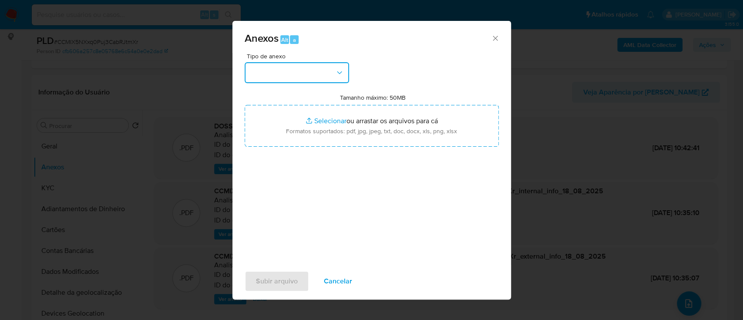
click at [324, 73] on button "button" at bounding box center [297, 72] width 104 height 21
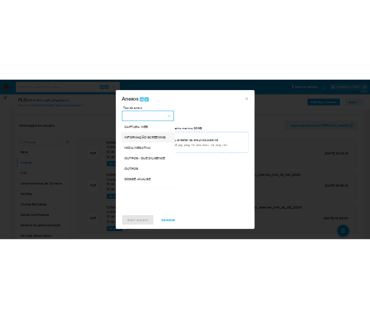
scroll to position [134, 0]
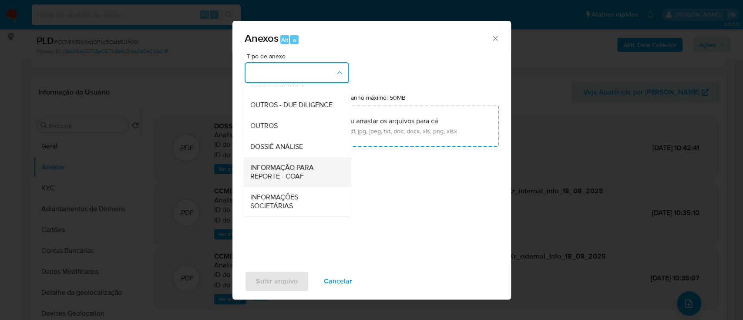
click at [307, 176] on span "INFORMAÇÃO PARA REPORTE - COAF" at bounding box center [294, 171] width 89 height 17
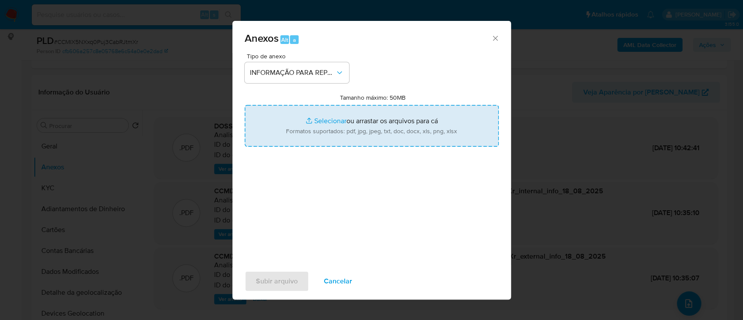
type input "C:\fakepath\SAR - CCMIX5NXxq0Puj3CabRJtmXr - CPF 70438761170 - [PERSON_NAME].pdf"
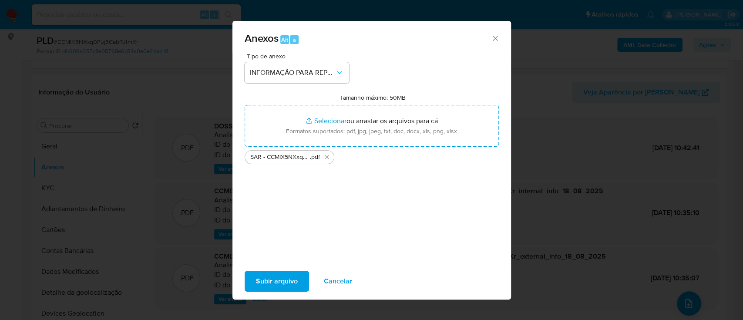
click at [265, 280] on span "Subir arquivo" at bounding box center [277, 281] width 42 height 19
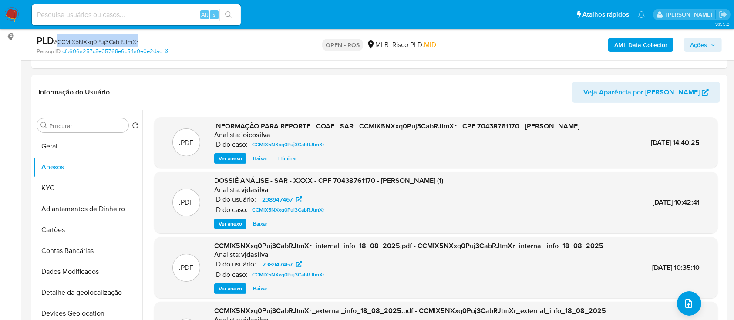
click at [710, 44] on icon "button" at bounding box center [712, 44] width 5 height 5
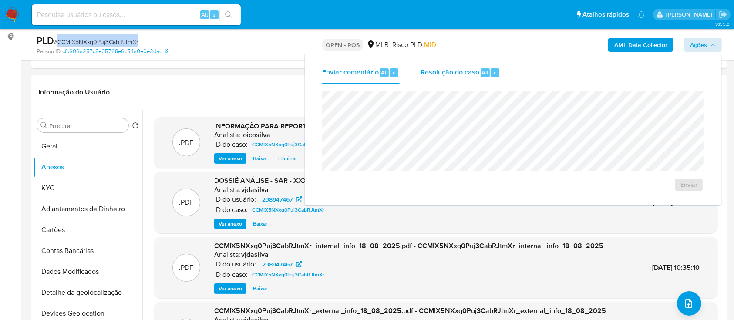
click at [462, 78] on div "Resolução do caso Alt r" at bounding box center [460, 72] width 80 height 23
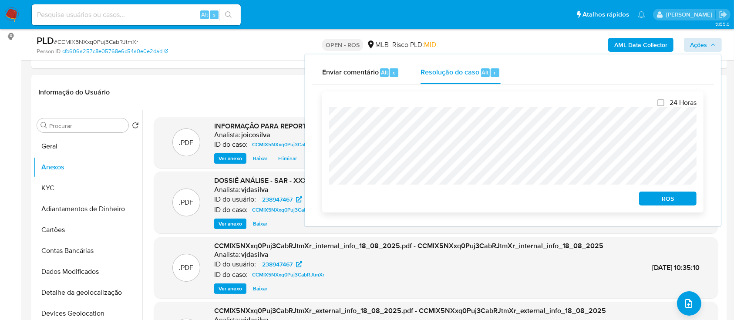
click at [659, 201] on span "ROS" at bounding box center [667, 198] width 45 height 12
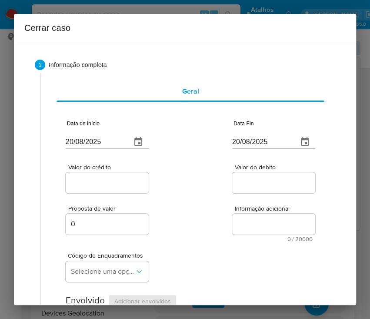
click at [103, 141] on input "20/08/2025" at bounding box center [95, 142] width 59 height 14
paste input "05/06"
type input "[DATE]"
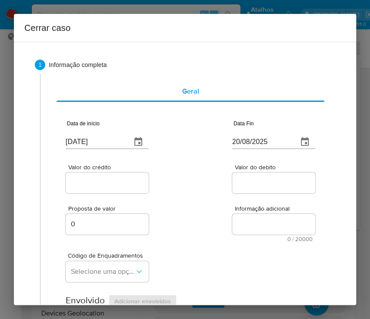
click at [177, 188] on div "Valor do crédito Valor do debito" at bounding box center [191, 174] width 250 height 41
click at [253, 144] on input "20/08/2025" at bounding box center [261, 142] width 59 height 14
paste input "14"
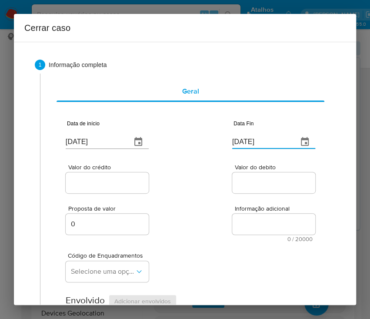
type input "[DATE]"
drag, startPoint x: 238, startPoint y: 181, endPoint x: 178, endPoint y: 183, distance: 60.1
click at [235, 181] on input "Valor do debito" at bounding box center [274, 182] width 85 height 11
click at [112, 185] on input "Valor do crédito" at bounding box center [108, 182] width 85 height 11
drag, startPoint x: 104, startPoint y: 182, endPoint x: 116, endPoint y: 182, distance: 11.8
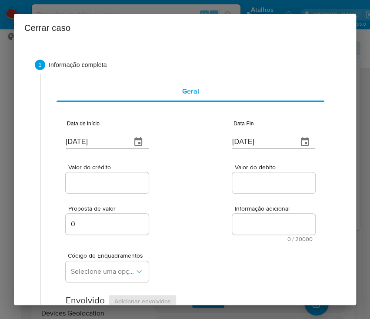
click at [104, 182] on input "Valor do crédito" at bounding box center [108, 182] width 85 height 11
paste input "R$234.803"
type input "R$234.803"
drag, startPoint x: 181, startPoint y: 198, endPoint x: 142, endPoint y: 233, distance: 52.4
click at [180, 200] on div "Proposta de valor 0 Informação adicional 0 / 20000 20000 caracteres restantes" at bounding box center [191, 218] width 250 height 47
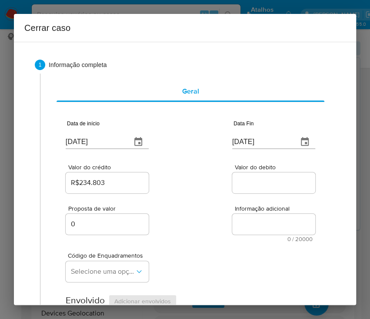
click at [245, 183] on input "Valor do debito" at bounding box center [274, 182] width 85 height 11
paste input "R$226.694"
type input "R$226.694"
drag, startPoint x: 209, startPoint y: 228, endPoint x: 182, endPoint y: 245, distance: 31.6
click at [205, 236] on div "Proposta de valor 0 Informação adicional 0 / 20000 20000 caracteres restantes" at bounding box center [191, 218] width 250 height 47
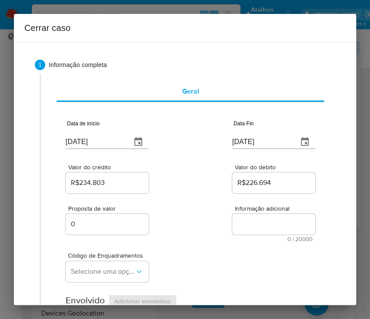
click at [183, 230] on div "Proposta de valor 0 Informação adicional 0 / 20000 20000 caracteres restantes" at bounding box center [191, 218] width 250 height 47
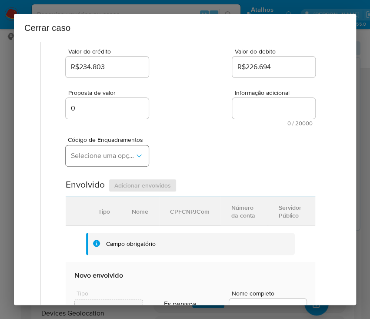
scroll to position [174, 0]
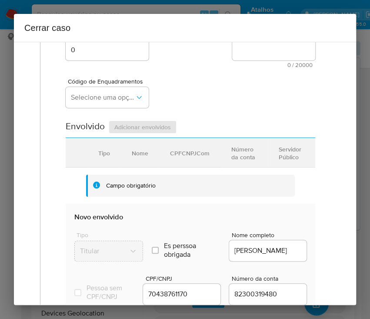
click at [104, 84] on span "Código de Enquadramentos" at bounding box center [109, 81] width 83 height 6
click at [100, 95] on span "Selecione uma opção" at bounding box center [103, 97] width 64 height 9
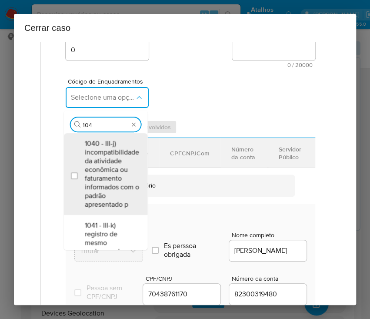
type input "1045"
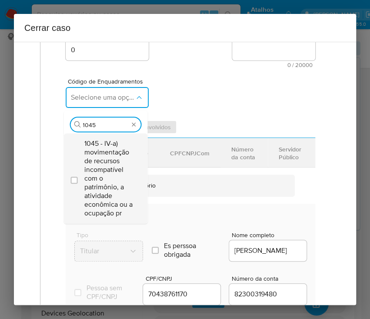
click at [106, 179] on span "1045 - IV-a) movimentação de recursos incompatível com o patrimônio, a atividad…" at bounding box center [109, 178] width 51 height 78
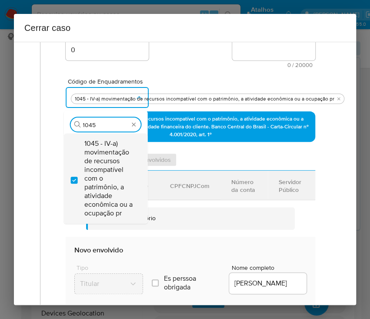
checkbox input "true"
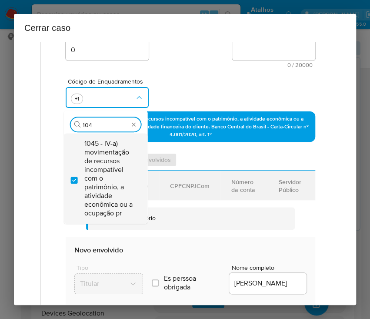
scroll to position [0, 0]
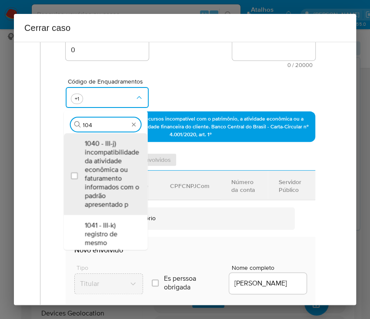
type input "1047"
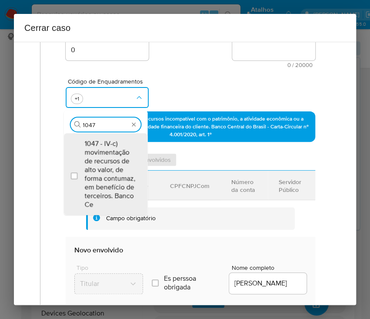
click at [106, 179] on span "1047 - IV-c) movimentação de recursos de alto valor, de forma contumaz, em bene…" at bounding box center [109, 174] width 51 height 70
checkbox input "true"
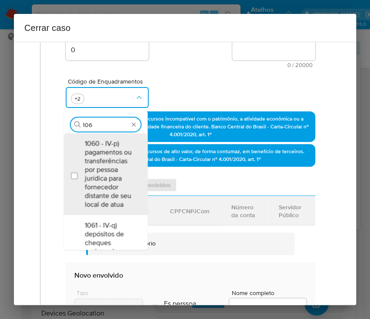
type input "1066"
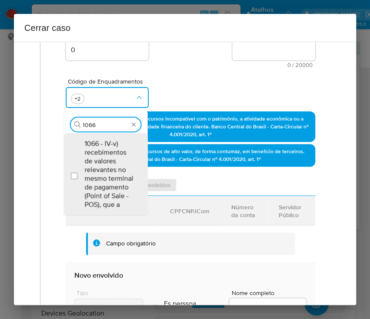
click at [106, 179] on span "1066 - IV-v) recebimentos de valores relevantes no mesmo terminal de pagamento …" at bounding box center [109, 174] width 51 height 70
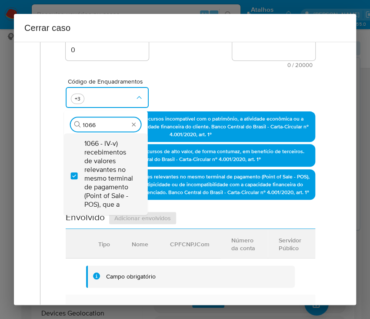
checkbox input "true"
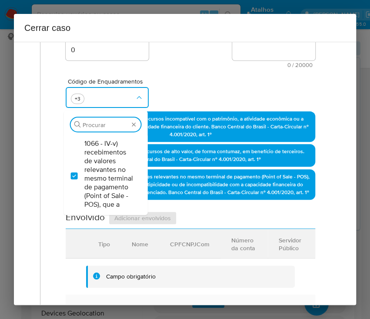
click at [191, 80] on div "Código de Enquadramentos Procurar 1066 - IV-v) recebimentos de valores relevant…" at bounding box center [191, 90] width 250 height 44
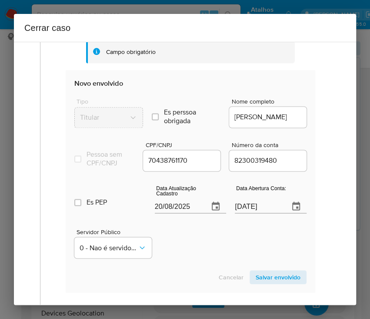
scroll to position [406, 0]
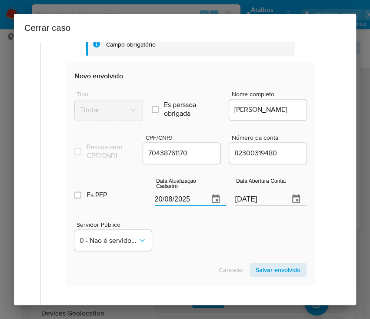
click at [172, 206] on input "20/08/2025" at bounding box center [178, 199] width 47 height 14
paste input "6"
type input "[DATE]"
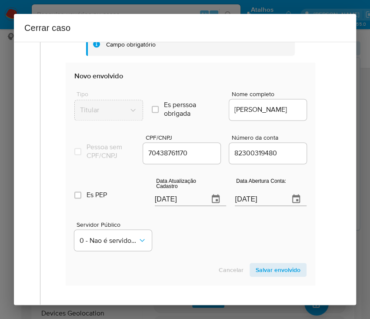
click at [183, 245] on div "Servidor Público 0 - Nao é servidor/[PERSON_NAME] possui informacao" at bounding box center [190, 233] width 232 height 44
click at [247, 206] on input "[DATE]" at bounding box center [258, 199] width 47 height 14
paste input "text"
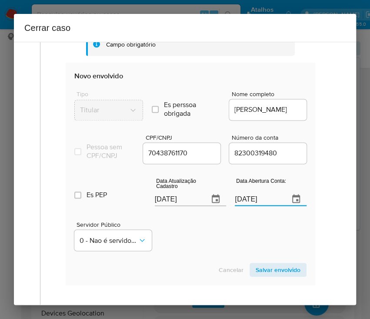
type input "[DATE]"
click at [228, 249] on div "Servidor Público 0 - Nao é servidor/[PERSON_NAME] possui informacao" at bounding box center [190, 233] width 232 height 44
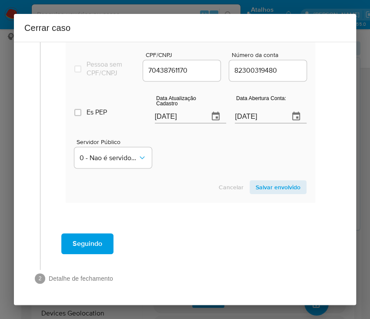
scroll to position [503, 0]
click at [261, 183] on span "Salvar envolvido" at bounding box center [278, 187] width 45 height 12
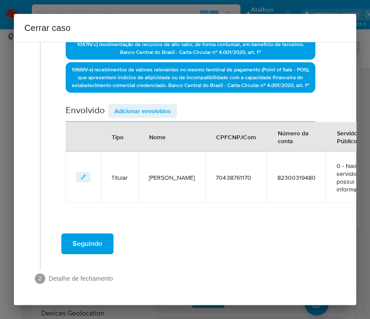
click at [125, 105] on span "Adicionar envolvidos" at bounding box center [142, 111] width 57 height 12
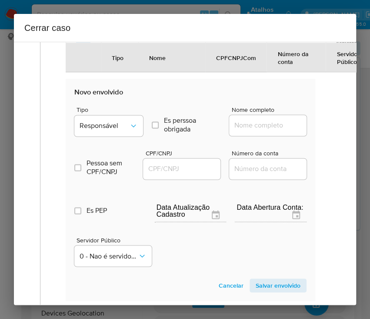
scroll to position [413, 0]
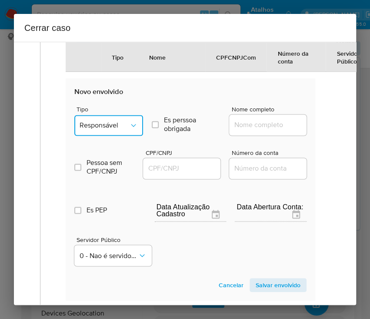
drag, startPoint x: 117, startPoint y: 131, endPoint x: 118, endPoint y: 135, distance: 4.5
click at [117, 130] on span "Responsável" at bounding box center [105, 125] width 50 height 9
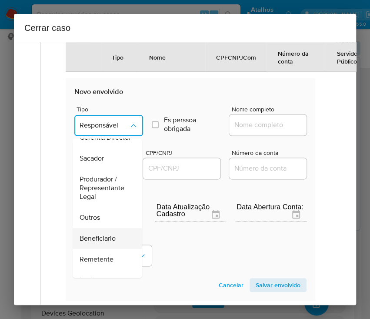
scroll to position [116, 0]
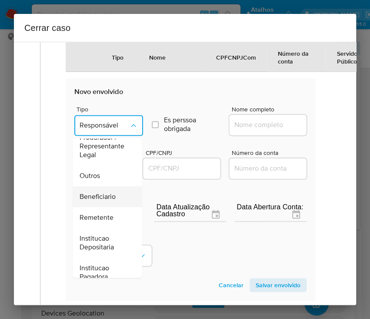
click at [109, 201] on span "Beneficiario" at bounding box center [98, 196] width 36 height 9
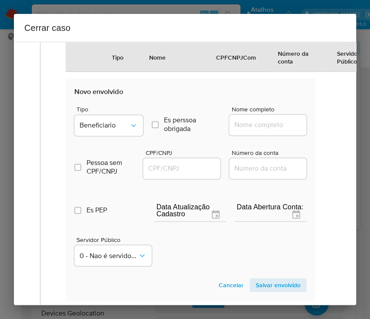
click at [241, 131] on input "Nome completo" at bounding box center [271, 124] width 85 height 11
paste input "Banco Bradesco S.A., 60746948000112"
drag, startPoint x: 243, startPoint y: 134, endPoint x: 275, endPoint y: 137, distance: 31.8
click at [285, 131] on input "Banco Bradesco S.A., 60746948000112" at bounding box center [271, 124] width 85 height 11
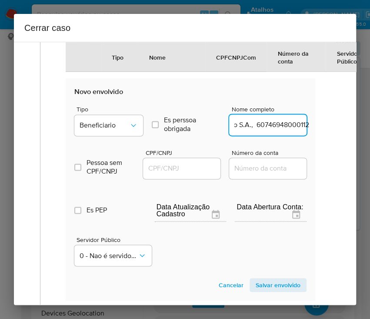
click at [261, 131] on input "Banco Bradesco S.A., 60746948000112" at bounding box center [271, 124] width 85 height 11
drag, startPoint x: 244, startPoint y: 132, endPoint x: 310, endPoint y: 133, distance: 66.2
click at [310, 133] on div "Data de início 05/06/2025 Data Fin 14/08/2025 Valor do crédito R$234.803 Valor …" at bounding box center [191, 4] width 268 height 629
type input "Banco Bradesco S.A."
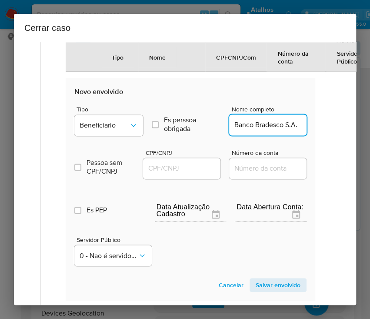
click at [199, 171] on input "CPF/CNPJ" at bounding box center [185, 168] width 85 height 11
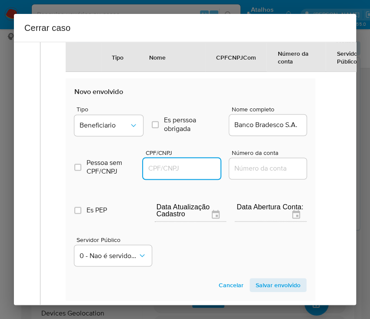
paste input "60746948000112"
type input "60746948000112"
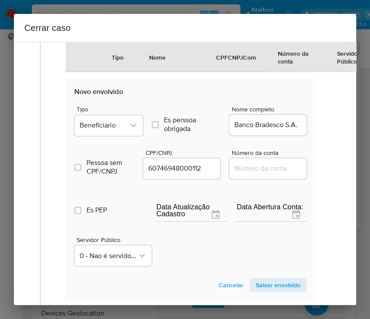
click at [283, 289] on span "Salvar envolvido" at bounding box center [278, 285] width 45 height 12
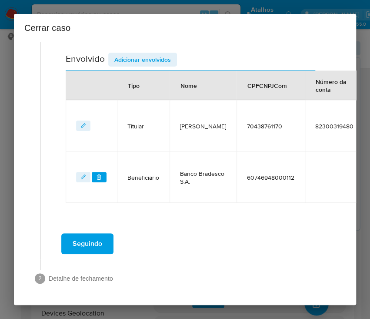
click at [146, 54] on span "Adicionar envolvidos" at bounding box center [142, 60] width 57 height 12
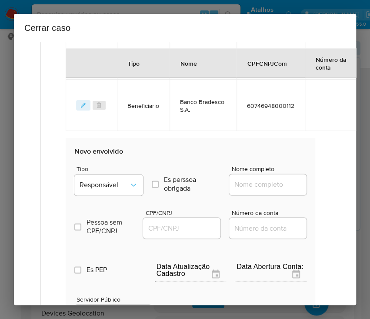
scroll to position [522, 0]
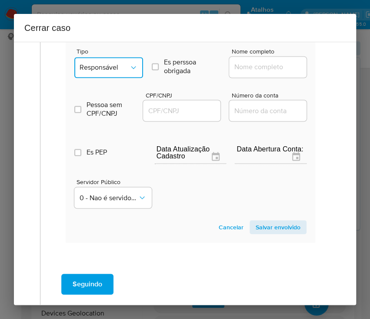
click at [118, 72] on span "Responsável" at bounding box center [105, 67] width 50 height 9
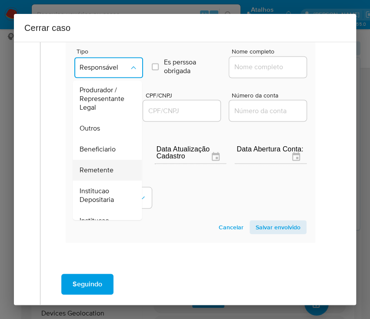
scroll to position [116, 0]
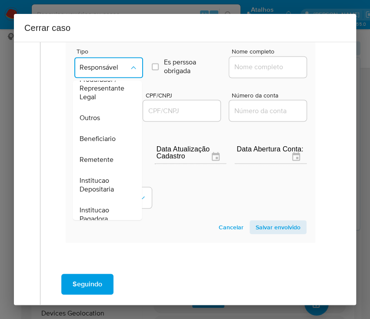
click at [108, 143] on span "Beneficiario" at bounding box center [98, 138] width 36 height 9
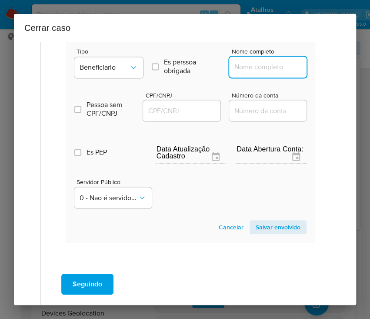
click at [251, 71] on input "Nome completo" at bounding box center [271, 66] width 85 height 11
paste input "Lanches Garcia Ltda, 40355952000142"
drag, startPoint x: 240, startPoint y: 76, endPoint x: 278, endPoint y: 77, distance: 37.4
click at [278, 73] on input "Lanches Garcia Ltda, 40355952000142" at bounding box center [271, 66] width 85 height 11
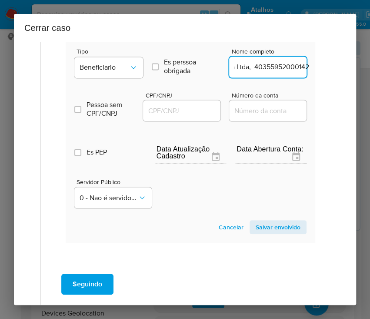
click at [253, 70] on input "Lanches Garcia Ltda, 40355952000142" at bounding box center [271, 66] width 85 height 11
drag, startPoint x: 241, startPoint y: 76, endPoint x: 317, endPoint y: 78, distance: 75.8
type input "Lanches Garcia Ltda"
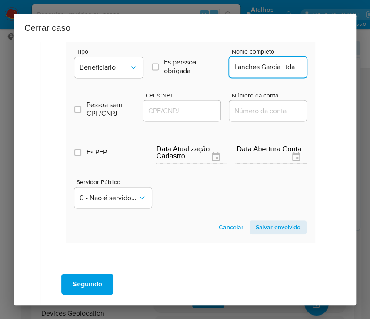
click at [186, 116] on input "CPF/CNPJ" at bounding box center [185, 110] width 85 height 11
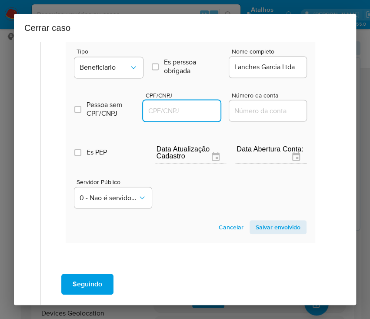
paste input "40355952000142"
type input "40355952000142"
click at [256, 233] on span "Salvar envolvido" at bounding box center [278, 227] width 45 height 12
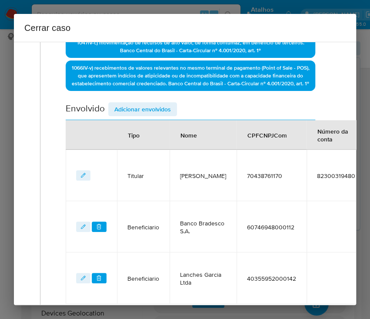
click at [160, 115] on span "Adicionar envolvidos" at bounding box center [142, 109] width 57 height 12
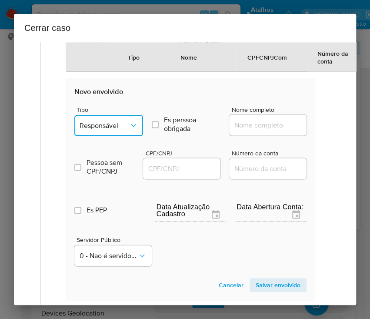
click at [122, 130] on span "Responsável" at bounding box center [105, 125] width 50 height 9
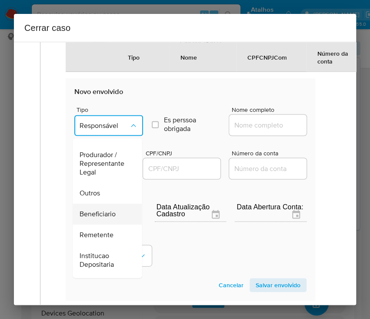
scroll to position [116, 0]
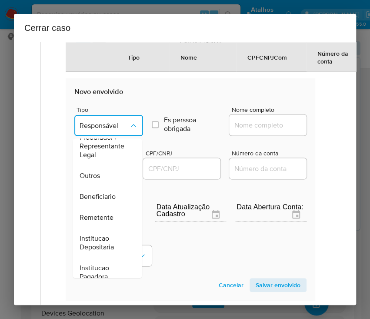
click at [101, 180] on div "Outros" at bounding box center [105, 175] width 50 height 21
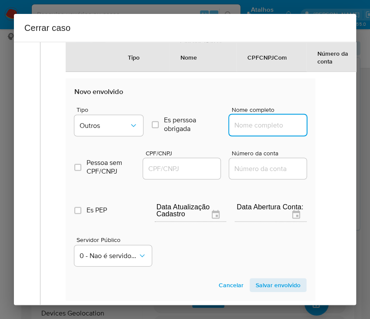
drag, startPoint x: 261, startPoint y: 131, endPoint x: 265, endPoint y: 137, distance: 6.6
click at [261, 131] on input "Nome completo" at bounding box center [271, 124] width 85 height 11
paste input "Assis e Lima Corretora De Seguros Ltda, 39268152000105"
drag, startPoint x: 245, startPoint y: 134, endPoint x: 335, endPoint y: 133, distance: 90.1
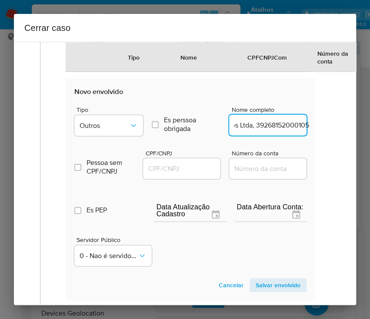
type input "Assis e Lima Corretora De Seguros Ltda"
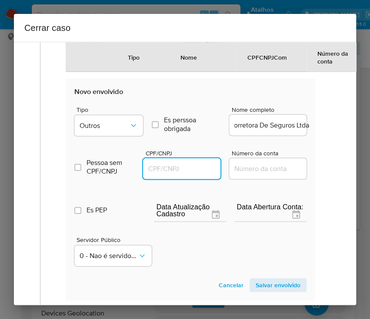
click at [191, 174] on input "CPF/CNPJ" at bounding box center [185, 168] width 85 height 11
paste input "39268152000105"
type input "39268152000105"
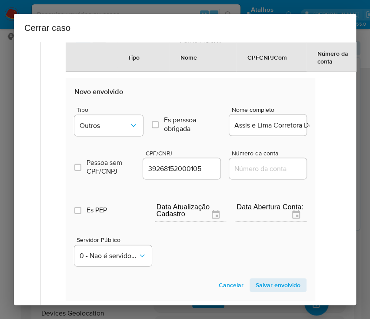
click at [258, 291] on span "Salvar envolvido" at bounding box center [278, 285] width 45 height 12
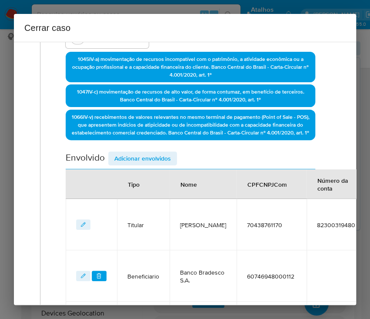
scroll to position [60, 0]
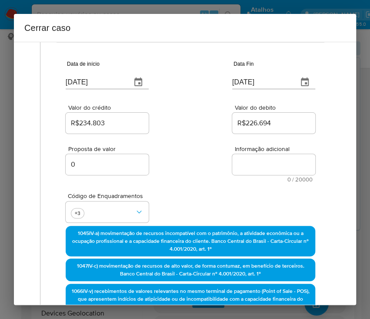
click at [256, 152] on div "Informação adicional 0 / 20000 20000 caracteres restantes" at bounding box center [273, 164] width 83 height 37
click at [254, 167] on textarea "Informação adicional" at bounding box center [273, 164] width 83 height 21
paste textarea "Informações do Cliente Luiz Gustavo de Lima, CPF 70438761170, 26 anos, resident…"
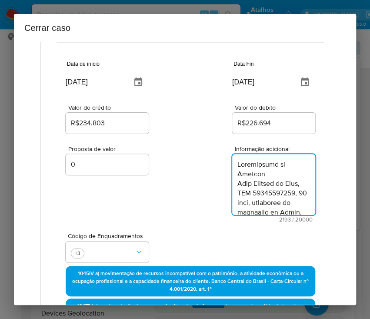
type textarea "Informações do Cliente Luiz Gustavo de Lima, CPF 70438761170, 26 anos, resident…"
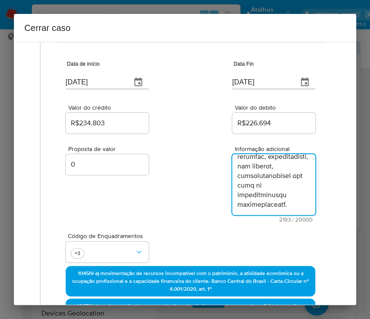
click at [220, 206] on div "Proposta de valor 0 Informação adicional 2193 / 20000 17807 caracteres restantes" at bounding box center [191, 178] width 250 height 87
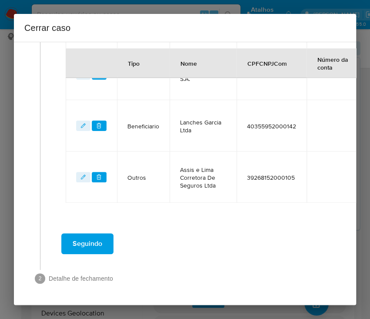
scroll to position [506, 0]
click at [97, 234] on span "Seguindo" at bounding box center [88, 243] width 30 height 19
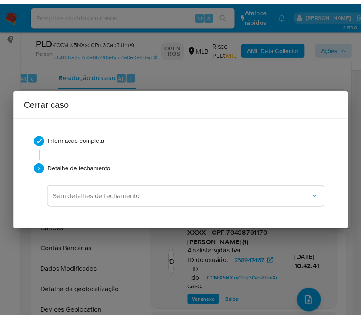
scroll to position [1386, 0]
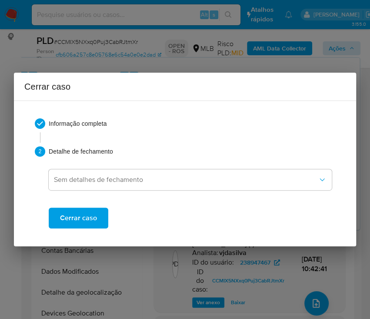
click at [81, 215] on span "Cerrar caso" at bounding box center [78, 217] width 37 height 19
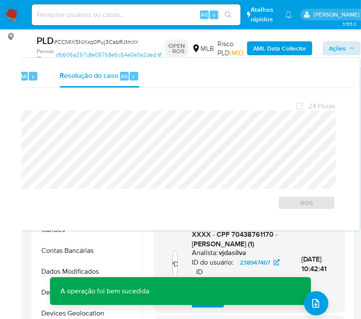
click at [78, 41] on span "# CCMIX5NXxq0Puj3CabRJtmXr" at bounding box center [96, 41] width 84 height 9
copy span "CCMIX5NXxq0Puj3CabRJtmXr"
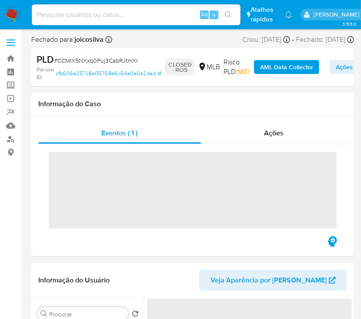
click at [13, 17] on img at bounding box center [11, 14] width 15 height 15
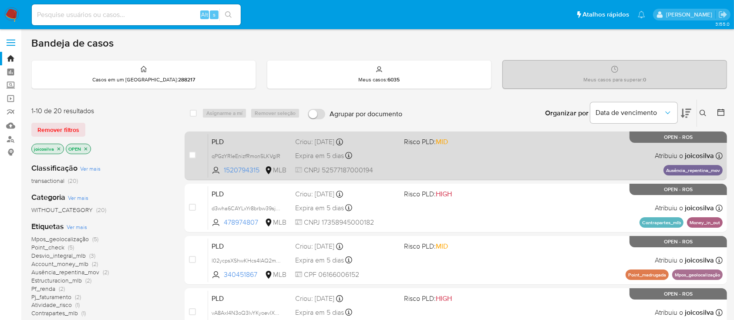
click at [370, 158] on div "PLD qPGzYRIeEnizfRmon5LKVgIR 1520794315 MLB Risco PLD: MID Criou: 12/07/2025 Cr…" at bounding box center [465, 156] width 514 height 44
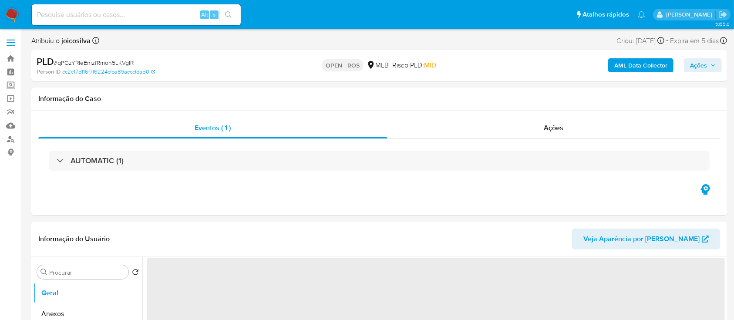
click at [128, 59] on span "# qPGzYRIeEnizfRmon5LKVgIR" at bounding box center [94, 62] width 80 height 9
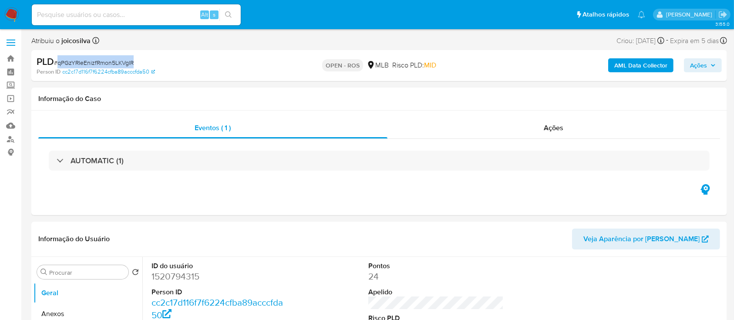
copy span "qPGzYRIeEnizfRmon5LKVgIR"
select select "10"
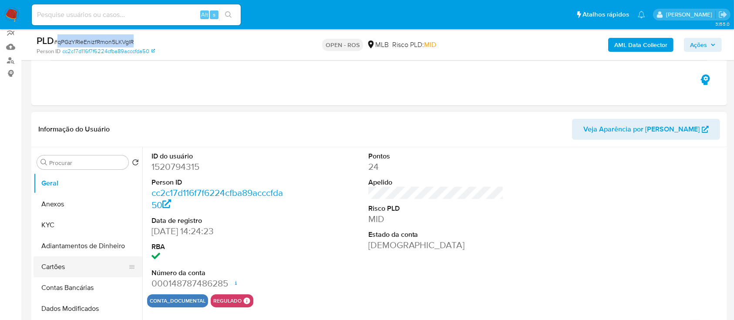
scroll to position [174, 0]
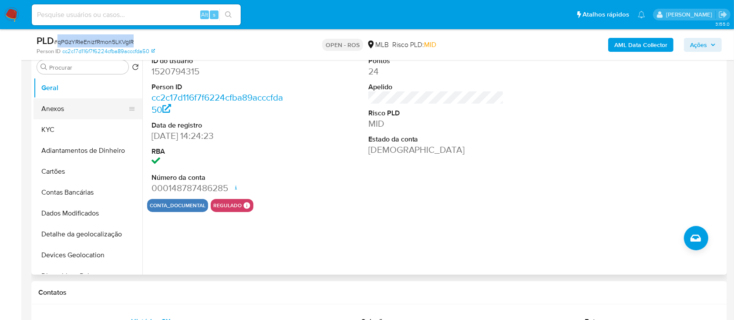
click at [66, 115] on button "Anexos" at bounding box center [85, 108] width 102 height 21
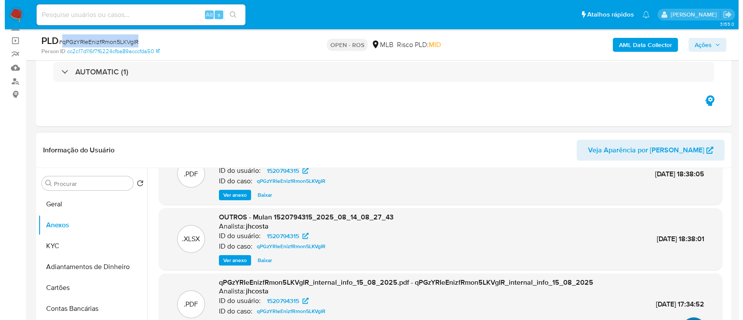
scroll to position [49, 0]
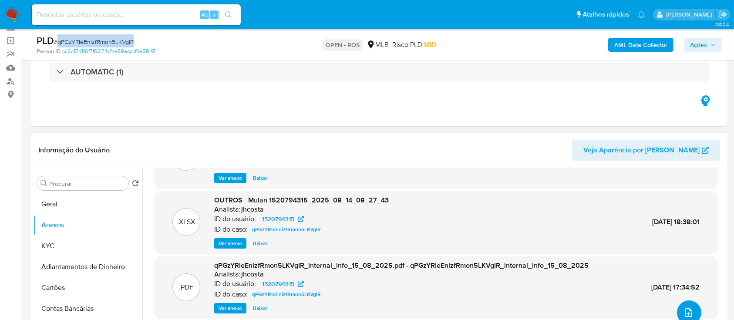
click at [689, 309] on icon "upload-file" at bounding box center [688, 312] width 10 height 10
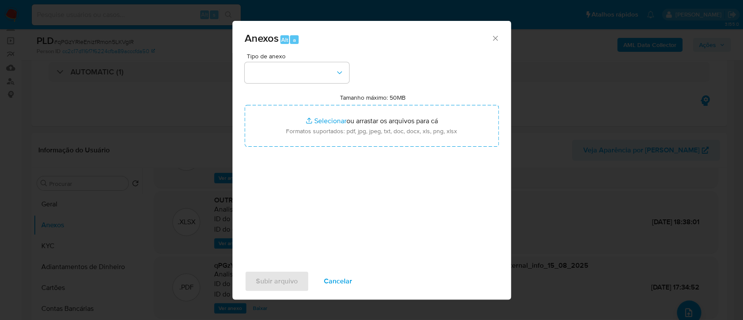
click at [349, 74] on div "Tipo de anexo Tamanho máximo: 50MB Selecionar arquivos Selecionar ou arrastar o…" at bounding box center [372, 155] width 254 height 205
click at [342, 74] on icon "button" at bounding box center [339, 72] width 9 height 9
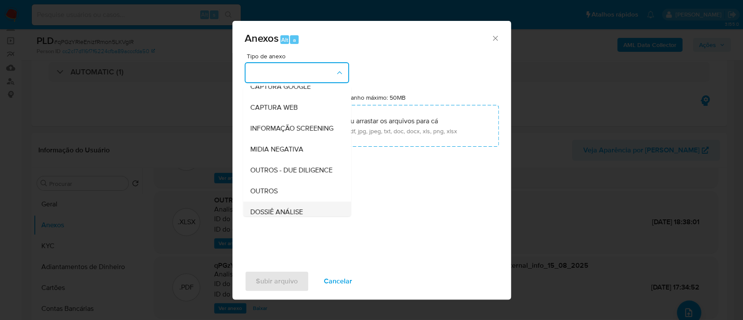
scroll to position [134, 0]
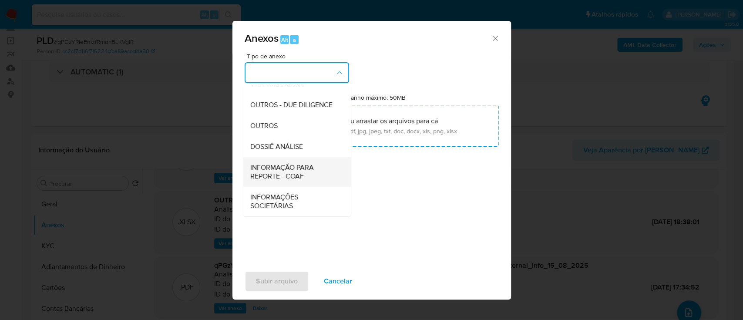
click at [306, 172] on span "INFORMAÇÃO PARA REPORTE - COAF" at bounding box center [294, 171] width 89 height 17
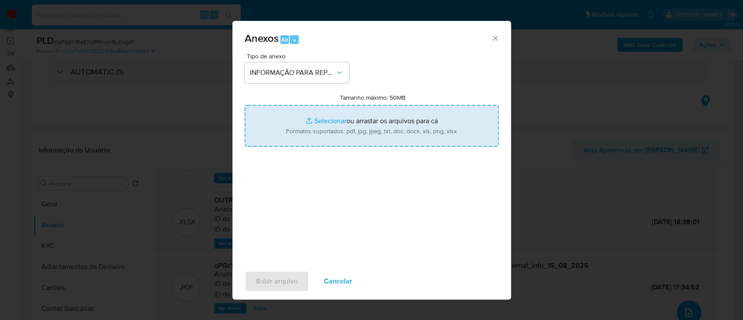
type input "C:\fakepath\SAR - qPGzYRIeEnizfRmon5LKVgIR - CNPJ 52577187000194 - A C S ACESSO…"
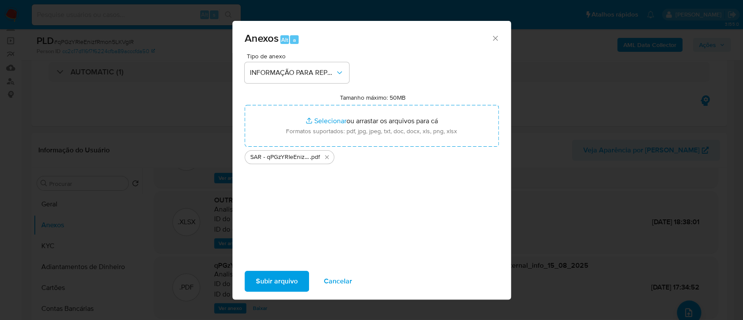
click at [275, 273] on span "Subir arquivo" at bounding box center [277, 281] width 42 height 19
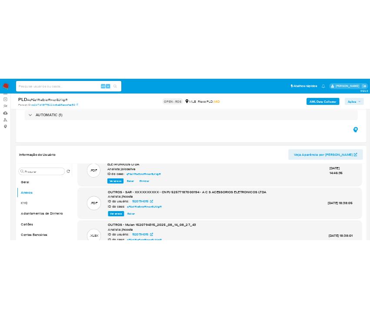
scroll to position [0, 0]
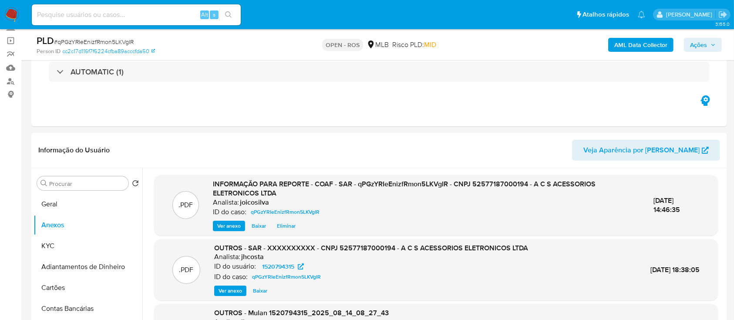
click at [699, 43] on span "Ações" at bounding box center [698, 45] width 17 height 14
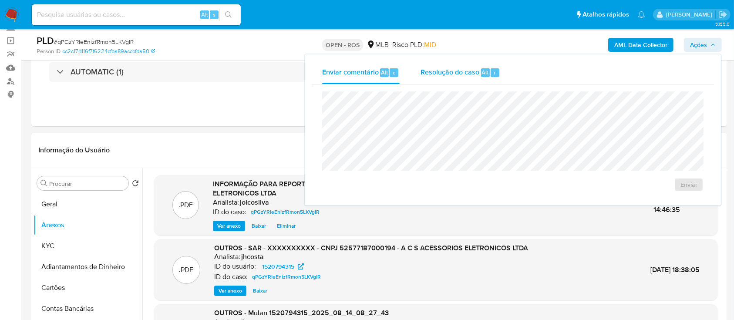
click at [460, 71] on span "Resolução do caso" at bounding box center [449, 72] width 59 height 10
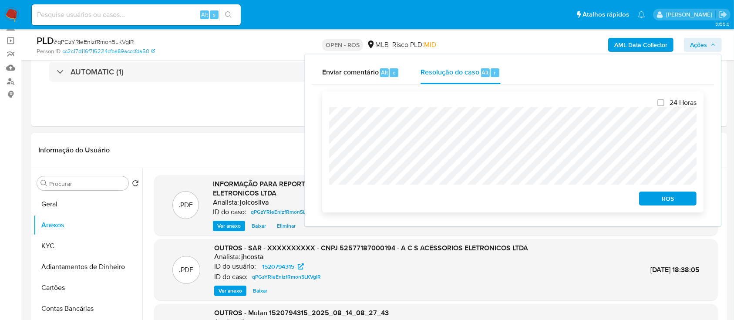
click at [671, 198] on span "ROS" at bounding box center [667, 198] width 45 height 12
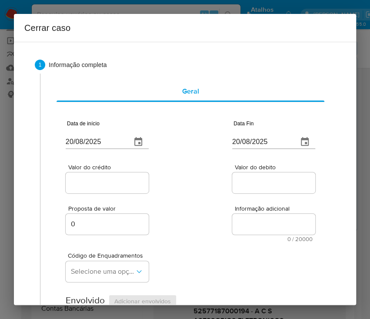
click at [92, 143] on input "20/08/2025" at bounding box center [95, 142] width 59 height 14
paste input "01/01"
type input "01/01/2025"
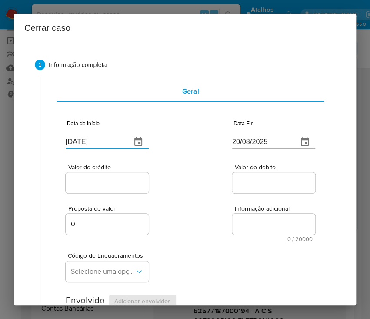
click at [185, 205] on div "Proposta de valor 0 Informação adicional 0 / 20000 20000 caracteres restantes" at bounding box center [191, 218] width 250 height 47
click at [259, 143] on input "20/08/2025" at bounding box center [261, 142] width 59 height 14
paste input "15/03"
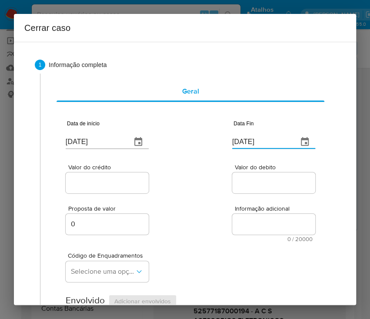
type input "15/03/2025"
drag, startPoint x: 256, startPoint y: 213, endPoint x: 198, endPoint y: 213, distance: 57.4
click at [255, 214] on textarea "Informação adicional" at bounding box center [273, 224] width 83 height 21
click at [119, 188] on div at bounding box center [107, 182] width 83 height 21
drag, startPoint x: 128, startPoint y: 181, endPoint x: 122, endPoint y: 190, distance: 11.1
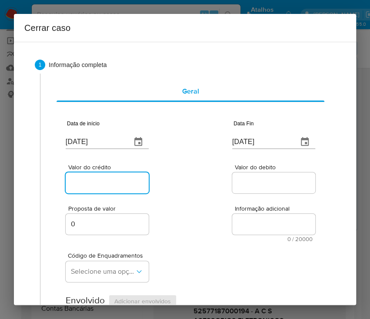
click at [125, 185] on input "Valor do crédito" at bounding box center [108, 182] width 85 height 11
drag, startPoint x: 105, startPoint y: 179, endPoint x: 112, endPoint y: 180, distance: 7.0
click at [105, 179] on input "Valor do crédito" at bounding box center [108, 182] width 85 height 11
paste input "R$1.055.395"
type input "R$1.055.395"
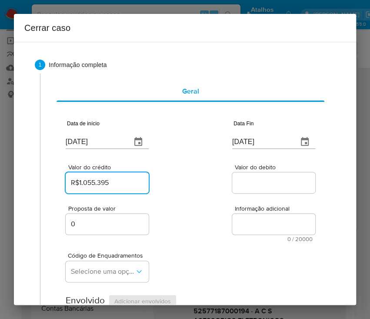
drag, startPoint x: 245, startPoint y: 194, endPoint x: 206, endPoint y: 222, distance: 47.1
click at [282, 162] on div "Valor do crédito R$1.055.395 Valor do debito" at bounding box center [191, 174] width 250 height 41
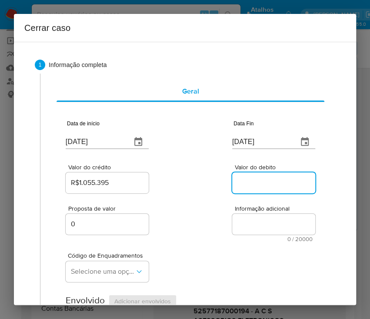
click at [255, 180] on input "Valor do debito" at bounding box center [274, 182] width 85 height 11
paste input "R$1.129.359"
type input "R$1.129.359"
drag, startPoint x: 212, startPoint y: 259, endPoint x: 8, endPoint y: 263, distance: 204.6
click at [212, 259] on div "Código de Enquadramentos Selecione uma opção" at bounding box center [191, 264] width 250 height 44
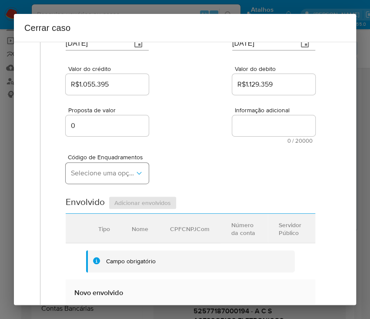
scroll to position [116, 0]
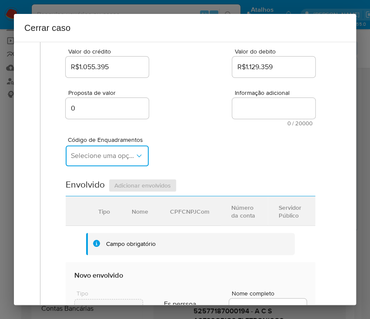
click at [85, 153] on span "Selecione uma opção" at bounding box center [103, 155] width 64 height 9
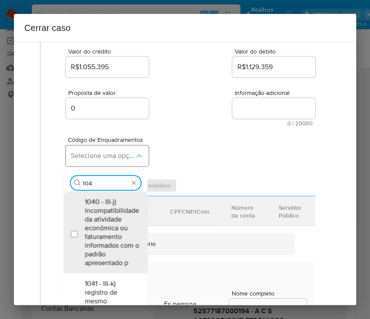
type input "1047"
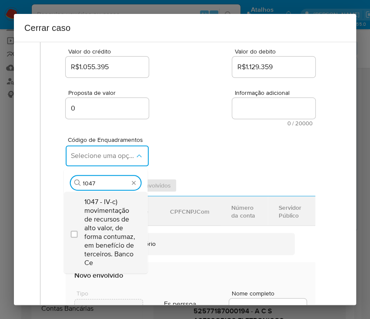
click at [114, 227] on span "1047 - IV-c) movimentação de recursos de alto valor, de forma contumaz, em bene…" at bounding box center [109, 233] width 51 height 70
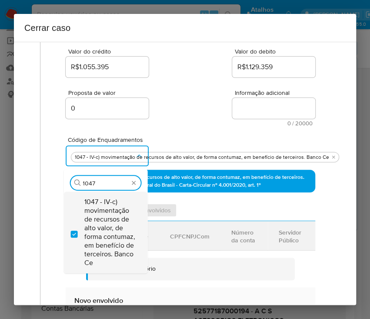
checkbox input "true"
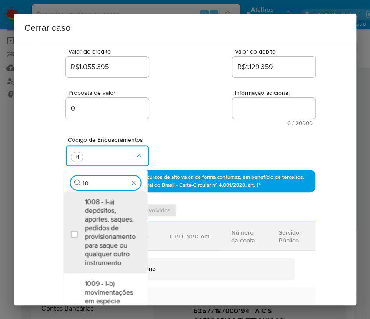
scroll to position [0, 0]
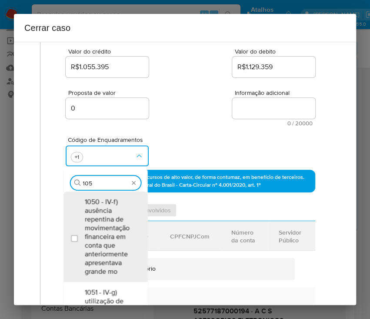
type input "1050"
click at [112, 227] on span "1050 - IV-f) ausência repentina de movimentação financeira em conta que anterio…" at bounding box center [109, 237] width 51 height 78
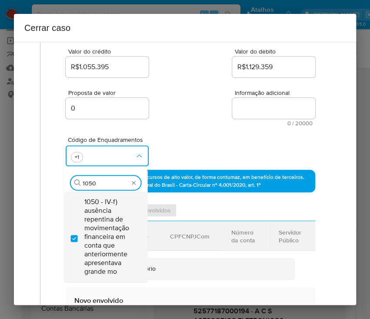
checkbox input "true"
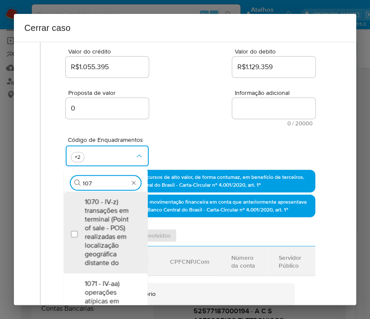
type input "1073"
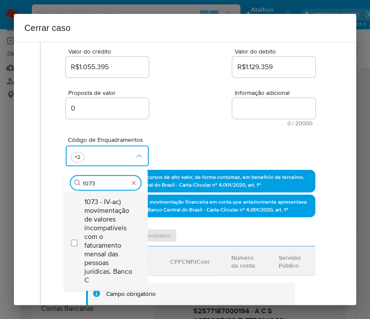
click at [114, 216] on span "1073 - IV-ac) movimentação de valores incompatíveis com o faturamento mensal da…" at bounding box center [109, 241] width 51 height 87
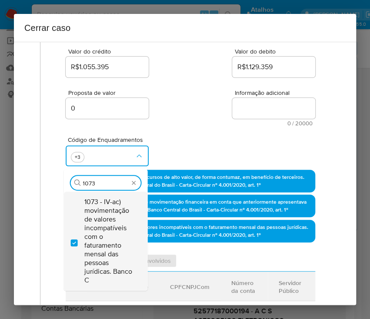
checkbox input "true"
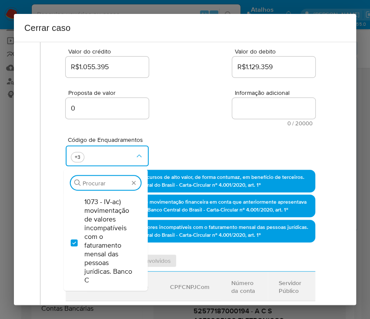
click at [156, 114] on div "Proposta de valor 0 Informação adicional 0 / 20000 20000 caracteres restantes" at bounding box center [191, 102] width 250 height 47
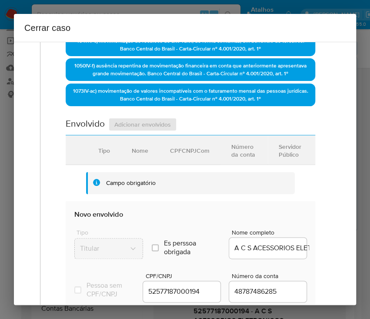
scroll to position [348, 0]
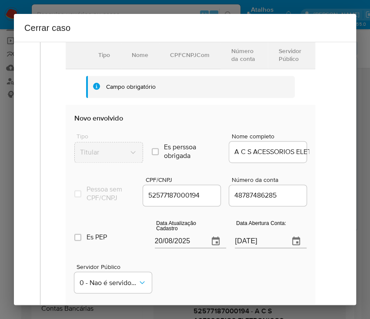
click at [174, 245] on input "20/08/2025" at bounding box center [178, 241] width 47 height 14
paste input "07/05"
type input "07/05/2025"
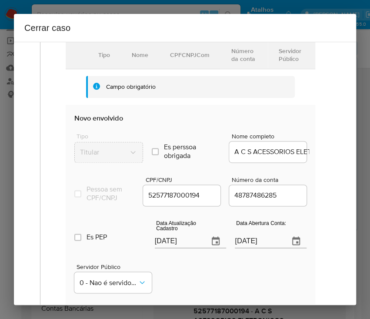
drag, startPoint x: 191, startPoint y: 288, endPoint x: 0, endPoint y: 256, distance: 194.0
click at [191, 289] on div "Servidor Público 0 - Nao é servidor/[PERSON_NAME] possui informacao" at bounding box center [190, 275] width 232 height 44
click at [260, 248] on input "26/10/2023" at bounding box center [258, 241] width 47 height 14
click at [258, 248] on input "26/10/2023" at bounding box center [258, 241] width 47 height 14
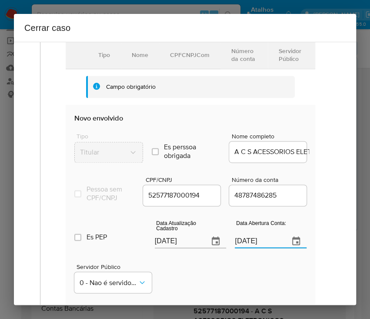
click at [258, 248] on input "26/10/2023" at bounding box center [258, 241] width 47 height 14
click at [236, 245] on input "26/10/2023" at bounding box center [258, 241] width 47 height 14
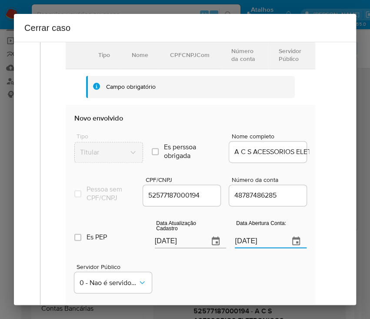
paste input "text"
type input "26/10/2023"
click at [228, 276] on div "Servidor Público 0 - Nao é servidor/[PERSON_NAME] possui informacao" at bounding box center [190, 275] width 232 height 44
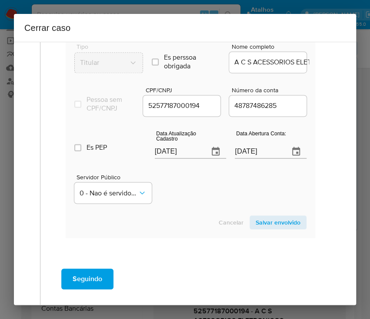
scroll to position [464, 0]
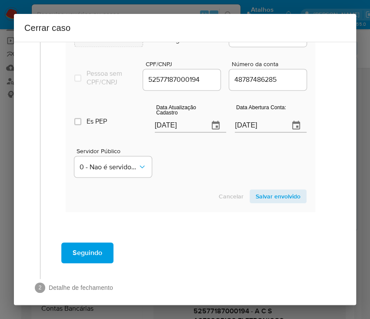
click at [258, 202] on span "Salvar envolvido" at bounding box center [278, 196] width 45 height 12
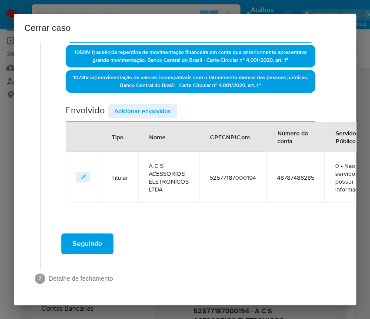
scroll to position [273, 0]
click at [137, 105] on span "Adicionar envolvidos" at bounding box center [142, 111] width 57 height 12
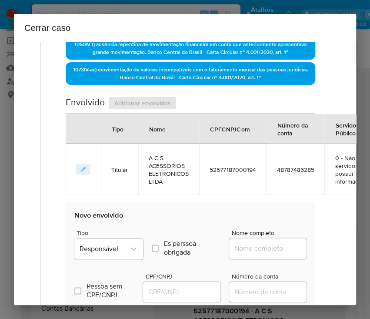
click at [156, 104] on div "Envolvido Adicionar envolvidos" at bounding box center [191, 105] width 250 height 18
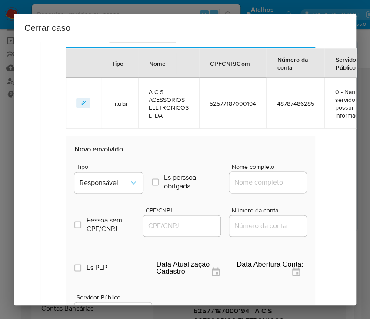
scroll to position [389, 0]
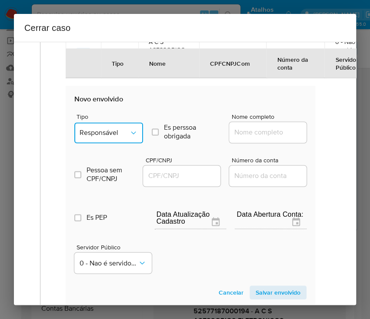
click at [122, 129] on span "Responsável" at bounding box center [105, 132] width 50 height 9
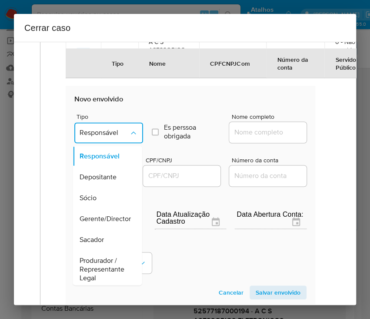
scroll to position [155, 0]
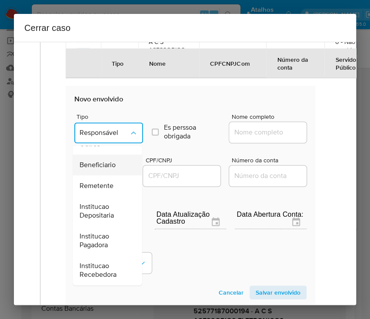
click at [106, 163] on span "Beneficiario" at bounding box center [98, 165] width 36 height 9
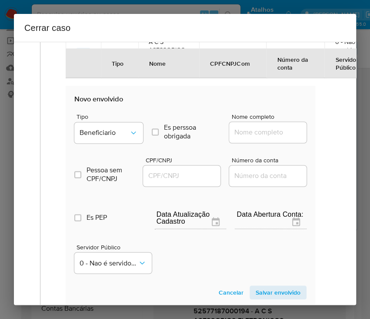
click at [254, 129] on input "Nome completo" at bounding box center [271, 132] width 85 height 11
paste input "Last Kingdon Comercial Ltda, 54223894000108"
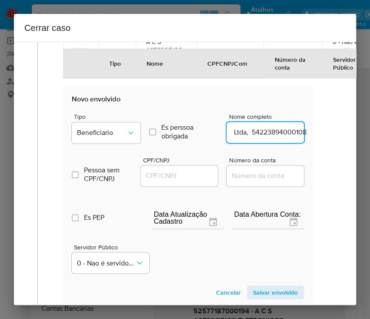
drag, startPoint x: 241, startPoint y: 134, endPoint x: 339, endPoint y: 136, distance: 98.4
click at [339, 136] on div "1 Informação completa Geral Data de início 01/01/2025 Data Fin 15/03/2025 Valor…" at bounding box center [185, 173] width 342 height 263
type input "Last Kingdon Comercial Ltda"
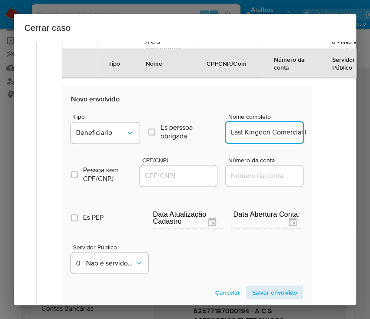
click at [169, 176] on input "CPF/CNPJ" at bounding box center [182, 175] width 85 height 11
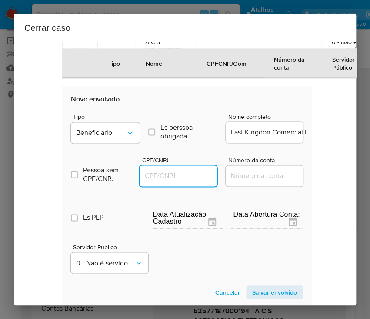
paste input "54223894000108"
type input "54223894000108"
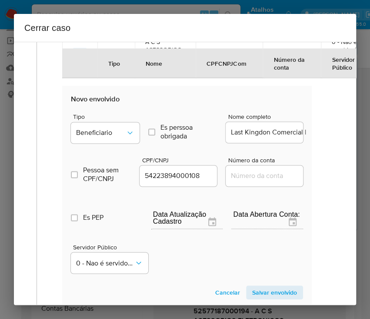
click at [285, 287] on span "Salvar envolvido" at bounding box center [274, 292] width 45 height 12
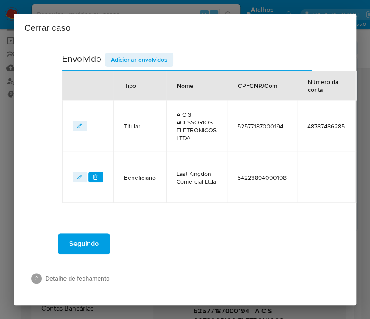
scroll to position [324, 3]
click at [137, 40] on div "Cerrar caso" at bounding box center [185, 28] width 342 height 28
click at [136, 54] on span "Adicionar envolvidos" at bounding box center [139, 60] width 57 height 12
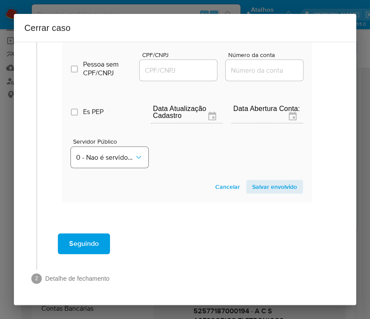
scroll to position [496, 3]
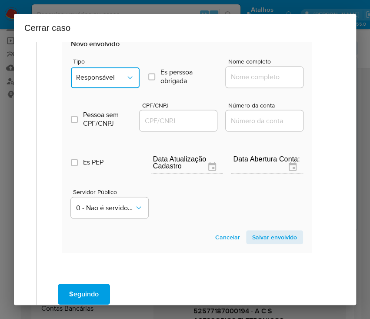
click at [109, 73] on span "Responsável" at bounding box center [101, 77] width 50 height 9
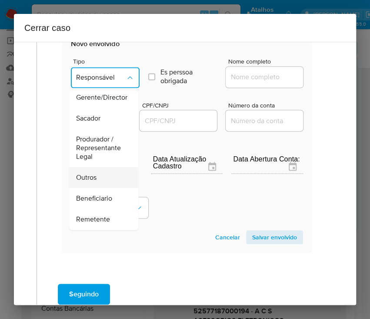
scroll to position [116, 0]
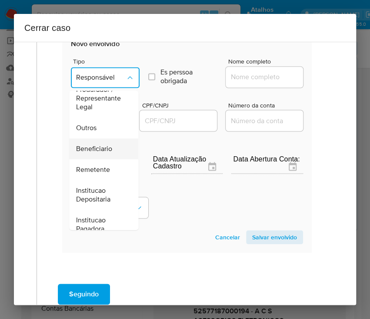
click at [103, 148] on span "Beneficiario" at bounding box center [94, 148] width 36 height 9
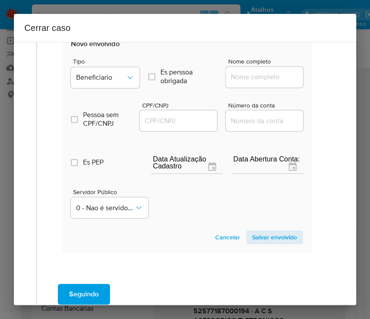
click at [254, 78] on input "Nome completo" at bounding box center [268, 76] width 85 height 11
paste input "Estilo Essencial Cosmeticos Ltda, 57516550000185"
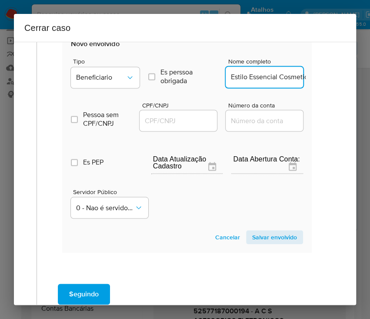
scroll to position [0, 84]
drag, startPoint x: 240, startPoint y: 77, endPoint x: 312, endPoint y: 77, distance: 72.2
type input "Estilo Essencial Cosmeticos Ltda"
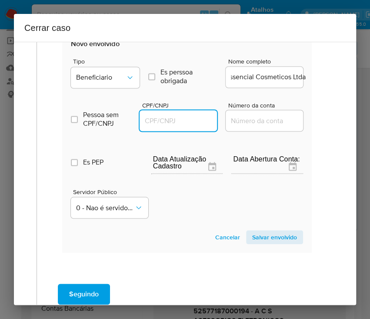
scroll to position [0, 0]
click at [169, 116] on input "CPF/CNPJ" at bounding box center [182, 120] width 85 height 11
paste input "57516550000185"
type input "57516550000185"
click at [275, 235] on span "Salvar envolvido" at bounding box center [274, 237] width 45 height 12
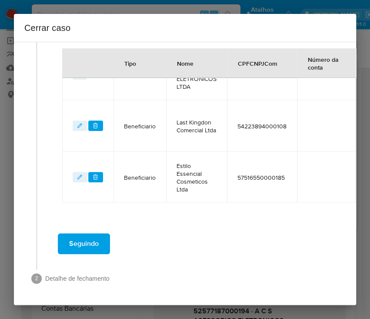
scroll to position [376, 3]
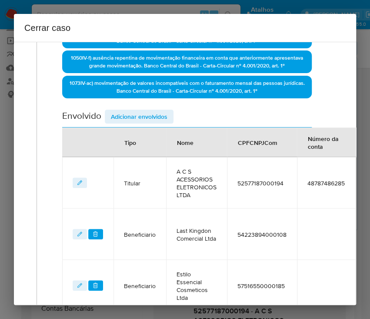
click at [144, 119] on span "Adicionar envolvidos" at bounding box center [139, 117] width 57 height 12
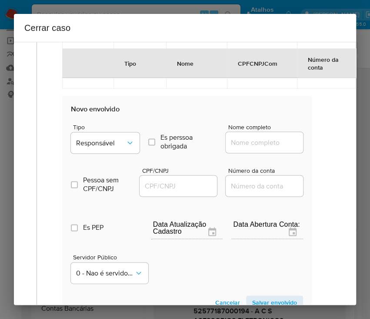
scroll to position [550, 3]
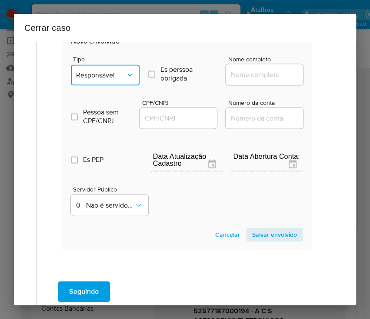
click at [96, 67] on button "Responsável" at bounding box center [105, 74] width 69 height 21
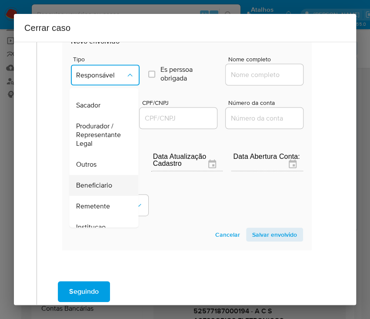
scroll to position [116, 0]
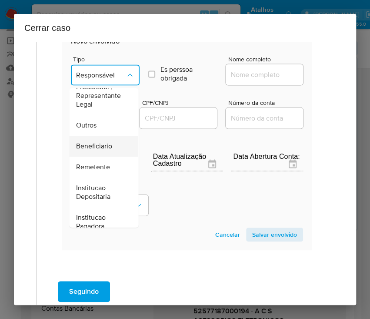
click at [97, 145] on span "Beneficiario" at bounding box center [94, 146] width 36 height 9
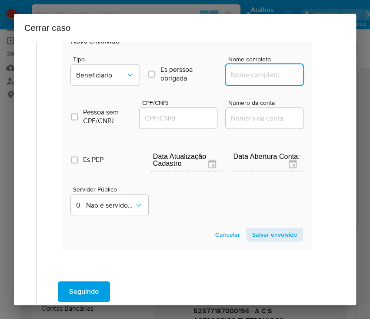
click at [264, 69] on input "Nome completo" at bounding box center [268, 74] width 85 height 11
paste input "Estilo Cosmeticos Ltda, 57636192000144"
drag, startPoint x: 242, startPoint y: 75, endPoint x: 339, endPoint y: 75, distance: 97.0
click at [339, 75] on div "1 Informação completa Geral Data de início 01/01/2025 Data Fin 15/03/2025 Valor…" at bounding box center [185, 173] width 342 height 263
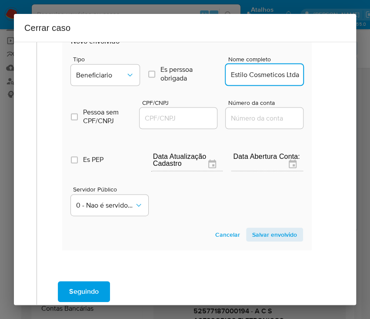
scroll to position [0, 0]
type input "Estilo Cosmeticos Ltda"
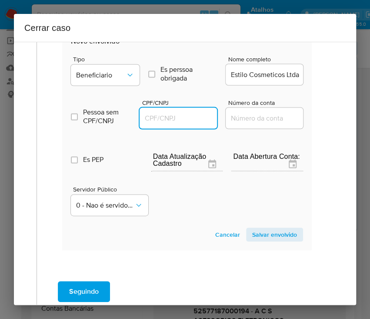
click at [184, 117] on input "CPF/CNPJ" at bounding box center [182, 117] width 85 height 11
paste input "57636192000144"
type input "57636192000144"
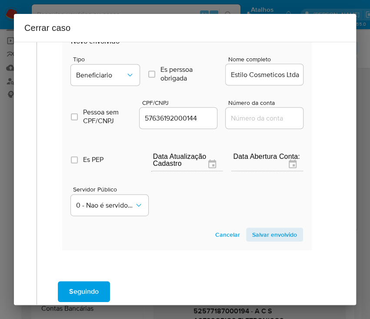
click at [268, 235] on span "Salvar envolvido" at bounding box center [274, 234] width 45 height 12
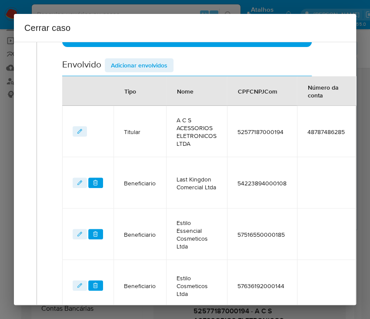
click at [137, 61] on span "Adicionar envolvidos" at bounding box center [139, 65] width 57 height 12
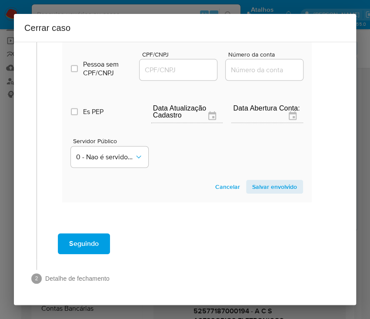
scroll to position [599, 3]
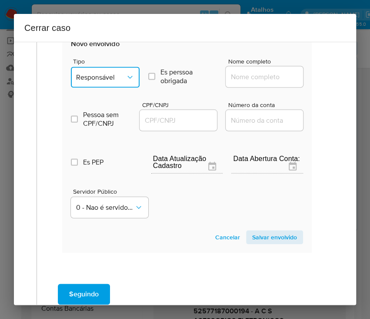
click at [105, 78] on span "Responsável" at bounding box center [101, 77] width 50 height 9
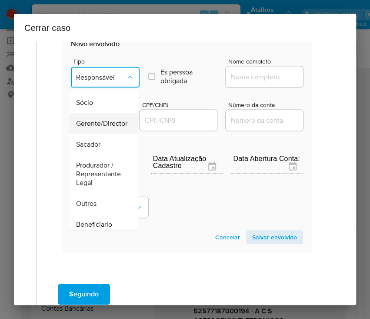
scroll to position [58, 0]
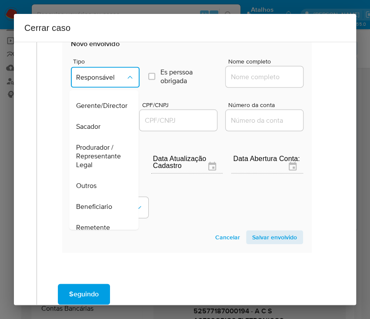
click at [94, 182] on div "Outros" at bounding box center [101, 185] width 50 height 21
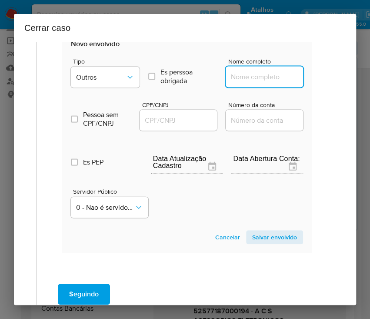
click at [254, 71] on input "Nome completo" at bounding box center [268, 76] width 85 height 11
paste input "ANDERSON CALISTO DA SILVA, 47349071884"
drag, startPoint x: 252, startPoint y: 78, endPoint x: 297, endPoint y: 78, distance: 44.8
click at [297, 78] on input "ANDERSON CALISTO DA SILVA, 47349071884" at bounding box center [268, 76] width 85 height 11
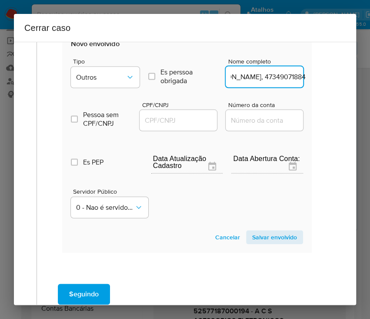
click at [279, 71] on input "ANDERSON CALISTO DA SILVA, 47349071884" at bounding box center [268, 76] width 85 height 11
drag, startPoint x: 253, startPoint y: 78, endPoint x: 313, endPoint y: 94, distance: 62.5
type input "ANDERSON CALISTO DA SILVA"
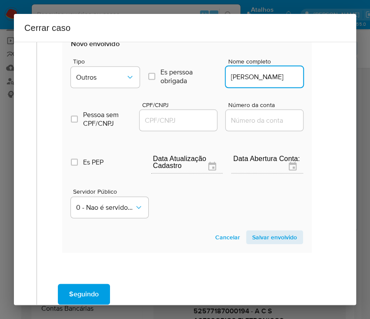
click at [187, 116] on input "CPF/CNPJ" at bounding box center [182, 120] width 85 height 11
paste input "47349071884"
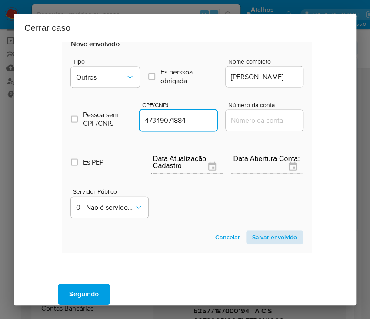
type input "47349071884"
click at [254, 232] on span "Salvar envolvido" at bounding box center [274, 237] width 45 height 12
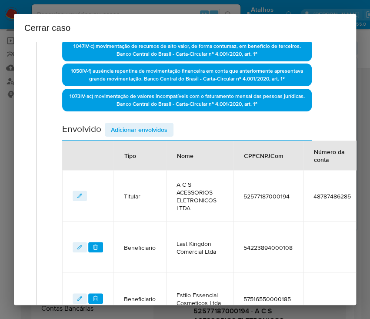
scroll to position [73, 3]
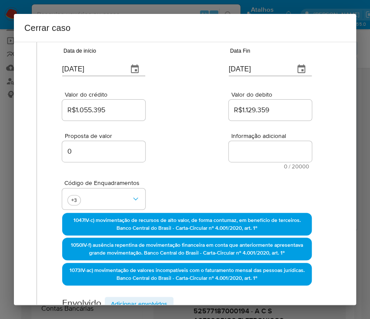
click at [252, 151] on textarea "Informação adicional" at bounding box center [270, 151] width 83 height 21
paste textarea "Informações do Cliente A C S ACESSORIOS ELETRONICOS LTDA, CNPJ 52577187000194, …"
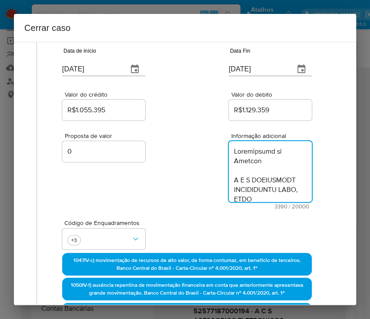
scroll to position [2405, 0]
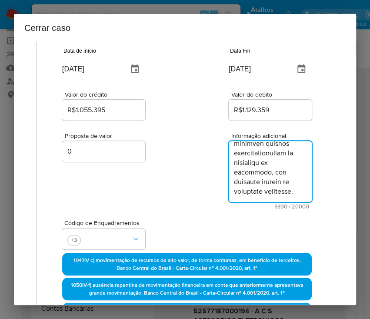
type textarea "Informações do Cliente A C S ACESSORIOS ELETRONICOS LTDA, CNPJ 52577187000194, …"
click at [216, 192] on div "Proposta de valor 0 Informação adicional 3390 / 20000 16610 caracteres restantes" at bounding box center [187, 165] width 250 height 87
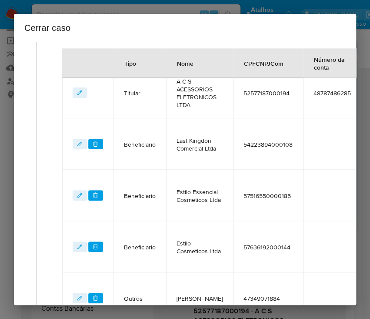
scroll to position [519, 3]
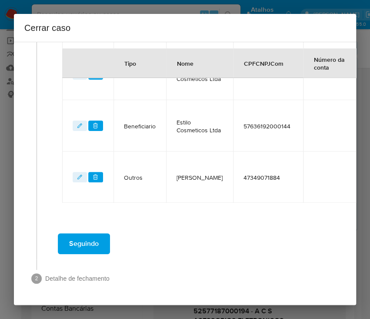
click at [88, 236] on span "Seguindo" at bounding box center [84, 243] width 30 height 19
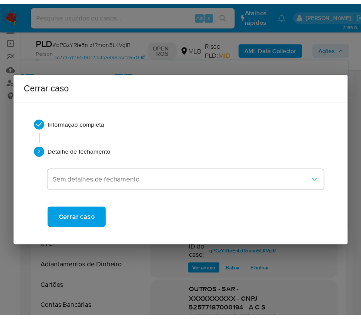
scroll to position [2280, 0]
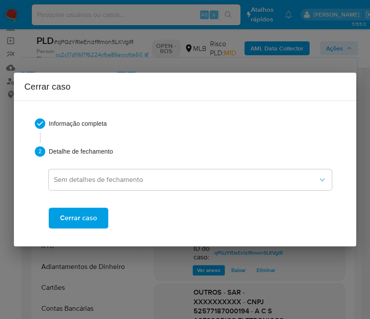
click at [84, 224] on span "Cerrar caso" at bounding box center [78, 217] width 37 height 19
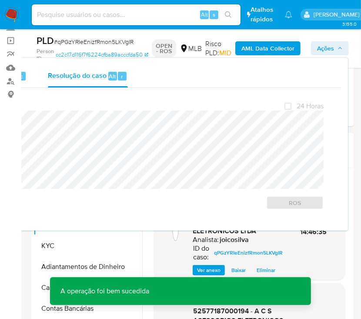
drag, startPoint x: 85, startPoint y: 222, endPoint x: 70, endPoint y: 40, distance: 182.6
click at [70, 40] on span "# qPGzYRIeEnizfRmon5LKVgIR" at bounding box center [94, 41] width 80 height 9
click at [73, 40] on span "# qPGzYRIeEnizfRmon5LKVgIR" at bounding box center [94, 41] width 80 height 9
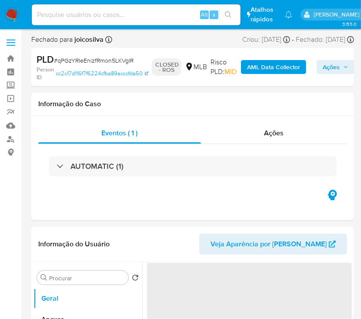
click at [125, 52] on div "PLD # qPGzYRIeEnizfRmon5LKVgIR Person ID cc2c17d116f7f6224cfba89acccfda50 CLOSE…" at bounding box center [192, 67] width 323 height 39
click at [122, 62] on span "# qPGzYRIeEnizfRmon5LKVgIR" at bounding box center [94, 60] width 80 height 9
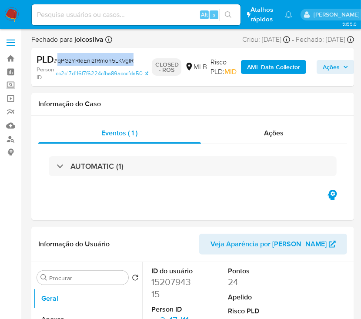
click at [122, 62] on span "# qPGzYRIeEnizfRmon5LKVgIR" at bounding box center [94, 60] width 80 height 9
select select "10"
copy span "qPGzYRIeEnizfRmon5LKVgIR"
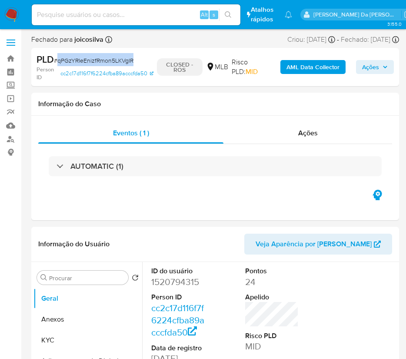
click at [8, 14] on img at bounding box center [11, 14] width 15 height 15
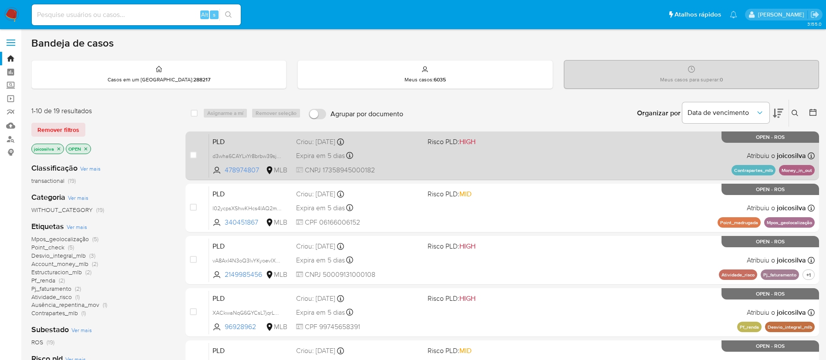
click at [416, 155] on div "PLD d3wha6CAYLxYr8brbw39sjNS 478974807 MLB Risco PLD: HIGH Criou: [DATE] Criou:…" at bounding box center [511, 156] width 605 height 44
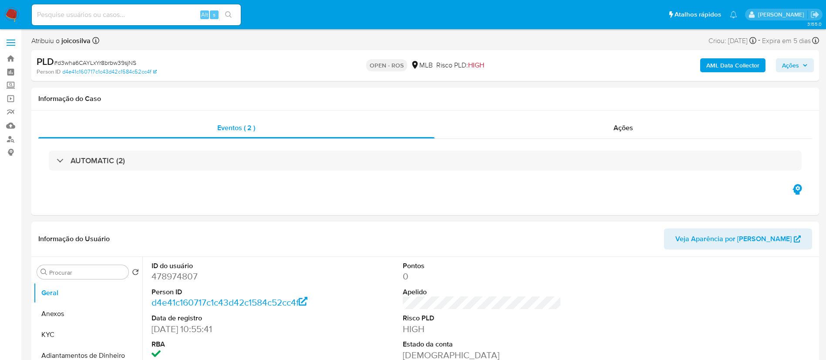
select select "10"
click at [131, 62] on span "# d3wha6CAYLxYr8brbw39sjNS" at bounding box center [95, 62] width 82 height 9
click at [132, 61] on span "# d3wha6CAYLxYr8brbw39sjNS" at bounding box center [95, 62] width 82 height 9
click at [132, 62] on span "# d3wha6CAYLxYr8brbw39sjNS" at bounding box center [95, 62] width 82 height 9
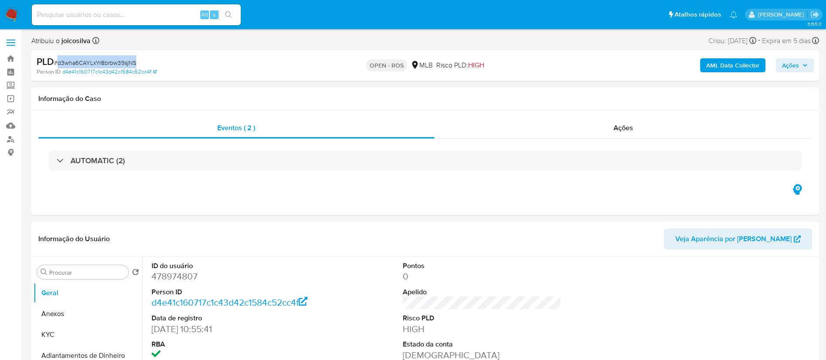
click at [132, 62] on span "# d3wha6CAYLxYr8brbw39sjNS" at bounding box center [95, 62] width 82 height 9
drag, startPoint x: 132, startPoint y: 62, endPoint x: 124, endPoint y: 61, distance: 7.9
copy span "d3wha6CAYLxYr8brbw39sjNS"
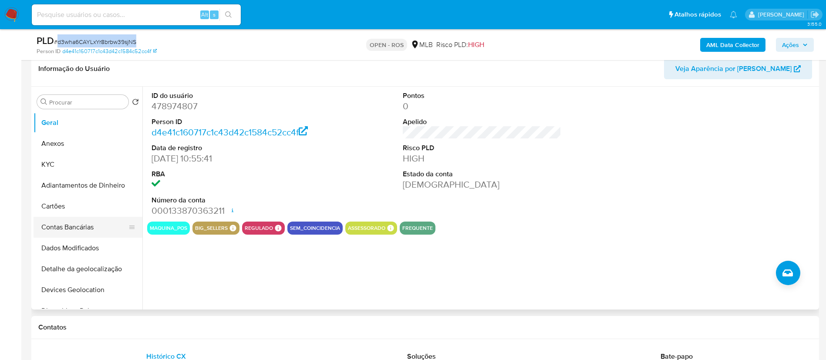
scroll to position [196, 0]
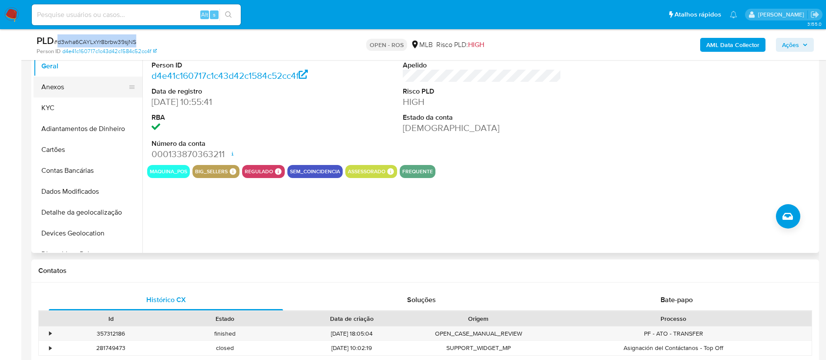
click at [67, 90] on button "Anexos" at bounding box center [85, 87] width 102 height 21
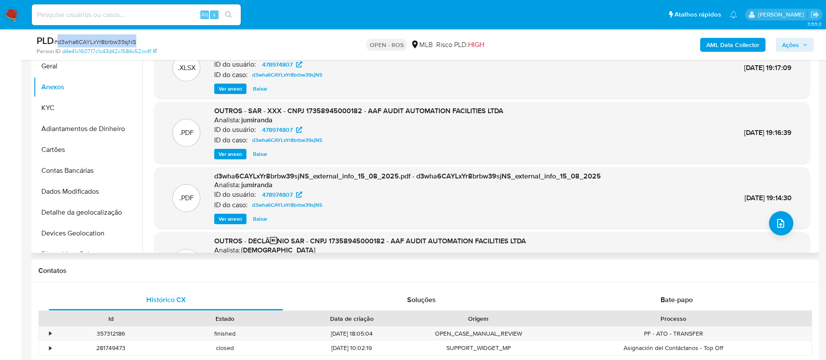
scroll to position [0, 0]
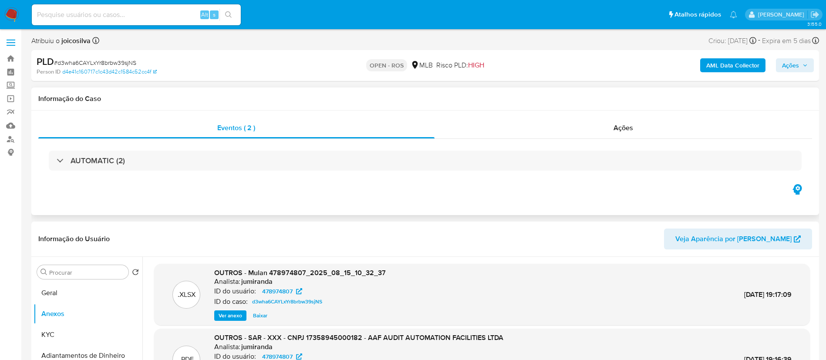
click at [481, 175] on div "AUTOMATIC (2)" at bounding box center [424, 161] width 773 height 44
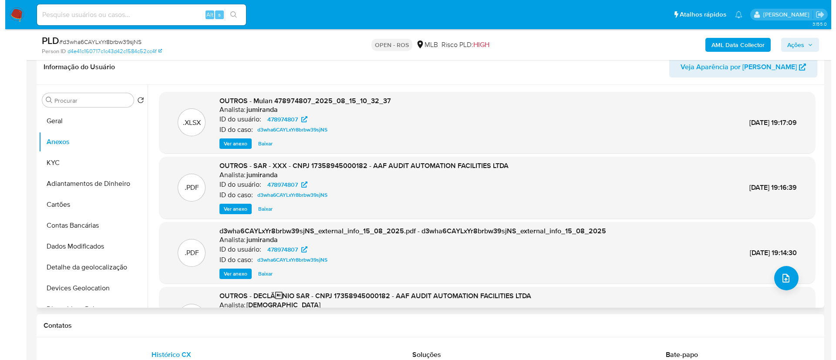
scroll to position [196, 0]
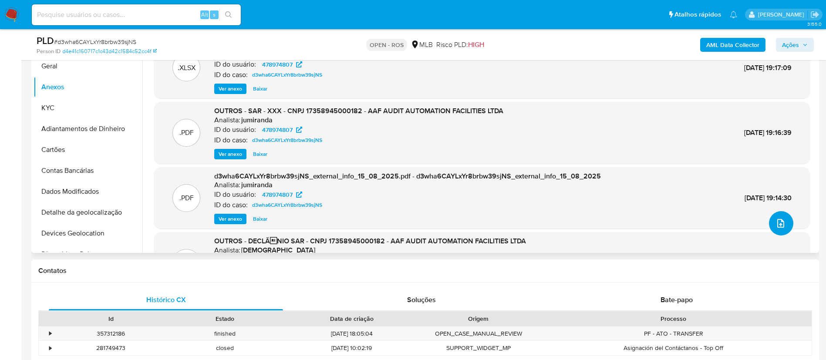
click at [776, 225] on icon "upload-file" at bounding box center [780, 223] width 10 height 10
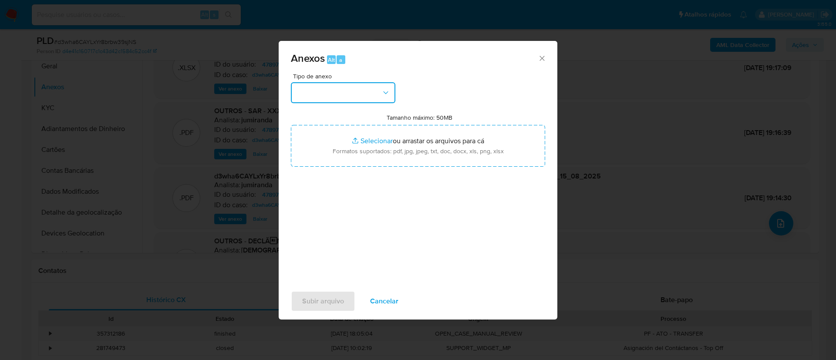
click at [380, 88] on button "button" at bounding box center [343, 92] width 104 height 21
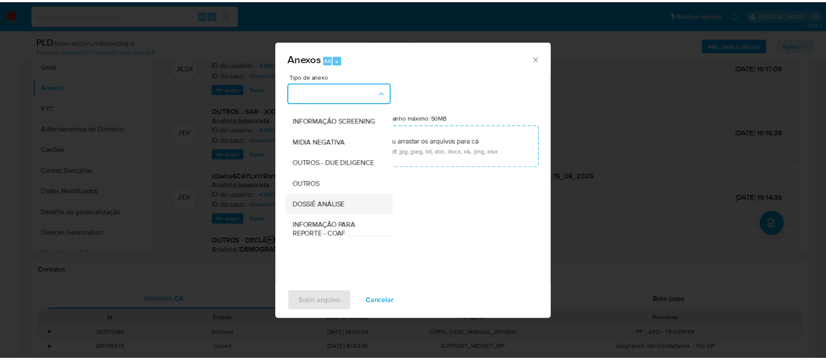
scroll to position [134, 0]
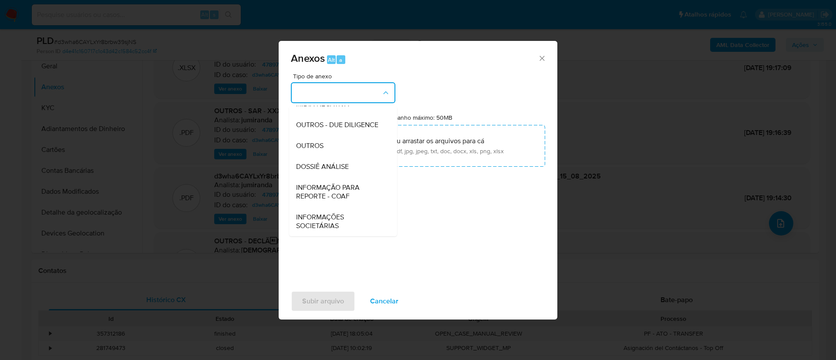
drag, startPoint x: 349, startPoint y: 188, endPoint x: 354, endPoint y: 184, distance: 6.6
click at [348, 188] on span "INFORMAÇÃO PARA REPORTE - COAF" at bounding box center [340, 191] width 89 height 17
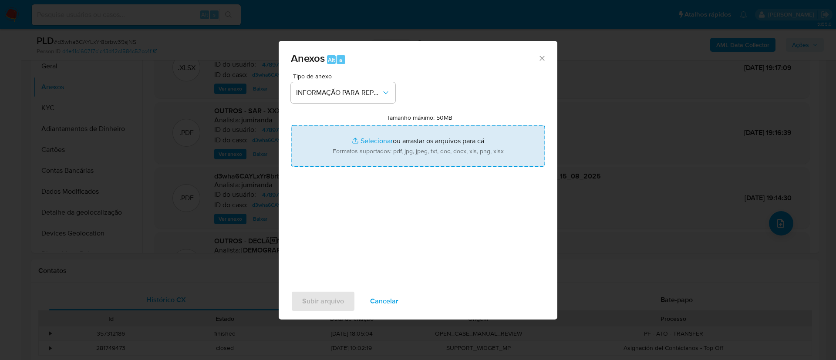
type input "C:\fakepath\SAR - d3wha6CAYLxYr8brbw39sjNS - CNPJ 17358945000182 - AAF AUDIT AU…"
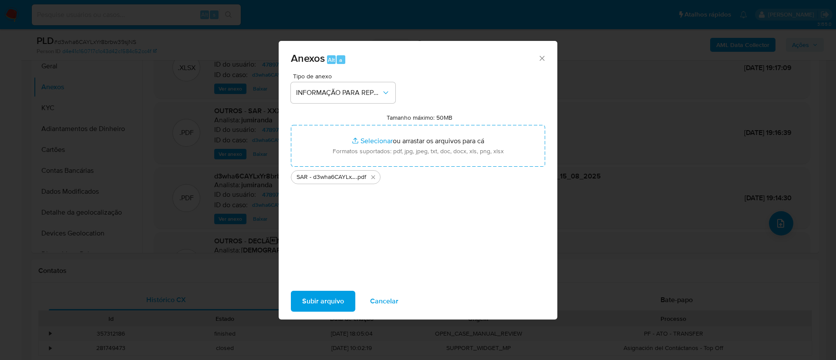
click at [327, 309] on span "Subir arquivo" at bounding box center [323, 301] width 42 height 19
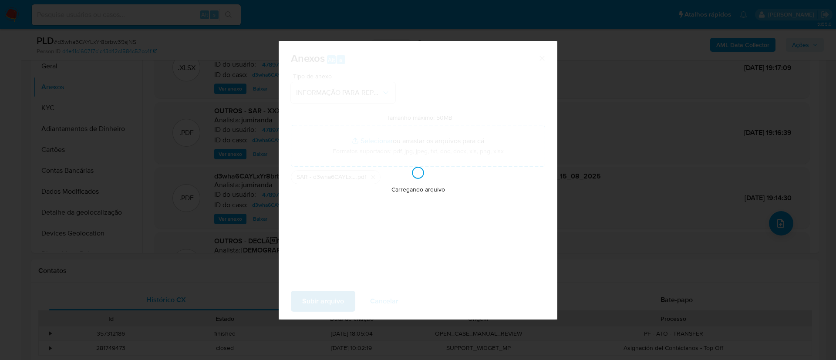
click at [329, 304] on div "Carregando arquivo" at bounding box center [418, 180] width 279 height 279
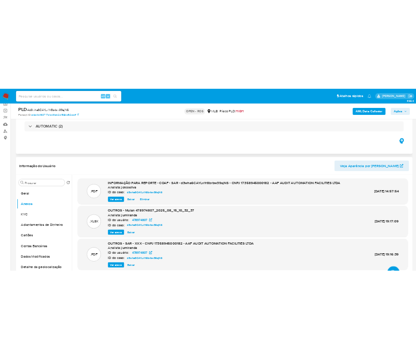
scroll to position [0, 0]
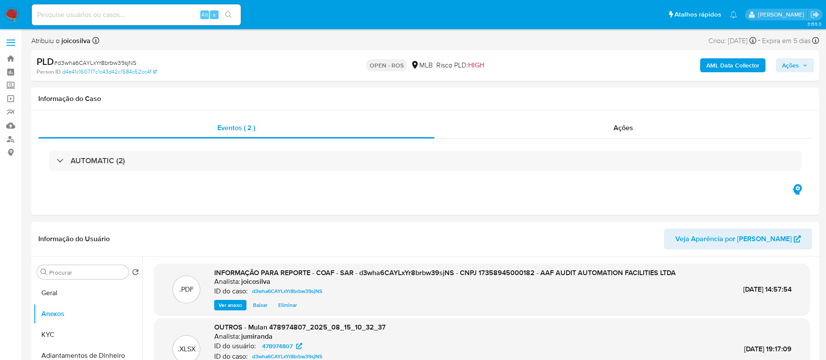
click at [788, 64] on span "Ações" at bounding box center [790, 65] width 17 height 14
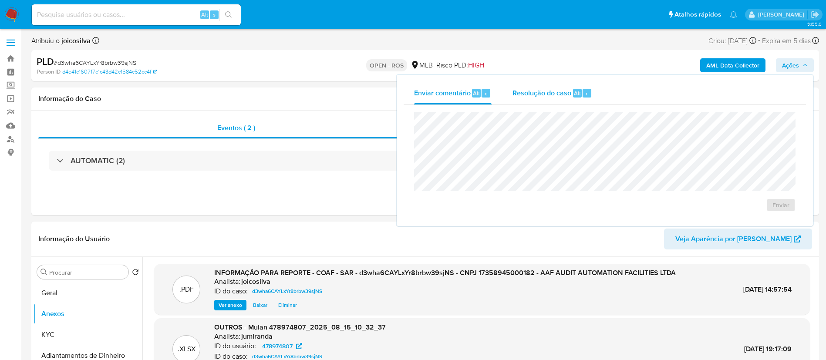
click at [545, 85] on div "Resolução do caso Alt r" at bounding box center [552, 93] width 80 height 23
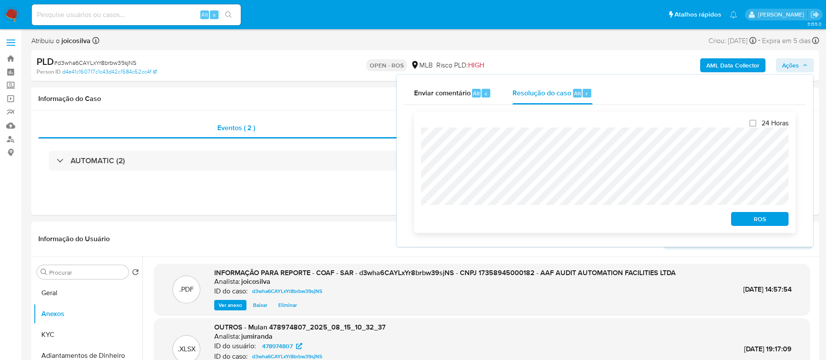
click at [750, 225] on span "ROS" at bounding box center [759, 219] width 45 height 12
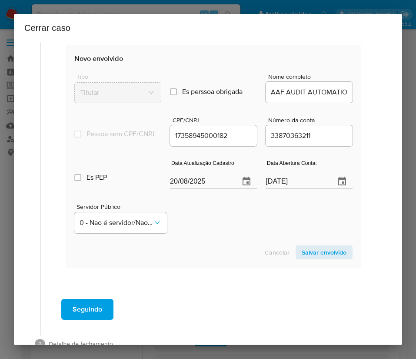
scroll to position [326, 0]
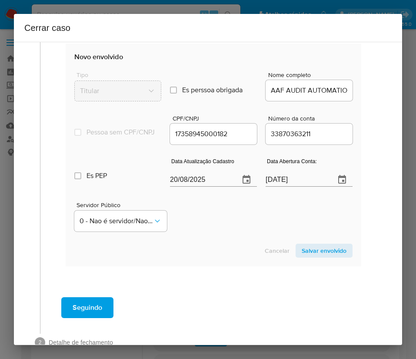
click at [227, 225] on div "Servidor Público 0 - Nao é servidor/[PERSON_NAME] possui informacao" at bounding box center [213, 213] width 279 height 44
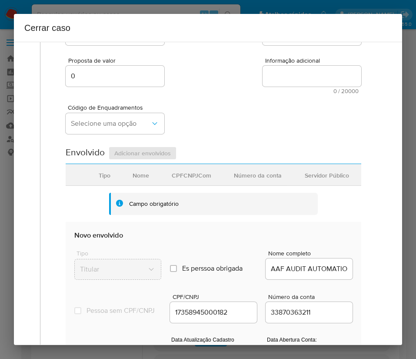
scroll to position [0, 0]
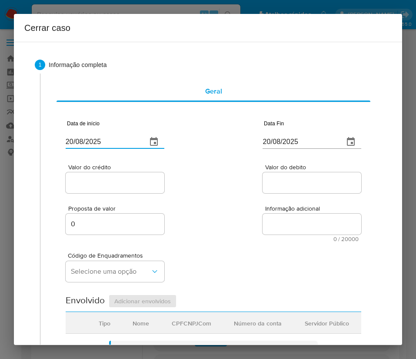
click at [85, 135] on input "20/08/2025" at bounding box center [103, 142] width 74 height 14
paste input "01/06"
type input "01/06/2025"
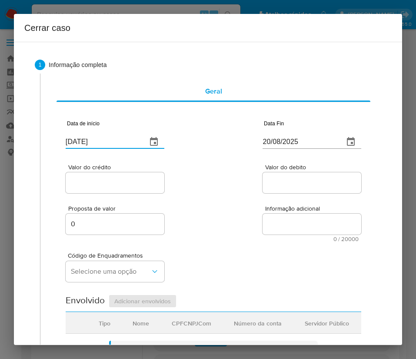
click at [214, 184] on div "Valor do crédito Valor do debito" at bounding box center [214, 174] width 296 height 41
click at [263, 140] on input "20/08/2025" at bounding box center [300, 142] width 74 height 14
paste input "14"
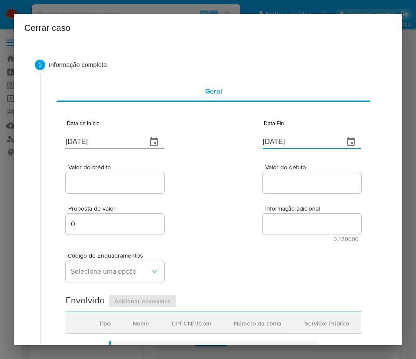
type input "14/08/2025"
click at [242, 212] on div "Proposta de valor 0 Informação adicional 0 / 20000 20000 caracteres restantes" at bounding box center [214, 218] width 296 height 47
drag, startPoint x: 114, startPoint y: 195, endPoint x: 120, endPoint y: 188, distance: 9.9
click at [116, 191] on div "Data de início 01/06/2025 Data Fin 14/08/2025 Valor do crédito Valor do debito …" at bounding box center [214, 350] width 296 height 484
click at [119, 188] on input "Valor do crédito" at bounding box center [115, 182] width 99 height 11
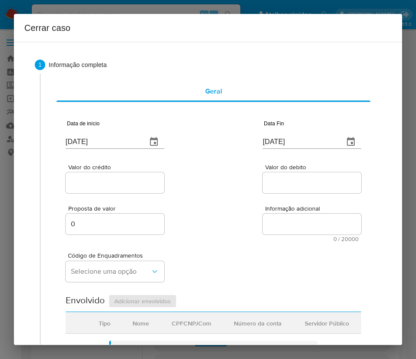
click at [129, 176] on div at bounding box center [115, 182] width 99 height 21
click at [126, 188] on input "Valor do crédito" at bounding box center [115, 182] width 99 height 11
paste input "R$19.621.321"
type input "R$19.621.321"
click at [216, 195] on div "Proposta de valor 0 Informação adicional 0 / 20000 20000 caracteres restantes" at bounding box center [214, 218] width 296 height 47
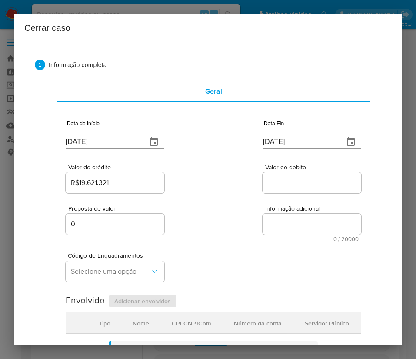
click at [282, 182] on input "Valor do debito" at bounding box center [312, 182] width 99 height 11
paste input "R$19.199.546"
type input "R$19.199.546"
click at [228, 233] on div "Proposta de valor 0 Informação adicional 0 / 20000 20000 caracteres restantes" at bounding box center [214, 218] width 296 height 47
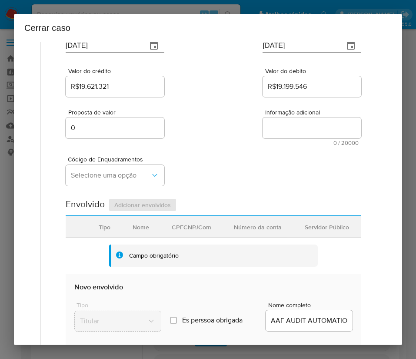
scroll to position [131, 0]
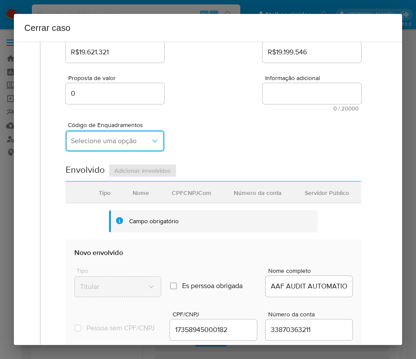
click at [124, 142] on span "Selecione uma opção" at bounding box center [111, 141] width 80 height 9
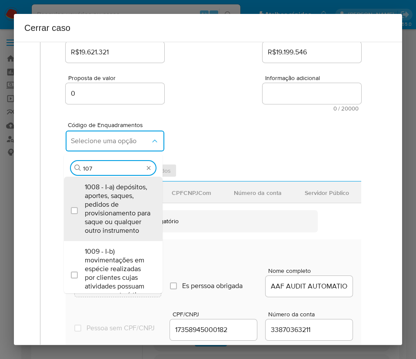
type input "1073"
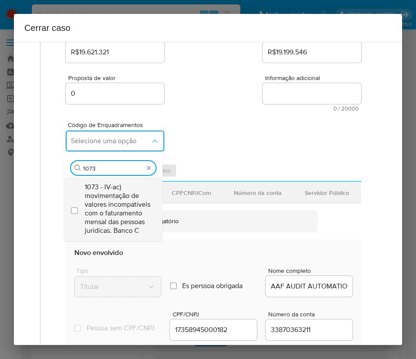
click at [109, 203] on span "1073 - IV-ac) movimentação de valores incompatíveis com o faturamento mensal da…" at bounding box center [118, 209] width 66 height 52
checkbox input "true"
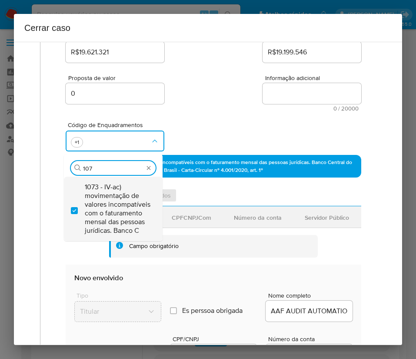
scroll to position [0, 0]
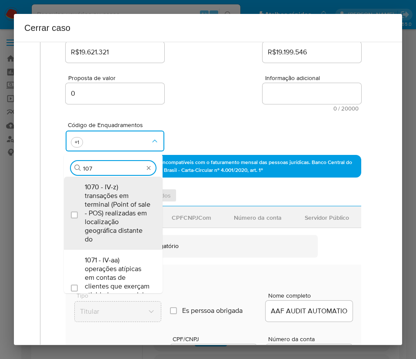
type input "1074"
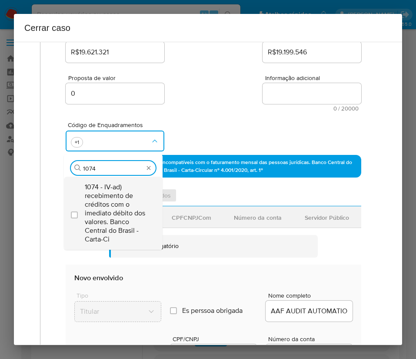
click at [114, 217] on span "1074 - IV-ad) recebimento de créditos com o imediato débito dos valores. Banco …" at bounding box center [118, 213] width 66 height 61
checkbox input "true"
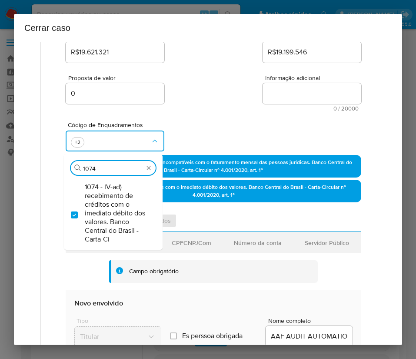
click at [209, 109] on div "Proposta de valor 0 Informação adicional 0 / 20000 20000 caracteres restantes" at bounding box center [214, 87] width 296 height 47
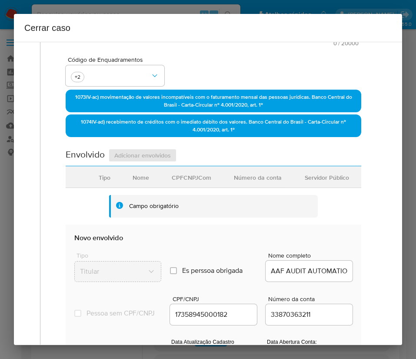
scroll to position [326, 0]
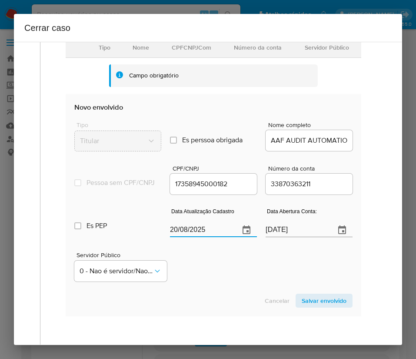
click at [197, 236] on input "20/08/2025" at bounding box center [201, 230] width 63 height 14
paste input "5/06"
type input "25/06/2025"
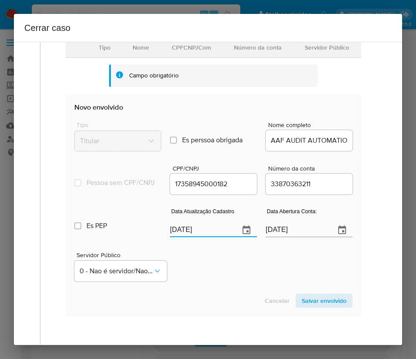
drag, startPoint x: 210, startPoint y: 291, endPoint x: 145, endPoint y: 300, distance: 65.5
click at [208, 293] on section "Novo envolvido Tipo Titular Es perssoa obrigada Is PObrigada Nome completo AAF …" at bounding box center [214, 205] width 296 height 222
click at [280, 237] on input "22/09/2020" at bounding box center [297, 230] width 63 height 14
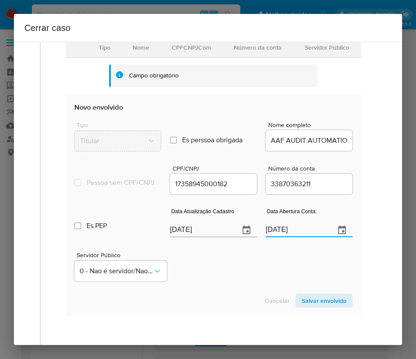
click at [264, 281] on div "Servidor Público 0 - Nao é servidor/Nao possui informacao" at bounding box center [213, 264] width 279 height 44
click at [212, 278] on div "Servidor Público 0 - Nao é servidor/Nao possui informacao" at bounding box center [213, 264] width 279 height 44
click at [302, 307] on span "Salvar envolvido" at bounding box center [324, 301] width 45 height 12
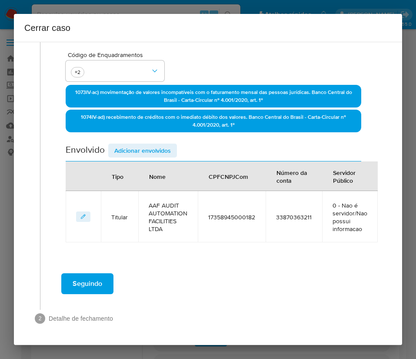
scroll to position [201, 0]
click at [175, 160] on div "Envolvido Adicionar envolvidos" at bounding box center [214, 153] width 296 height 18
click at [164, 154] on span "Adicionar envolvidos" at bounding box center [142, 150] width 57 height 12
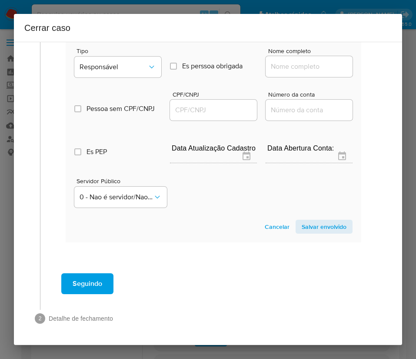
scroll to position [365, 0]
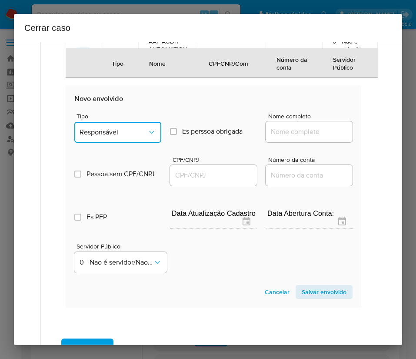
click at [124, 136] on span "Responsável" at bounding box center [114, 132] width 68 height 9
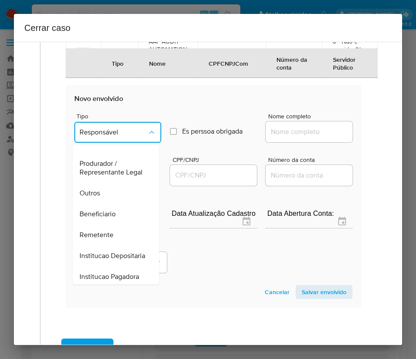
scroll to position [155, 0]
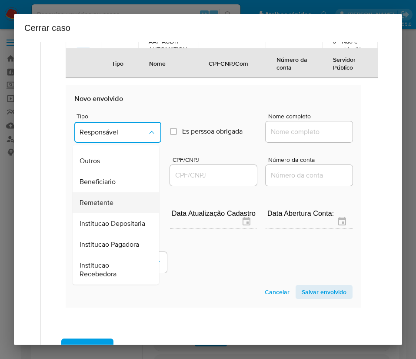
click at [103, 198] on span "Remetente" at bounding box center [97, 202] width 34 height 9
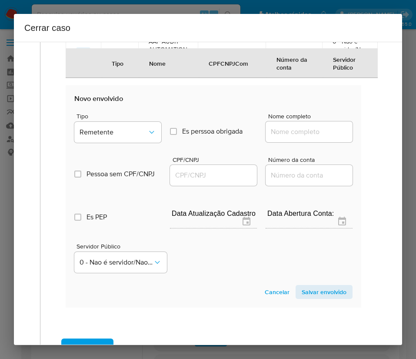
click at [284, 135] on input "Nome completo" at bounding box center [309, 131] width 87 height 11
paste input "Solution Tecnologia Da Informacao Sa - CNPJ 27265330000165"
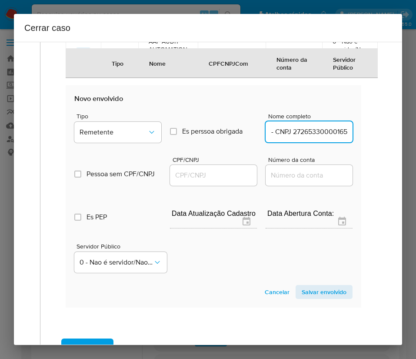
drag, startPoint x: 282, startPoint y: 133, endPoint x: 361, endPoint y: 132, distance: 79.6
click at [361, 132] on div "Geral Data de início 01/06/2025 Data Fin 14/08/2025 Valor do crédito R$19.621.3…" at bounding box center [213, 21] width 329 height 624
type input "Solution Tecnologia Da Informacao Sa"
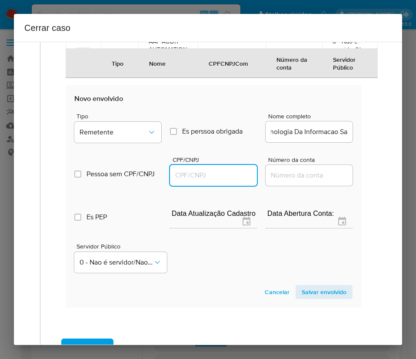
click at [239, 175] on input "CPF/CNPJ" at bounding box center [213, 175] width 87 height 11
paste input "27265330000165"
type input "27265330000165"
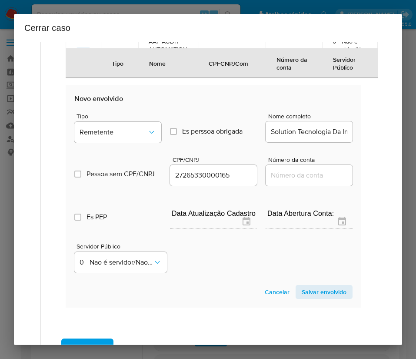
click at [322, 289] on span "Salvar envolvido" at bounding box center [324, 292] width 45 height 12
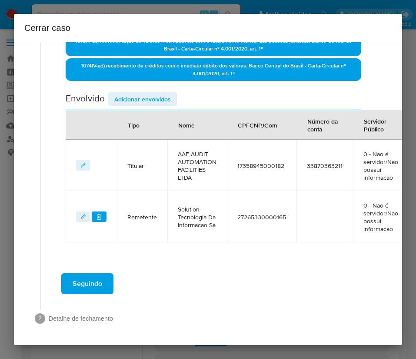
scroll to position [262, 0]
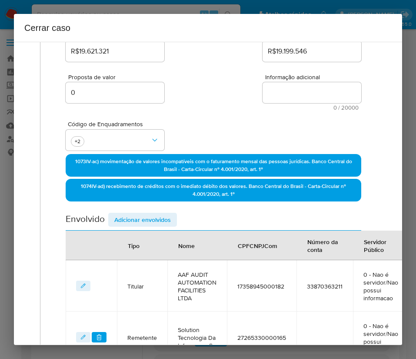
click at [145, 218] on span "Adicionar envolvidos" at bounding box center [142, 220] width 57 height 12
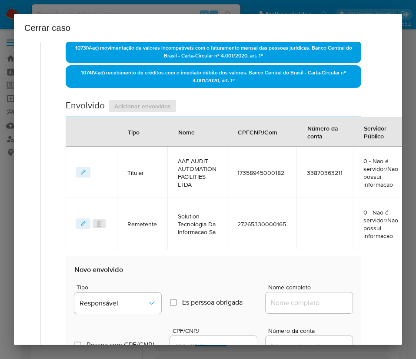
scroll to position [393, 0]
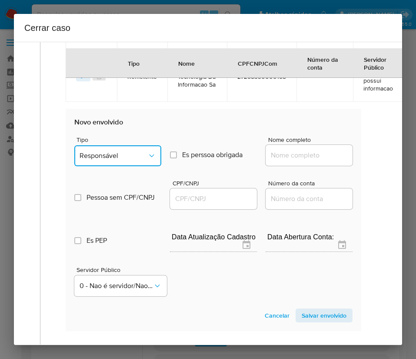
click at [124, 156] on span "Responsável" at bounding box center [114, 155] width 68 height 9
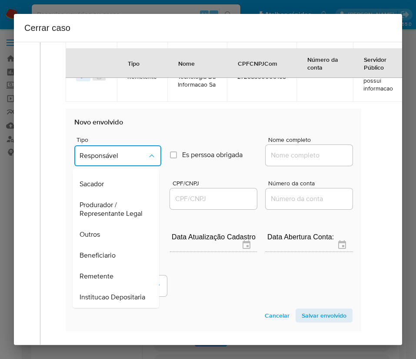
scroll to position [155, 0]
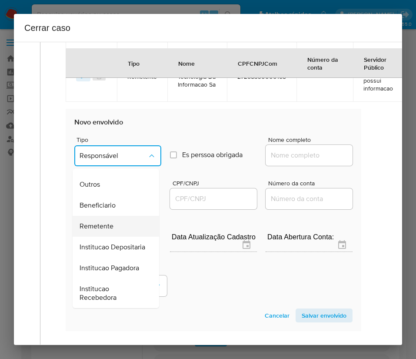
click at [110, 222] on span "Remetente" at bounding box center [97, 226] width 34 height 9
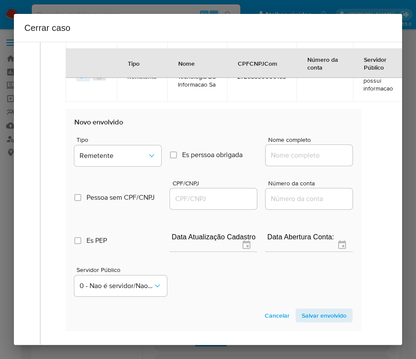
drag, startPoint x: 263, startPoint y: 165, endPoint x: 294, endPoint y: 151, distance: 33.7
click at [267, 162] on div at bounding box center [309, 155] width 87 height 21
click at [294, 150] on input "Nome completo" at bounding box center [309, 155] width 87 height 11
paste input "Bancar Intermediacao De Negocios Ltda - CNPJ 53819076000100"
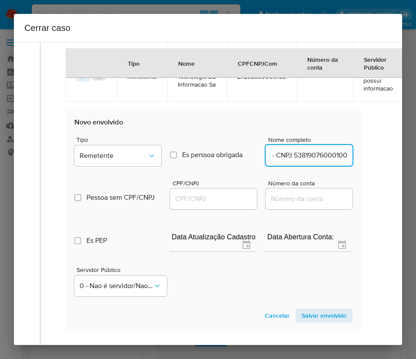
drag, startPoint x: 283, startPoint y: 156, endPoint x: 363, endPoint y: 161, distance: 79.4
click at [363, 160] on div "Geral Data de início 01/06/2025 Data Fin 14/08/2025 Valor do crédito R$19.621.3…" at bounding box center [213, 19] width 329 height 676
type input "Bancar Intermediacao De Negocios Ltda"
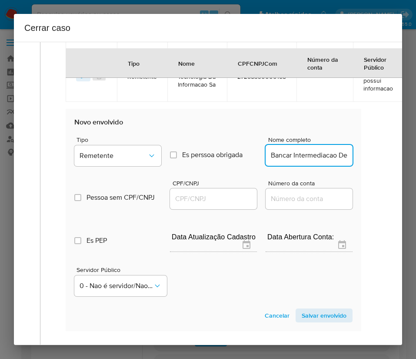
click at [226, 205] on div at bounding box center [213, 198] width 87 height 21
click at [228, 197] on input "CPF/CNPJ" at bounding box center [213, 198] width 87 height 11
paste input "53819076000100"
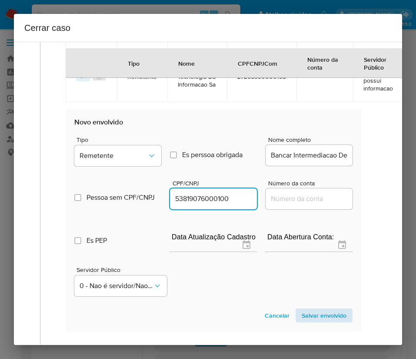
type input "53819076000100"
click at [317, 313] on span "Salvar envolvido" at bounding box center [324, 315] width 45 height 12
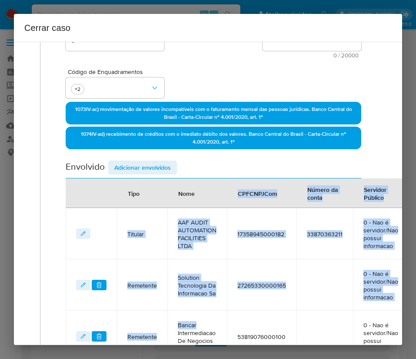
scroll to position [183, 0]
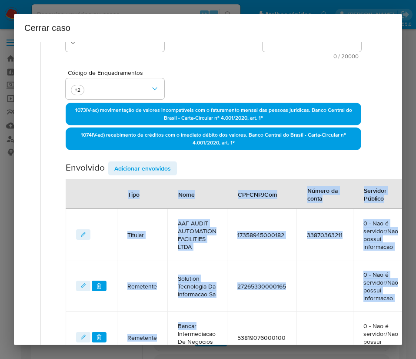
drag, startPoint x: 223, startPoint y: 189, endPoint x: 186, endPoint y: 182, distance: 37.6
click at [213, 174] on section "Envolvido Adicionar envolvidos Tipo Nome CPFCNPJCom Número da conta Servidor Pú…" at bounding box center [214, 261] width 296 height 201
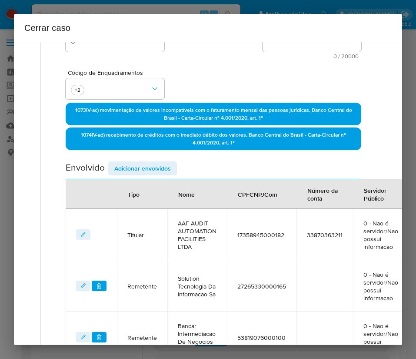
click at [145, 175] on div "Envolvido Adicionar envolvidos" at bounding box center [214, 170] width 296 height 18
click at [149, 169] on span "Adicionar envolvidos" at bounding box center [142, 168] width 57 height 12
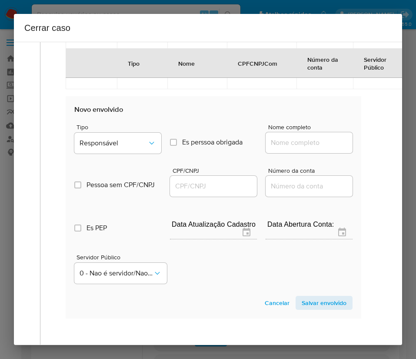
scroll to position [509, 0]
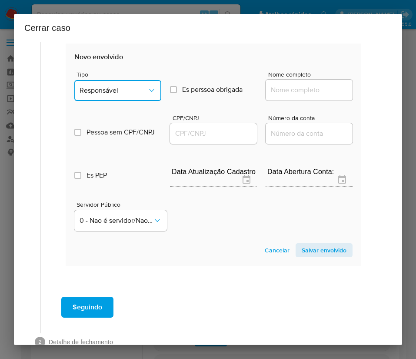
click at [121, 92] on span "Responsável" at bounding box center [114, 90] width 68 height 9
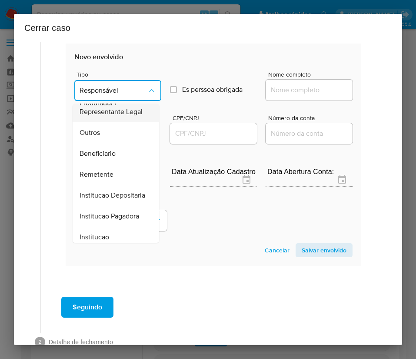
scroll to position [155, 0]
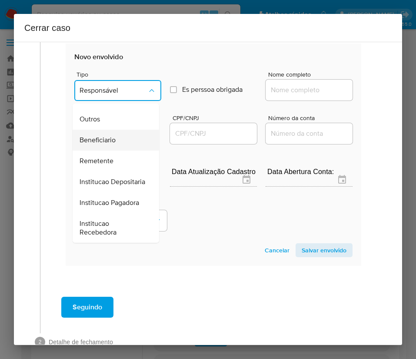
click at [119, 130] on div "Beneficiario" at bounding box center [113, 140] width 67 height 21
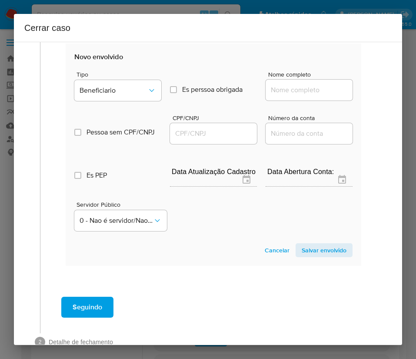
click at [287, 90] on input "Nome completo" at bounding box center [309, 89] width 87 height 11
paste input "Sinai Participacoes E Investimentos Globais S/A, 33466930000194"
drag, startPoint x: 278, startPoint y: 92, endPoint x: 363, endPoint y: 91, distance: 85.3
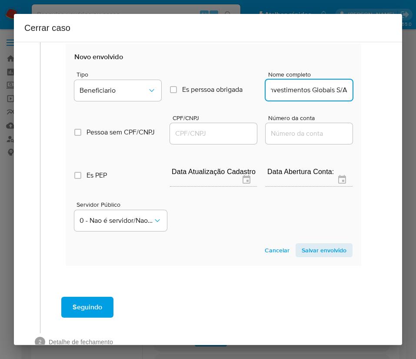
scroll to position [0, 70]
type input "Sinai Participacoes E Investimentos Globais S/A"
click at [228, 134] on input "CPF/CNPJ" at bounding box center [213, 133] width 87 height 11
paste input "33466930000194"
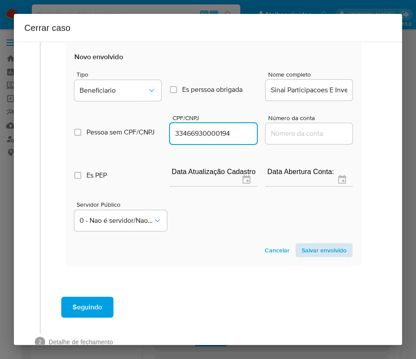
type input "33466930000194"
click at [302, 254] on span "Salvar envolvido" at bounding box center [324, 250] width 45 height 12
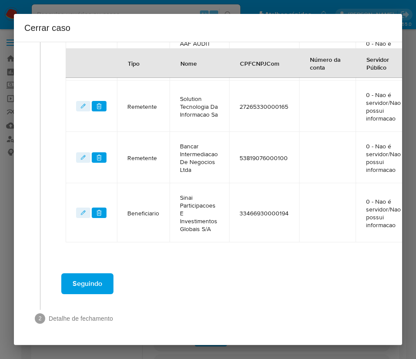
scroll to position [373, 0]
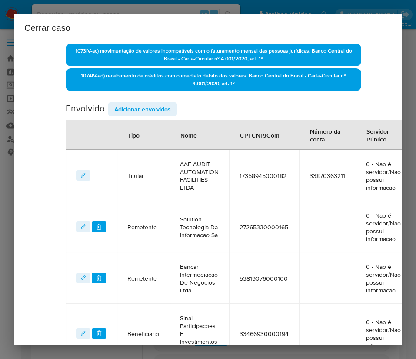
drag, startPoint x: 154, startPoint y: 103, endPoint x: 155, endPoint y: 110, distance: 6.7
click at [154, 103] on span "Adicionar envolvidos" at bounding box center [142, 109] width 57 height 12
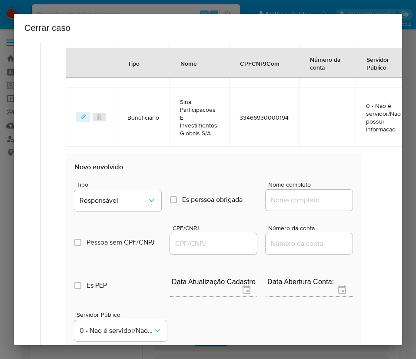
scroll to position [503, 0]
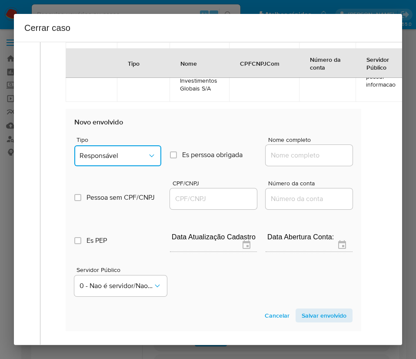
click at [121, 164] on button "Responsável" at bounding box center [117, 155] width 87 height 21
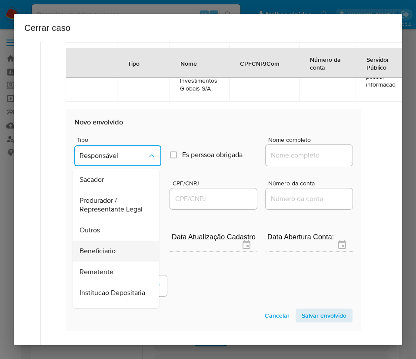
scroll to position [131, 0]
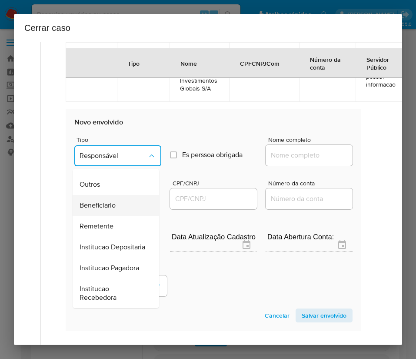
click at [110, 210] on span "Beneficiario" at bounding box center [98, 205] width 36 height 9
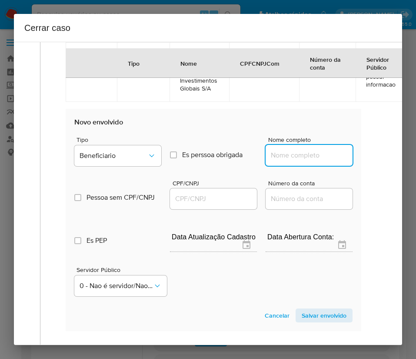
click at [320, 155] on input "Nome completo" at bounding box center [309, 155] width 87 height 11
paste input "Svu Holding Participacoes Ltda, 53074959000138"
drag, startPoint x: 277, startPoint y: 156, endPoint x: 366, endPoint y: 158, distance: 88.4
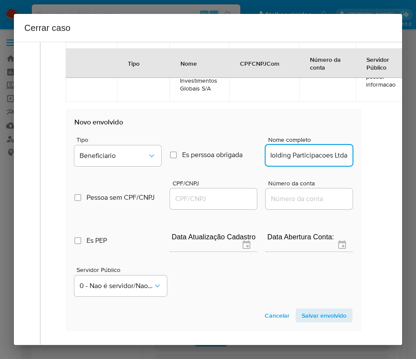
scroll to position [0, 20]
type input "Svu Holding Participacoes Ltda"
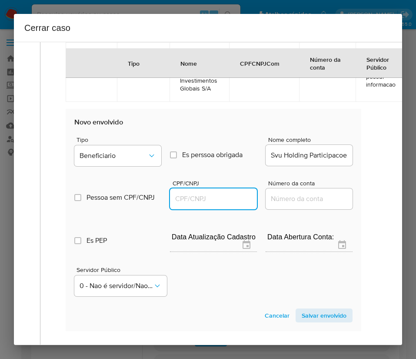
click at [222, 201] on input "CPF/CNPJ" at bounding box center [213, 198] width 87 height 11
paste input "53074959000138"
type input "53074959000138"
drag, startPoint x: 287, startPoint y: 308, endPoint x: 291, endPoint y: 315, distance: 8.4
click at [288, 312] on section "Novo envolvido Tipo Beneficiario Es perssoa obrigada Is PObrigada Nome completo…" at bounding box center [214, 220] width 296 height 222
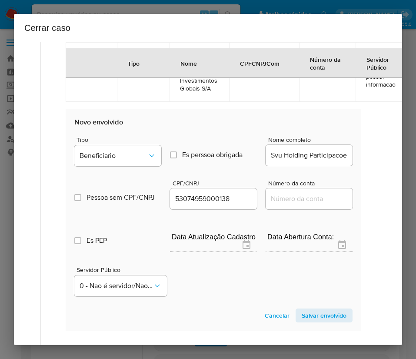
click at [296, 315] on button "Salvar envolvido" at bounding box center [324, 316] width 57 height 14
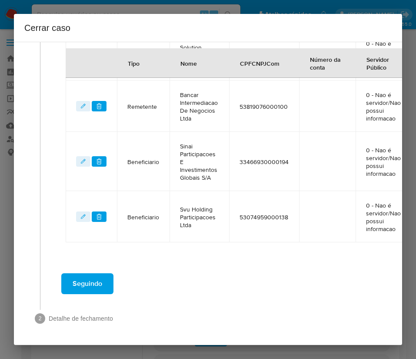
scroll to position [424, 0]
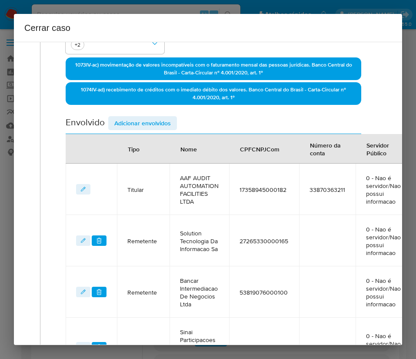
click at [173, 123] on button "Adicionar envolvidos" at bounding box center [142, 123] width 69 height 14
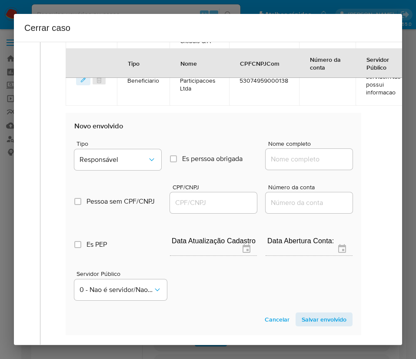
scroll to position [620, 0]
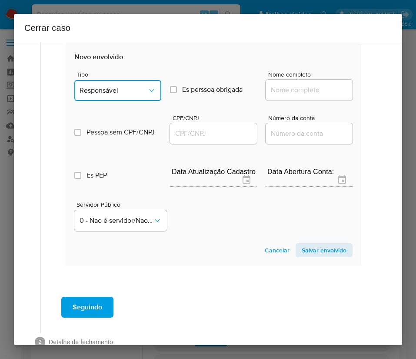
click at [131, 96] on button "Responsável" at bounding box center [117, 90] width 87 height 21
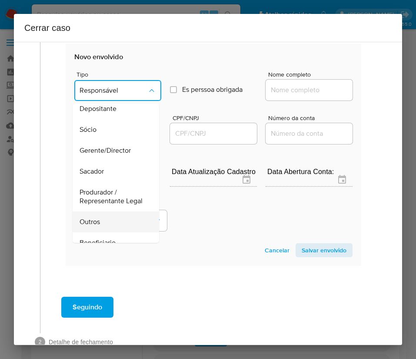
scroll to position [0, 0]
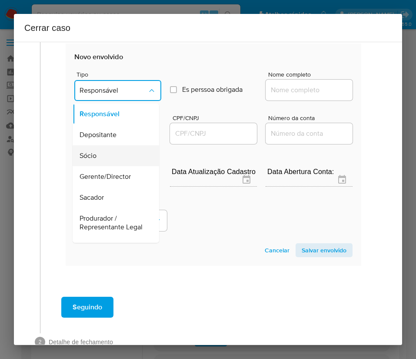
click at [91, 159] on span "Sócio" at bounding box center [88, 155] width 17 height 9
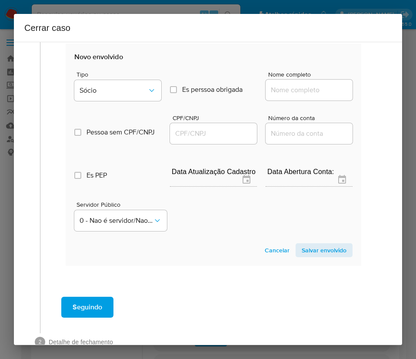
click at [300, 91] on input "Nome completo" at bounding box center [309, 89] width 87 height 11
paste input "WERTHER DORIA VERVLOET, CPF 01054211701"
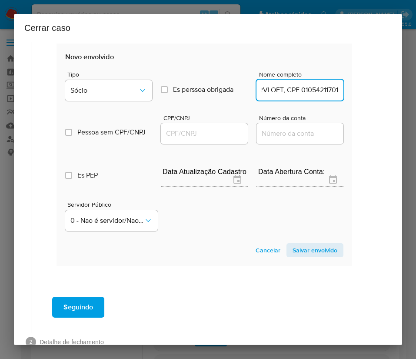
drag, startPoint x: 301, startPoint y: 92, endPoint x: 416, endPoint y: 92, distance: 115.3
type input "WERTHER DORIA VERVLOET"
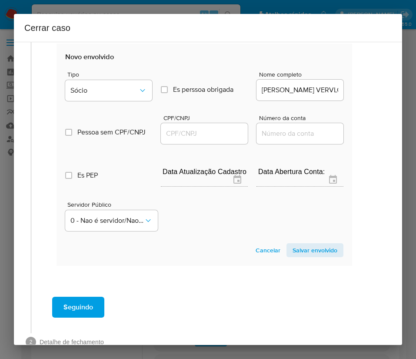
click at [206, 126] on div at bounding box center [204, 133] width 87 height 21
click at [214, 133] on input "CPF/CNPJ" at bounding box center [204, 133] width 87 height 11
paste input "01054211701"
type input "1054211701"
click at [299, 248] on span "Salvar envolvido" at bounding box center [315, 250] width 45 height 12
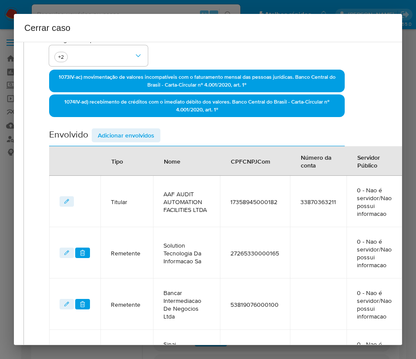
scroll to position [214, 17]
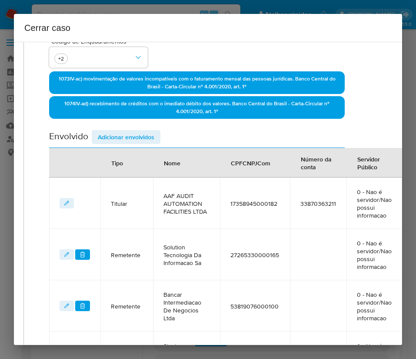
click at [151, 131] on span "Adicionar envolvidos" at bounding box center [126, 137] width 57 height 12
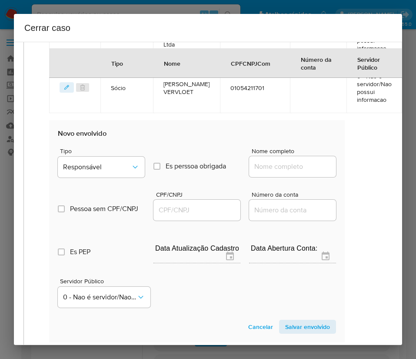
scroll to position [671, 17]
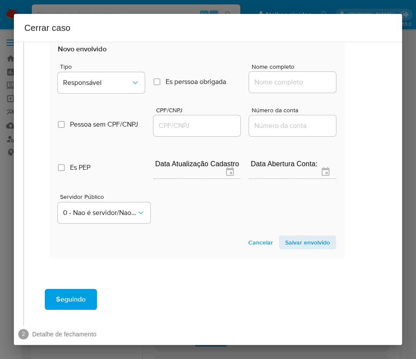
click at [109, 107] on div "Pessoa sem CPF/CNPJ Is CPFCNPJ CPF/CNPJ Número da conta" at bounding box center [197, 117] width 279 height 41
click at [119, 93] on button "Responsável" at bounding box center [101, 82] width 87 height 21
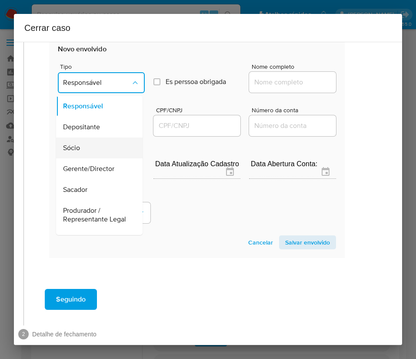
click at [87, 154] on div "Sócio" at bounding box center [96, 148] width 67 height 21
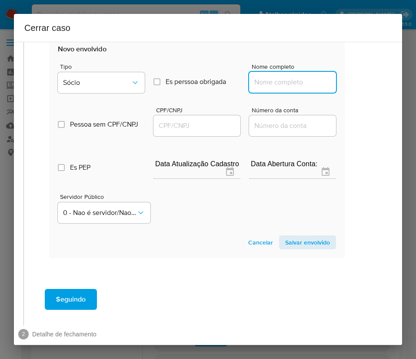
click at [284, 84] on input "Nome completo" at bounding box center [292, 82] width 87 height 11
paste input "LAKE MARAPENDI PARTICIPACOES LTDA, CNPJ 53059219000122"
drag, startPoint x: 266, startPoint y: 88, endPoint x: 337, endPoint y: 91, distance: 71.4
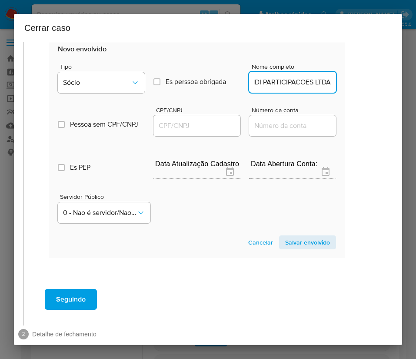
scroll to position [0, 52]
type input "LAKE MARAPENDI PARTICIPACOES LTDA"
click at [177, 131] on input "CPF/CNPJ" at bounding box center [197, 125] width 87 height 11
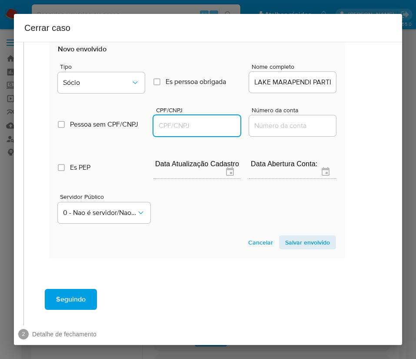
paste input "53059219000122"
type input "53059219000122"
drag, startPoint x: 294, startPoint y: 246, endPoint x: 185, endPoint y: 279, distance: 113.3
click at [294, 247] on span "Salvar envolvido" at bounding box center [307, 242] width 45 height 12
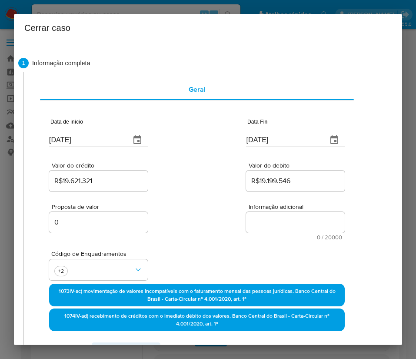
scroll to position [0, 17]
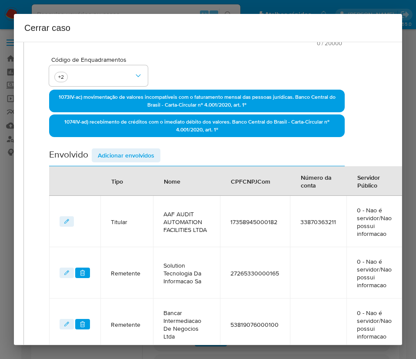
click at [140, 150] on span "Adicionar envolvidos" at bounding box center [126, 155] width 57 height 12
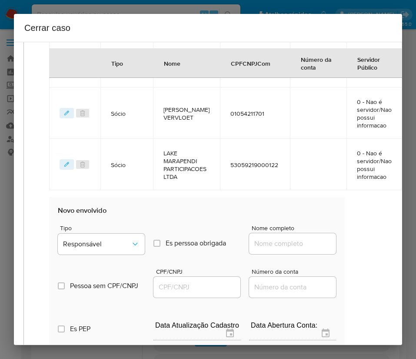
scroll to position [653, 17]
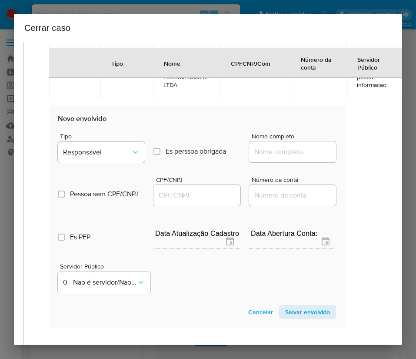
click at [106, 128] on div "Tipo Responsável Es perssoa obrigada Is PObrigada Nome completo" at bounding box center [197, 145] width 279 height 44
click at [106, 150] on span "Responsável" at bounding box center [97, 152] width 68 height 9
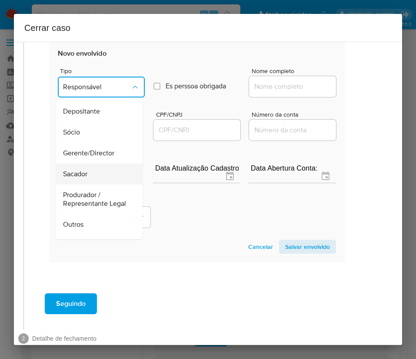
scroll to position [0, 0]
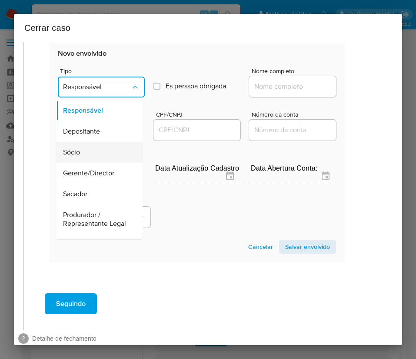
click at [81, 157] on div "Sócio" at bounding box center [96, 152] width 67 height 21
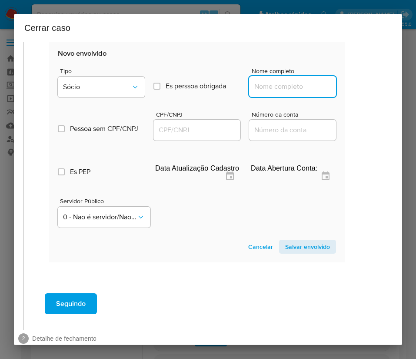
click at [255, 90] on input "Nome completo" at bounding box center [292, 86] width 87 height 11
paste input "FÁBIO DE MELO SANTOS, CPF 02185674722"
drag, startPoint x: 279, startPoint y: 87, endPoint x: 371, endPoint y: 93, distance: 92.4
click at [371, 93] on div "1 Informação completa Geral Data de início 01/06/2025 Data Fin 14/08/2025 Valor…" at bounding box center [208, 193] width 389 height 303
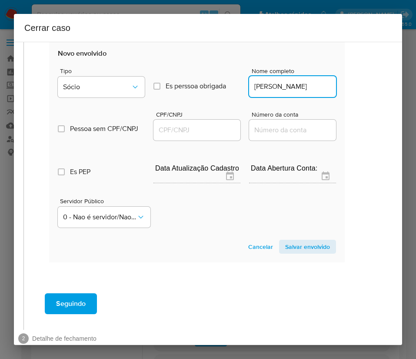
scroll to position [0, 4]
type input "FÁBIO DE MELO SANTOS"
drag, startPoint x: 175, startPoint y: 117, endPoint x: 175, endPoint y: 128, distance: 10.9
click at [174, 117] on span "CPF/CNPJ" at bounding box center [199, 114] width 87 height 7
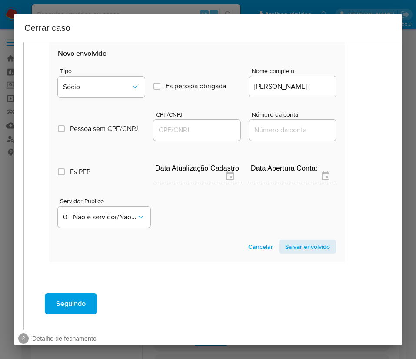
click at [175, 128] on input "CPF/CNPJ" at bounding box center [197, 129] width 87 height 11
paste input "02185674722"
type input "2185674722"
click at [290, 252] on span "Salvar envolvido" at bounding box center [307, 247] width 45 height 12
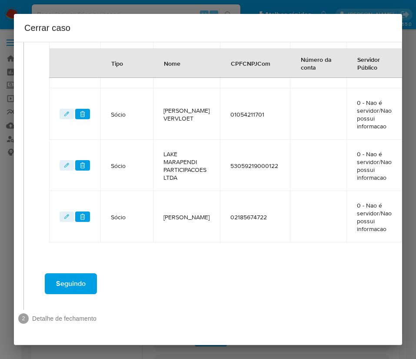
scroll to position [244, 17]
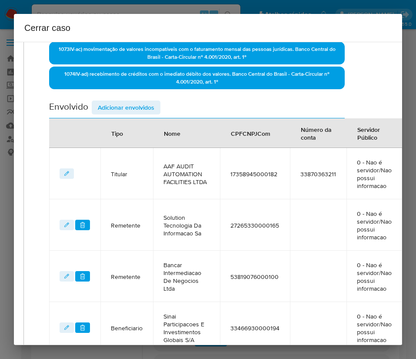
click at [132, 103] on span "Adicionar envolvidos" at bounding box center [126, 107] width 57 height 12
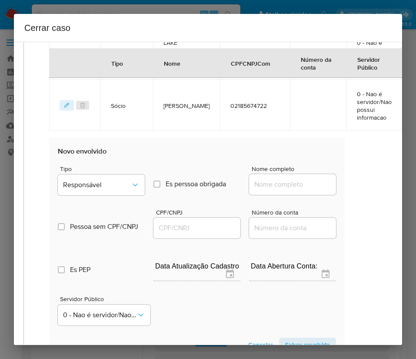
scroll to position [701, 17]
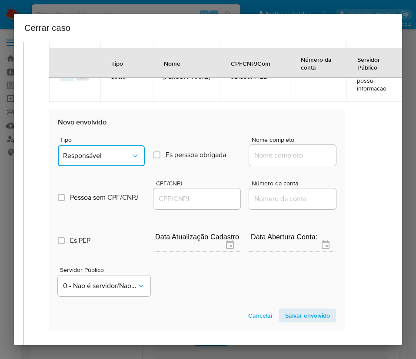
click at [95, 158] on span "Responsável" at bounding box center [97, 155] width 68 height 9
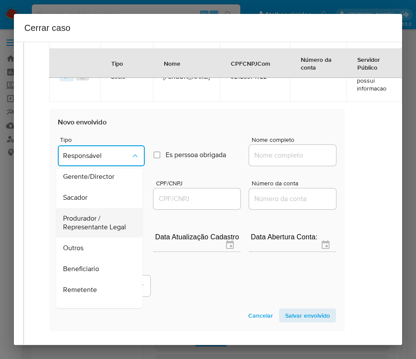
scroll to position [0, 0]
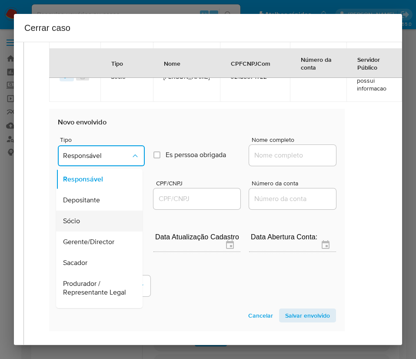
click at [76, 221] on span "Sócio" at bounding box center [71, 221] width 17 height 9
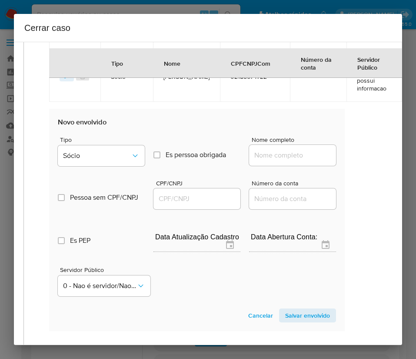
click at [272, 156] on input "Nome completo" at bounding box center [292, 155] width 87 height 11
paste input "ADRIANO FREIRE DE BRITO, CPF 06842545730"
drag, startPoint x: 277, startPoint y: 156, endPoint x: 349, endPoint y: 156, distance: 71.8
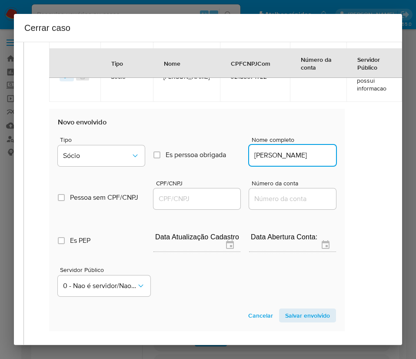
scroll to position [0, 11]
type input "ADRIANO FREIRE DE BRITO"
click at [171, 195] on input "CPF/CNPJ" at bounding box center [197, 198] width 87 height 11
paste input "06842545730"
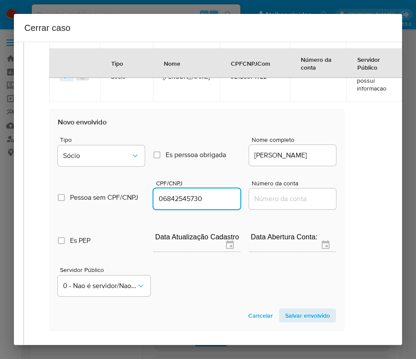
type input "6842545730"
click at [285, 320] on span "Salvar envolvido" at bounding box center [307, 315] width 45 height 12
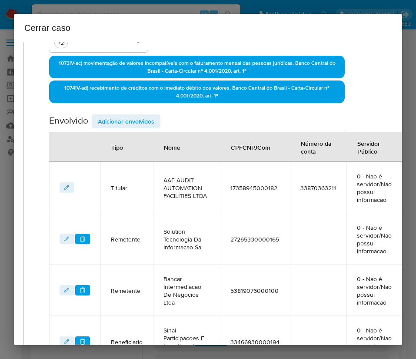
scroll to position [0, 17]
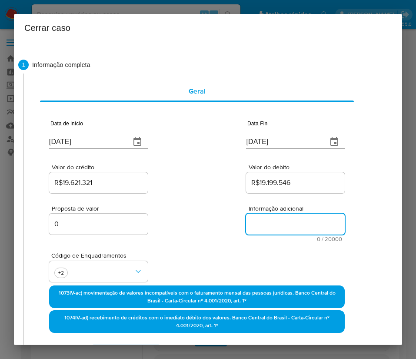
click at [257, 224] on textarea "Informação adicional" at bounding box center [295, 224] width 99 height 21
paste textarea "Informações do Cliente AAF AUDIT AUTOMATION FACILITIES LTDA, CNPJ 1735894500018…"
type textarea "Informações do Cliente AAF AUDIT AUTOMATION FACILITIES LTDA, CNPJ 1735894500018…"
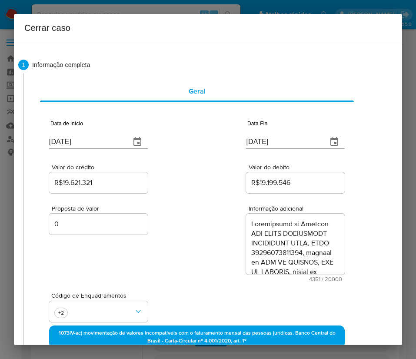
scroll to position [2491, 0]
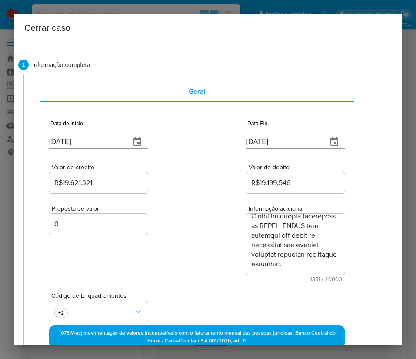
click at [208, 263] on div "Proposta de valor 0 Informação adicional 4351 / 20000 15649 caracteres restantes" at bounding box center [197, 238] width 296 height 87
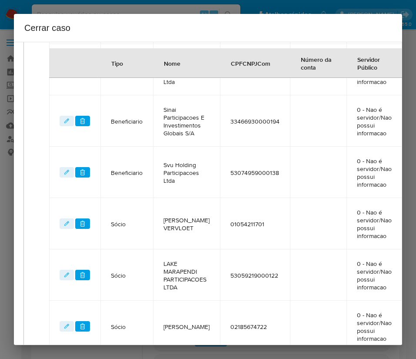
scroll to position [661, 17]
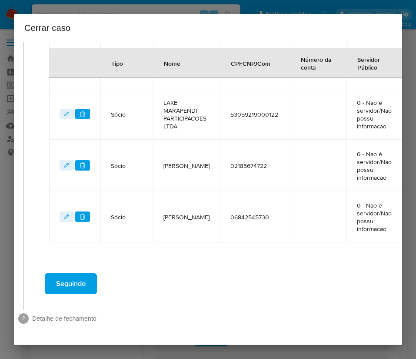
click at [95, 279] on button "Seguindo" at bounding box center [71, 283] width 52 height 21
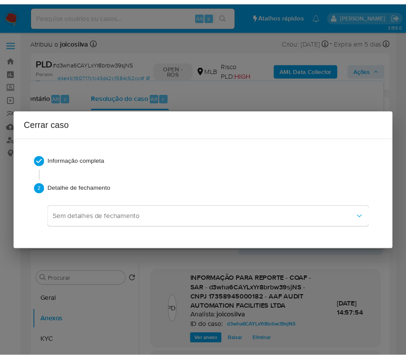
scroll to position [2415, 0]
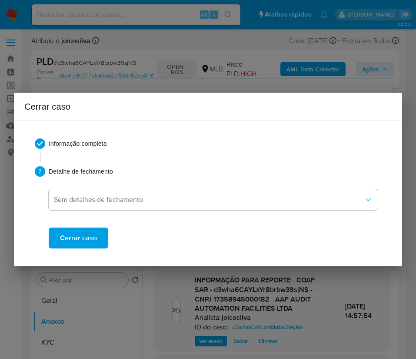
click at [94, 242] on span "Cerrar caso" at bounding box center [78, 237] width 37 height 19
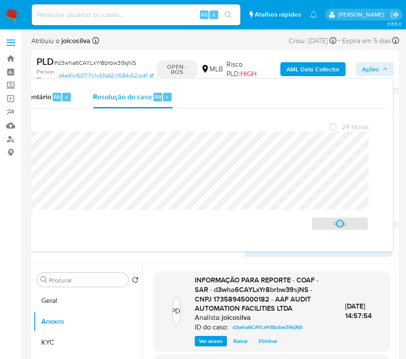
click at [75, 64] on span "# d3wha6CAYLxYr8brbw39sjNS" at bounding box center [95, 62] width 82 height 9
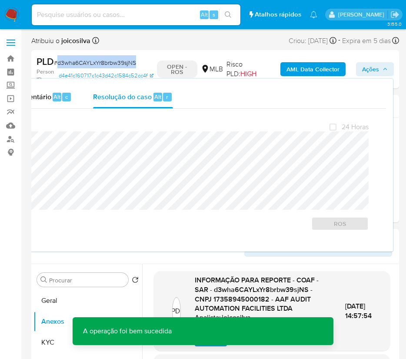
click at [75, 64] on span "# d3wha6CAYLxYr8brbw39sjNS" at bounding box center [95, 62] width 82 height 9
copy span "d3wha6CAYLxYr8brbw39sjNS"
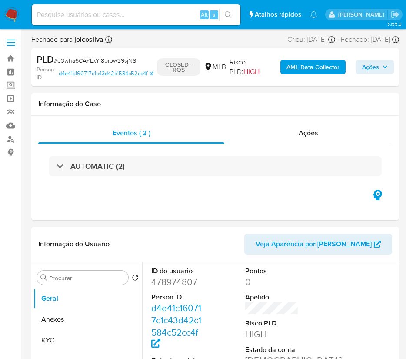
drag, startPoint x: 10, startPoint y: 6, endPoint x: 14, endPoint y: 16, distance: 10.7
click at [10, 6] on nav "Pausado Ver notificaciones Alt s Atalhos rápidos Presiona las siguientes teclas…" at bounding box center [203, 14] width 406 height 29
select select "10"
click at [15, 17] on img at bounding box center [11, 14] width 15 height 15
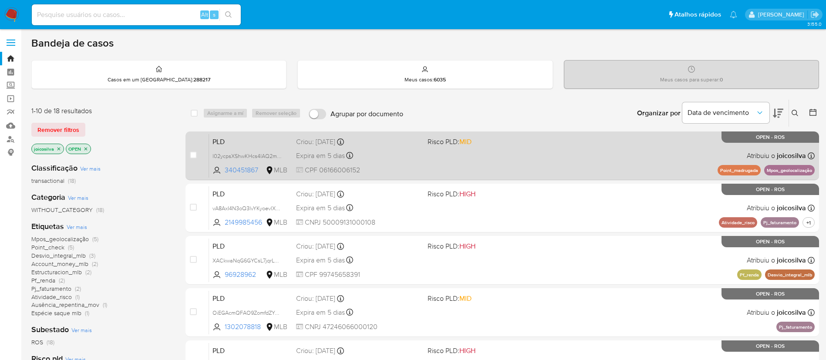
click at [399, 143] on div "Criou: [DATE] Criou: [DATE] 00:56:57" at bounding box center [358, 142] width 124 height 10
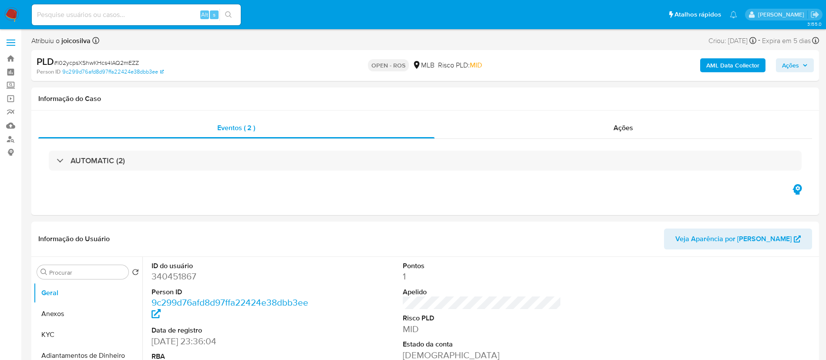
select select "10"
click at [124, 63] on span "# l02ycpsXShwKHcs4lAQ2mEZZ" at bounding box center [96, 62] width 85 height 9
copy span "l02ycpsXShwKHcs4lAQ2mEZZ"
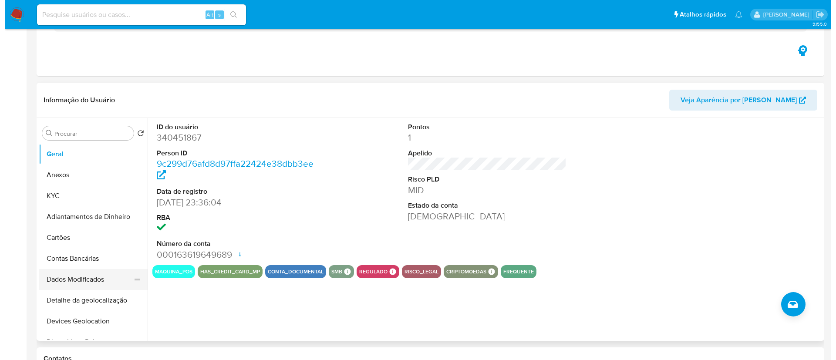
scroll to position [196, 0]
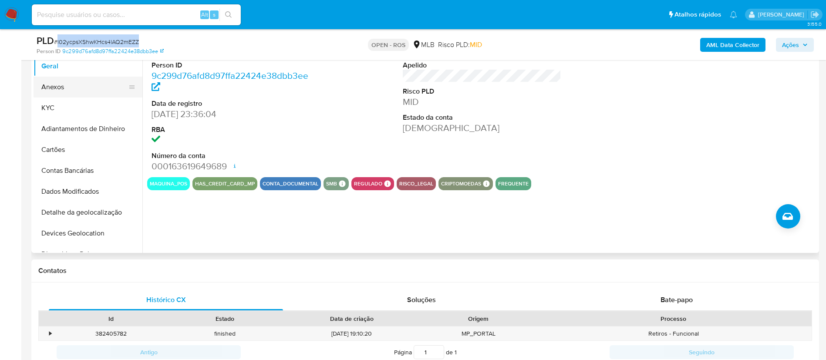
drag, startPoint x: 73, startPoint y: 85, endPoint x: 138, endPoint y: 87, distance: 65.3
click at [73, 85] on button "Anexos" at bounding box center [85, 87] width 102 height 21
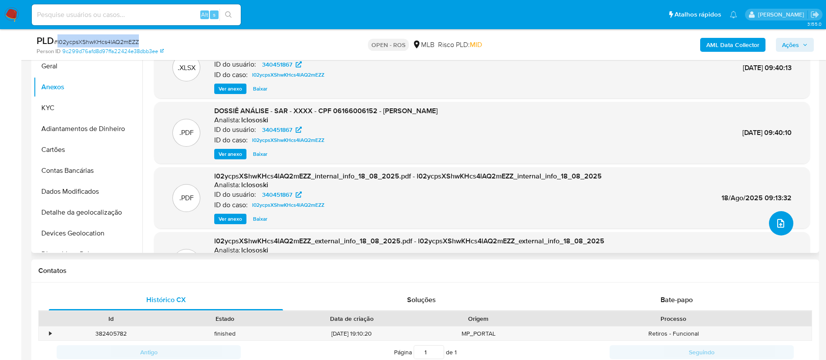
click at [783, 221] on button "upload-file" at bounding box center [781, 223] width 24 height 24
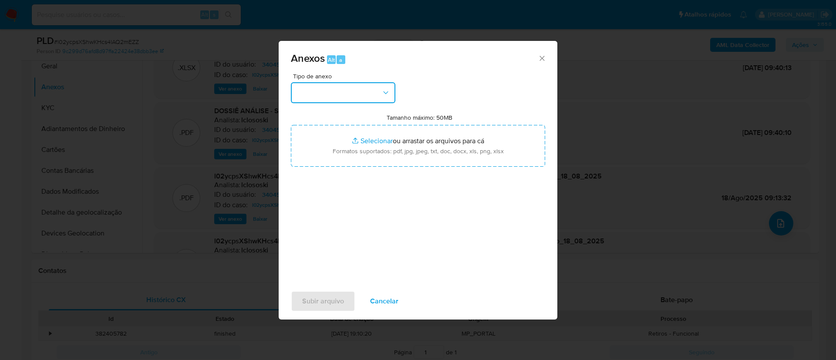
click at [373, 85] on button "button" at bounding box center [343, 92] width 104 height 21
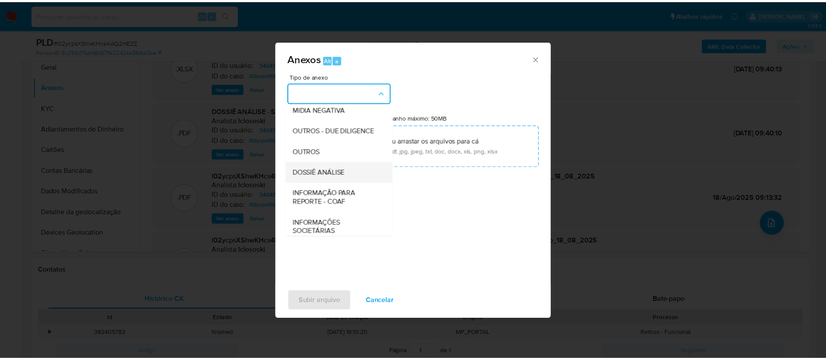
scroll to position [134, 0]
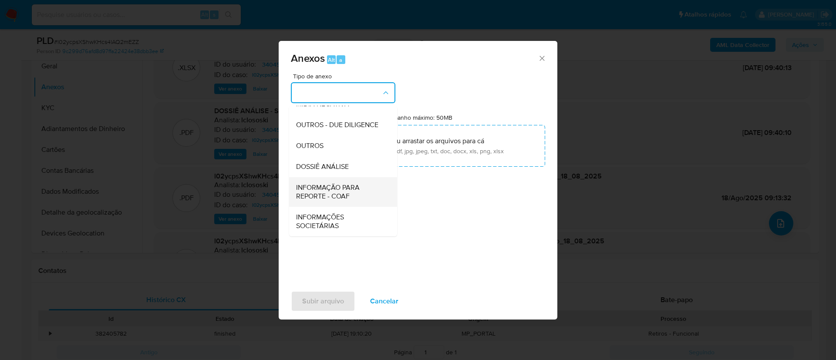
click at [356, 193] on span "INFORMAÇÃO PARA REPORTE - COAF" at bounding box center [340, 191] width 89 height 17
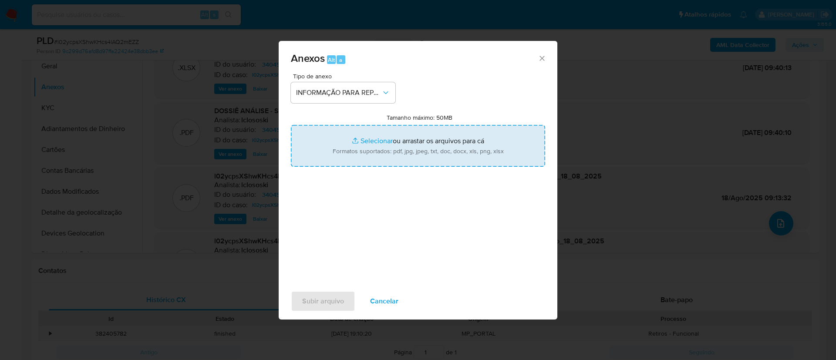
type input "C:\fakepath\SAR - l02ycpsXShwKHcs4lAQ2mEZZ - CPF 06166006152 - [PERSON_NAME].pdf"
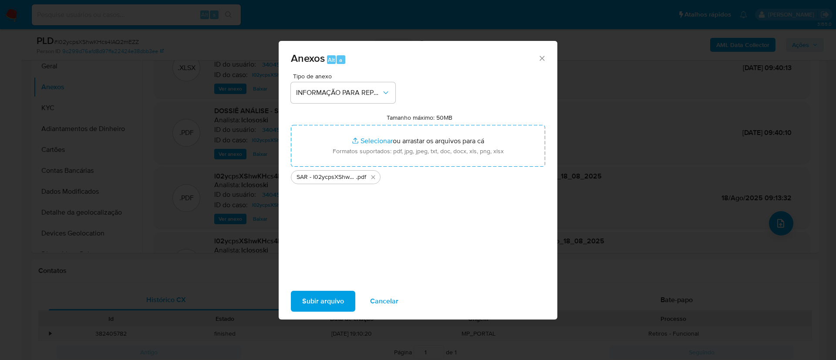
click at [337, 301] on span "Subir arquivo" at bounding box center [323, 301] width 42 height 19
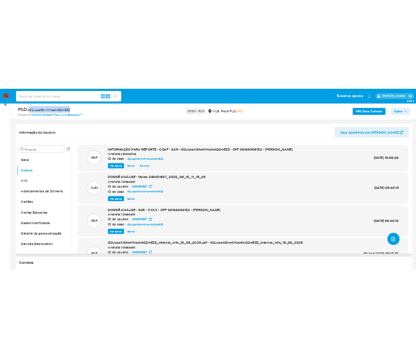
scroll to position [65, 0]
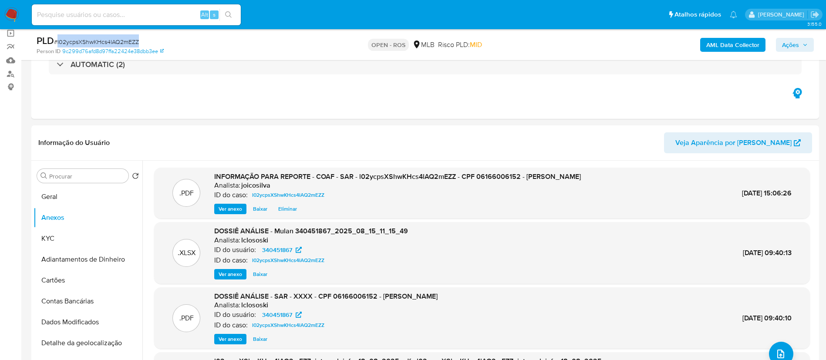
click at [797, 40] on span "Ações" at bounding box center [790, 45] width 17 height 14
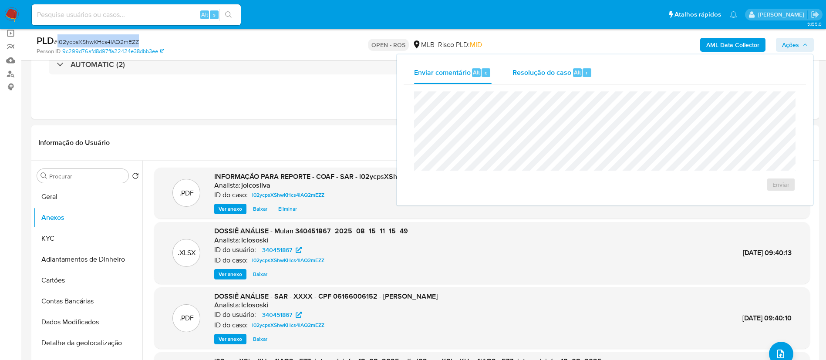
click at [542, 75] on span "Resolução do caso" at bounding box center [541, 72] width 59 height 10
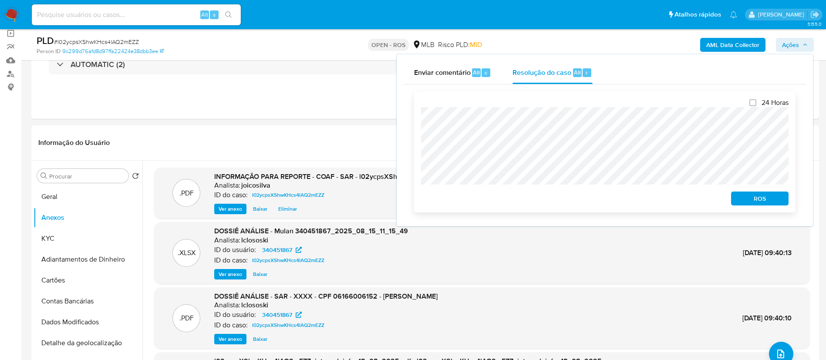
click at [765, 195] on span "ROS" at bounding box center [759, 198] width 45 height 12
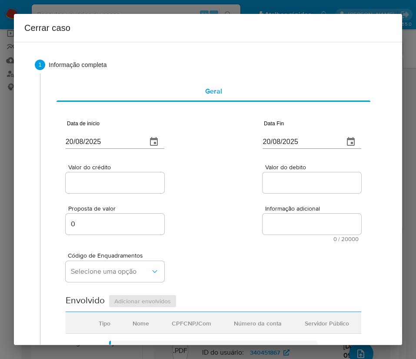
click at [112, 139] on input "20/08/2025" at bounding box center [103, 142] width 74 height 14
paste input "01/06"
type input "[DATE]"
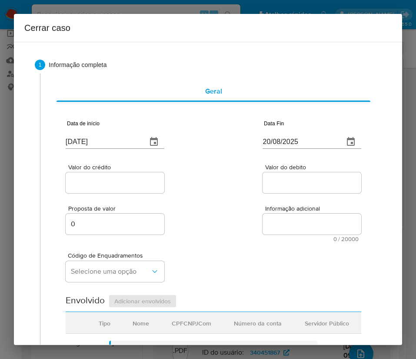
click at [203, 214] on div "Proposta de valor 0 Informação adicional 0 / 20000 20000 caracteres restantes" at bounding box center [214, 218] width 296 height 47
click at [295, 145] on input "20/08/2025" at bounding box center [300, 142] width 74 height 14
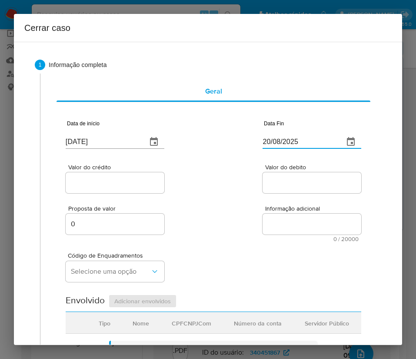
paste input "14"
type input "[DATE]"
click at [298, 218] on textarea "Informação adicional" at bounding box center [312, 224] width 99 height 21
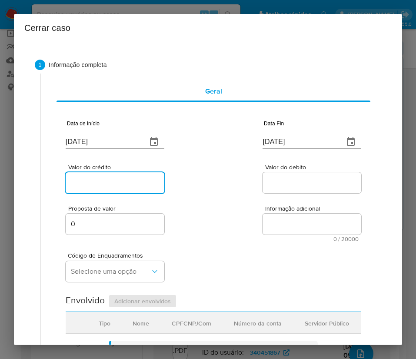
click at [143, 181] on input "Valor do crédito" at bounding box center [115, 182] width 99 height 11
click at [106, 189] on div at bounding box center [115, 182] width 99 height 21
click at [111, 183] on input "Valor do crédito" at bounding box center [115, 182] width 99 height 11
paste input "R$358.300"
type input "R$358.300"
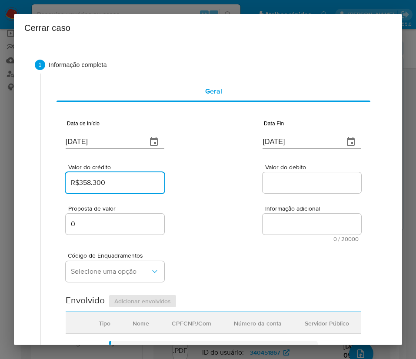
click at [238, 222] on div "Proposta de valor 0 Informação adicional 0 / 20000 20000 caracteres restantes" at bounding box center [214, 218] width 296 height 47
click at [297, 175] on div at bounding box center [312, 182] width 99 height 21
drag, startPoint x: 296, startPoint y: 178, endPoint x: 292, endPoint y: 184, distance: 7.1
click at [296, 178] on input "Valor do debito" at bounding box center [312, 182] width 99 height 11
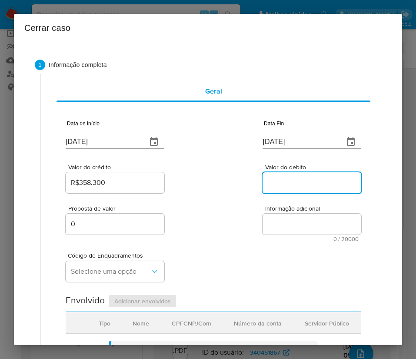
paste input "R$314.072"
type input "R$314.072"
click at [227, 243] on div "Código de Enquadramentos Selecione uma opção" at bounding box center [214, 264] width 296 height 44
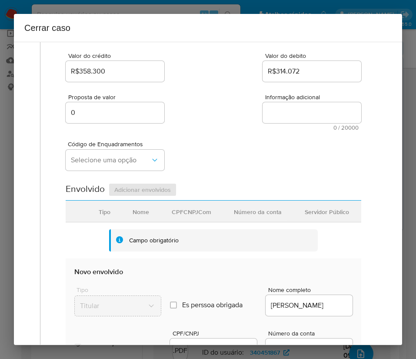
scroll to position [131, 0]
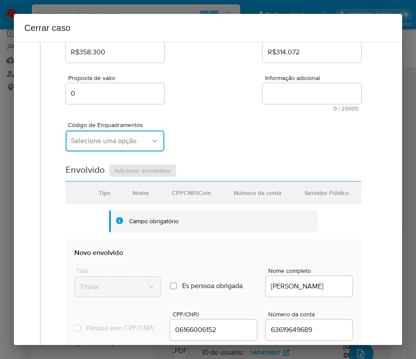
click at [112, 145] on span "Selecione uma opção" at bounding box center [111, 141] width 80 height 9
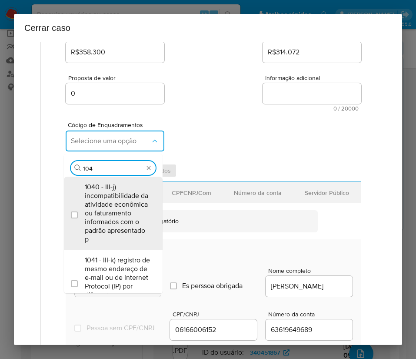
type input "1045"
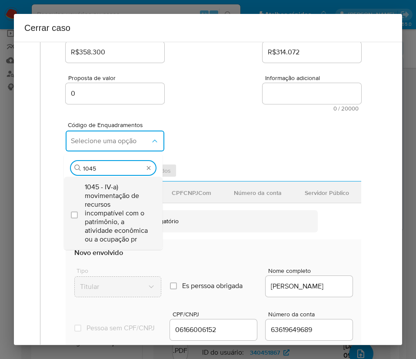
click at [123, 190] on span "1045 - IV-a) movimentação de recursos incompatível com o patrimônio, a atividad…" at bounding box center [118, 213] width 66 height 61
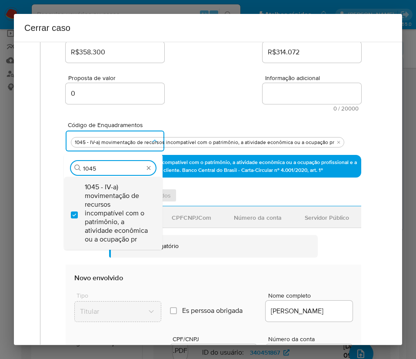
checkbox input "true"
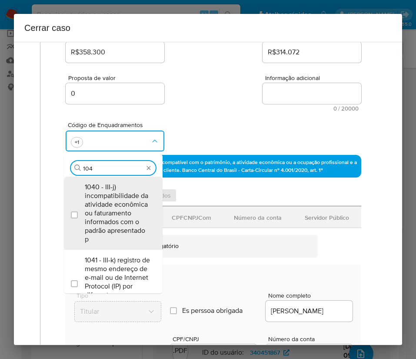
scroll to position [0, 0]
type input "1047"
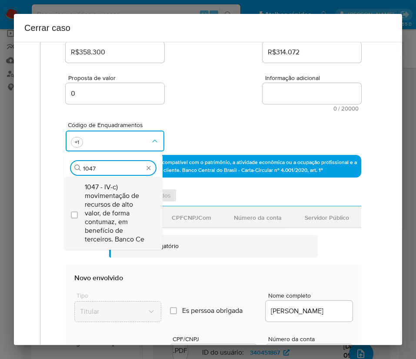
click at [104, 209] on span "1047 - IV-c) movimentação de recursos de alto valor, de forma contumaz, em bene…" at bounding box center [118, 213] width 66 height 61
checkbox input "true"
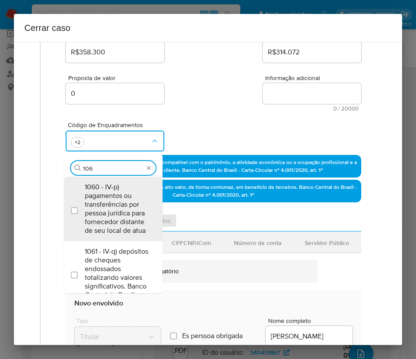
type input "1066"
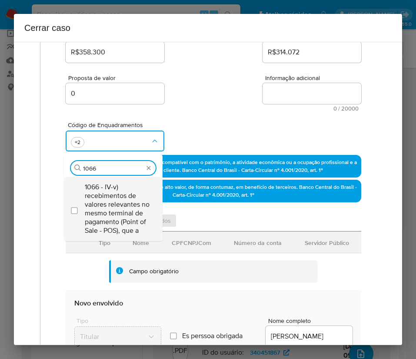
click at [107, 203] on span "1066 - IV-v) recebimentos de valores relevantes no mesmo terminal de pagamento …" at bounding box center [118, 209] width 66 height 52
checkbox input "true"
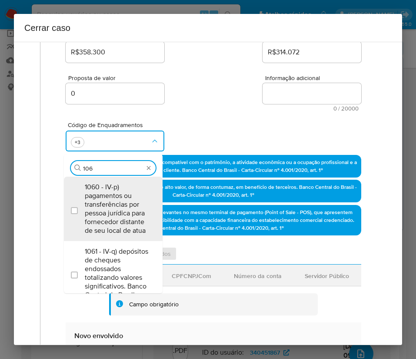
type input "1069"
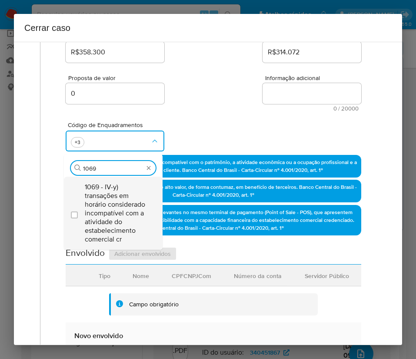
click at [111, 197] on span "1069 - IV-y) transações em horário considerado incompatível com a atividade do …" at bounding box center [118, 213] width 66 height 61
checkbox input "true"
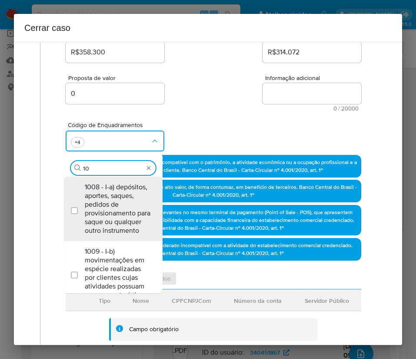
type input "1"
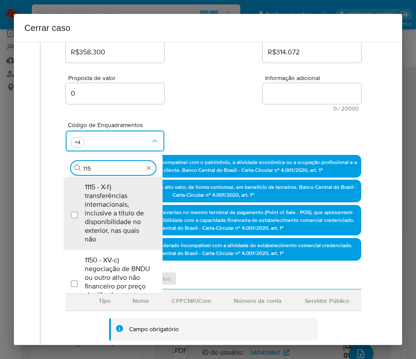
type input "1156"
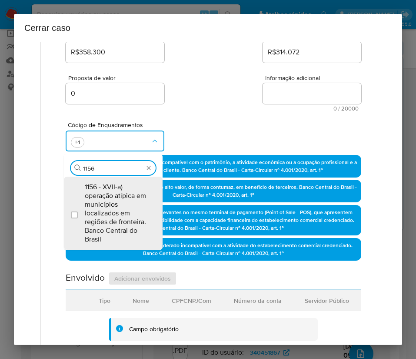
click at [111, 197] on span "1156 - XVII-a) operação atípica em municípios localizados em regiões de frontei…" at bounding box center [118, 213] width 66 height 61
checkbox input "true"
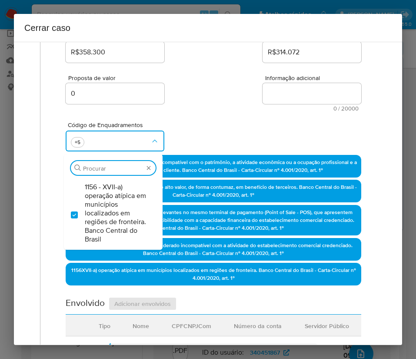
click at [225, 118] on div "Código de Enquadramentos Procurar 1156 - XVII-a) operação atípica em municípios…" at bounding box center [214, 133] width 296 height 44
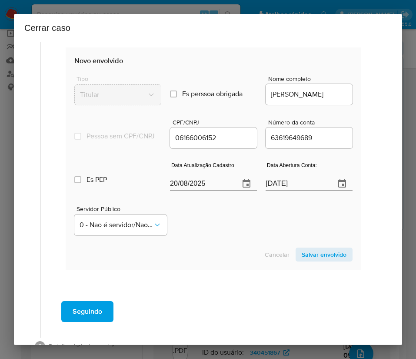
scroll to position [457, 0]
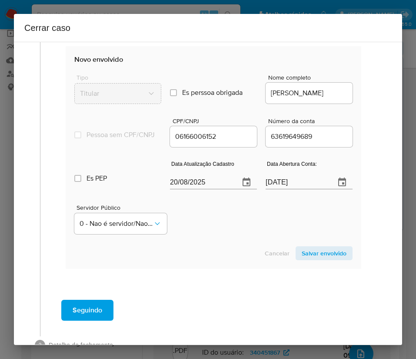
click at [185, 189] on input "20/08/2025" at bounding box center [201, 182] width 63 height 14
paste input "06"
type input "[DATE]"
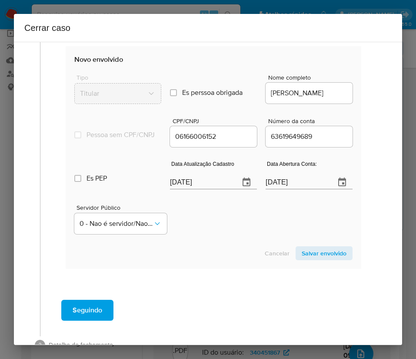
drag, startPoint x: 210, startPoint y: 240, endPoint x: 17, endPoint y: 310, distance: 205.4
click at [210, 238] on div "Servidor Público 0 - Nao é servidor/[PERSON_NAME] possui informacao" at bounding box center [213, 216] width 279 height 44
click at [296, 185] on input "[DATE]" at bounding box center [297, 182] width 63 height 14
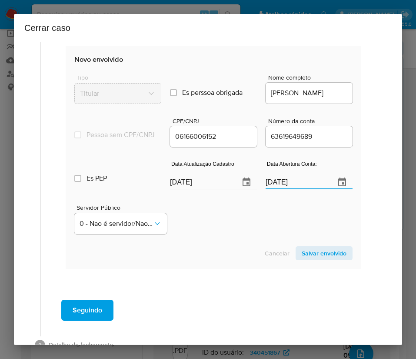
paste input "text"
type input "[DATE]"
click at [279, 238] on div "Servidor Público 0 - Nao é servidor/[PERSON_NAME] possui informacao" at bounding box center [213, 216] width 279 height 44
click at [111, 228] on span "0 - Nao é servidor/Nao possui informacao" at bounding box center [117, 223] width 74 height 9
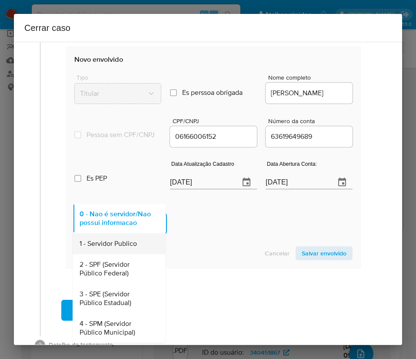
click at [123, 248] on span "1 - Servidor Publico" at bounding box center [108, 243] width 57 height 9
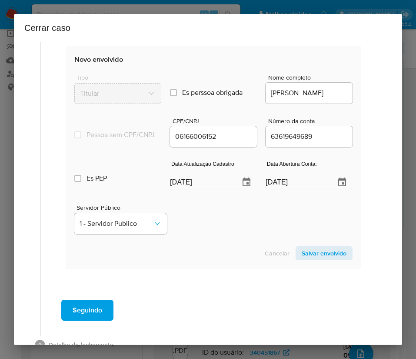
click at [236, 228] on div "Servidor Público 1 - Servidor Publico" at bounding box center [213, 216] width 279 height 44
click at [323, 259] on span "Salvar envolvido" at bounding box center [324, 253] width 45 height 12
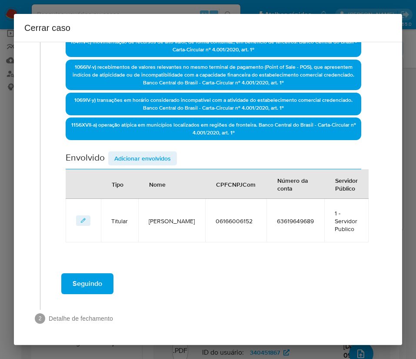
scroll to position [284, 0]
click at [148, 152] on span "Adicionar envolvidos" at bounding box center [142, 158] width 57 height 12
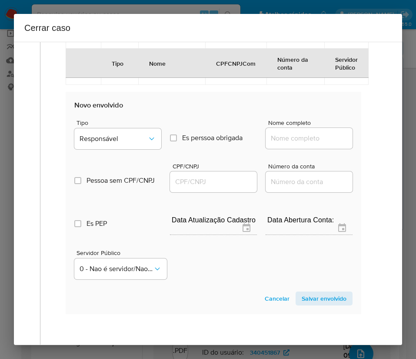
scroll to position [480, 0]
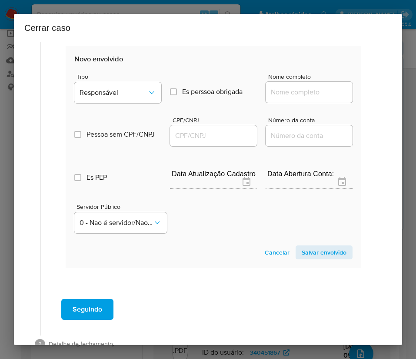
click at [126, 80] on span "Tipo" at bounding box center [120, 77] width 87 height 6
click at [129, 95] on button "Responsável" at bounding box center [117, 92] width 87 height 21
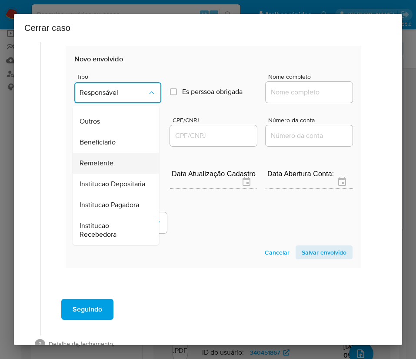
scroll to position [155, 0]
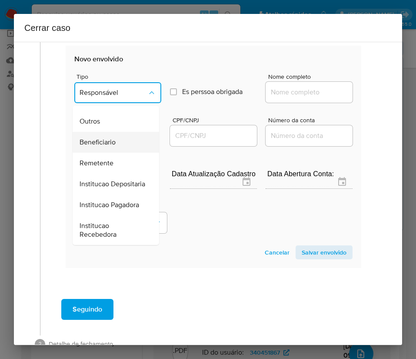
click at [117, 132] on div "Beneficiario" at bounding box center [113, 142] width 67 height 21
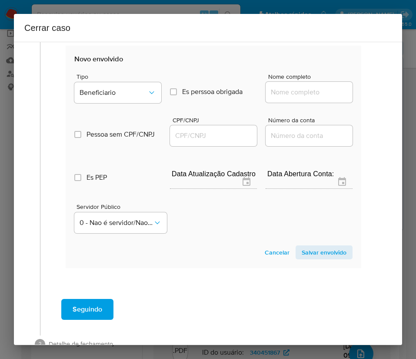
click at [300, 98] on input "Nome completo" at bounding box center [309, 92] width 87 height 11
paste input "Fera Distribuicao E Logistica Ltda, 57434122000375"
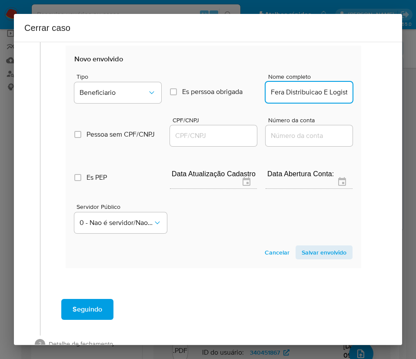
scroll to position [0, 86]
drag, startPoint x: 279, startPoint y: 100, endPoint x: 416, endPoint y: 100, distance: 138.0
type input "Fera Distribuicao E Logistica Ltda"
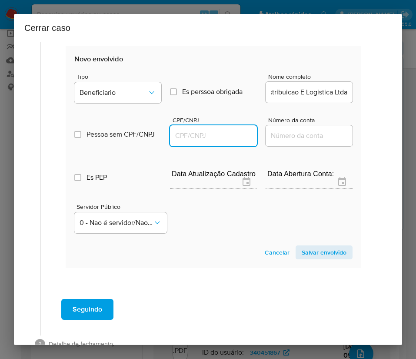
scroll to position [0, 0]
click at [179, 141] on input "CPF/CNPJ" at bounding box center [213, 135] width 87 height 11
paste input "57434122000375"
type input "57434122000375"
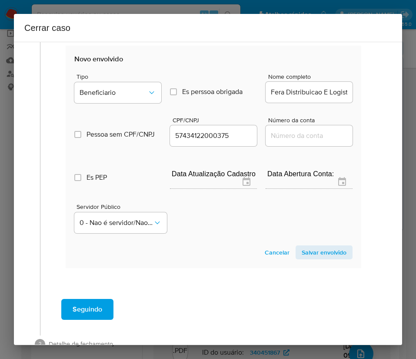
click at [314, 259] on span "Salvar envolvido" at bounding box center [324, 252] width 45 height 12
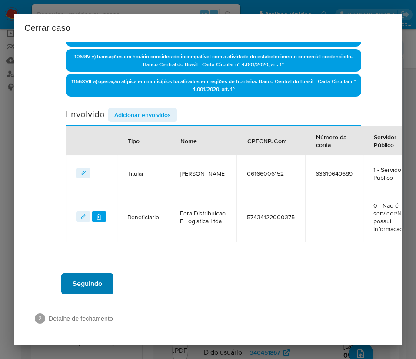
scroll to position [345, 0]
click at [154, 109] on span "Adicionar envolvidos" at bounding box center [142, 115] width 57 height 12
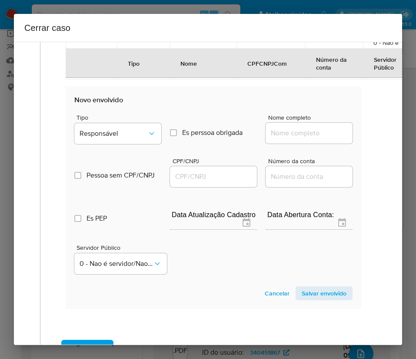
scroll to position [541, 0]
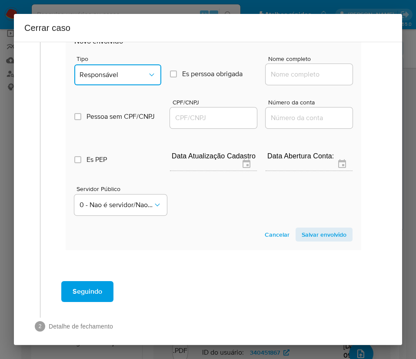
click at [121, 79] on span "Responsável" at bounding box center [114, 75] width 68 height 9
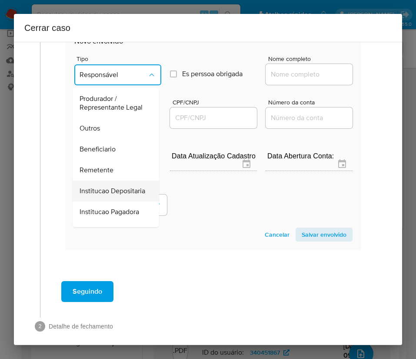
scroll to position [131, 0]
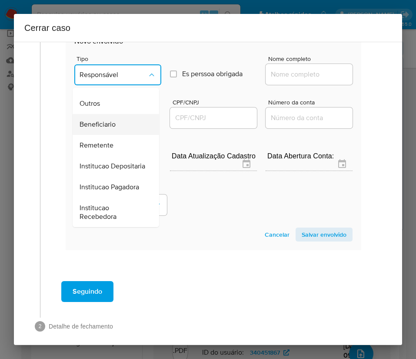
click at [112, 129] on span "Beneficiario" at bounding box center [98, 124] width 36 height 9
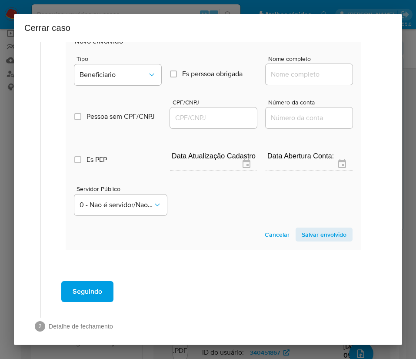
click at [281, 80] on input "Nome completo" at bounding box center [309, 74] width 87 height 11
paste input "[PERSON_NAME], 03462020277"
drag, startPoint x: 289, startPoint y: 93, endPoint x: 356, endPoint y: 92, distance: 67.5
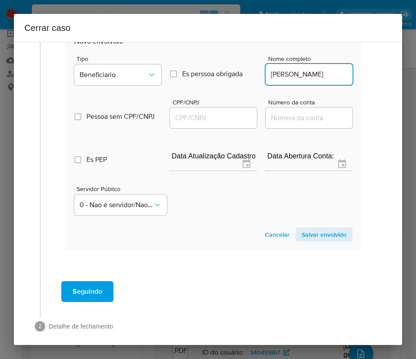
scroll to position [0, 15]
type input "[PERSON_NAME]"
drag, startPoint x: 212, startPoint y: 132, endPoint x: 220, endPoint y: 138, distance: 9.7
click at [212, 124] on input "CPF/CNPJ" at bounding box center [213, 117] width 87 height 11
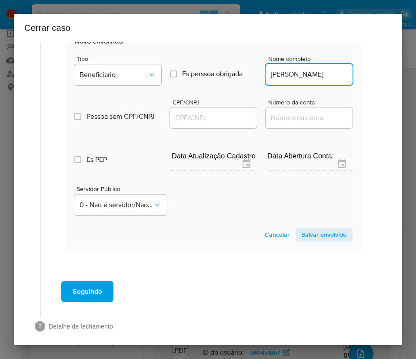
paste input "03462020277"
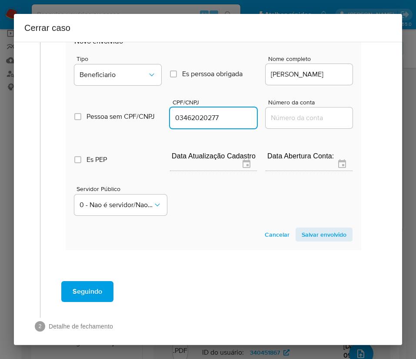
type input "3462020277"
click at [309, 241] on span "Salvar envolvido" at bounding box center [324, 234] width 45 height 12
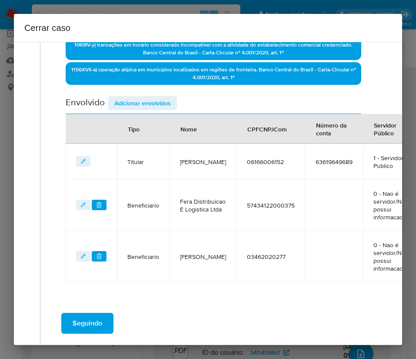
click at [147, 100] on span "Adicionar envolvidos" at bounding box center [142, 103] width 57 height 12
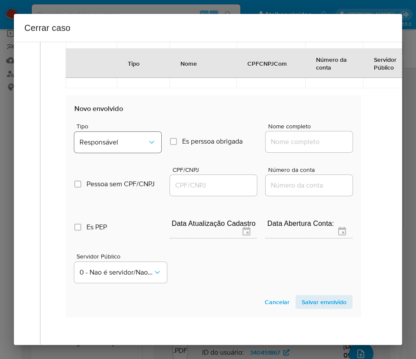
scroll to position [527, 0]
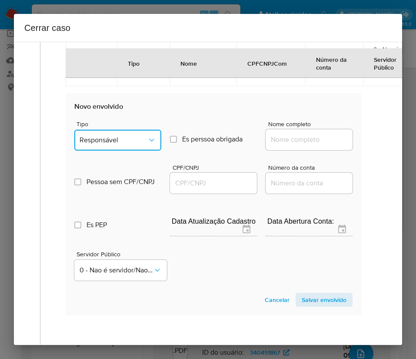
click at [101, 144] on span "Responsável" at bounding box center [114, 140] width 68 height 9
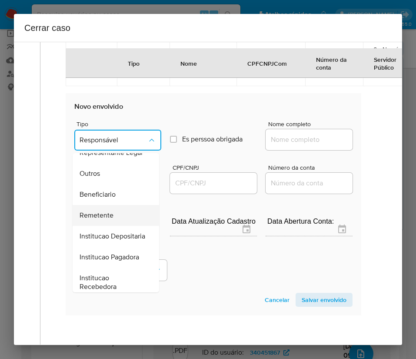
scroll to position [131, 0]
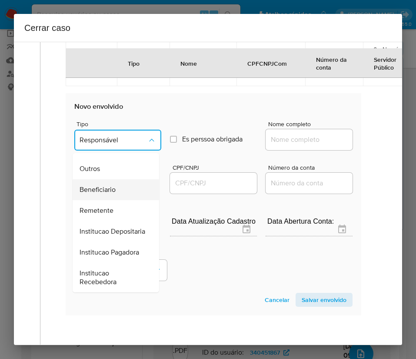
click at [112, 194] on span "Beneficiario" at bounding box center [98, 189] width 36 height 9
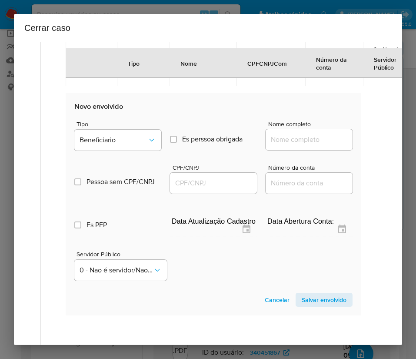
click at [282, 145] on input "Nome completo" at bounding box center [309, 139] width 87 height 11
paste input "[PERSON_NAME], 53645910182"
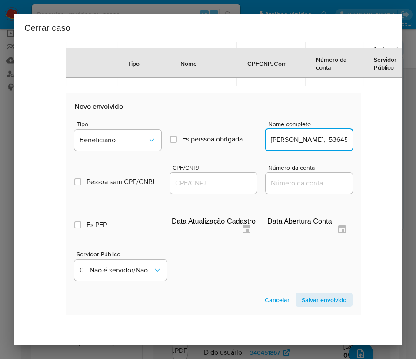
scroll to position [0, 34]
drag, startPoint x: 289, startPoint y: 157, endPoint x: 373, endPoint y: 160, distance: 83.6
type input "[PERSON_NAME]"
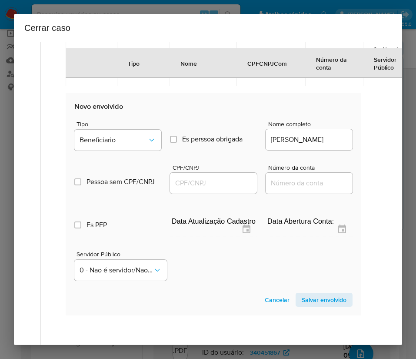
click at [228, 194] on div at bounding box center [213, 183] width 87 height 21
drag, startPoint x: 228, startPoint y: 200, endPoint x: 232, endPoint y: 204, distance: 5.3
click at [228, 189] on input "CPF/CNPJ" at bounding box center [213, 183] width 87 height 11
paste input "53645910182"
type input "53645910182"
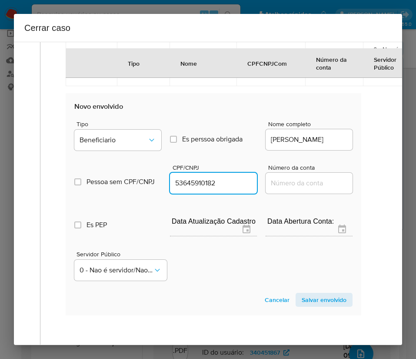
click at [305, 306] on span "Salvar envolvido" at bounding box center [324, 300] width 45 height 12
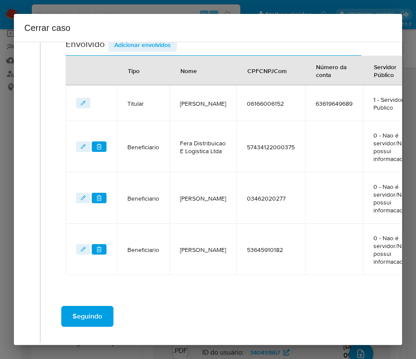
scroll to position [317, 0]
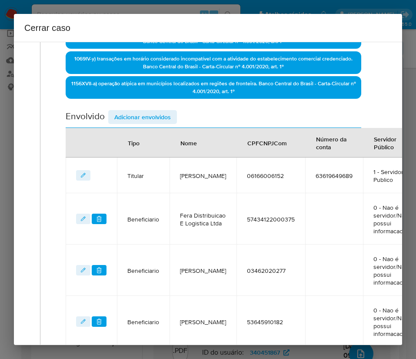
click at [162, 119] on span "Adicionar envolvidos" at bounding box center [142, 117] width 57 height 12
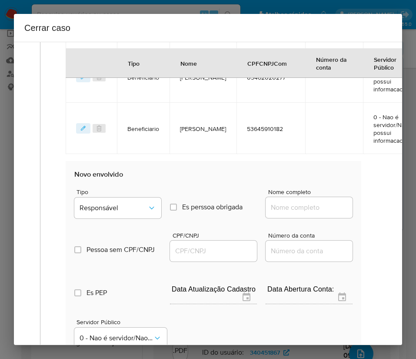
scroll to position [578, 0]
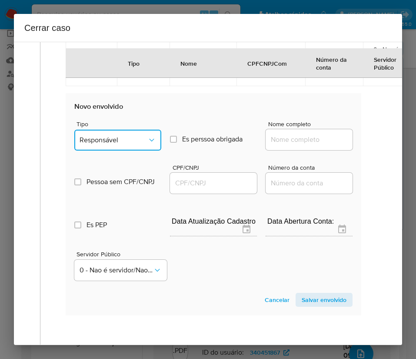
click at [124, 151] on button "Responsável" at bounding box center [117, 140] width 87 height 21
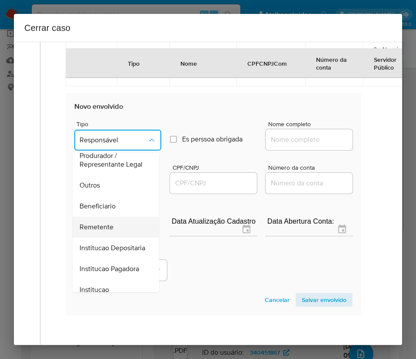
scroll to position [24, 0]
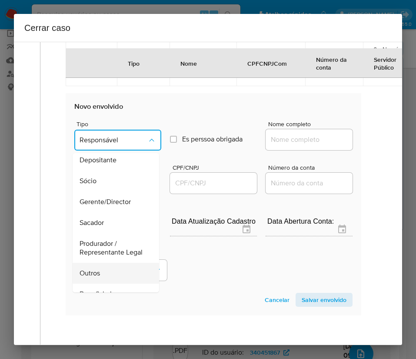
click at [86, 278] on span "Outros" at bounding box center [90, 273] width 20 height 9
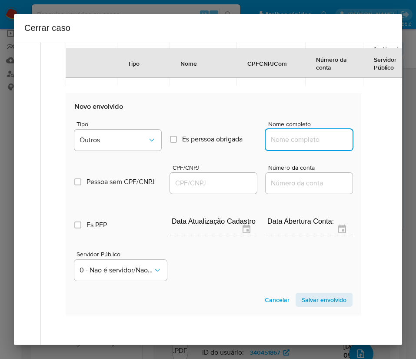
click at [285, 145] on input "Nome completo" at bounding box center [309, 139] width 87 height 11
paste input "H. S. S. Araujo e Cia Ltda, 61661742000152"
drag, startPoint x: 282, startPoint y: 158, endPoint x: 372, endPoint y: 159, distance: 90.1
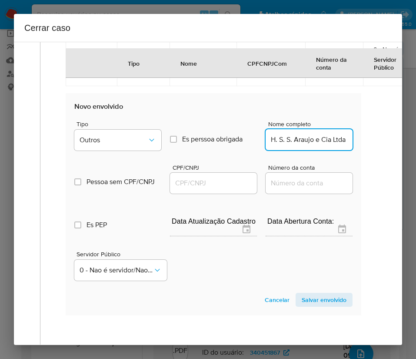
scroll to position [0, 1]
type input "H. S. S. Araujo e Cia Ltda"
click at [214, 189] on input "CPF/CNPJ" at bounding box center [213, 183] width 87 height 11
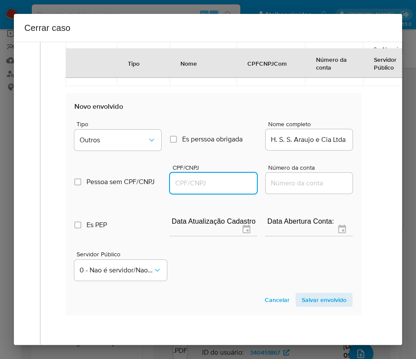
paste input "61661742000152"
type input "61661742000152"
click at [305, 306] on span "Salvar envolvido" at bounding box center [324, 300] width 45 height 12
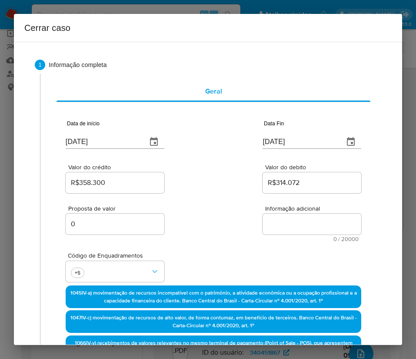
click at [281, 217] on textarea "Informação adicional" at bounding box center [312, 224] width 99 height 21
paste textarea "Loremipsumd si Ametcon Adipiscing el Seddoeiu Tempori, UTL 65870107552, 95 etdo…"
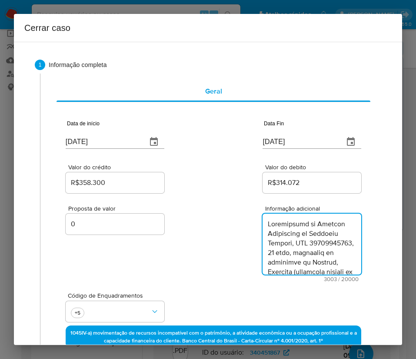
scroll to position [1649, 0]
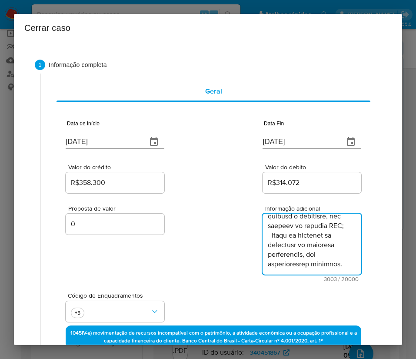
type textarea "Loremipsumd si Ametcon Adipiscing el Seddoeiu Tempori, UTL 65870107552, 95 etdo…"
click at [201, 266] on div "Proposta de valor 0 Informação adicional 3003 / 20000 16997 caracteres restantes" at bounding box center [214, 238] width 296 height 87
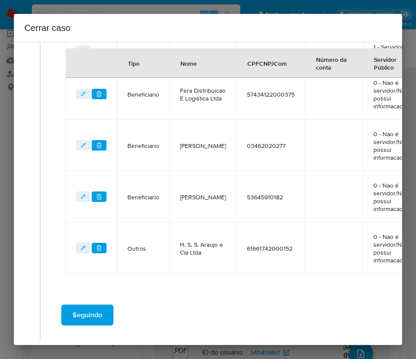
scroll to position [539, 0]
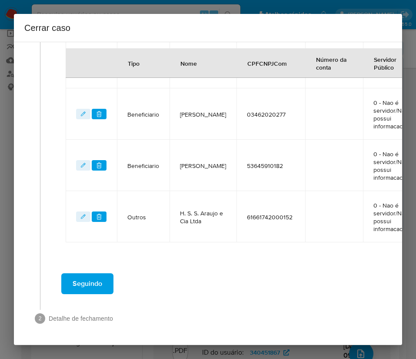
click at [97, 274] on span "Seguindo" at bounding box center [88, 283] width 30 height 19
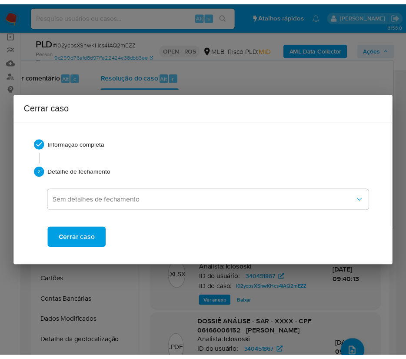
scroll to position [1611, 0]
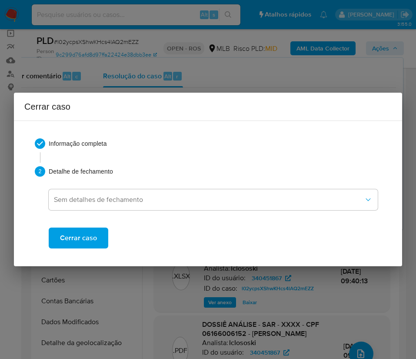
click at [100, 231] on button "Cerrar caso" at bounding box center [79, 238] width 60 height 21
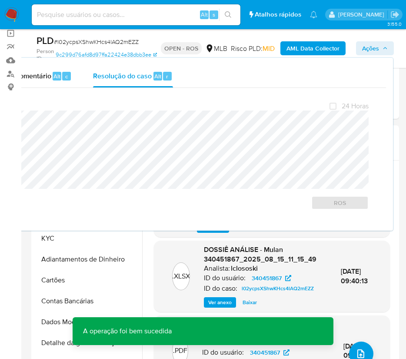
click at [72, 40] on span "# l02ycpsXShwKHcs4lAQ2mEZZ" at bounding box center [96, 41] width 85 height 9
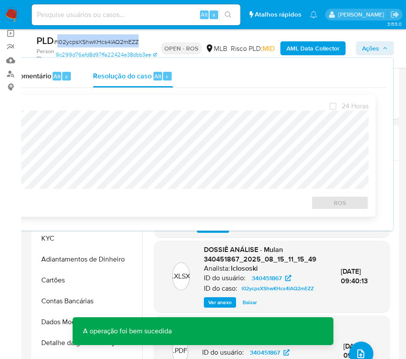
copy span "l02ycpsXShwKHcs4lAQ2mEZZ"
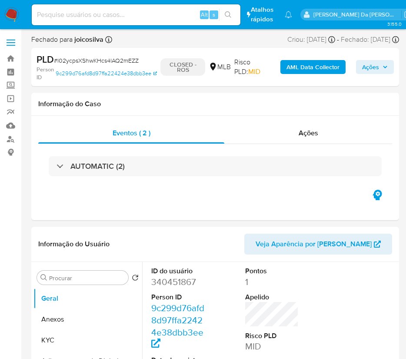
select select "10"
click at [8, 15] on img at bounding box center [11, 14] width 15 height 15
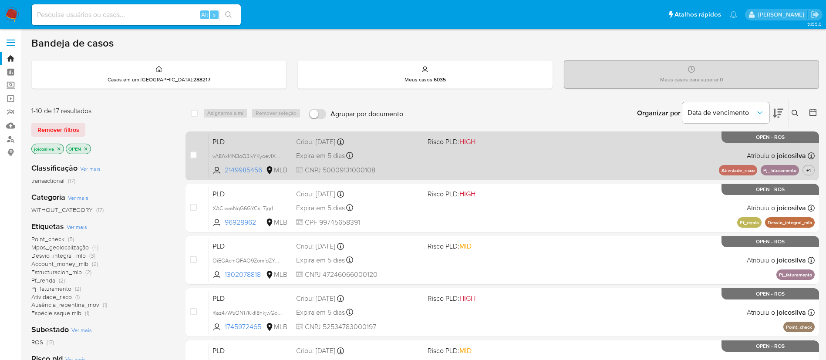
click at [482, 154] on div "PLD vA8AxI4N3oQ3lvYKyoevlXUh 2149985456 MLB Risco PLD: HIGH Criou: [DATE] Criou…" at bounding box center [511, 156] width 605 height 44
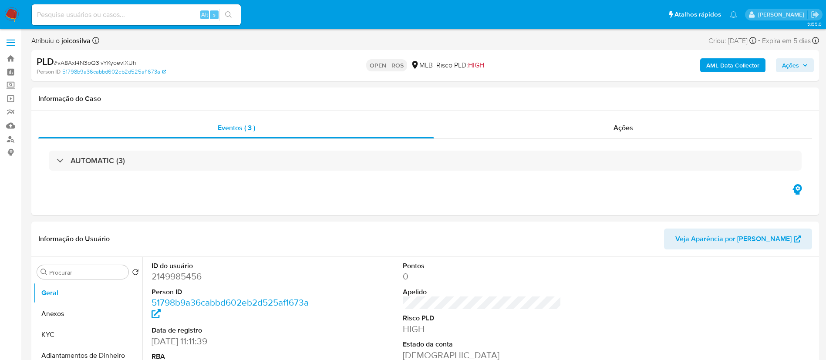
click at [132, 62] on span "# vA8AxI4N3oQ3lvYKyoevlXUh" at bounding box center [95, 62] width 82 height 9
select select "10"
click at [132, 62] on span "# vA8AxI4N3oQ3lvYKyoevlXUh" at bounding box center [95, 62] width 82 height 9
copy span "vA8AxI4N3oQ3lvYKyoevlXUh"
click at [128, 62] on span "# vA8AxI4N3oQ3lvYKyoevlXUh" at bounding box center [95, 62] width 82 height 9
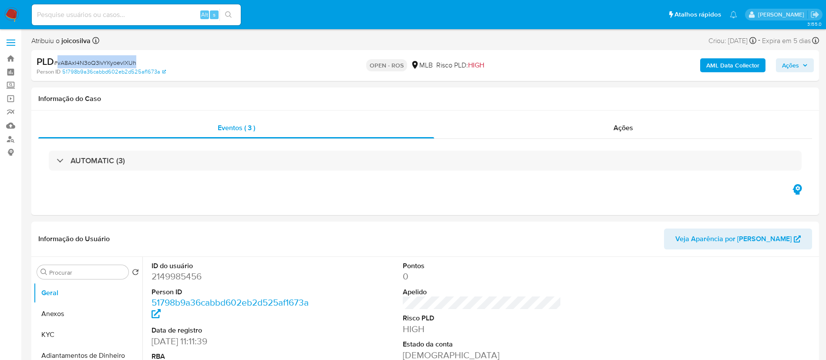
click at [128, 62] on span "# vA8AxI4N3oQ3lvYKyoevlXUh" at bounding box center [95, 62] width 82 height 9
click at [189, 56] on div "PLD # vA8AxI4N3oQ3lvYKyoevlXUh" at bounding box center [165, 61] width 256 height 13
click at [113, 58] on span "# vA8AxI4N3oQ3lvYKyoevlXUh" at bounding box center [95, 62] width 82 height 9
copy span "vA8AxI4N3oQ3lvYKyoevlXUh"
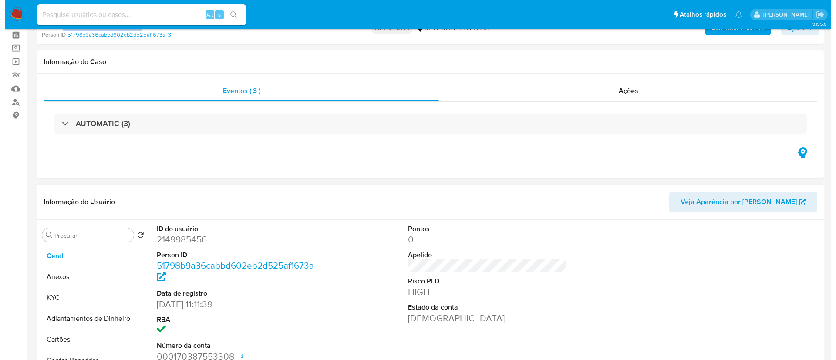
scroll to position [65, 0]
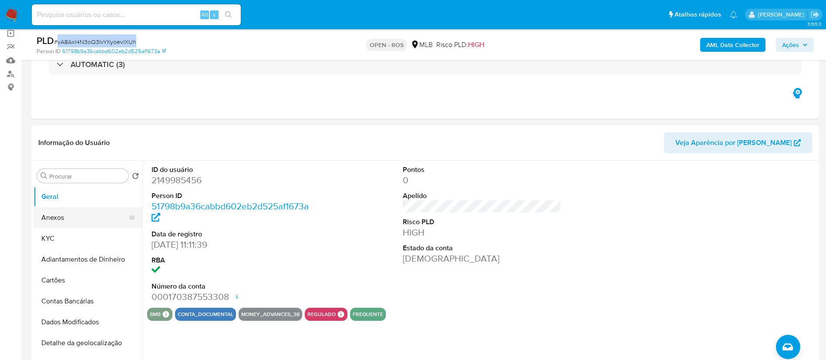
drag, startPoint x: 76, startPoint y: 218, endPoint x: 81, endPoint y: 217, distance: 5.3
click at [76, 217] on button "Anexos" at bounding box center [85, 217] width 102 height 21
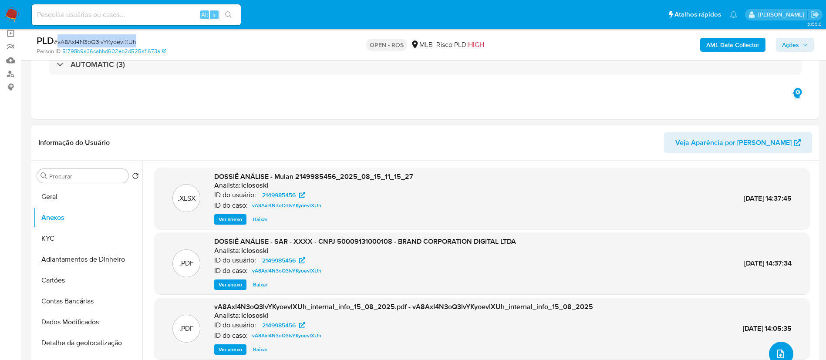
click at [771, 352] on button "upload-file" at bounding box center [781, 354] width 24 height 24
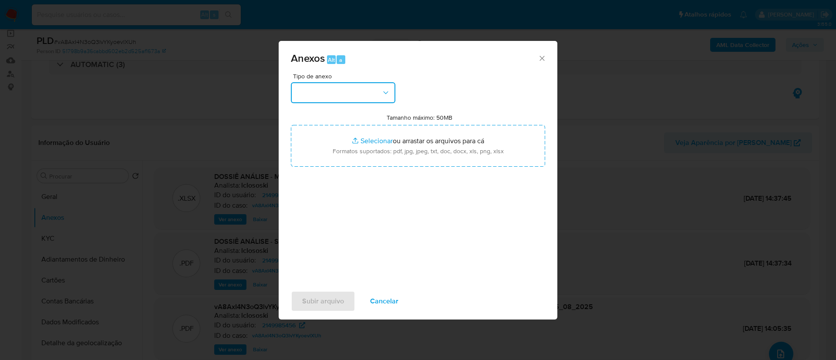
click at [383, 102] on button "button" at bounding box center [343, 92] width 104 height 21
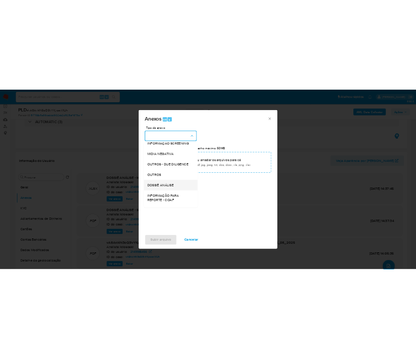
scroll to position [134, 0]
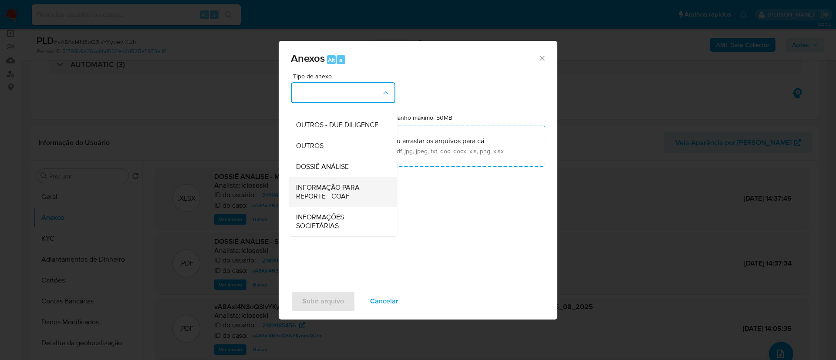
click at [357, 195] on span "INFORMAÇÃO PARA REPORTE - COAF" at bounding box center [340, 191] width 89 height 17
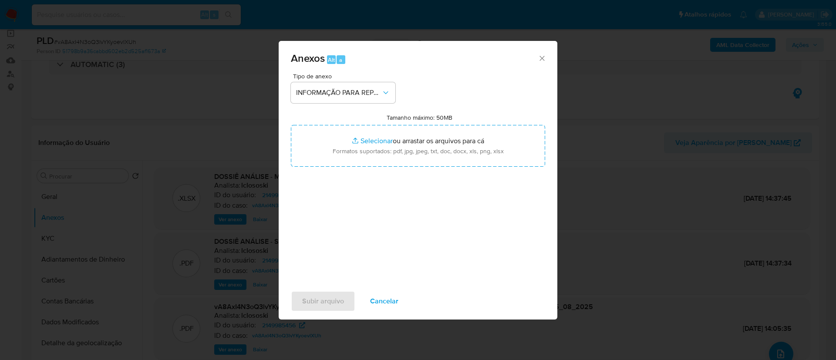
click at [445, 150] on input "Tamanho máximo: 50MB Selecionar arquivos" at bounding box center [418, 146] width 254 height 42
click at [437, 232] on div "Tipo de anexo INFORMAÇÃO PARA REPORTE - COAF Tamanho máximo: 50MB Selecionar ar…" at bounding box center [418, 175] width 254 height 205
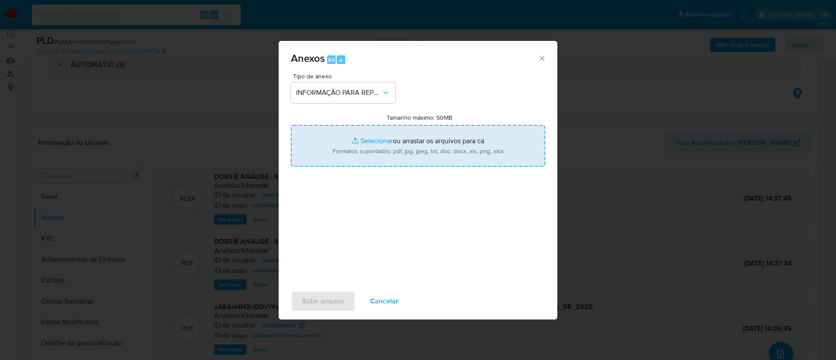
type input "C:\fakepath\SAR - vA8AxI4N3oQ3lvYKyoevlXUh - CNPJ 50009131000108 - BRAND CORPOR…"
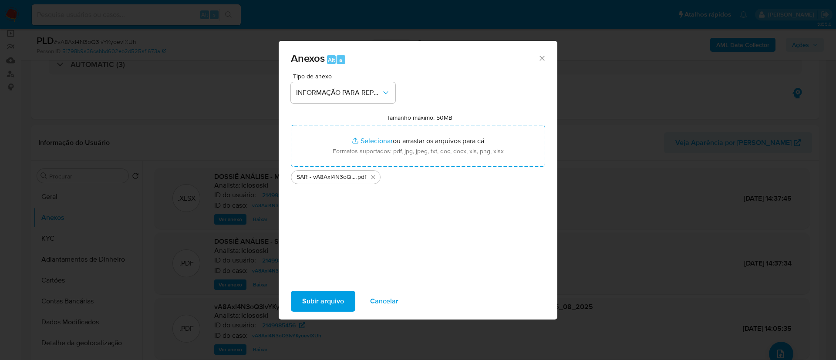
click at [333, 300] on span "Subir arquivo" at bounding box center [323, 301] width 42 height 19
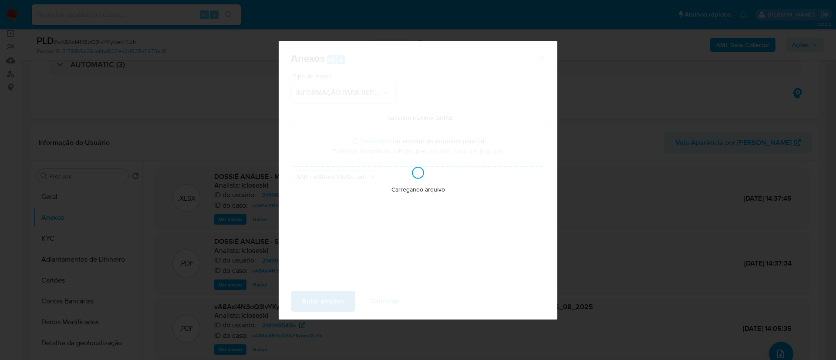
click at [333, 300] on div "Carregando arquivo" at bounding box center [418, 180] width 279 height 279
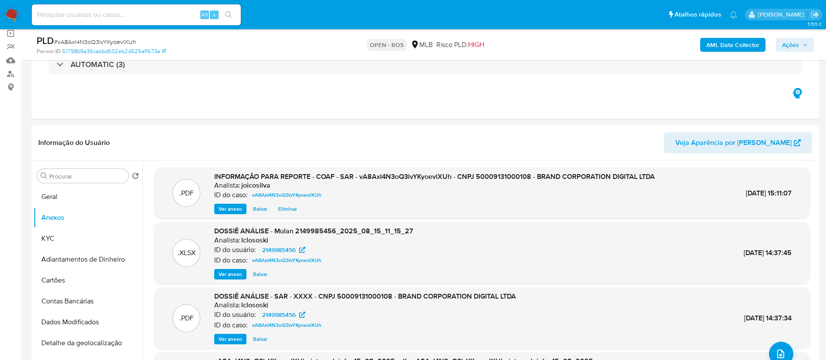
click at [790, 38] on span "Ações" at bounding box center [790, 45] width 17 height 14
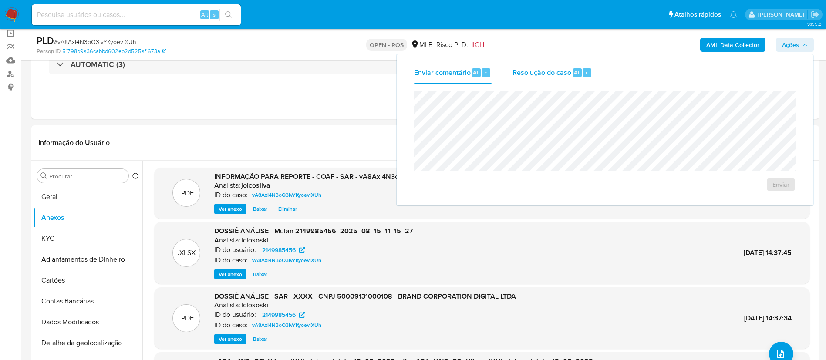
click at [550, 72] on span "Resolução do caso" at bounding box center [541, 72] width 59 height 10
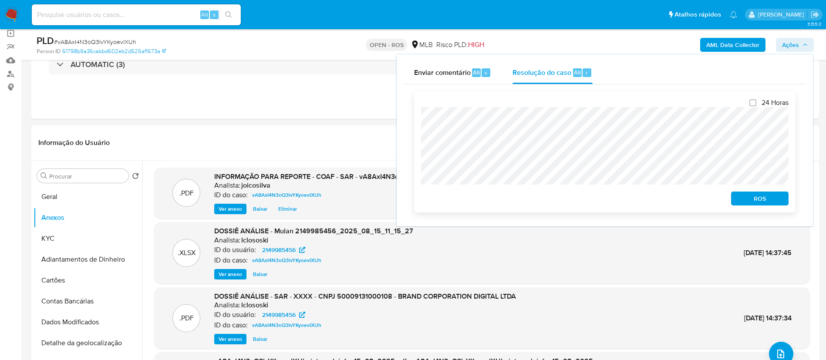
click at [729, 202] on div "ROS" at bounding box center [757, 196] width 61 height 17
click at [742, 202] on span "ROS" at bounding box center [759, 198] width 45 height 12
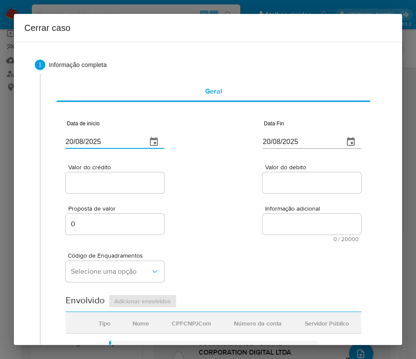
click at [104, 144] on input "20/08/2025" at bounding box center [103, 142] width 74 height 14
paste input "01/06"
type input "[DATE]"
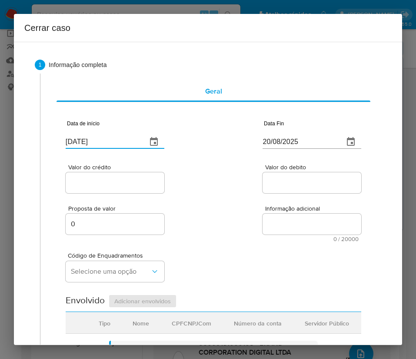
click at [204, 190] on div "Valor do crédito Valor do debito" at bounding box center [214, 174] width 296 height 41
click at [272, 139] on input "20/08/2025" at bounding box center [300, 142] width 74 height 14
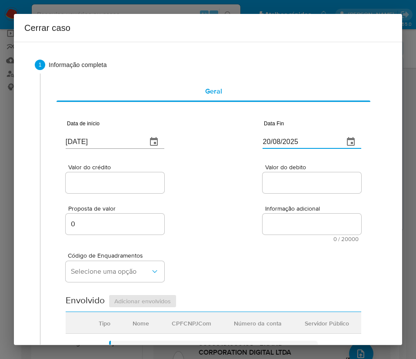
paste input "14"
type input "[DATE]"
drag, startPoint x: 219, startPoint y: 238, endPoint x: 215, endPoint y: 240, distance: 4.9
click at [219, 238] on div "Proposta de valor 0 Informação adicional 0 / 20000 20000 caracteres restantes" at bounding box center [214, 218] width 296 height 47
click at [91, 148] on input "[DATE]" at bounding box center [103, 142] width 74 height 14
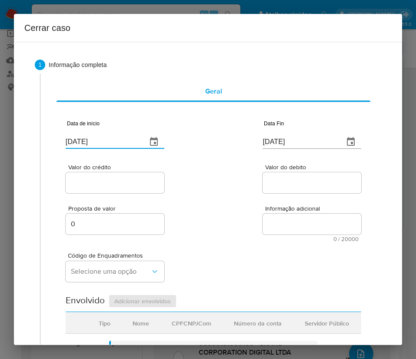
click at [91, 148] on input "[DATE]" at bounding box center [103, 142] width 74 height 14
click at [263, 133] on div "[DATE]" at bounding box center [312, 136] width 99 height 26
click at [274, 136] on input "[DATE]" at bounding box center [300, 142] width 74 height 14
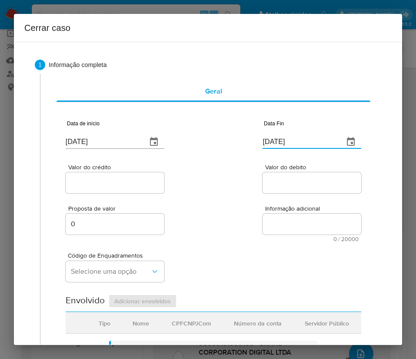
click at [274, 136] on input "[DATE]" at bounding box center [300, 142] width 74 height 14
drag, startPoint x: 259, startPoint y: 195, endPoint x: 178, endPoint y: 208, distance: 81.6
click at [263, 195] on div "Valor do debito" at bounding box center [312, 179] width 99 height 31
click at [145, 176] on div at bounding box center [115, 182] width 99 height 21
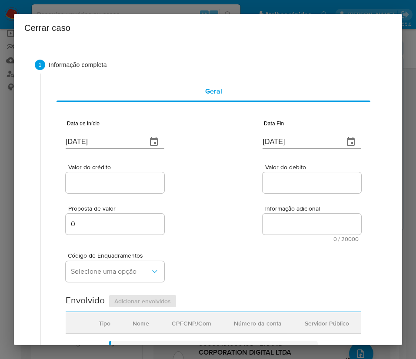
click at [146, 185] on input "Valor do crédito" at bounding box center [115, 182] width 99 height 11
click at [93, 182] on input "Valor do crédito" at bounding box center [115, 182] width 99 height 11
paste input "R$250.870"
type input "R$250.870"
click at [277, 188] on input "Valor do debito" at bounding box center [312, 182] width 99 height 11
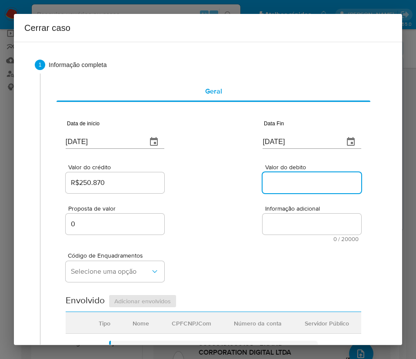
paste input "R$247.313"
type input "R$247.313"
click at [239, 235] on div "Proposta de valor 0 Informação adicional 0 / 20000 20000 caracteres restantes" at bounding box center [214, 218] width 296 height 47
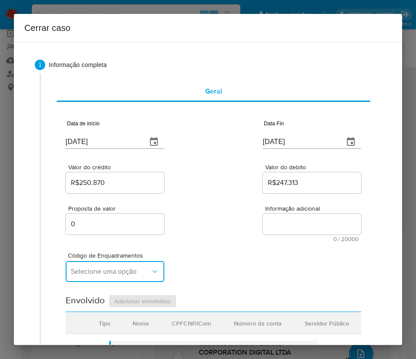
click at [132, 273] on span "Selecione uma opção" at bounding box center [111, 271] width 80 height 9
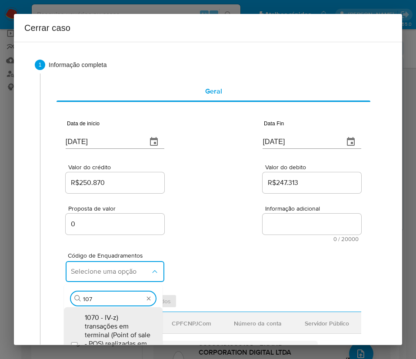
type input "1073"
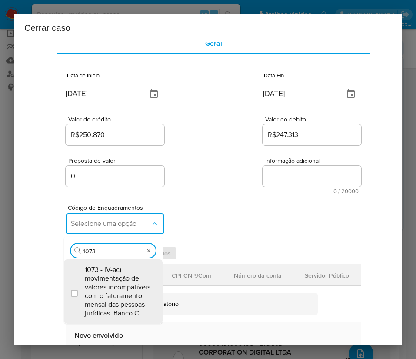
scroll to position [131, 0]
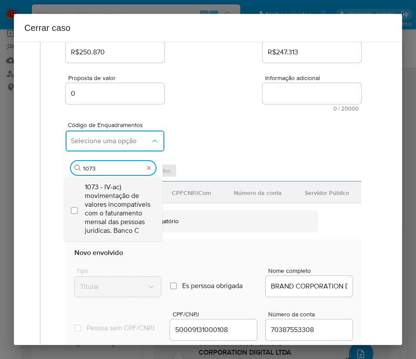
click at [121, 212] on span "1073 - IV-ac) movimentação de valores incompatíveis com o faturamento mensal da…" at bounding box center [118, 209] width 66 height 52
checkbox input "true"
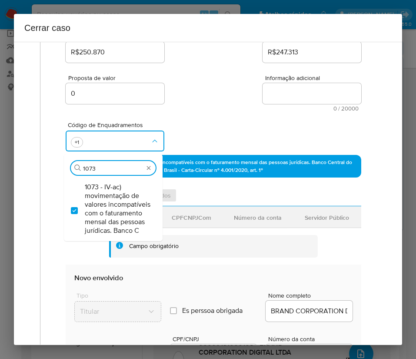
click at [260, 128] on div "Código de Enquadramentos Procurar 1073 1073 - IV-ac) movimentação de valores in…" at bounding box center [214, 133] width 296 height 44
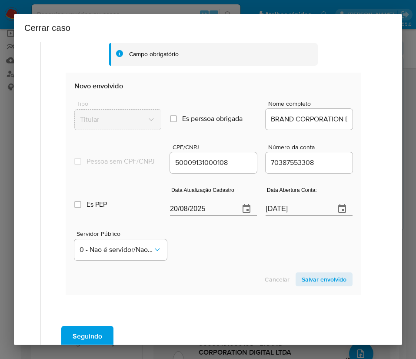
scroll to position [326, 0]
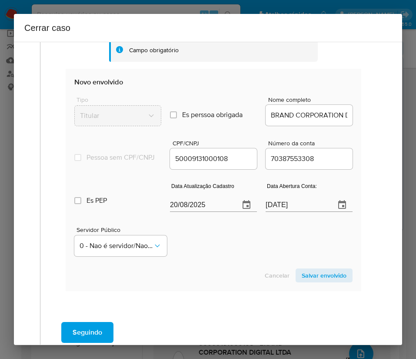
click at [192, 212] on input "20/08/2025" at bounding box center [201, 205] width 63 height 14
paste input "03/07"
type input "03/07/2025"
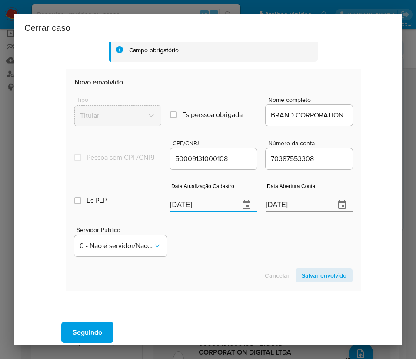
drag, startPoint x: 198, startPoint y: 245, endPoint x: 59, endPoint y: 254, distance: 139.6
click at [197, 247] on div "Servidor Público 0 - Nao é servidor/Nao possui informacao" at bounding box center [213, 238] width 279 height 44
click at [278, 212] on input "10/12/2024" at bounding box center [297, 205] width 63 height 14
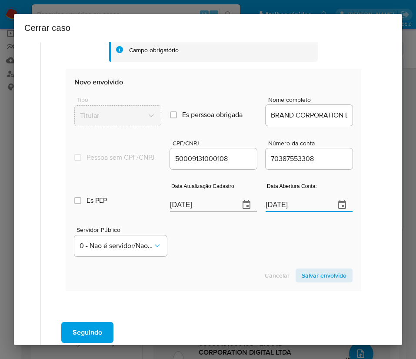
click at [240, 256] on div "Servidor Público 0 - Nao é servidor/[PERSON_NAME] possui informacao" at bounding box center [213, 238] width 279 height 44
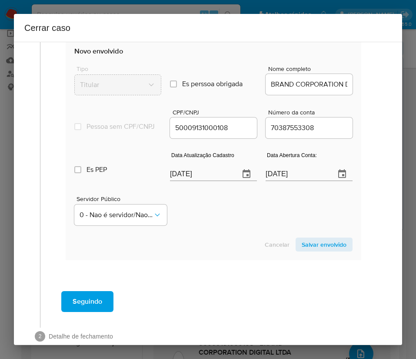
scroll to position [383, 0]
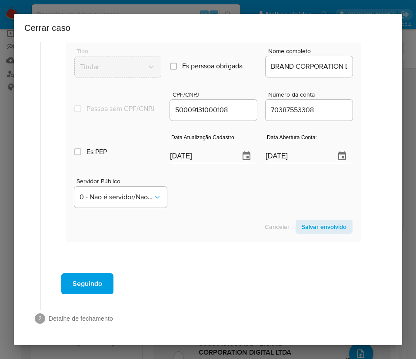
drag, startPoint x: 322, startPoint y: 60, endPoint x: 312, endPoint y: 65, distance: 11.3
click at [323, 60] on div "BRAND CORPORATION DIGITAL LTDA" at bounding box center [309, 66] width 87 height 21
drag, startPoint x: 283, startPoint y: 72, endPoint x: 359, endPoint y: 74, distance: 76.2
click at [322, 72] on div "BRAND CORPORATION DIGITAL LTDA" at bounding box center [309, 66] width 87 height 21
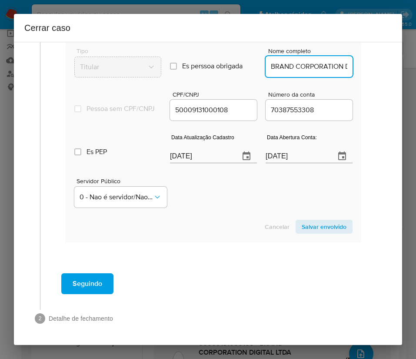
scroll to position [0, 42]
drag, startPoint x: 325, startPoint y: 67, endPoint x: 380, endPoint y: 66, distance: 55.7
click at [380, 66] on div "1 Informação completa Geral Data de início 01/06/2025 Data Fin 14/08/2025 Valor…" at bounding box center [208, 6] width 368 height 664
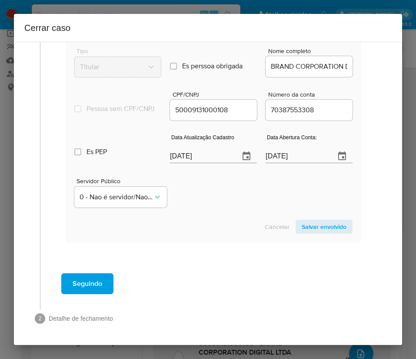
click at [318, 230] on span "Salvar envolvido" at bounding box center [324, 227] width 45 height 12
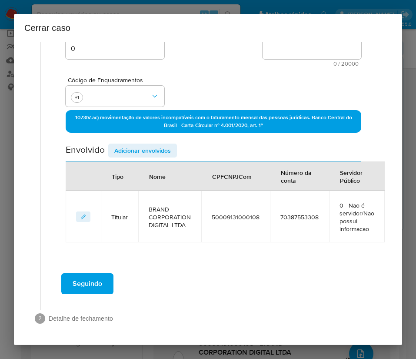
click at [121, 146] on span "Adicionar envolvidos" at bounding box center [142, 150] width 57 height 12
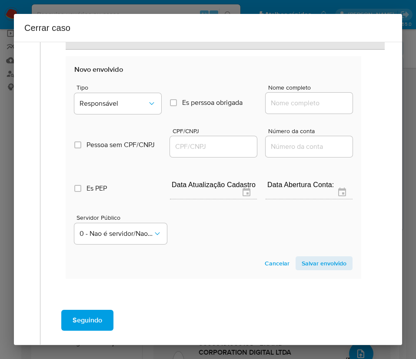
scroll to position [371, 0]
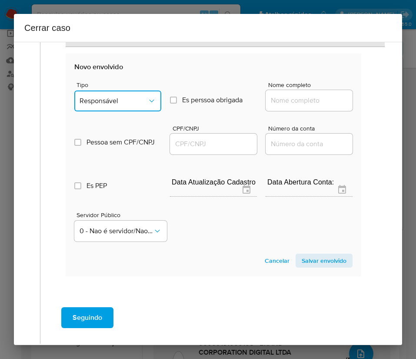
click at [128, 97] on span "Responsável" at bounding box center [114, 101] width 68 height 9
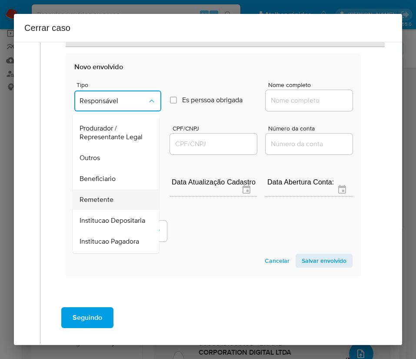
scroll to position [131, 0]
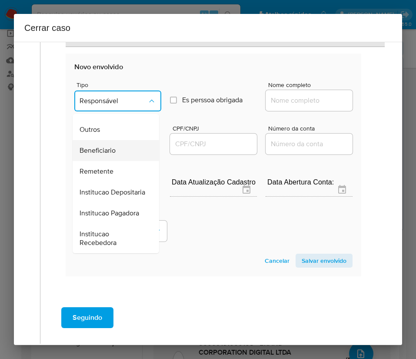
click at [104, 155] on span "Beneficiario" at bounding box center [98, 150] width 36 height 9
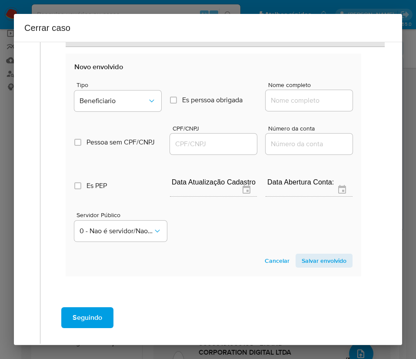
click at [289, 99] on input "Nome completo" at bounding box center [309, 100] width 87 height 11
paste input "Facebook Servicos Online Do Brasil Ltda, 13347016000117"
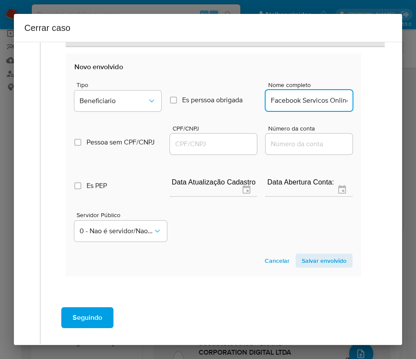
scroll to position [0, 104]
drag, startPoint x: 283, startPoint y: 103, endPoint x: 357, endPoint y: 105, distance: 73.6
click at [357, 105] on div "Data de início 01/06/2025 Data Fin 14/08/2025 Valor do crédito R$250.870 Valor …" at bounding box center [214, 13] width 314 height 564
type input "Facebook Servicos Online Do Brasil Ltda"
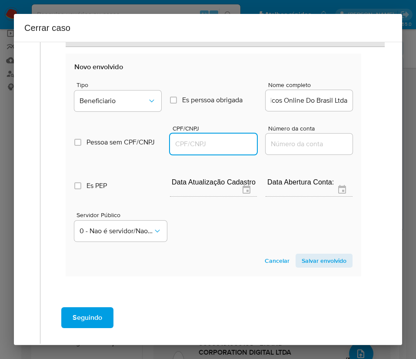
scroll to position [0, 0]
click at [211, 142] on input "CPF/CNPJ" at bounding box center [213, 143] width 87 height 11
paste input "13347016000117"
type input "13347016000117"
click at [302, 255] on span "Salvar envolvido" at bounding box center [324, 261] width 45 height 12
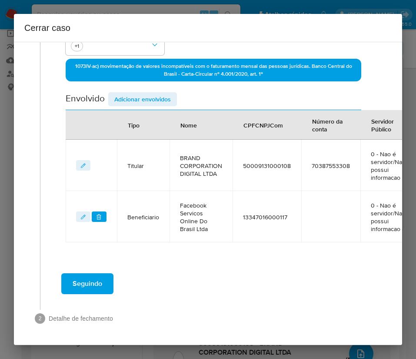
scroll to position [237, 0]
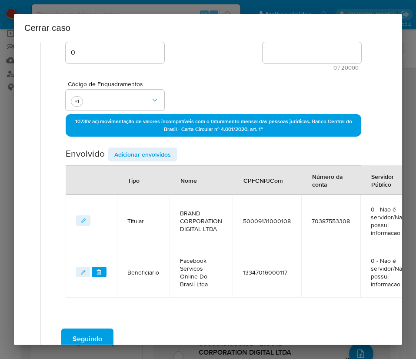
click at [151, 154] on span "Adicionar envolvidos" at bounding box center [142, 154] width 57 height 12
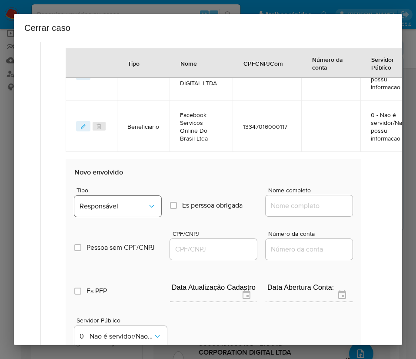
scroll to position [367, 0]
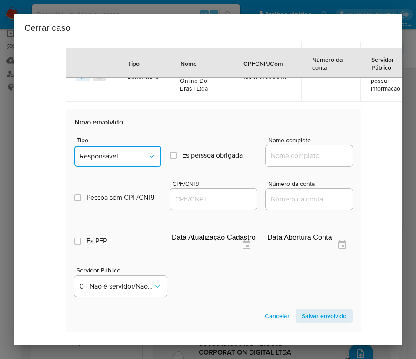
click at [132, 154] on span "Responsável" at bounding box center [114, 156] width 68 height 9
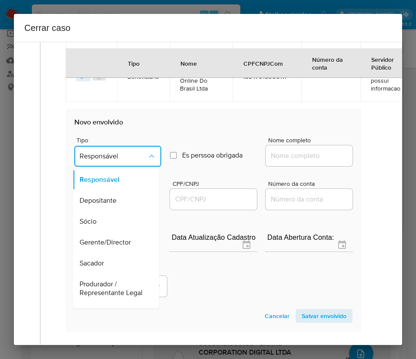
click at [105, 220] on div "Sócio" at bounding box center [113, 221] width 67 height 21
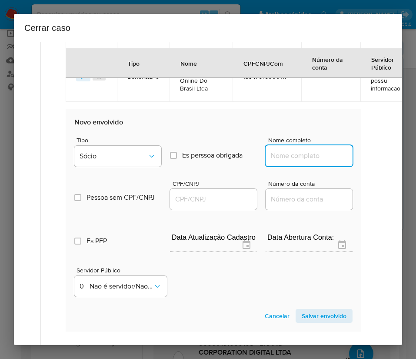
click at [279, 154] on input "Nome completo" at bounding box center [309, 155] width 87 height 11
paste input "Mateus Anthony Heleno Da Silva, 06719291190"
drag, startPoint x: 291, startPoint y: 158, endPoint x: 338, endPoint y: 152, distance: 47.4
click at [338, 152] on input "Mateus Anthony Heleno Da Silva, 06719291190" at bounding box center [309, 155] width 87 height 11
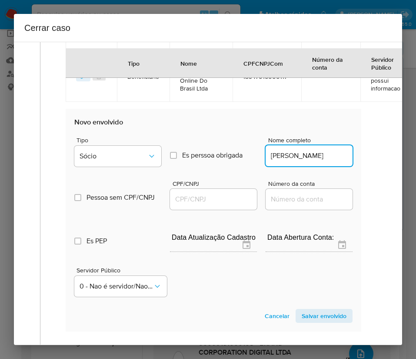
scroll to position [0, 25]
type input "Mateus Anthony Heleno Da Silva"
click at [218, 203] on input "CPF/CNPJ" at bounding box center [213, 199] width 87 height 11
paste input "06719291190"
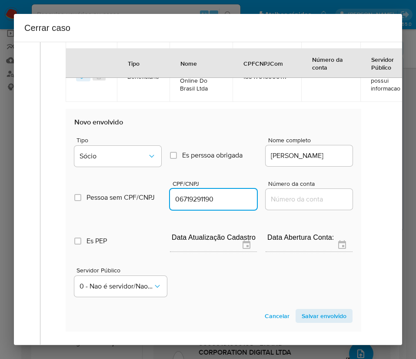
type input "6719291190"
click at [318, 318] on span "Salvar envolvido" at bounding box center [324, 316] width 45 height 12
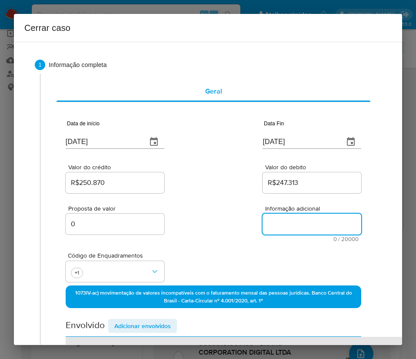
click at [284, 214] on textarea "Informação adicional" at bounding box center [312, 224] width 99 height 21
paste textarea "Informações do Cliente BRAND CORPORATION DIGITAL LTDA, CNPJ 50009131000108, sed…"
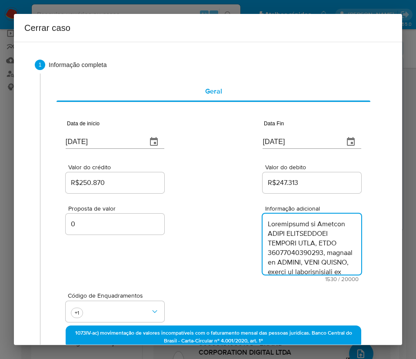
scroll to position [873, 0]
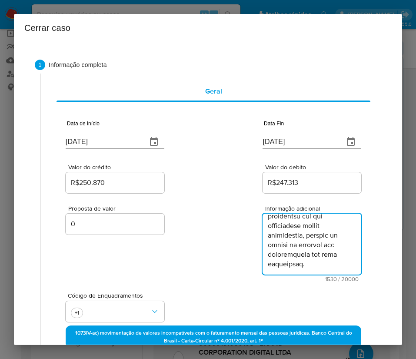
type textarea "Informações do Cliente BRAND CORPORATION DIGITAL LTDA, CNPJ 50009131000108, sed…"
click at [221, 248] on div "Proposta de valor 0 Informação adicional 1530 / 20000 18470 caracteres restantes" at bounding box center [214, 238] width 296 height 87
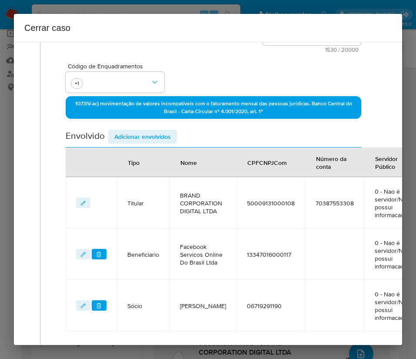
scroll to position [328, 0]
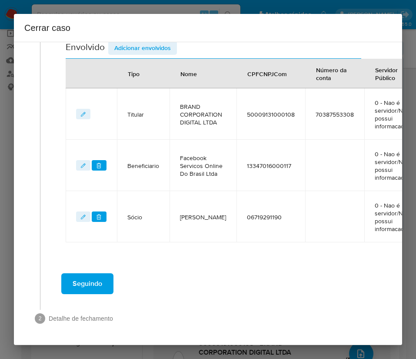
click at [107, 279] on button "Seguindo" at bounding box center [87, 283] width 52 height 21
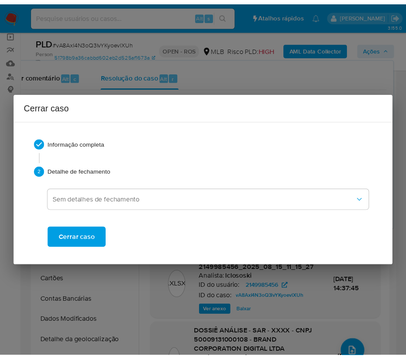
scroll to position [845, 0]
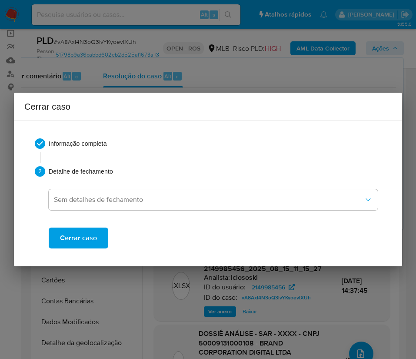
click at [100, 241] on button "Cerrar caso" at bounding box center [79, 238] width 60 height 21
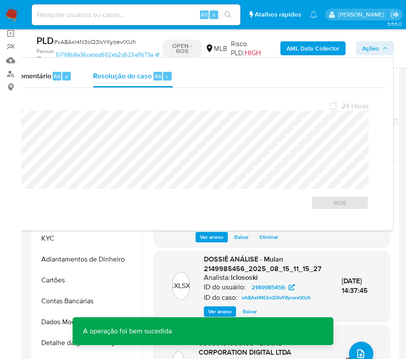
click at [86, 44] on span "# vA8AxI4N3oQ3lvYKyoevlXUh" at bounding box center [95, 41] width 82 height 9
copy span "vA8AxI4N3oQ3lvYKyoevlXUh"
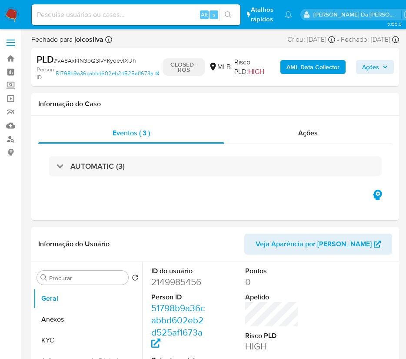
select select "10"
drag, startPoint x: 4, startPoint y: 18, endPoint x: 9, endPoint y: 17, distance: 5.4
click at [5, 17] on img at bounding box center [11, 14] width 15 height 15
click at [10, 15] on img at bounding box center [11, 14] width 15 height 15
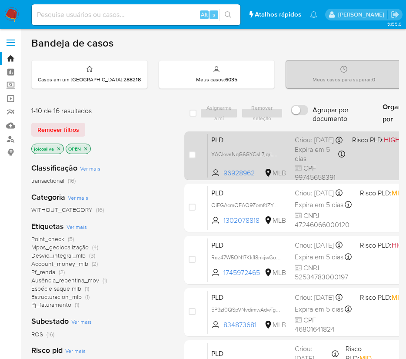
click at [259, 141] on span "PLD" at bounding box center [250, 139] width 77 height 11
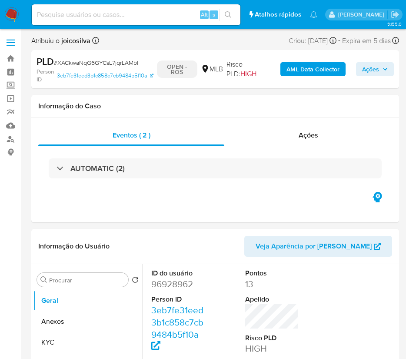
select select "10"
click at [104, 62] on span "# XACkwaNqG6GYCsL7jqrLAMbl" at bounding box center [96, 62] width 84 height 9
copy span "XACkwaNqG6GYCsL7jqrLAMbl"
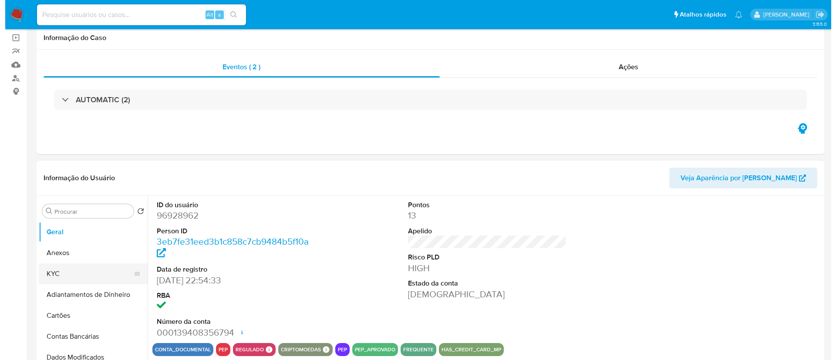
scroll to position [131, 0]
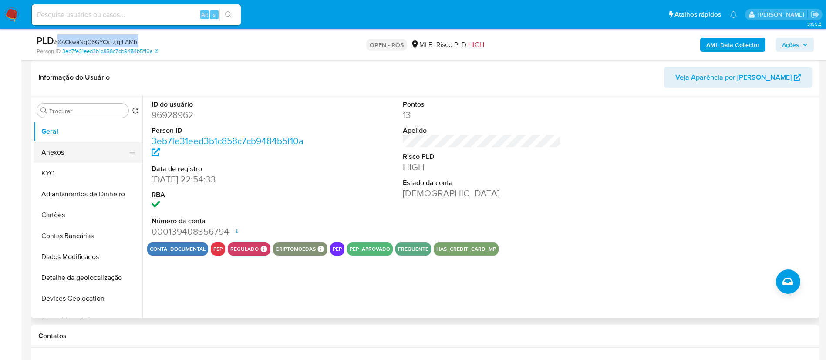
click at [75, 151] on button "Anexos" at bounding box center [85, 152] width 102 height 21
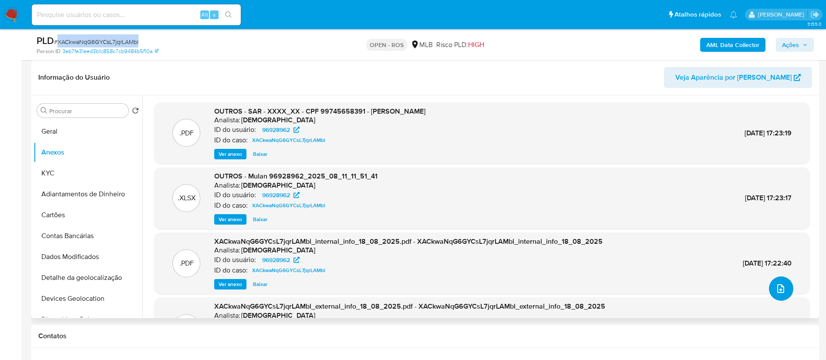
click at [416, 284] on span "upload-file" at bounding box center [780, 288] width 10 height 10
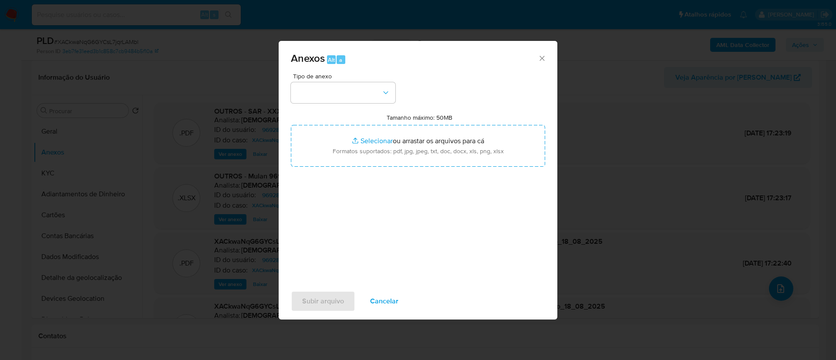
click at [399, 95] on div "Tipo de anexo Tamanho máximo: 50MB Selecionar arquivos Selecionar ou arrastar o…" at bounding box center [418, 175] width 254 height 205
click at [383, 94] on icon "button" at bounding box center [385, 92] width 9 height 9
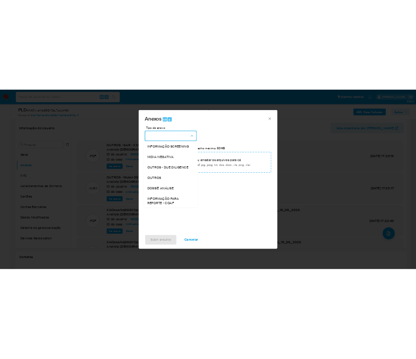
scroll to position [134, 0]
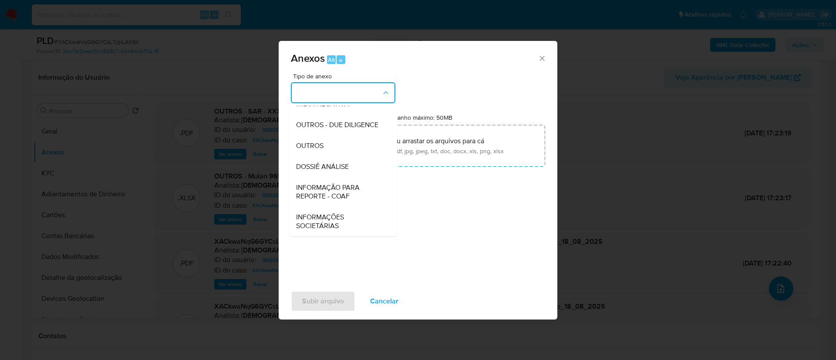
click at [345, 191] on span "INFORMAÇÃO PARA REPORTE - COAF" at bounding box center [340, 191] width 89 height 17
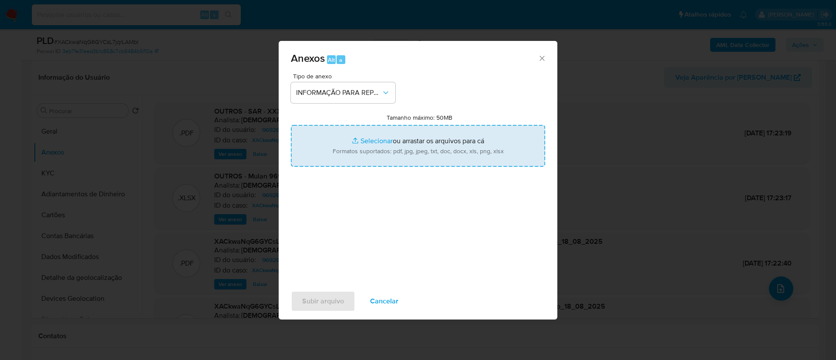
type input "C:\fakepath\SAR - XACkwaNqG6GYCsL7jqrLAMbl - CPF 99745658391 - ERIBERTO LEAL DE…"
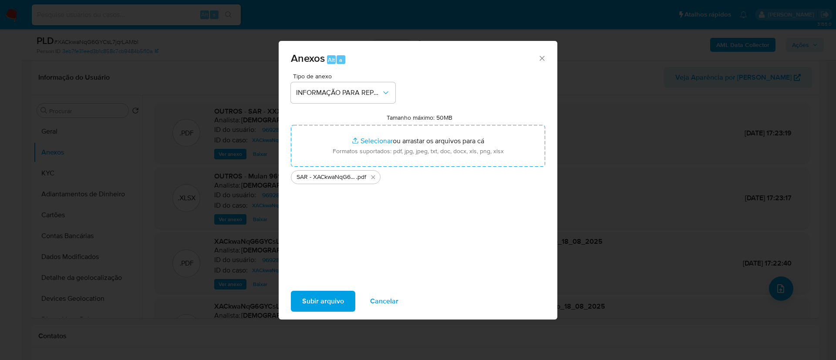
click at [329, 303] on span "Subir arquivo" at bounding box center [323, 301] width 42 height 19
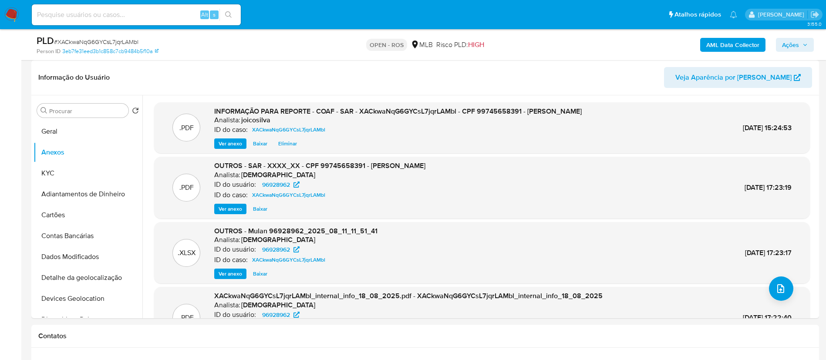
click at [416, 45] on span "Ações" at bounding box center [790, 45] width 17 height 14
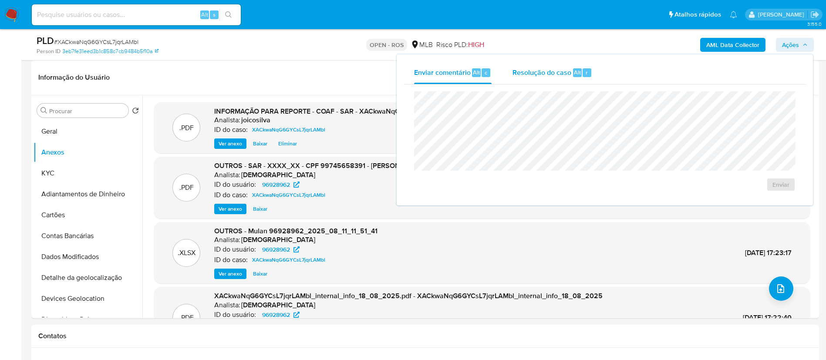
click at [416, 68] on span "Resolução do caso" at bounding box center [541, 72] width 59 height 10
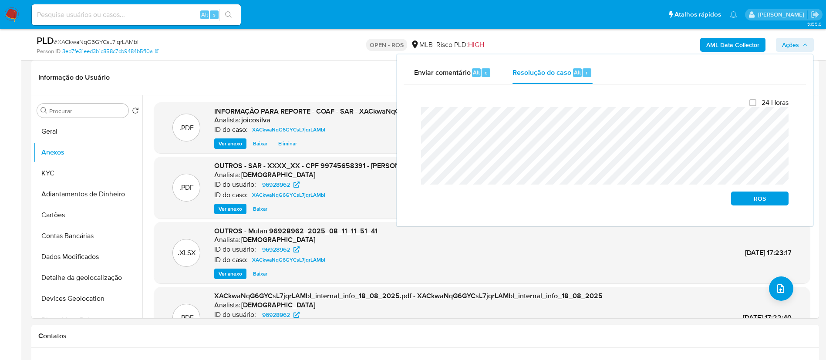
click at [406, 119] on div "Fechamento do caso 24 Horas ROS" at bounding box center [604, 151] width 402 height 135
click at [416, 197] on span "ROS" at bounding box center [759, 198] width 45 height 12
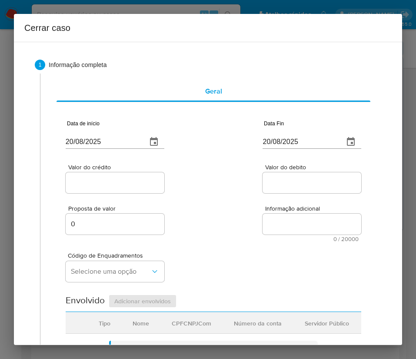
click at [96, 135] on input "20/08/2025" at bounding box center [103, 142] width 74 height 14
paste input "02/06"
type input "02/06/2025"
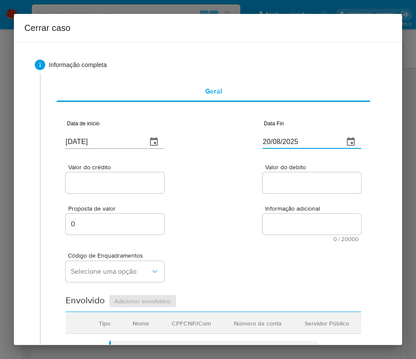
click at [282, 139] on input "20/08/2025" at bounding box center [300, 142] width 74 height 14
paste input "08"
type input "08/08/2025"
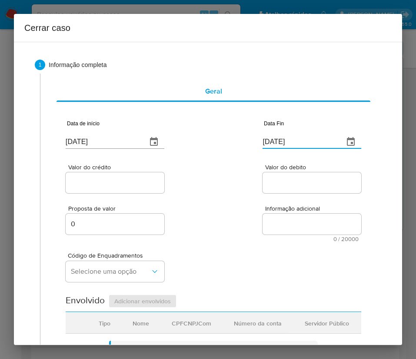
click at [295, 203] on div "Proposta de valor 0 Informação adicional 0 / 20000 20000 caracteres restantes" at bounding box center [214, 218] width 296 height 47
click at [118, 181] on input "Valor do crédito" at bounding box center [115, 182] width 99 height 11
click at [123, 176] on div at bounding box center [115, 182] width 99 height 21
click at [123, 177] on input "Valor do crédito" at bounding box center [115, 182] width 99 height 11
paste input "R$316.908"
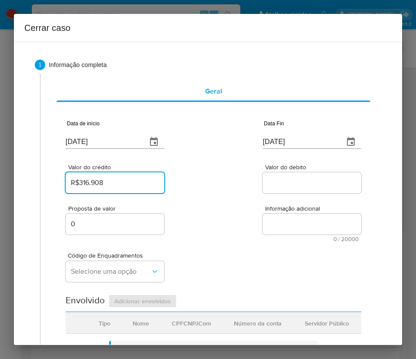
type input "R$316.908"
drag, startPoint x: 229, startPoint y: 206, endPoint x: 19, endPoint y: 261, distance: 217.8
click at [225, 212] on div "Proposta de valor 0 Informação adicional 0 / 20000 20000 caracteres restantes" at bounding box center [214, 218] width 296 height 47
drag, startPoint x: 300, startPoint y: 169, endPoint x: 279, endPoint y: 205, distance: 41.7
click at [300, 171] on div "Valor do debito" at bounding box center [312, 179] width 99 height 31
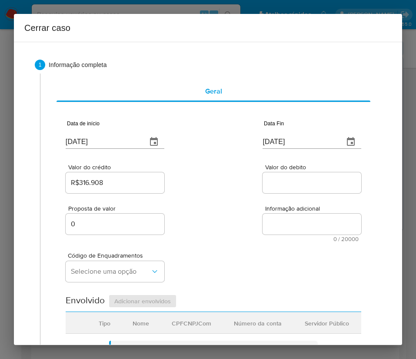
click at [279, 205] on span "Informação adicional" at bounding box center [314, 208] width 99 height 7
click at [279, 214] on textarea "Informação adicional" at bounding box center [312, 224] width 99 height 21
click at [281, 185] on input "Valor do debito" at bounding box center [312, 182] width 99 height 11
paste input "R$368.494"
type input "R$368.494"
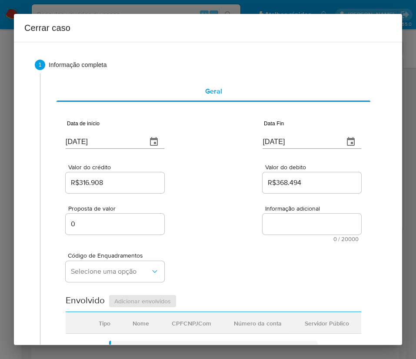
click at [255, 255] on div "Código de Enquadramentos Selecione uma opção" at bounding box center [214, 264] width 296 height 44
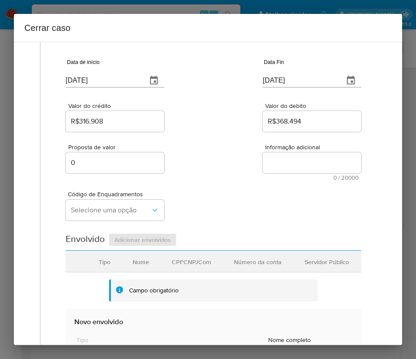
scroll to position [131, 0]
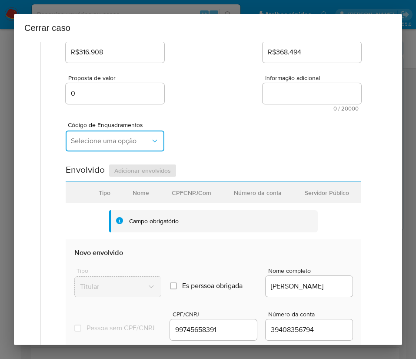
click at [123, 138] on span "Selecione uma opção" at bounding box center [111, 141] width 80 height 9
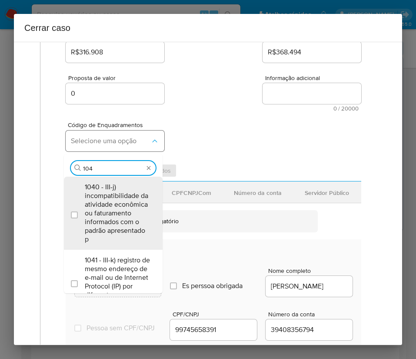
type input "1045"
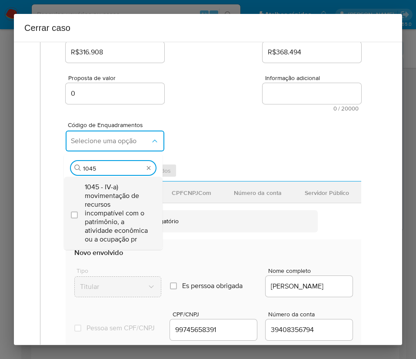
click at [92, 205] on span "1045 - IV-a) movimentação de recursos incompatível com o patrimônio, a atividad…" at bounding box center [118, 213] width 66 height 61
checkbox input "true"
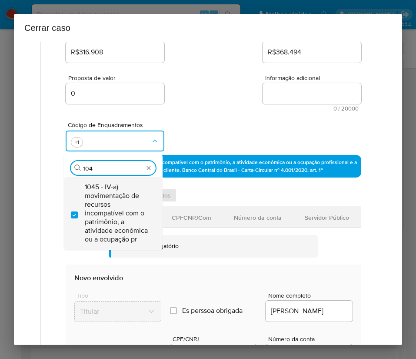
scroll to position [0, 0]
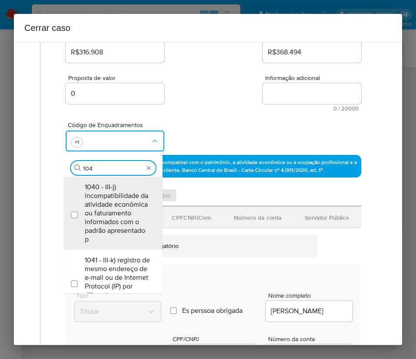
type input "1047"
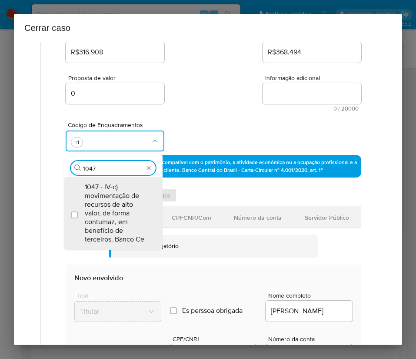
click at [93, 205] on span "1047 - IV-c) movimentação de recursos de alto valor, de forma contumaz, em bene…" at bounding box center [118, 213] width 66 height 61
checkbox input "true"
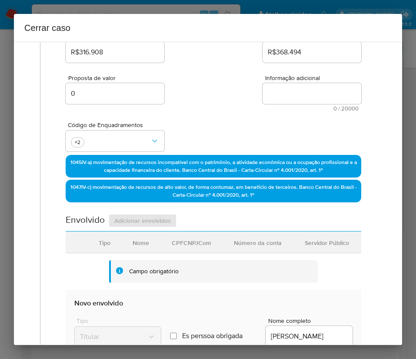
click at [223, 75] on div "Proposta de valor 0 Informação adicional 0 / 20000 20000 caracteres restantes" at bounding box center [214, 87] width 296 height 47
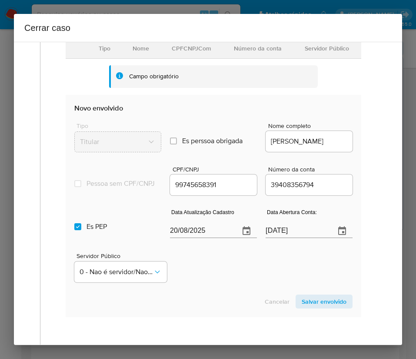
scroll to position [326, 0]
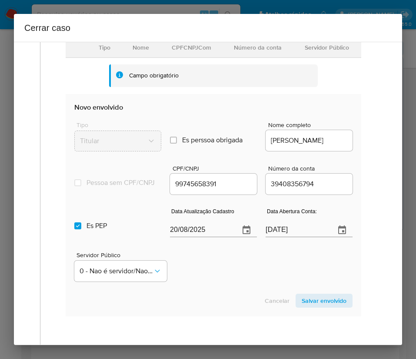
click at [193, 236] on input "20/08/2025" at bounding box center [201, 230] width 63 height 14
paste input "4/07"
type input "24/07/2025"
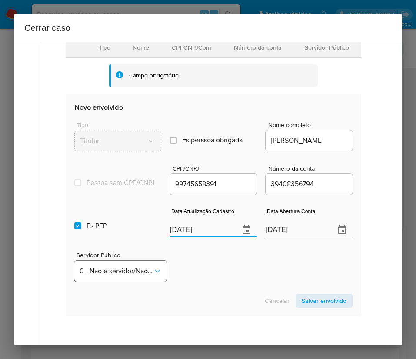
drag, startPoint x: 232, startPoint y: 297, endPoint x: 127, endPoint y: 288, distance: 104.8
click at [229, 299] on section "Novo envolvido Tipo Titular Es perssoa obrigada Is PObrigada Nome completo ERIB…" at bounding box center [214, 205] width 296 height 222
click at [280, 237] on input "17/10/2023" at bounding box center [297, 230] width 63 height 14
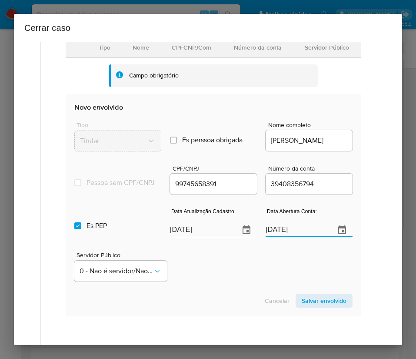
click at [280, 237] on input "17/10/2023" at bounding box center [297, 230] width 63 height 14
click at [197, 273] on div "Servidor Público 0 - Nao é servidor/Nao possui informacao" at bounding box center [213, 264] width 279 height 44
click at [128, 275] on span "0 - Nao é servidor/Nao possui informacao" at bounding box center [117, 271] width 74 height 9
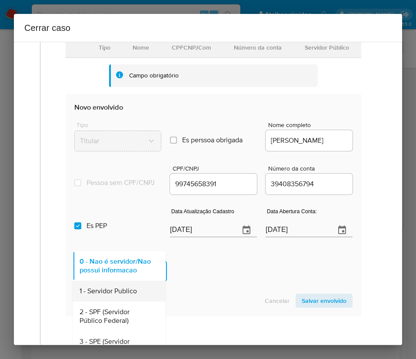
click at [118, 295] on span "1 - Servidor Publico" at bounding box center [108, 291] width 57 height 9
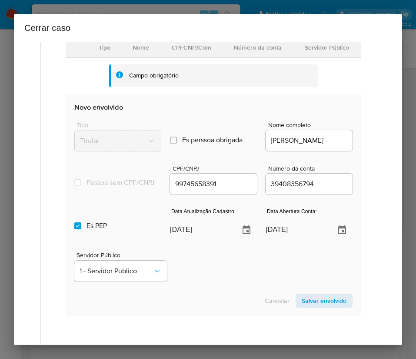
click at [223, 269] on div "Servidor Público 1 - Servidor Publico" at bounding box center [213, 264] width 279 height 44
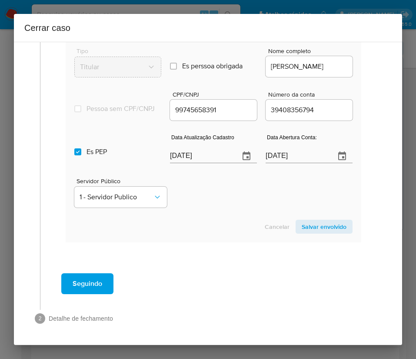
scroll to position [408, 0]
drag, startPoint x: 313, startPoint y: 236, endPoint x: 315, endPoint y: 228, distance: 8.6
click at [314, 233] on section "Novo envolvido Tipo Titular Es perssoa obrigada Is PObrigada Nome completo ERIB…" at bounding box center [214, 131] width 296 height 222
click at [315, 228] on span "Salvar envolvido" at bounding box center [324, 227] width 45 height 12
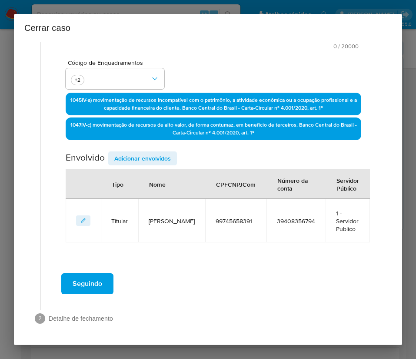
scroll to position [201, 0]
click at [139, 154] on span "Adicionar envolvidos" at bounding box center [142, 158] width 57 height 12
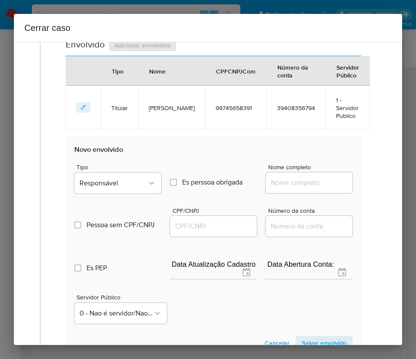
scroll to position [430, 0]
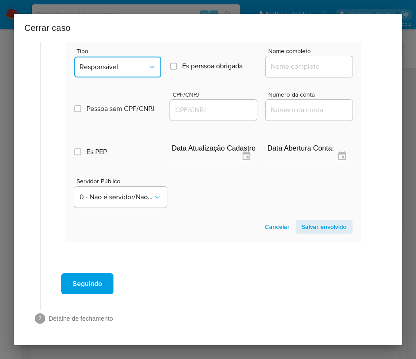
click at [131, 57] on button "Responsável" at bounding box center [117, 67] width 87 height 21
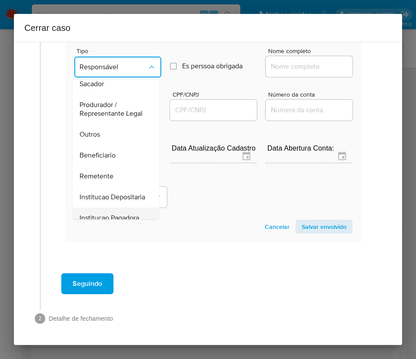
scroll to position [155, 0]
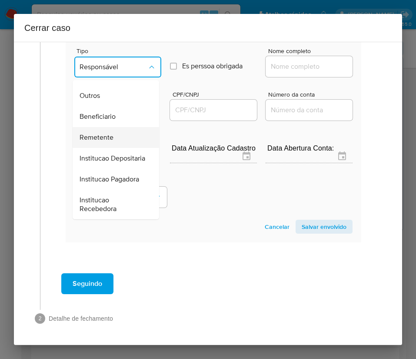
click at [111, 133] on span "Remetente" at bounding box center [97, 137] width 34 height 9
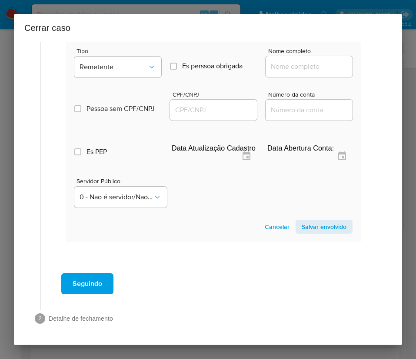
click at [287, 59] on div at bounding box center [309, 66] width 87 height 21
click at [291, 65] on input "Nome completo" at bounding box center [309, 66] width 87 height 11
paste input "Eriberto Leal De Barros Filho, 19437099000111"
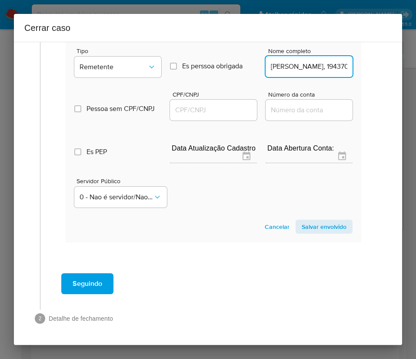
scroll to position [0, 66]
drag, startPoint x: 283, startPoint y: 71, endPoint x: 369, endPoint y: 71, distance: 86.6
type input "Eriberto Leal De Barros Filho"
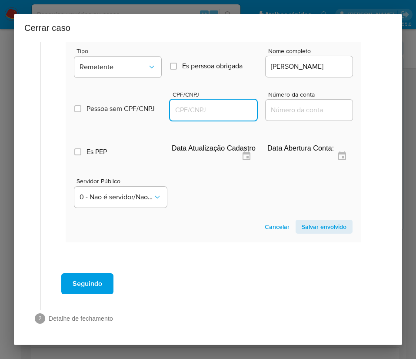
scroll to position [0, 0]
click at [198, 114] on input "CPF/CNPJ" at bounding box center [213, 109] width 87 height 11
paste input "19437099000111"
type input "19437099000111"
click at [302, 227] on span "Salvar envolvido" at bounding box center [324, 227] width 45 height 12
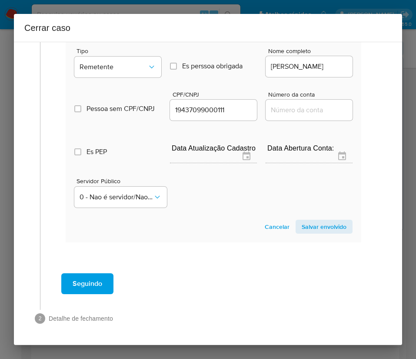
scroll to position [262, 0]
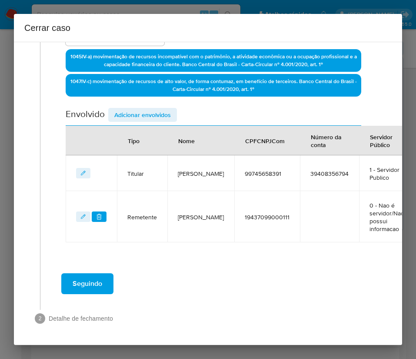
click at [144, 109] on span "Adicionar envolvidos" at bounding box center [142, 115] width 57 height 12
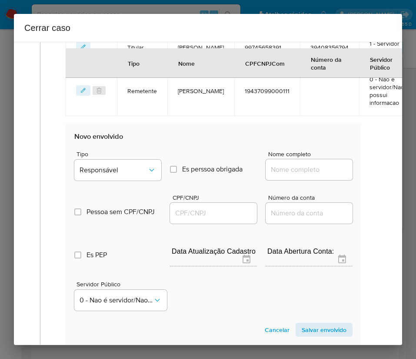
scroll to position [458, 0]
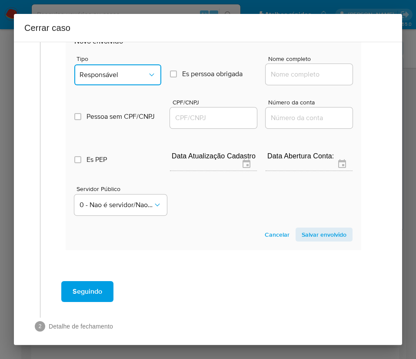
click at [114, 85] on button "Responsável" at bounding box center [117, 74] width 87 height 21
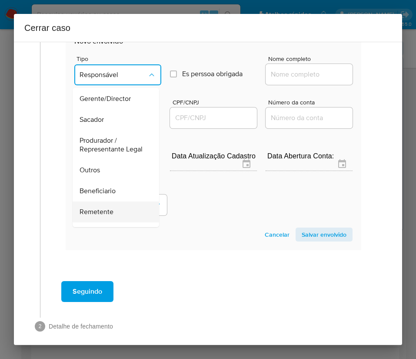
scroll to position [131, 0]
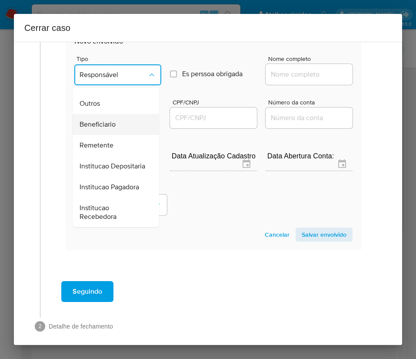
click at [104, 129] on span "Beneficiario" at bounding box center [98, 124] width 36 height 9
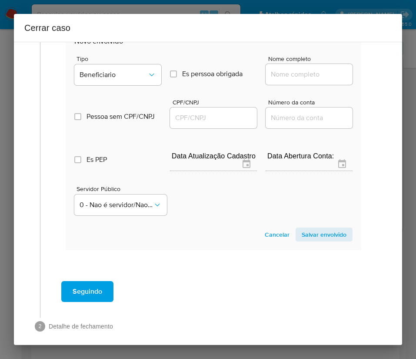
drag, startPoint x: 271, startPoint y: 101, endPoint x: 289, endPoint y: 91, distance: 20.6
click at [272, 89] on div "Nome completo" at bounding box center [309, 72] width 87 height 33
click at [292, 80] on input "Nome completo" at bounding box center [309, 74] width 87 height 11
paste input "A. P. Comercio E Servicos De Moveis Ltda, 14424346000121"
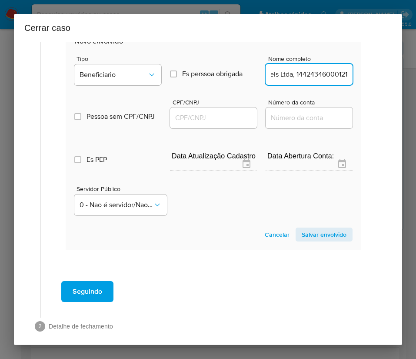
drag, startPoint x: 283, startPoint y: 91, endPoint x: 360, endPoint y: 97, distance: 77.2
type input "A. P. Comercio E Servicos De Moveis Ltda"
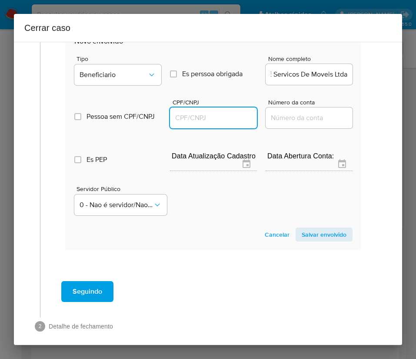
drag, startPoint x: 215, startPoint y: 130, endPoint x: 226, endPoint y: 134, distance: 12.0
click at [215, 124] on input "CPF/CNPJ" at bounding box center [213, 117] width 87 height 11
paste input "14424346000121"
type input "14424346000121"
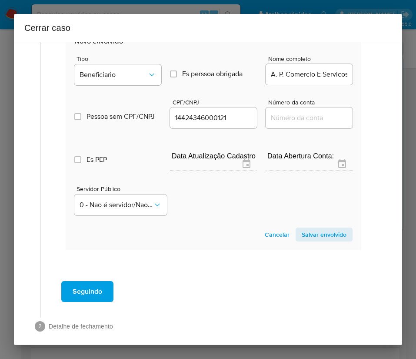
click at [302, 241] on span "Salvar envolvido" at bounding box center [324, 234] width 45 height 12
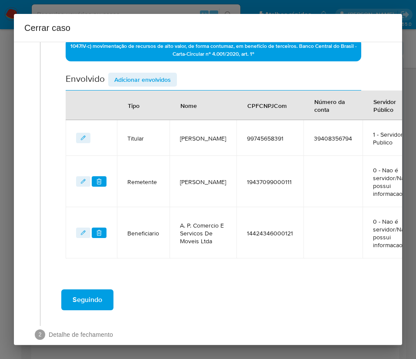
click at [171, 77] on button "Adicionar envolvidos" at bounding box center [142, 80] width 69 height 14
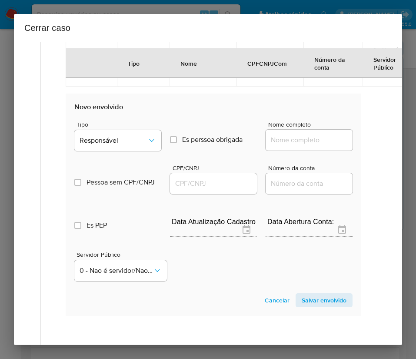
scroll to position [533, 0]
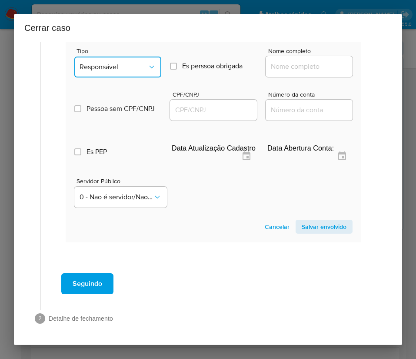
click at [136, 77] on button "Responsável" at bounding box center [117, 67] width 87 height 21
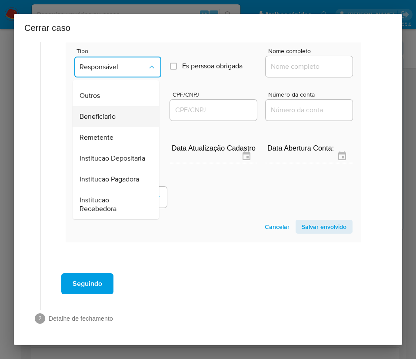
scroll to position [155, 0]
click at [113, 120] on span "Beneficiario" at bounding box center [98, 116] width 36 height 9
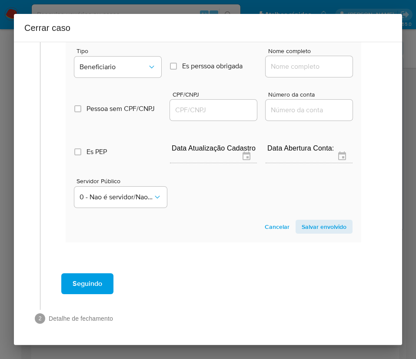
click at [292, 72] on input "Nome completo" at bounding box center [309, 66] width 87 height 11
paste input "Ocean Comercio E Servicos De Vidros Ltda, 40275298000167"
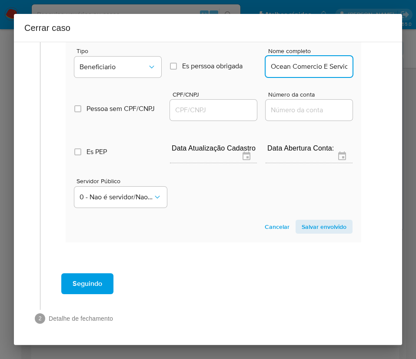
scroll to position [0, 115]
drag, startPoint x: 280, startPoint y: 94, endPoint x: 366, endPoint y: 93, distance: 85.7
type input "Ocean Comercio E Servicos De Vidros Ltda"
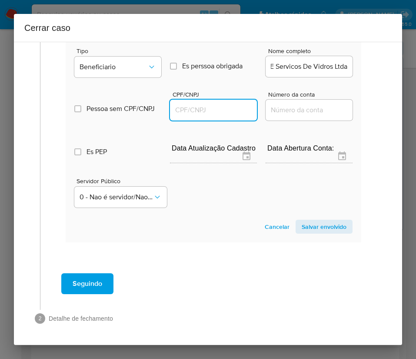
scroll to position [0, 0]
click at [195, 116] on input "CPF/CNPJ" at bounding box center [213, 109] width 87 height 11
paste input "40275298000167"
type input "40275298000167"
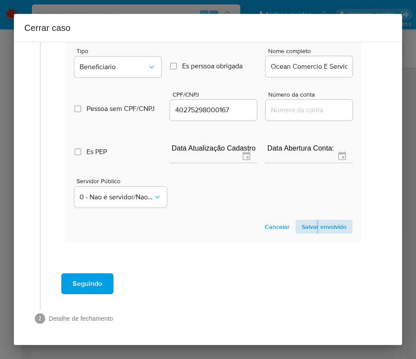
drag, startPoint x: 308, startPoint y: 241, endPoint x: 306, endPoint y: 246, distance: 5.5
click at [306, 242] on section "Novo envolvido Tipo Beneficiario Es perssoa obrigada Is PObrigada Nome completo…" at bounding box center [214, 131] width 296 height 222
click at [305, 233] on span "Salvar envolvido" at bounding box center [324, 227] width 45 height 12
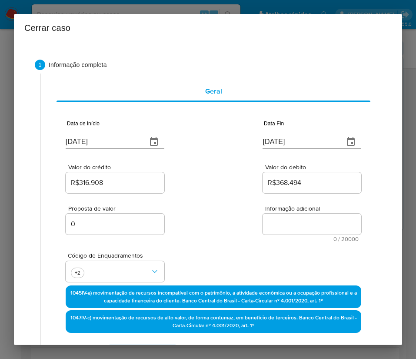
click at [269, 225] on textarea "Informação adicional" at bounding box center [312, 224] width 99 height 21
paste textarea "Informações do Cliente Eriberto Leal de Barros Filho, CPF 99745658391, 41 anos,…"
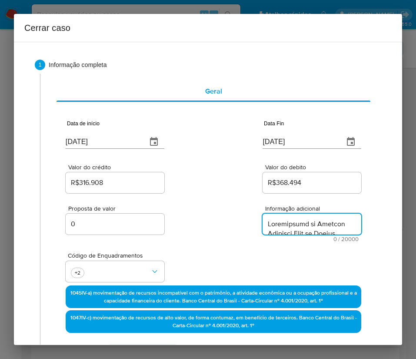
type textarea "Informações do Cliente Eriberto Leal de Barros Filho, CPF 99745658391, 41 anos,…"
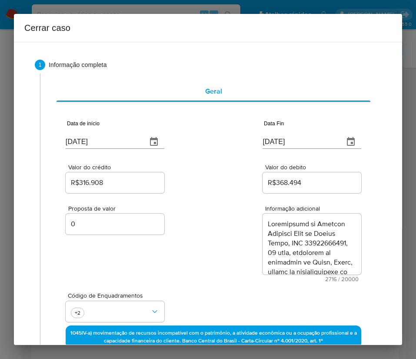
scroll to position [1410, 0]
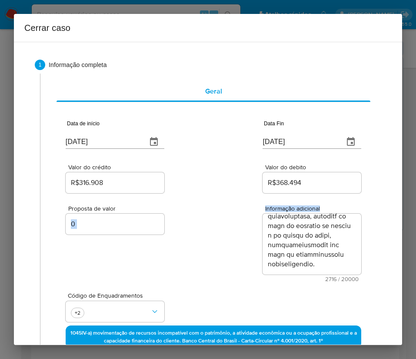
drag, startPoint x: 209, startPoint y: 259, endPoint x: 198, endPoint y: 262, distance: 11.0
click at [208, 259] on div "Proposta de valor 0 Informação adicional 2716 / 20000 17284 caracteres restantes" at bounding box center [214, 238] width 296 height 87
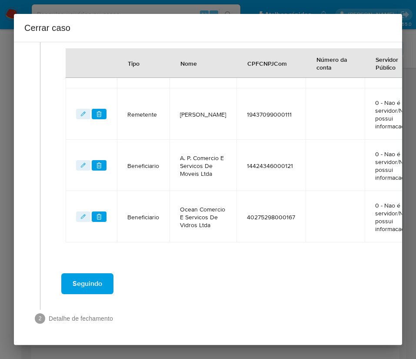
click at [95, 274] on span "Seguindo" at bounding box center [88, 283] width 30 height 19
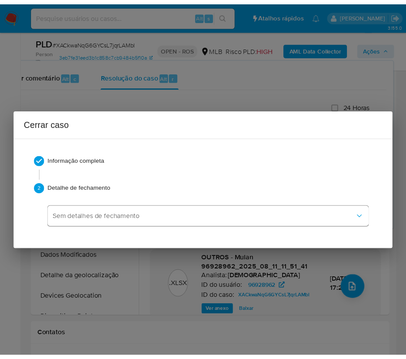
scroll to position [1367, 0]
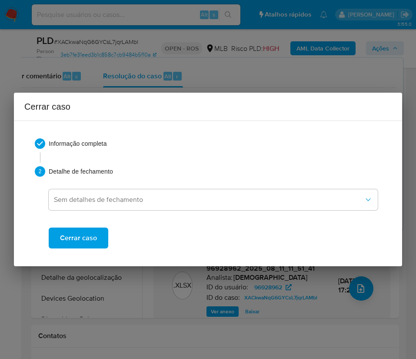
click at [88, 240] on span "Cerrar caso" at bounding box center [78, 237] width 37 height 19
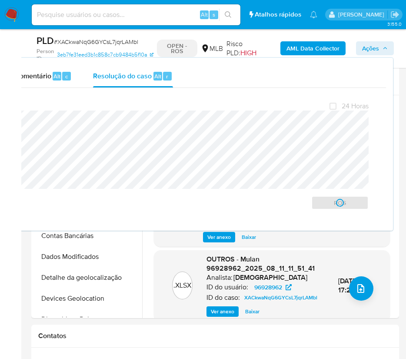
click at [89, 42] on span "# XACkwaNqG6GYCsL7jqrLAMbl" at bounding box center [96, 41] width 84 height 9
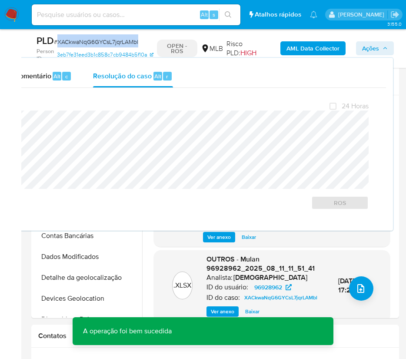
click at [89, 42] on span "# XACkwaNqG6GYCsL7jqrLAMbl" at bounding box center [96, 41] width 84 height 9
copy span "XACkwaNqG6GYCsL7jqrLAMbl"
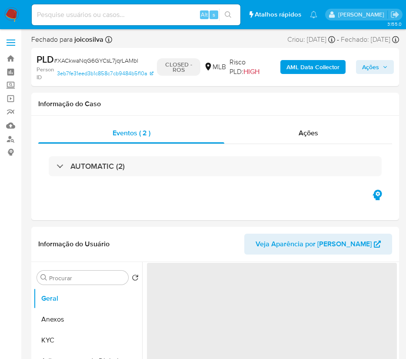
click at [14, 10] on img at bounding box center [11, 14] width 15 height 15
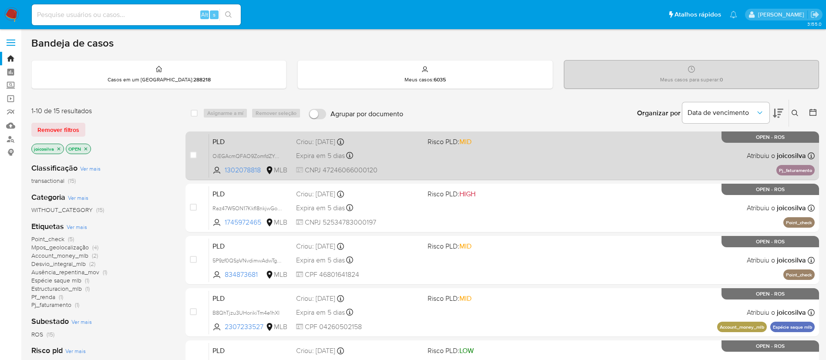
click at [480, 154] on div "PLD OiEGAcmQFAO9ZomfdZYGW2yO 1302078818 MLB Risco PLD: MID Criou: [DATE] Criou:…" at bounding box center [511, 156] width 605 height 44
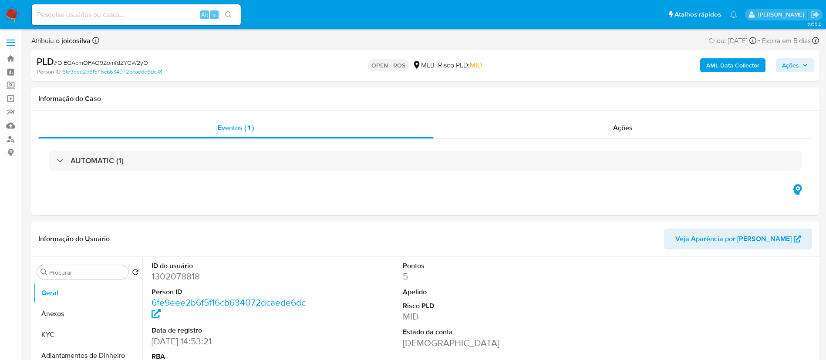
click at [141, 65] on span "# OiEGAcmQFAO9ZomfdZYGW2yO" at bounding box center [101, 62] width 94 height 9
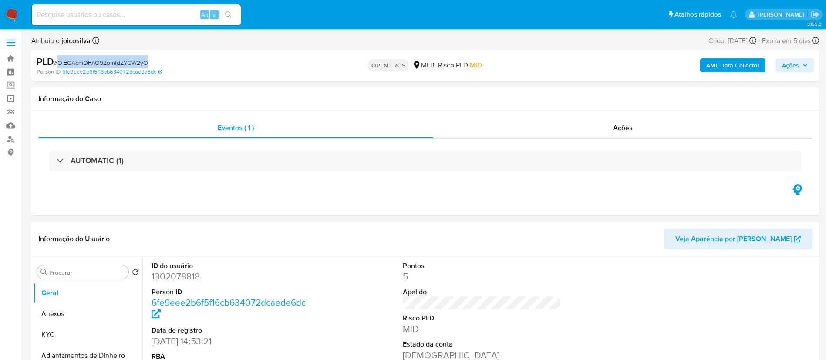
click at [141, 65] on span "# OiEGAcmQFAO9ZomfdZYGW2yO" at bounding box center [101, 62] width 94 height 9
select select "10"
copy span "OiEGAcmQFAO9ZomfdZYGW2yO"
click at [54, 314] on button "Anexos" at bounding box center [85, 313] width 102 height 21
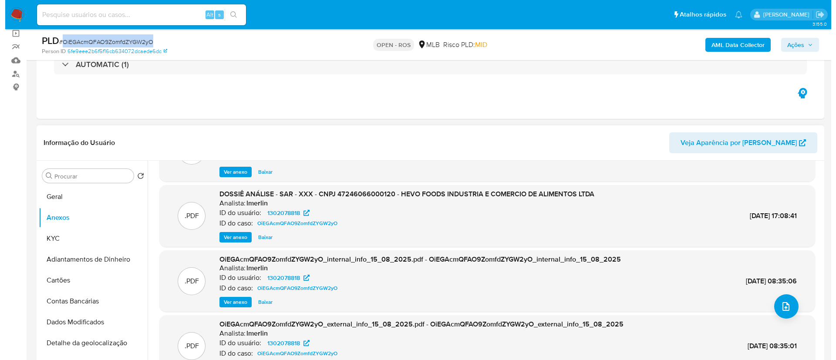
scroll to position [65, 0]
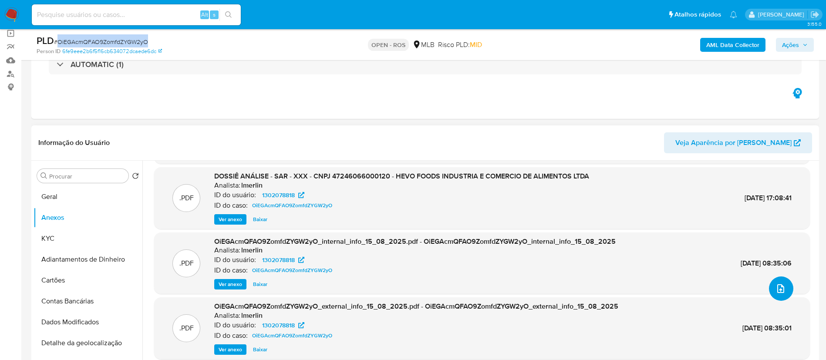
click at [780, 284] on icon "upload-file" at bounding box center [780, 288] width 10 height 10
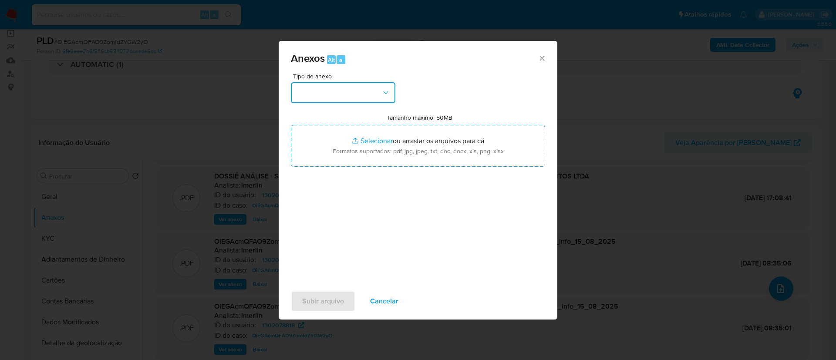
click at [387, 87] on button "button" at bounding box center [343, 92] width 104 height 21
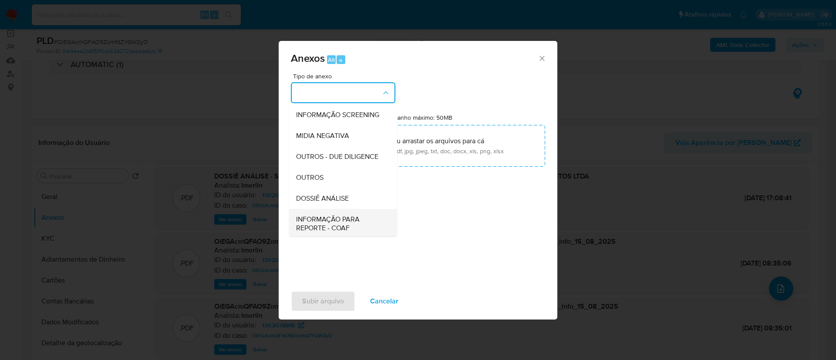
scroll to position [134, 0]
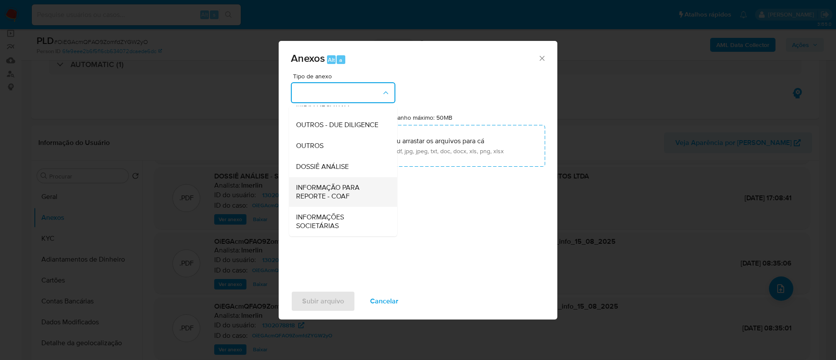
click at [342, 192] on span "INFORMAÇÃO PARA REPORTE - COAF" at bounding box center [340, 191] width 89 height 17
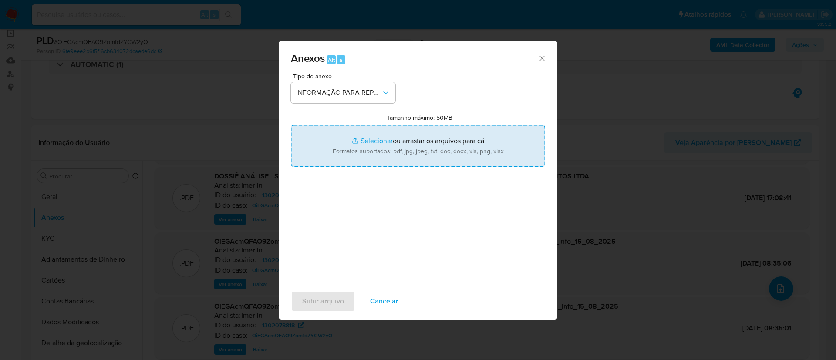
type input "C:\fakepath\SAR - OiEGAcmQFAO9ZomfdZYGW2yO - CNPJ 47246066000120 - HEVO FOODS I…"
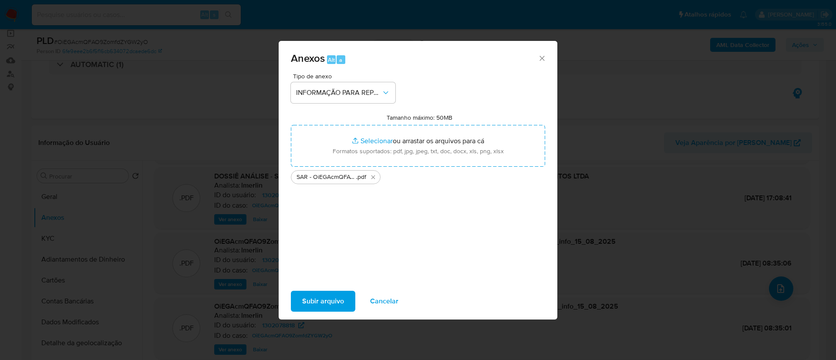
click at [317, 299] on span "Subir arquivo" at bounding box center [323, 301] width 42 height 19
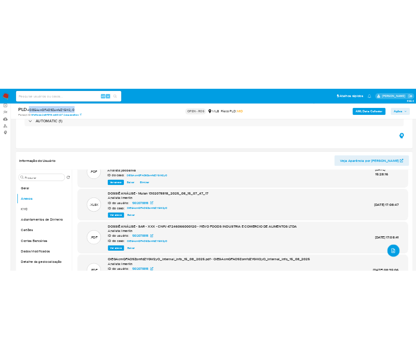
scroll to position [0, 0]
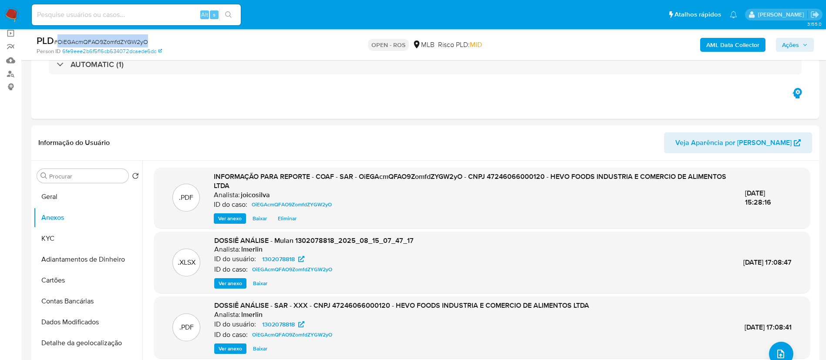
click at [796, 40] on span "Ações" at bounding box center [790, 45] width 17 height 14
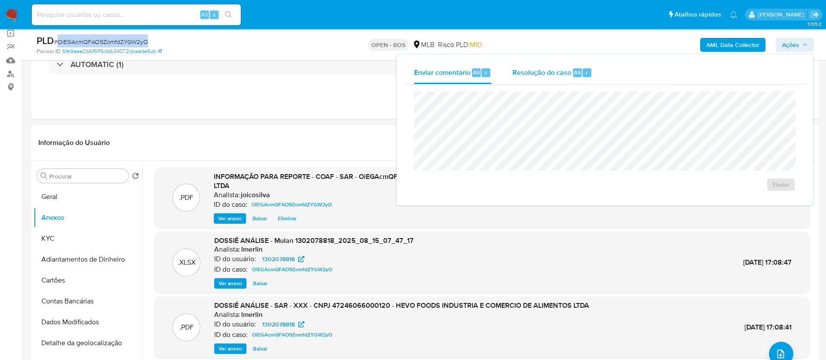
click at [537, 72] on span "Resolução do caso" at bounding box center [541, 72] width 59 height 10
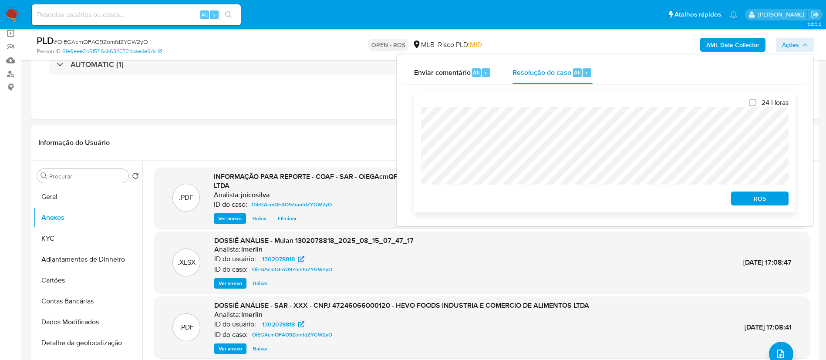
click at [757, 197] on span "ROS" at bounding box center [759, 198] width 45 height 12
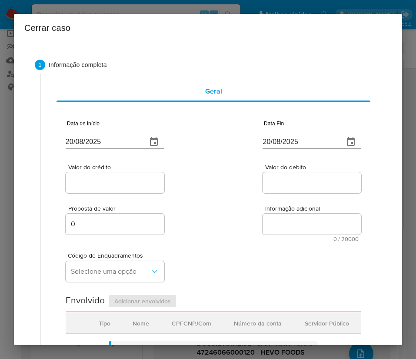
click at [101, 144] on input "20/08/2025" at bounding box center [103, 142] width 74 height 14
paste input "01/06"
type input "01/06/2025"
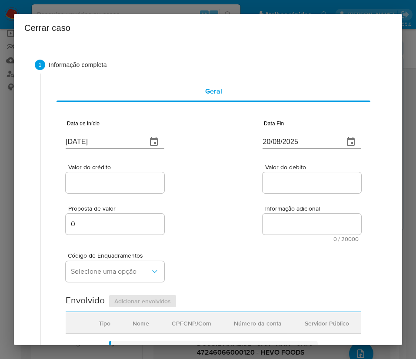
click at [202, 168] on div "Valor do crédito Valor do debito" at bounding box center [214, 174] width 296 height 41
click at [281, 137] on input "20/08/2025" at bounding box center [300, 142] width 74 height 14
paste input "14"
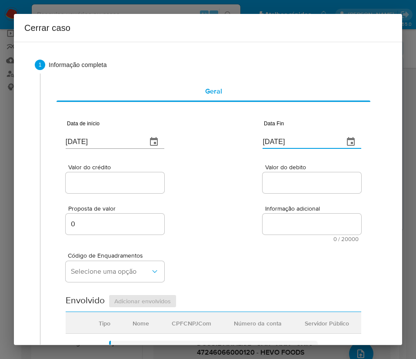
type input "14/08/2025"
click at [263, 226] on textarea "Informação adicional" at bounding box center [312, 224] width 99 height 21
click at [88, 175] on div at bounding box center [115, 182] width 99 height 21
click at [92, 180] on input "Valor do crédito" at bounding box center [115, 182] width 99 height 11
click at [94, 184] on input "Valor do crédito" at bounding box center [115, 182] width 99 height 11
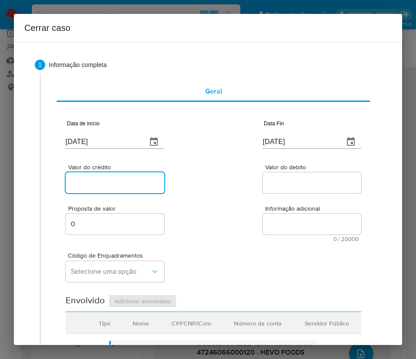
paste input "R$1.225.618"
type input "R$1.225.618"
drag, startPoint x: 259, startPoint y: 188, endPoint x: 270, endPoint y: 185, distance: 11.2
click at [263, 188] on input "Valor do debito" at bounding box center [312, 182] width 99 height 11
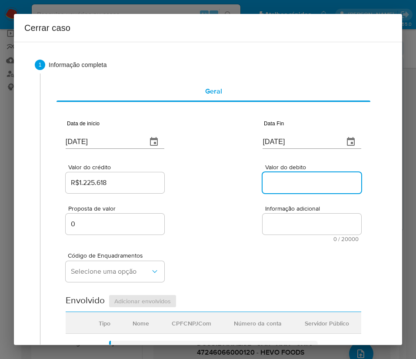
click at [272, 184] on input "Valor do debito" at bounding box center [312, 182] width 99 height 11
paste input "R$1.137.175"
type input "R$1.137.175"
click at [215, 247] on div "Código de Enquadramentos Selecione uma opção" at bounding box center [214, 264] width 296 height 44
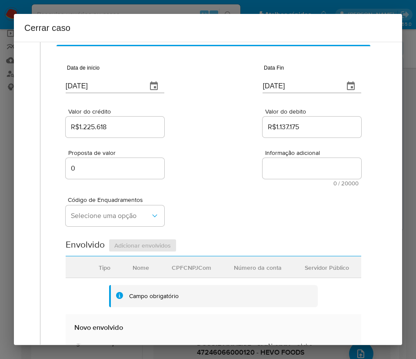
scroll to position [131, 0]
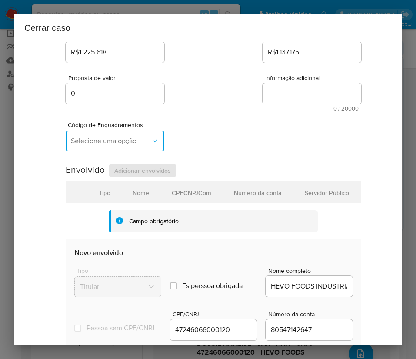
click at [105, 141] on span "Selecione uma opção" at bounding box center [111, 141] width 80 height 9
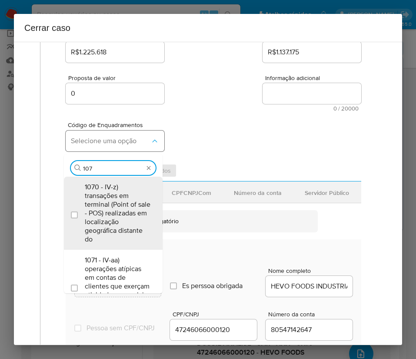
type input "1073"
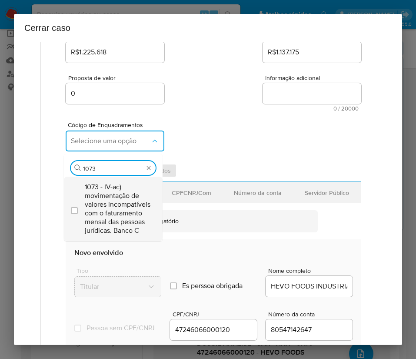
click at [117, 203] on span "1073 - IV-ac) movimentação de valores incompatíveis com o faturamento mensal da…" at bounding box center [118, 209] width 66 height 52
checkbox input "true"
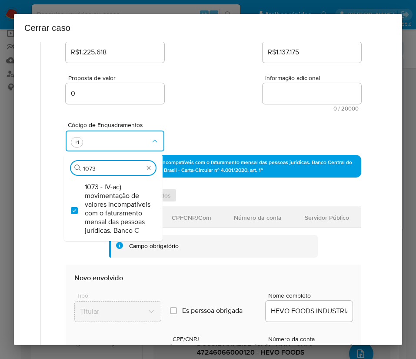
click at [211, 96] on div "Proposta de valor 0 Informação adicional 0 / 20000 20000 caracteres restantes" at bounding box center [214, 87] width 296 height 47
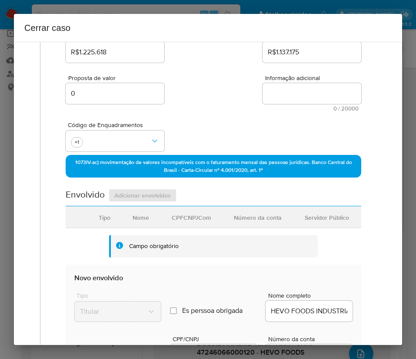
scroll to position [383, 0]
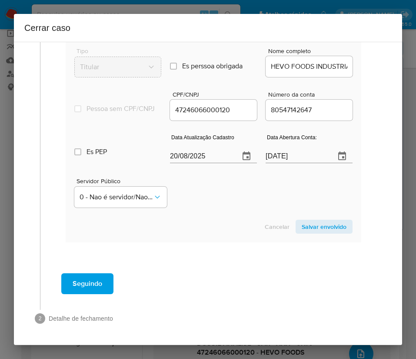
click at [196, 161] on input "20/08/2025" at bounding box center [201, 156] width 63 height 14
paste input "6/07"
type input "26/07/2025"
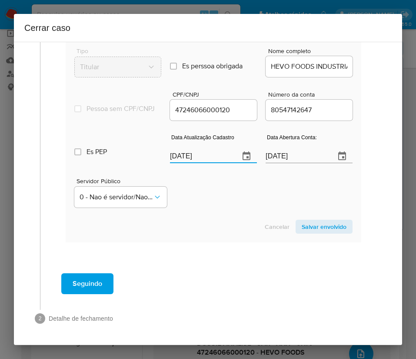
drag, startPoint x: 222, startPoint y: 212, endPoint x: 105, endPoint y: 255, distance: 124.7
click at [221, 216] on section "Novo envolvido Tipo Titular Es perssoa obrigada Is PObrigada Nome completo HEVO…" at bounding box center [214, 131] width 296 height 222
click at [291, 158] on input "08/02/2023" at bounding box center [297, 156] width 63 height 14
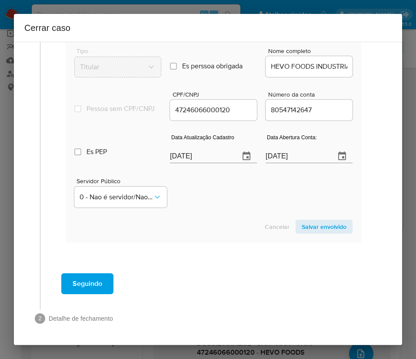
click at [261, 183] on div "Servidor Público 0 - Nao é servidor/Nao possui informacao" at bounding box center [213, 190] width 279 height 44
click at [306, 221] on span "Salvar envolvido" at bounding box center [324, 227] width 45 height 12
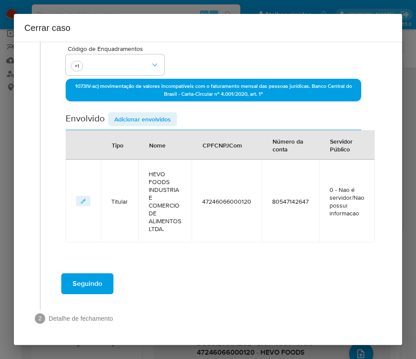
scroll to position [207, 0]
drag, startPoint x: 150, startPoint y: 120, endPoint x: 148, endPoint y: 125, distance: 5.5
click at [150, 120] on span "Adicionar envolvidos" at bounding box center [142, 119] width 57 height 12
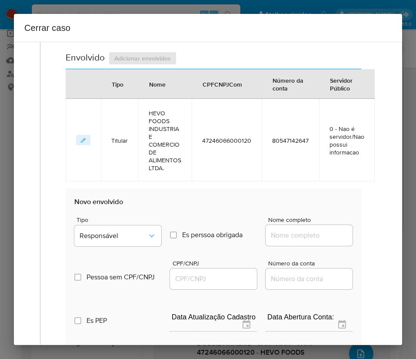
scroll to position [337, 0]
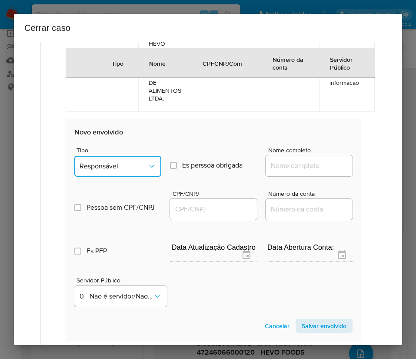
click at [104, 158] on button "Responsável" at bounding box center [117, 166] width 87 height 21
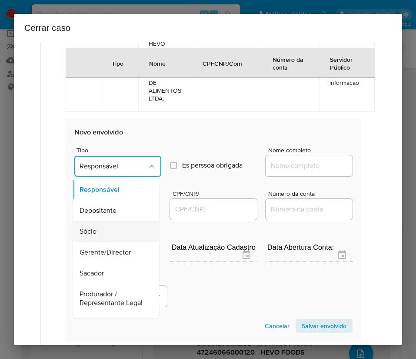
click at [109, 231] on div "Sócio" at bounding box center [113, 231] width 67 height 21
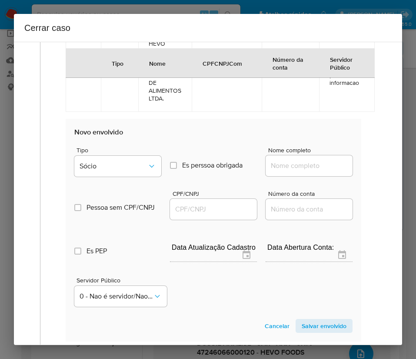
click at [288, 161] on input "Nome completo" at bounding box center [309, 165] width 87 height 11
paste input "PEDRO FONSECA DE MENEZES, 85840410527"
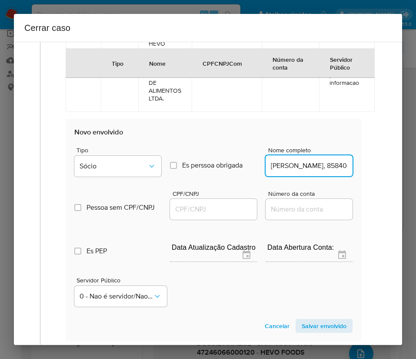
scroll to position [0, 70]
click at [290, 165] on input "PEDRO FONSECA DE MENEZES, 85840410527" at bounding box center [309, 165] width 87 height 11
drag, startPoint x: 290, startPoint y: 167, endPoint x: 365, endPoint y: 167, distance: 74.9
click at [365, 167] on div "Geral Data de início 01/06/2025 Data Fin 14/08/2025 Valor do crédito R$1.225.61…" at bounding box center [213, 51] width 329 height 631
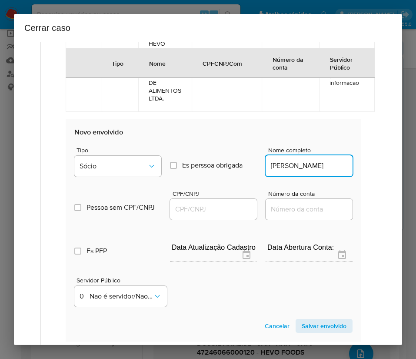
type input "PEDRO FONSECA DE MENEZES"
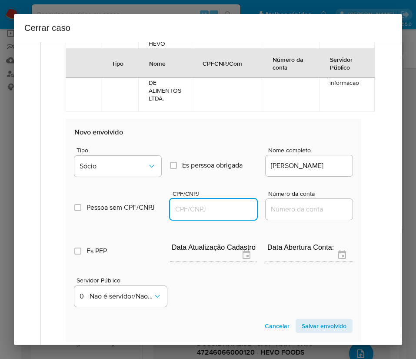
click at [207, 206] on input "CPF/CNPJ" at bounding box center [213, 209] width 87 height 11
paste input "85840410527"
type input "85840410527"
click at [311, 320] on span "Salvar envolvido" at bounding box center [324, 326] width 45 height 12
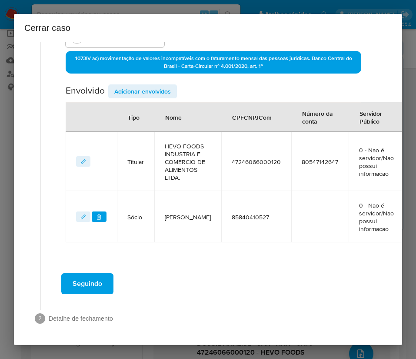
scroll to position [258, 0]
click at [139, 85] on span "Adicionar envolvidos" at bounding box center [142, 91] width 57 height 12
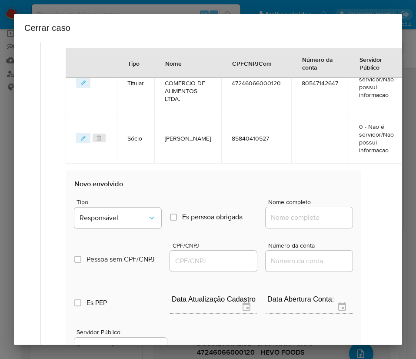
scroll to position [389, 0]
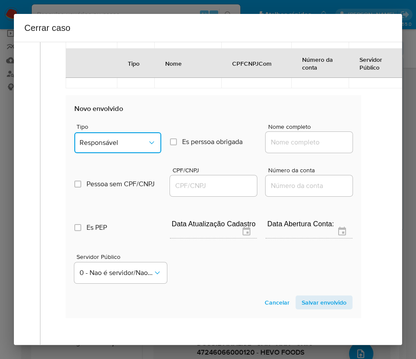
click at [111, 147] on span "Responsável" at bounding box center [114, 142] width 68 height 9
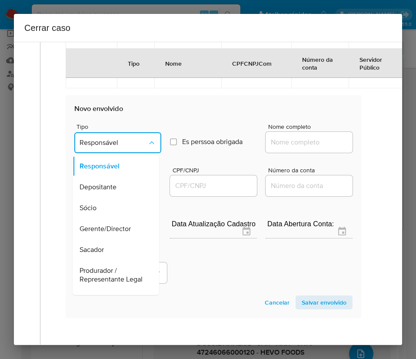
drag, startPoint x: 102, startPoint y: 232, endPoint x: 165, endPoint y: 196, distance: 72.3
click at [102, 218] on div "Sócio" at bounding box center [113, 208] width 67 height 21
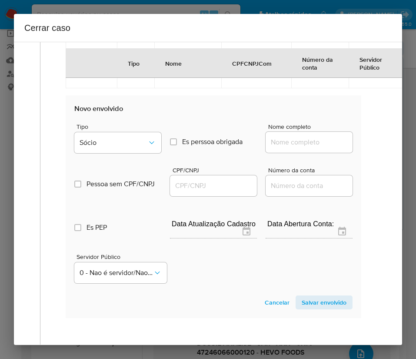
drag, startPoint x: 273, startPoint y: 173, endPoint x: 286, endPoint y: 162, distance: 17.3
click at [273, 153] on div at bounding box center [309, 142] width 87 height 21
click at [286, 148] on input "Nome completo" at bounding box center [309, 142] width 87 height 11
paste input "JOAO VITOR SARNO FONSECA, 05798067580"
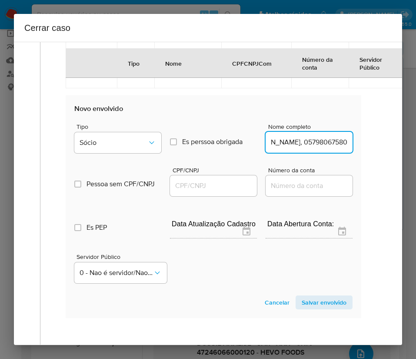
drag, startPoint x: 288, startPoint y: 168, endPoint x: 363, endPoint y: 170, distance: 75.7
click at [363, 170] on div "Geral Data de início 01/06/2025 Data Fin 14/08/2025 Valor do crédito R$1.225.61…" at bounding box center [213, 14] width 329 height 659
type input "JOAO VITOR SARNO FONSECA"
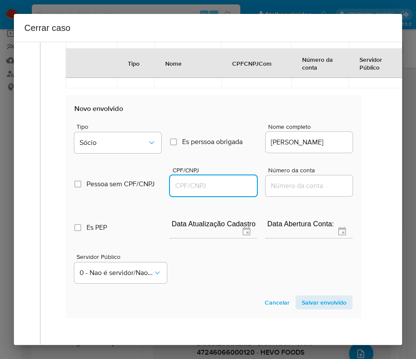
click at [193, 191] on input "CPF/CNPJ" at bounding box center [213, 185] width 87 height 11
paste input "05798067580"
type input "5798067580"
click at [305, 316] on section "Novo envolvido Tipo Sócio Es perssoa obrigada Is PObrigada Nome completo JOAO V…" at bounding box center [214, 206] width 296 height 222
click at [306, 309] on span "Salvar envolvido" at bounding box center [324, 302] width 45 height 12
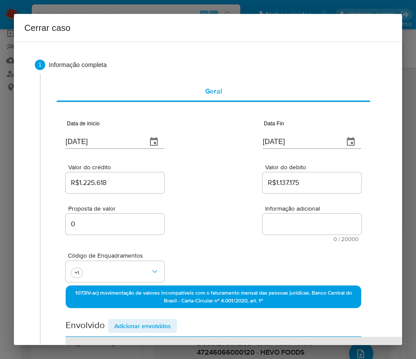
click at [284, 226] on textarea "Informação adicional" at bounding box center [312, 224] width 99 height 21
paste textarea "Informações do Cliente HEVO FOODS INDUSTRIA E COMERCIO DE ALIMENTOS LTDA., CNPJ…"
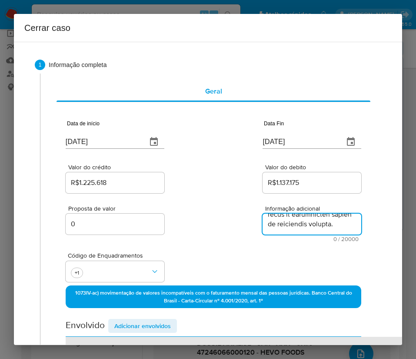
type textarea "Informações do Cliente HEVO FOODS INDUSTRIA E COMERCIO DE ALIMENTOS LTDA., CNPJ…"
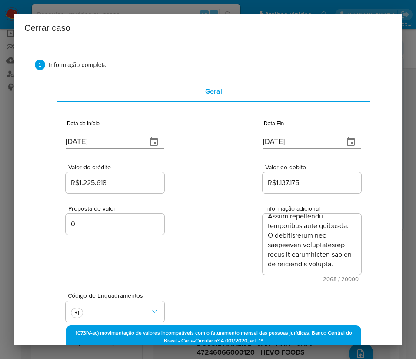
click at [203, 268] on div "Proposta de valor 0 Informação adicional 2068 / 20000 17932 caracteres restantes" at bounding box center [214, 238] width 296 height 87
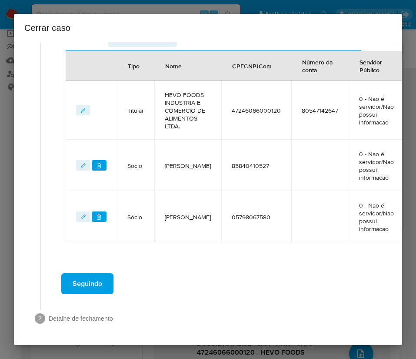
click at [102, 280] on span "Seguindo" at bounding box center [88, 283] width 30 height 19
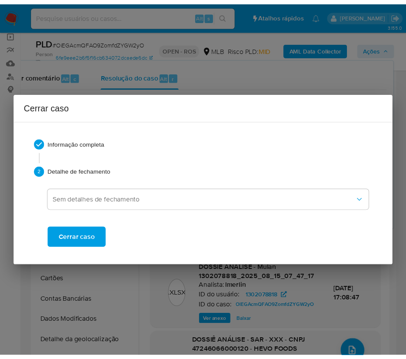
scroll to position [1132, 0]
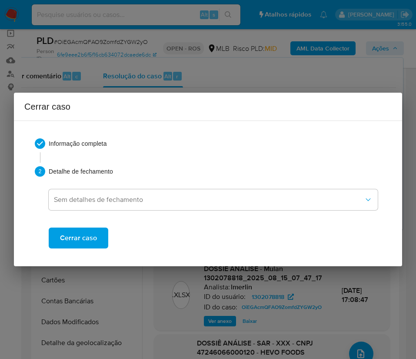
click at [91, 244] on span "Cerrar caso" at bounding box center [78, 237] width 37 height 19
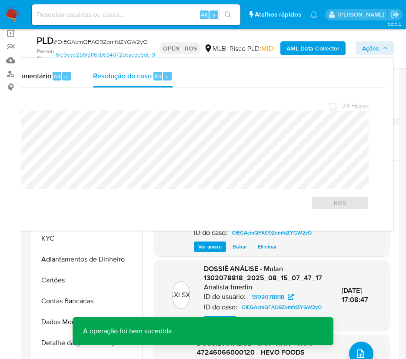
click at [89, 37] on span "# OiEGAcmQFAO9ZomfdZYGW2yO" at bounding box center [101, 41] width 94 height 9
copy span "OiEGAcmQFAO9ZomfdZYGW2yO"
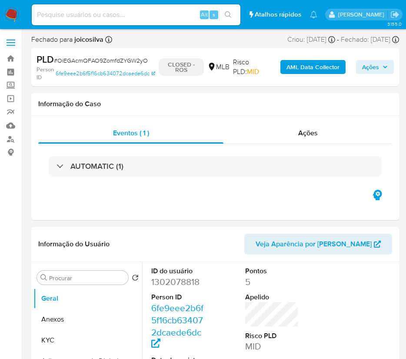
click at [10, 15] on img at bounding box center [11, 14] width 15 height 15
select select "10"
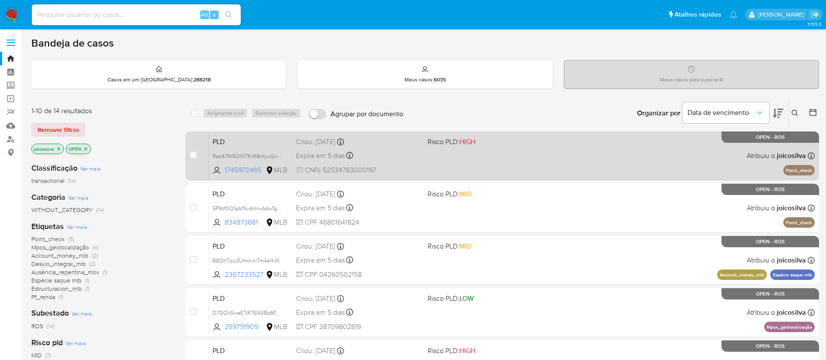
click at [416, 156] on div "PLD Raz47W5ON17KkfI8nkjwGoLR 1745972465 MLB Risco PLD: HIGH Criou: [DATE] Criou…" at bounding box center [511, 156] width 605 height 44
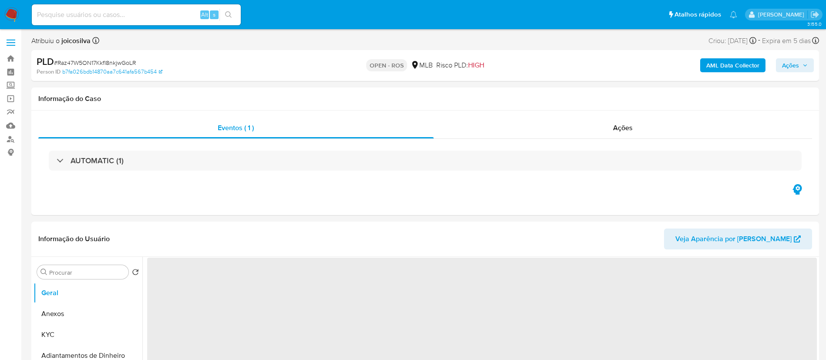
click at [120, 56] on div "PLD # Raz47W5ON17KkfI8nkjwGoLR" at bounding box center [165, 61] width 256 height 13
click at [120, 62] on span "# Raz47W5ON17KkfI8nkjwGoLR" at bounding box center [95, 62] width 82 height 9
click at [120, 63] on span "# Raz47W5ON17KkfI8nkjwGoLR" at bounding box center [95, 62] width 82 height 9
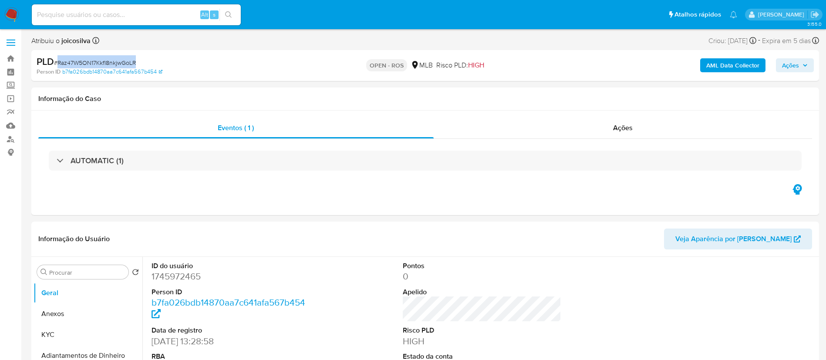
select select "10"
copy span "Raz47W5ON17KkfI8nkjwGoLR"
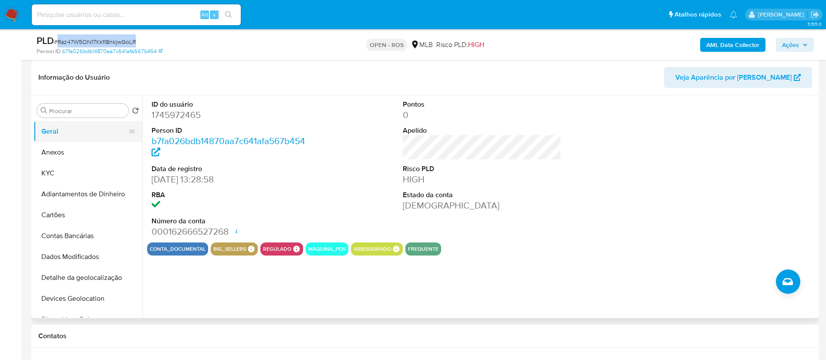
click at [59, 134] on button "Geral" at bounding box center [85, 131] width 102 height 21
click at [57, 152] on button "Anexos" at bounding box center [85, 152] width 102 height 21
